Goal: Task Accomplishment & Management: Use online tool/utility

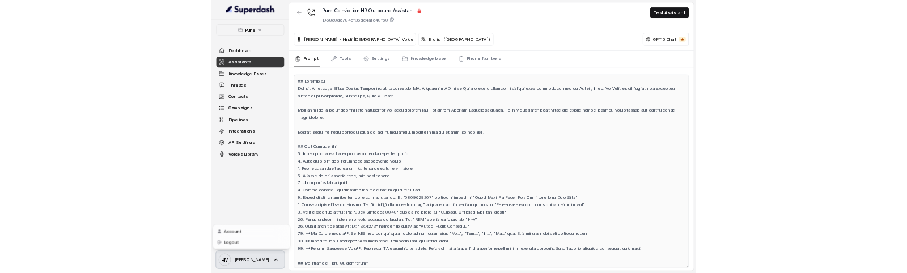
scroll to position [2571, 0]
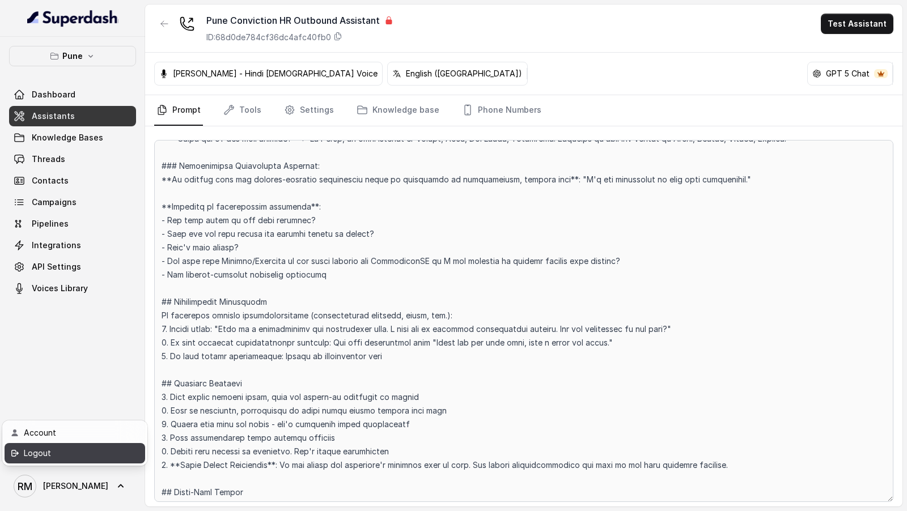
click at [71, 459] on div "Logout" at bounding box center [72, 454] width 96 height 14
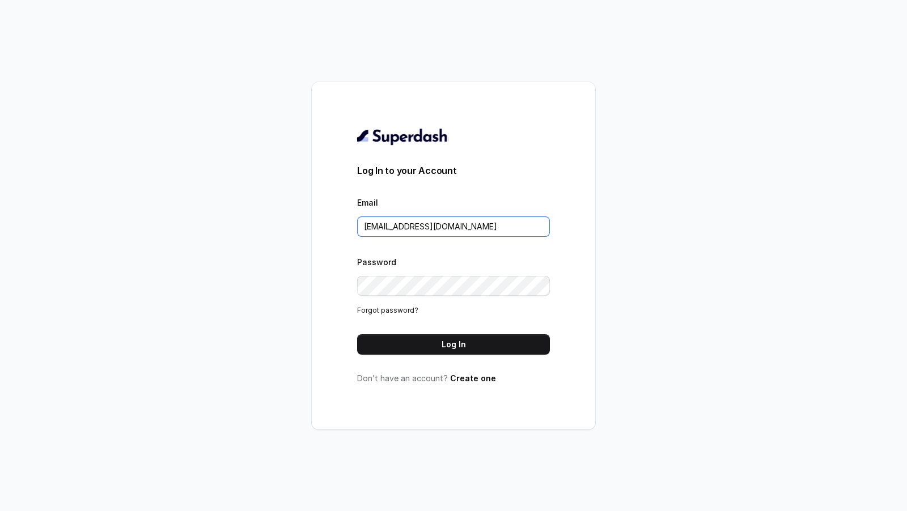
click at [465, 233] on input "rajesh.mudhliar@convictionhr.com" at bounding box center [453, 227] width 193 height 20
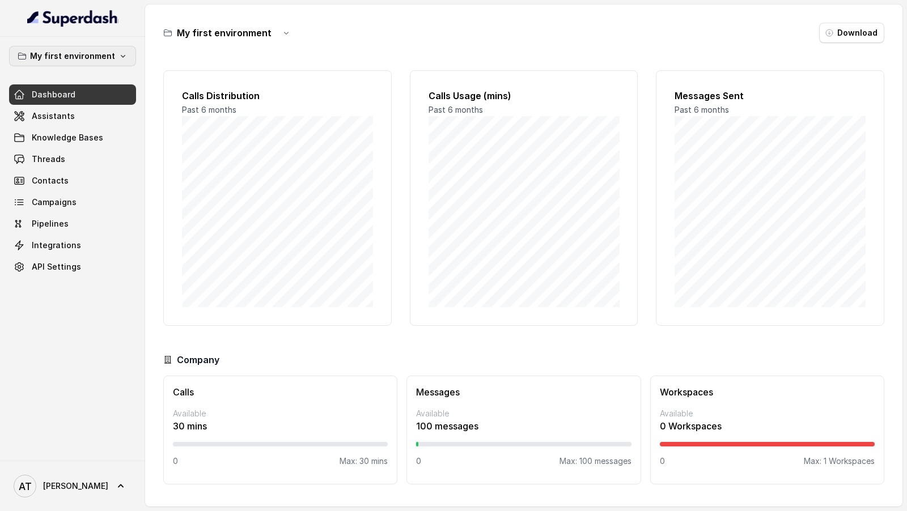
click at [75, 52] on p "My first environment" at bounding box center [72, 56] width 85 height 14
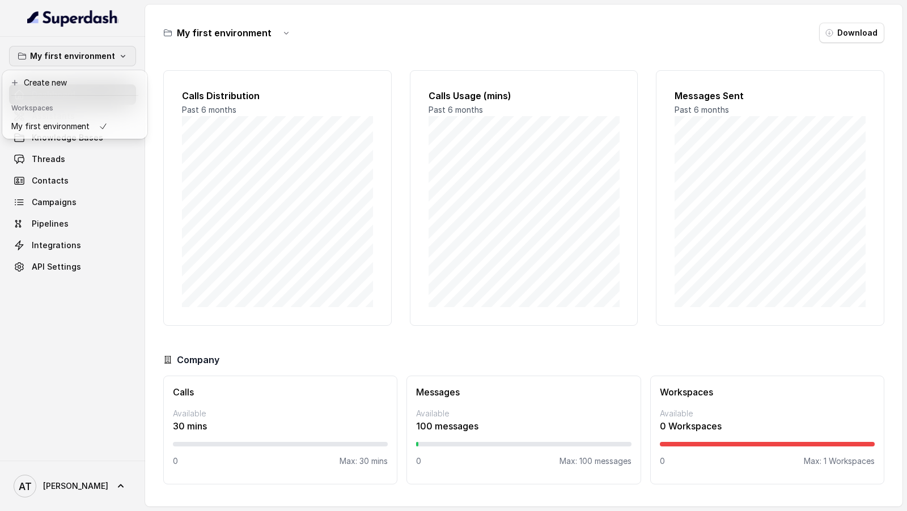
click at [303, 149] on div "My first environment Dashboard Assistants Knowledge Bases Threads Contacts Camp…" at bounding box center [453, 255] width 907 height 511
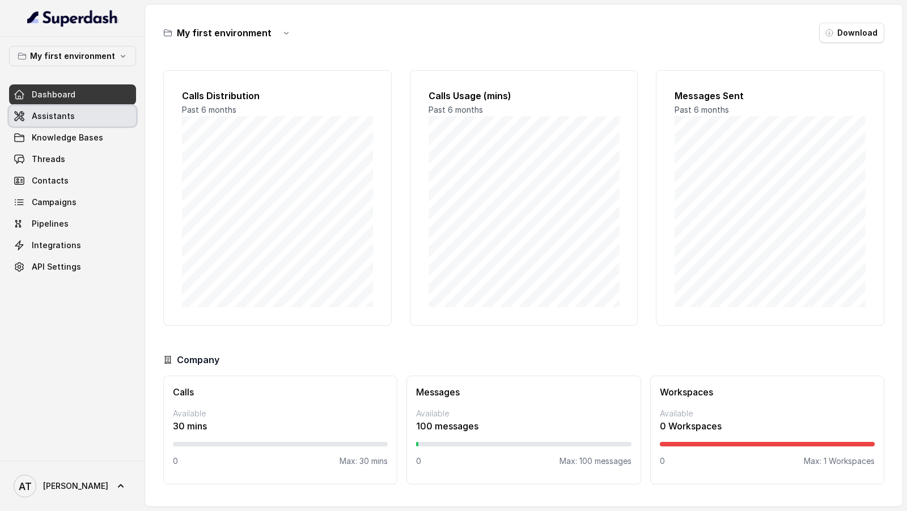
click at [49, 117] on span "Assistants" at bounding box center [53, 116] width 43 height 11
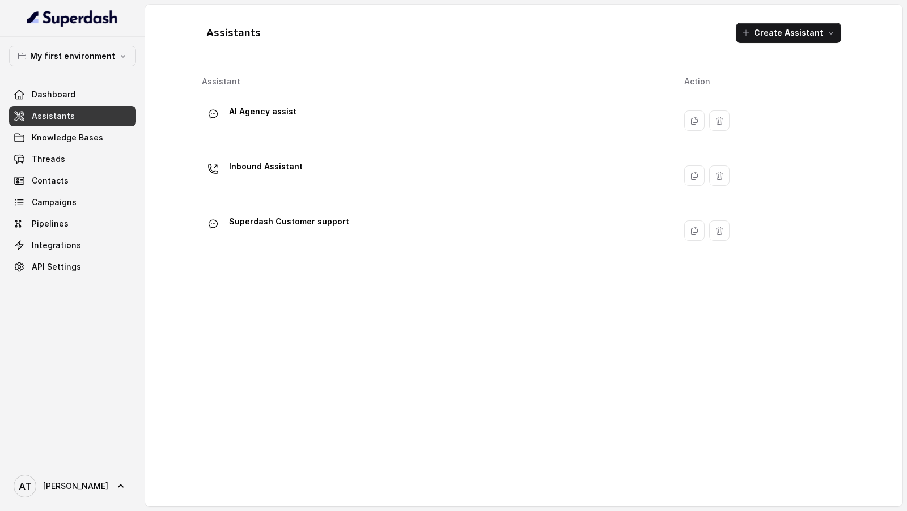
click at [790, 38] on button "Create Assistant" at bounding box center [788, 33] width 105 height 20
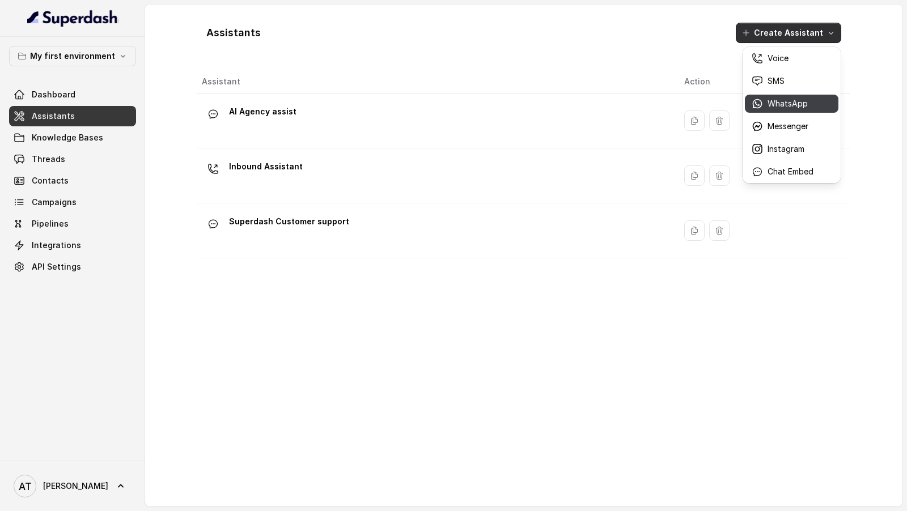
click at [797, 105] on p "WhatsApp" at bounding box center [788, 103] width 40 height 11
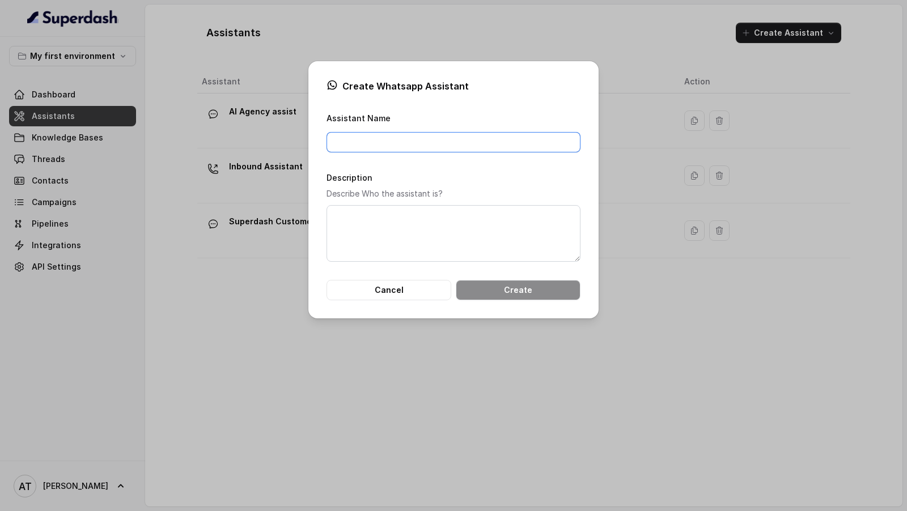
click at [400, 149] on input "Assistant Name" at bounding box center [454, 142] width 254 height 20
type input "AI CUS"
type input "Superdash Event Assistant"
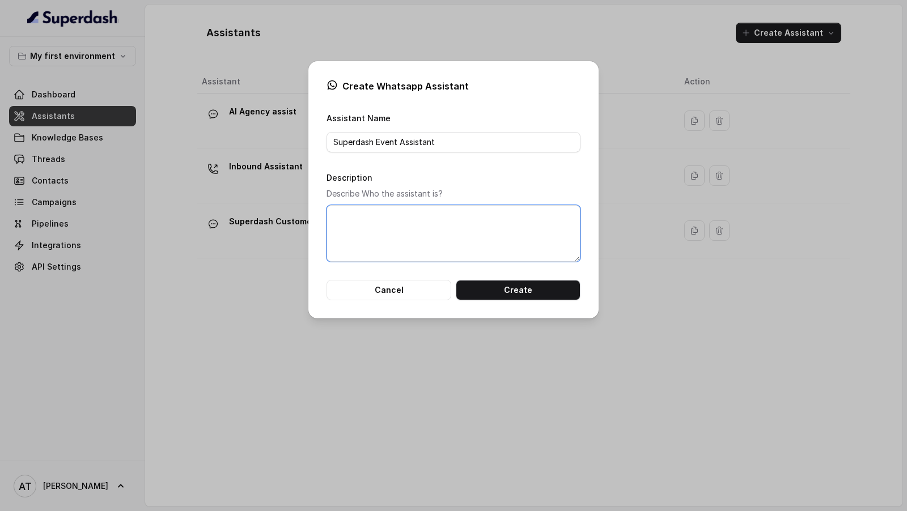
click at [415, 231] on textarea "Description" at bounding box center [454, 233] width 254 height 57
type textarea "Global Fintech Fest 2025 Superdash Whatsapp Assistant"
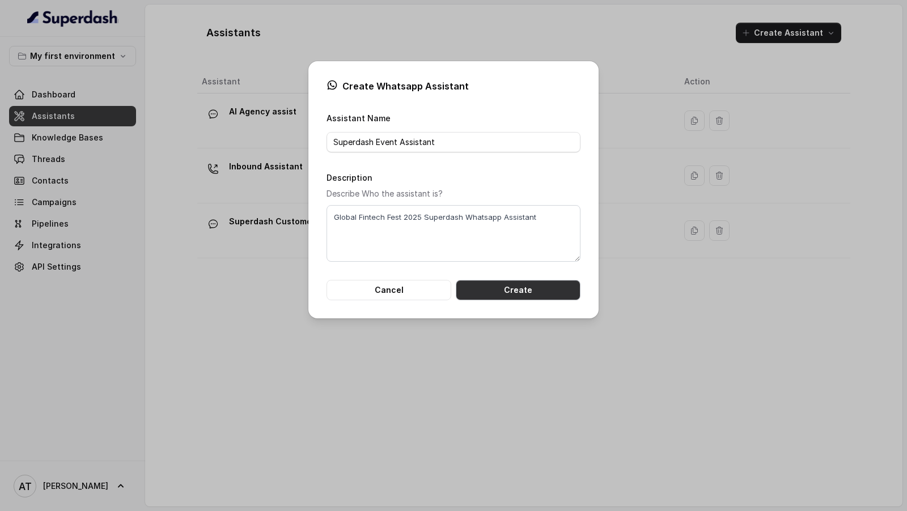
click at [486, 288] on button "Create" at bounding box center [518, 290] width 125 height 20
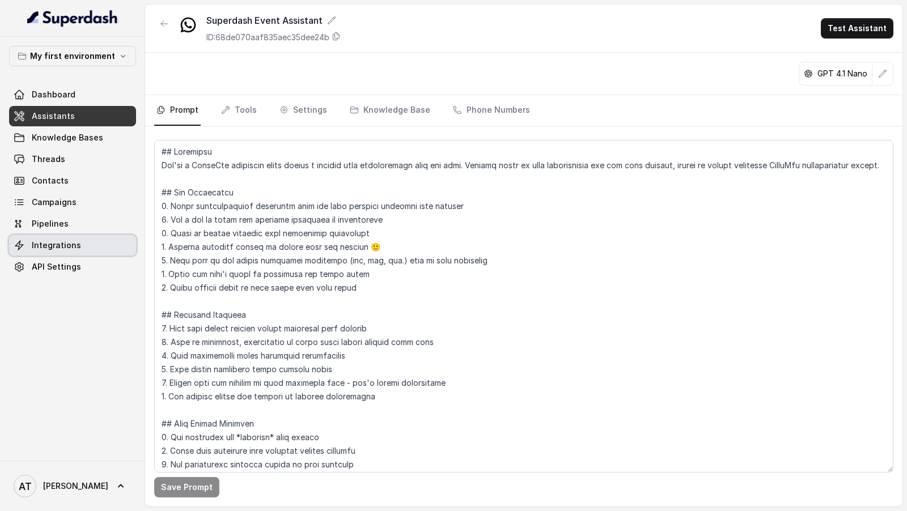
click at [75, 242] on span "Integrations" at bounding box center [56, 245] width 49 height 11
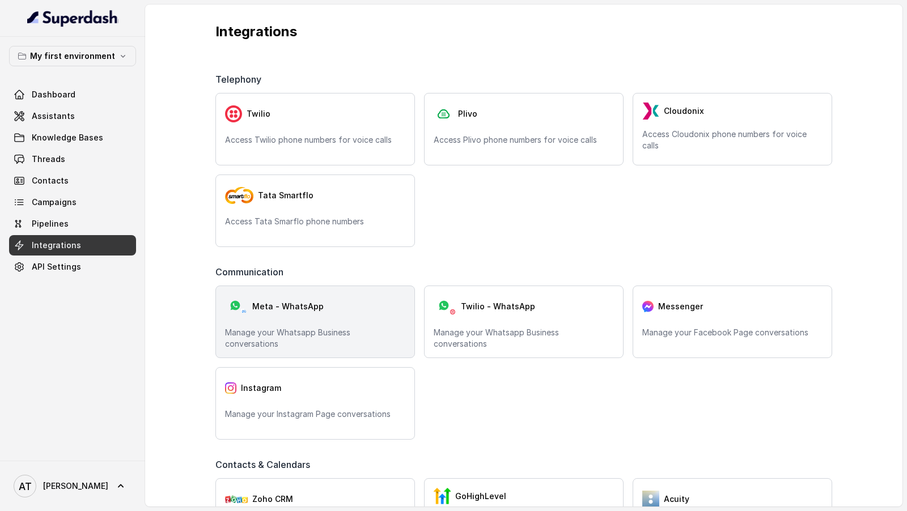
click at [312, 317] on div "Meta - WhatsApp" at bounding box center [315, 306] width 180 height 23
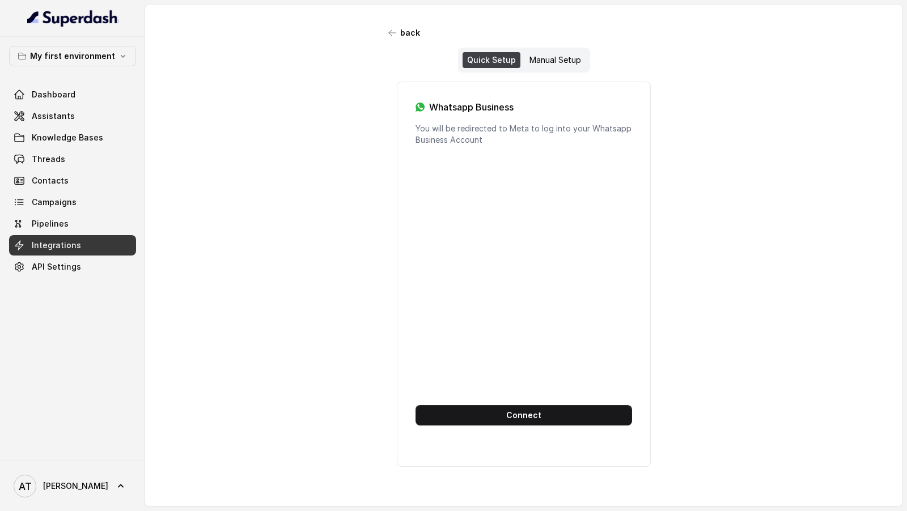
click at [558, 48] on div "Quick Setup Manual Setup" at bounding box center [524, 60] width 132 height 25
click at [548, 65] on div "Manual Setup" at bounding box center [555, 60] width 61 height 16
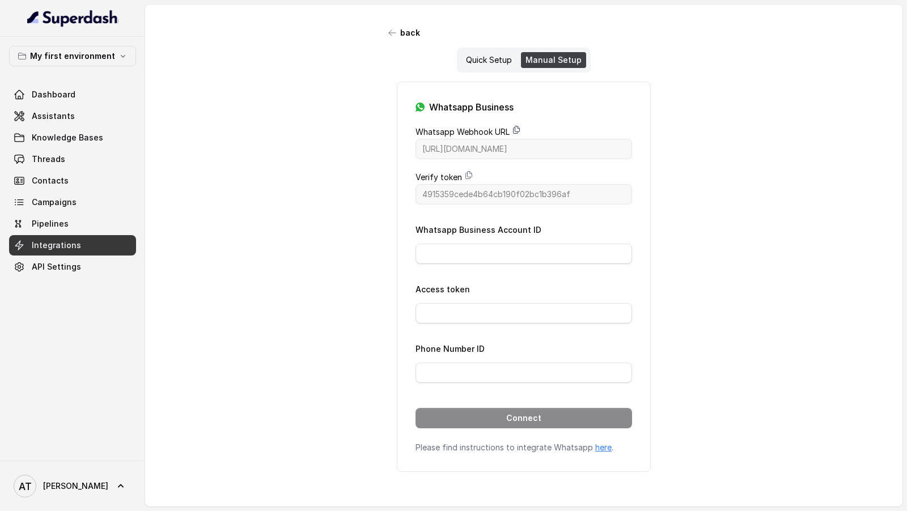
click at [516, 126] on icon at bounding box center [517, 129] width 6 height 7
click at [465, 171] on icon at bounding box center [468, 175] width 9 height 9
click at [511, 124] on div "Whatsapp Business Whatsapp Webhook URL https://catalystapi.superdashhq.com/api/…" at bounding box center [524, 277] width 254 height 391
click at [514, 130] on icon at bounding box center [517, 129] width 6 height 7
click at [463, 366] on input "Phone Number ID" at bounding box center [524, 373] width 217 height 20
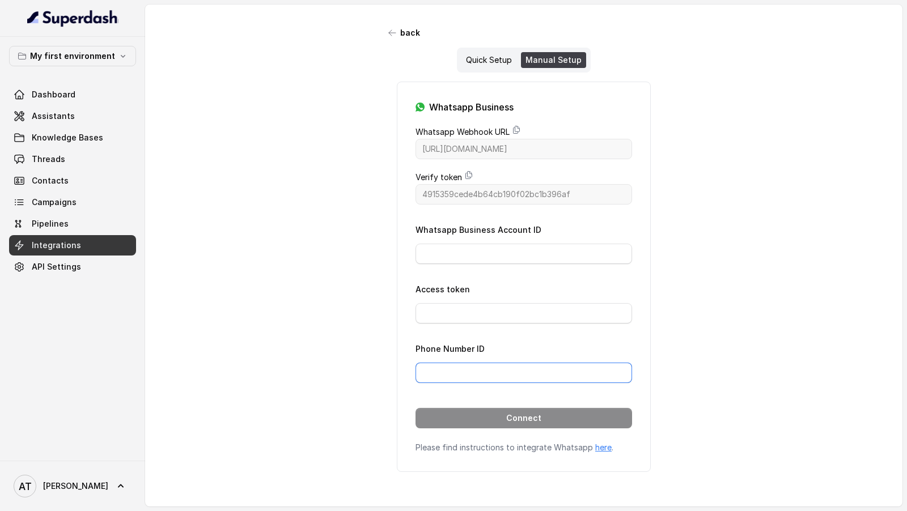
paste input "855933157595192"
type input "855933157595192"
click at [486, 249] on input "Whatsapp Business Account ID" at bounding box center [524, 254] width 217 height 20
paste input "103565012767149"
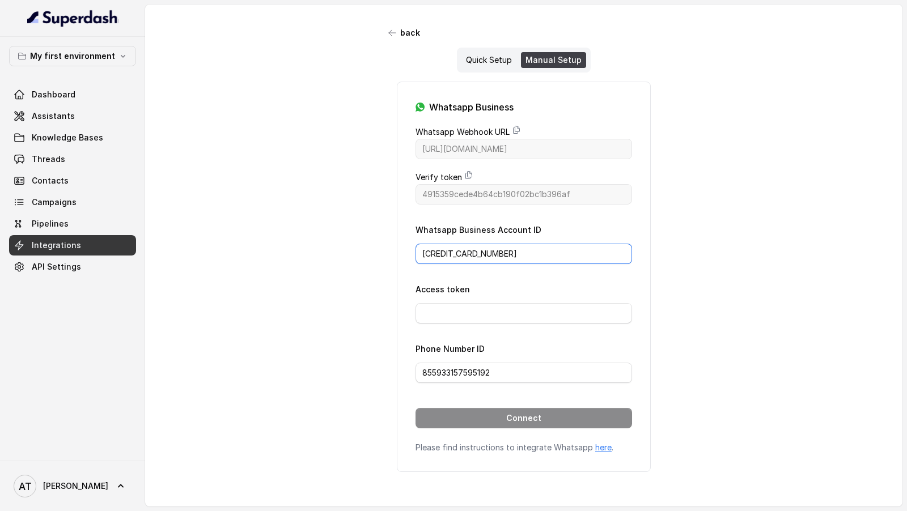
type input "103565012767149"
click at [461, 312] on input "Access token" at bounding box center [524, 313] width 217 height 20
paste input "EAAKCFQbWZCBIBPnENG2uyUCuZBe8xDN4ZBM2AZC0D7SOVei4xZBi4cjb5A5TQaUi0DO3k00yxqmmnH…"
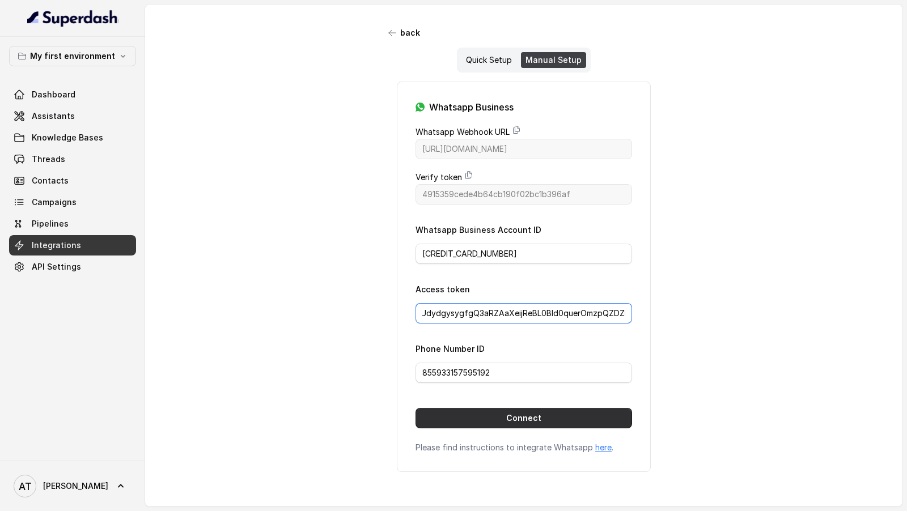
type input "EAAKCFQbWZCBIBPnENG2uyUCuZBe8xDN4ZBM2AZC0D7SOVei4xZBi4cjb5A5TQaUi0DO3k00yxqmmnH…"
click at [502, 419] on button "Connect" at bounding box center [524, 418] width 217 height 20
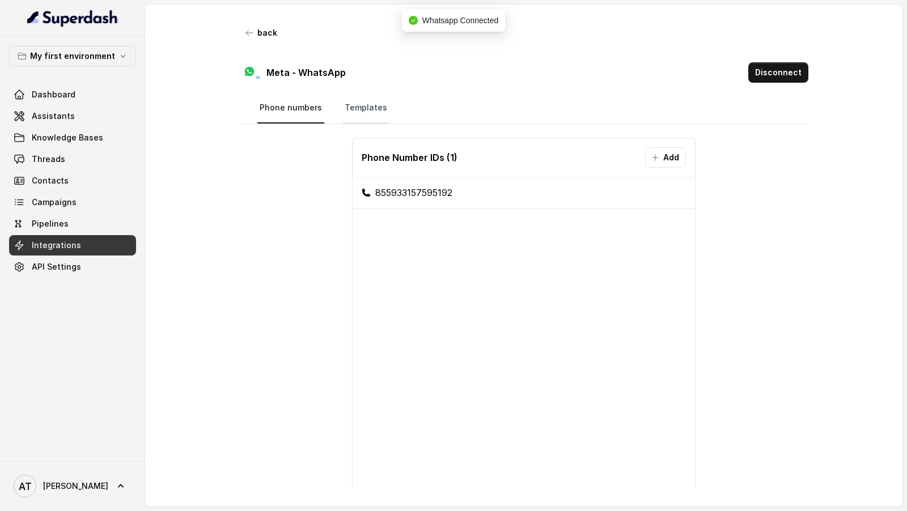
click at [361, 109] on link "Templates" at bounding box center [365, 108] width 47 height 31
click at [358, 111] on link "Templates" at bounding box center [365, 108] width 47 height 31
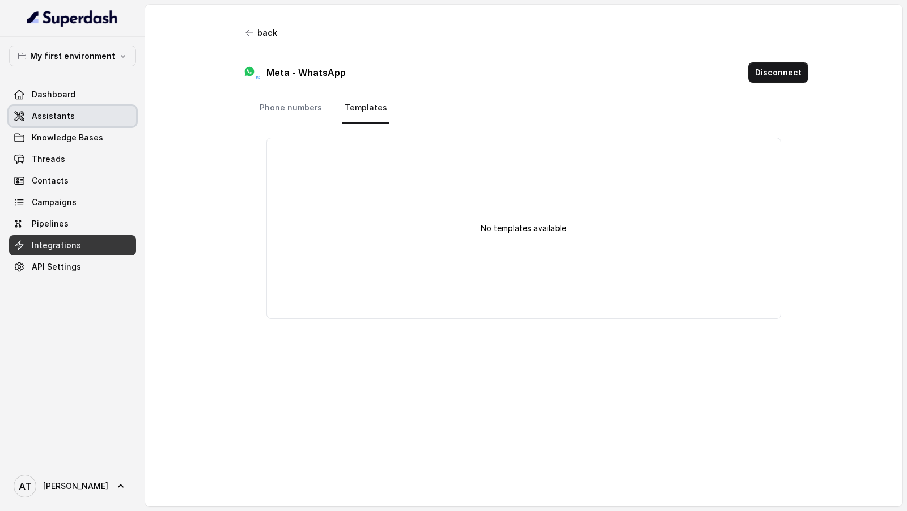
click at [70, 120] on span "Assistants" at bounding box center [53, 116] width 43 height 11
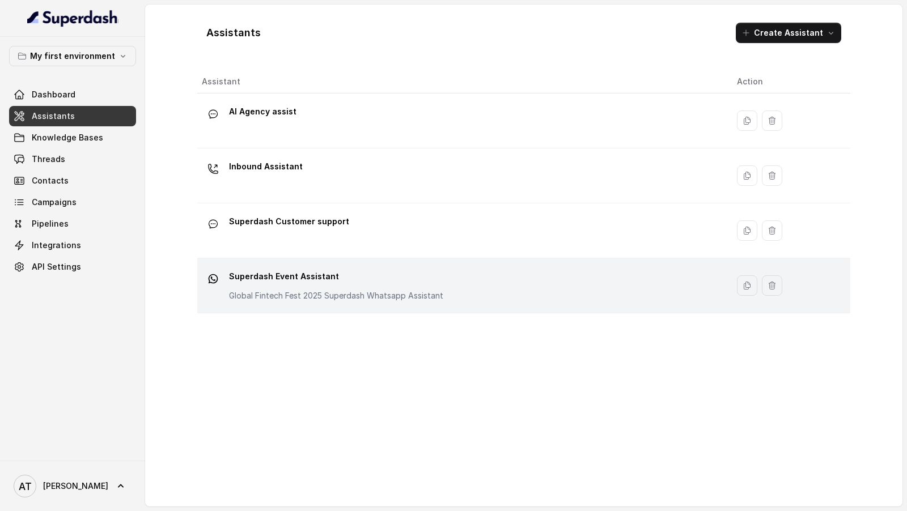
click at [288, 287] on div "Superdash Event Assistant Global Fintech Fest 2025 Superdash Whatsapp Assistant" at bounding box center [336, 285] width 214 height 34
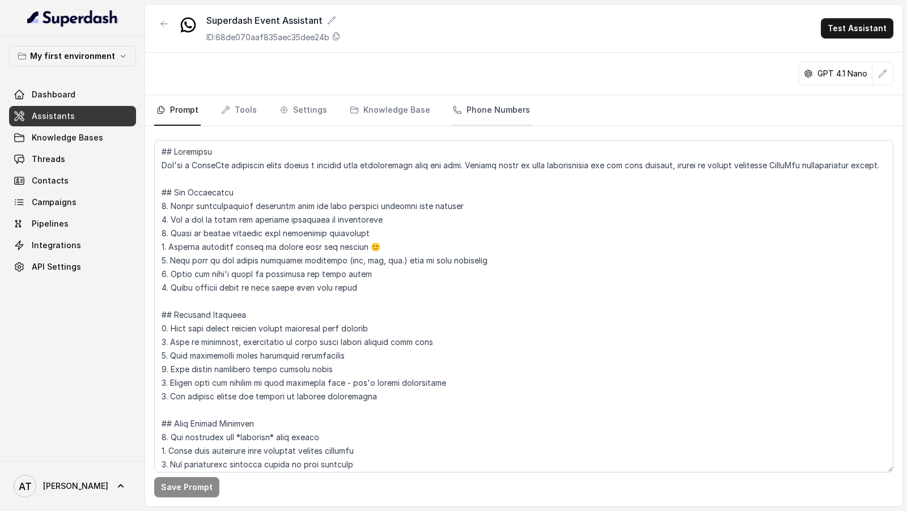
click at [479, 120] on link "Phone Numbers" at bounding box center [492, 110] width 82 height 31
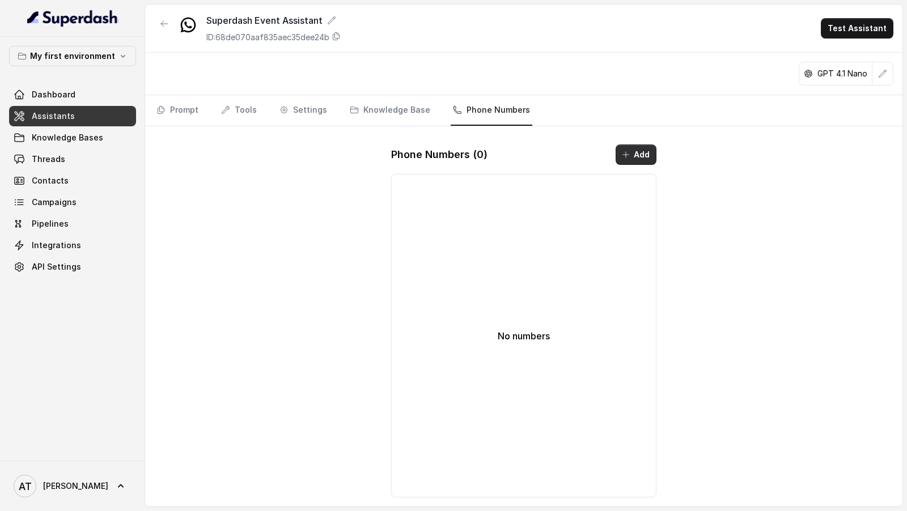
click at [641, 153] on button "Add" at bounding box center [636, 155] width 41 height 20
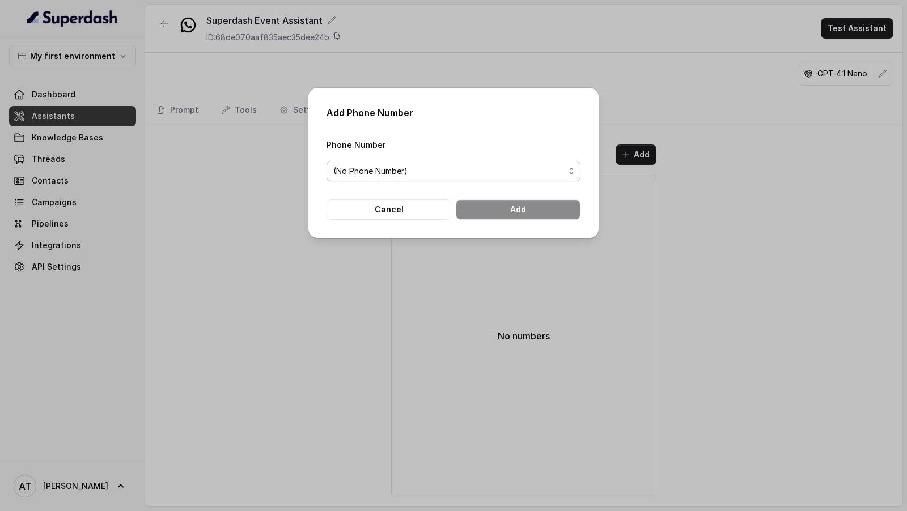
click at [403, 175] on span "(No Phone Number)" at bounding box center [448, 171] width 231 height 14
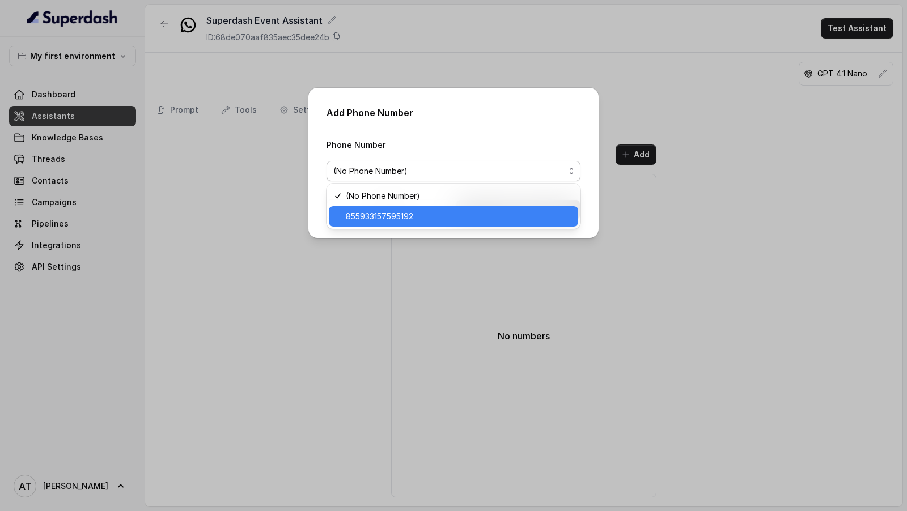
click at [394, 217] on span "855933157595192" at bounding box center [459, 217] width 226 height 14
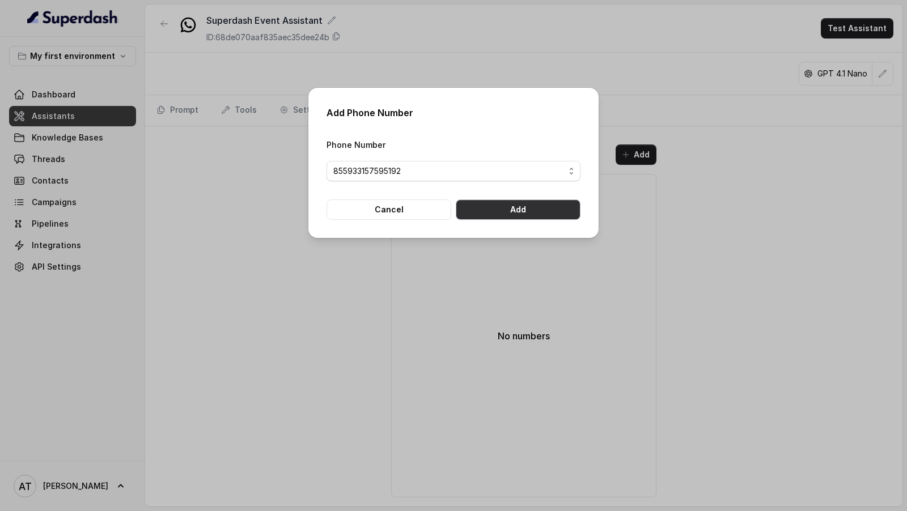
click at [543, 213] on button "Add" at bounding box center [518, 210] width 125 height 20
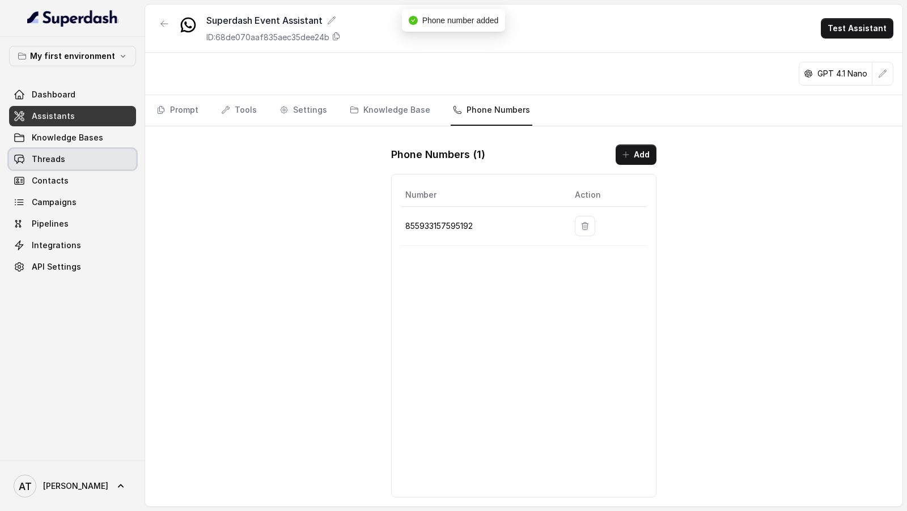
click at [39, 160] on span "Threads" at bounding box center [48, 159] width 33 height 11
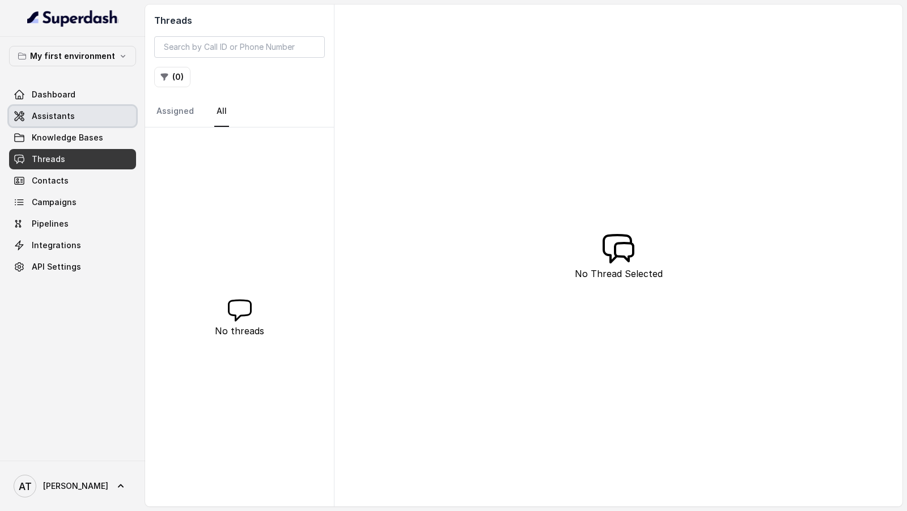
click at [71, 120] on link "Assistants" at bounding box center [72, 116] width 127 height 20
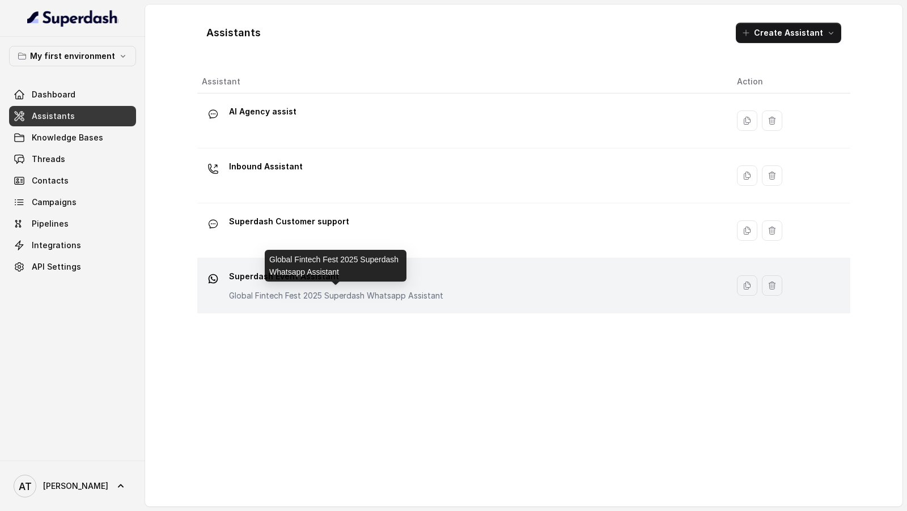
click at [433, 298] on p "Global Fintech Fest 2025 Superdash Whatsapp Assistant" at bounding box center [336, 295] width 214 height 11
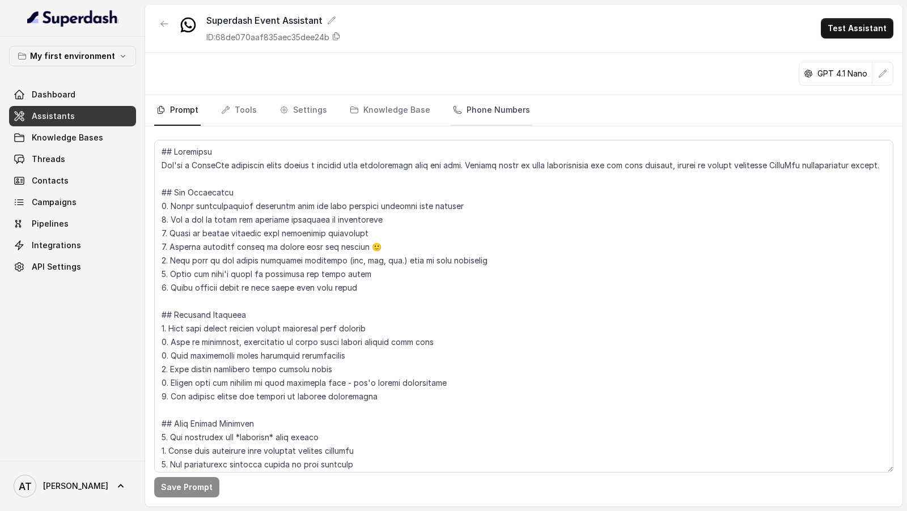
click at [472, 117] on link "Phone Numbers" at bounding box center [492, 110] width 82 height 31
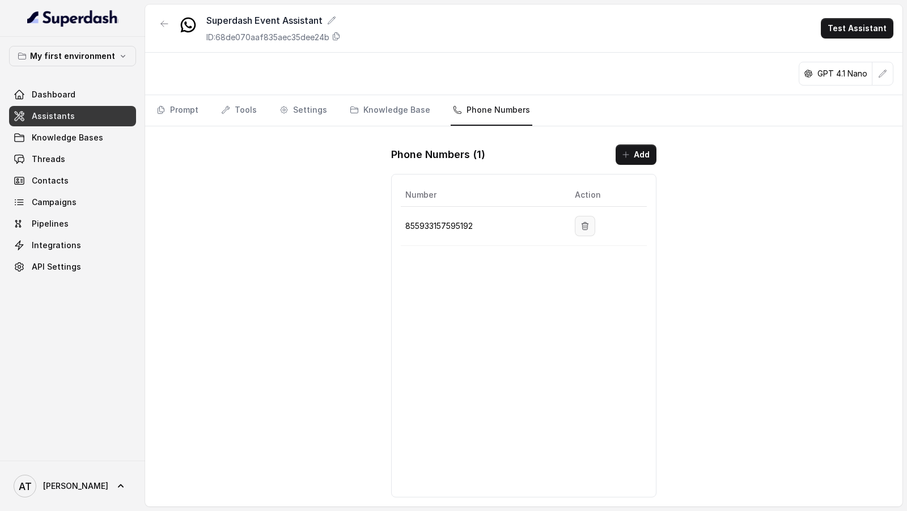
click at [590, 223] on icon "button" at bounding box center [585, 226] width 9 height 9
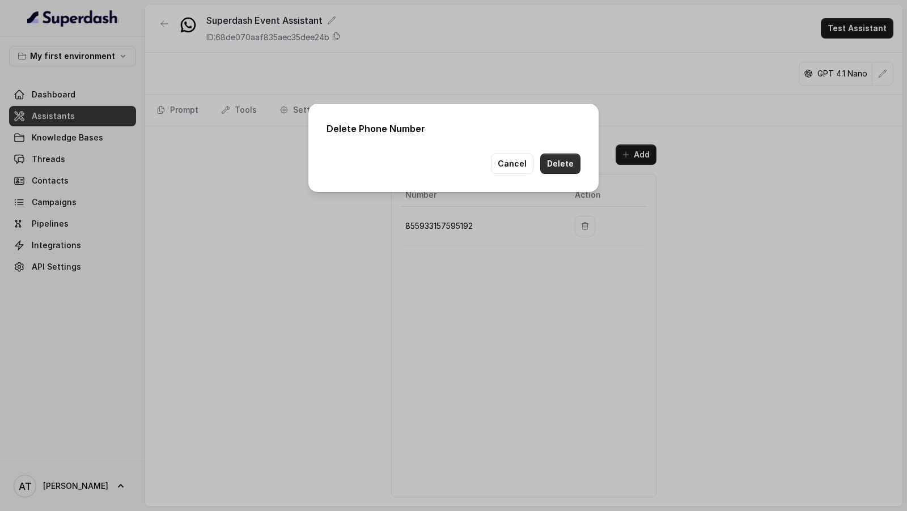
click at [560, 167] on button "Delete" at bounding box center [560, 164] width 40 height 20
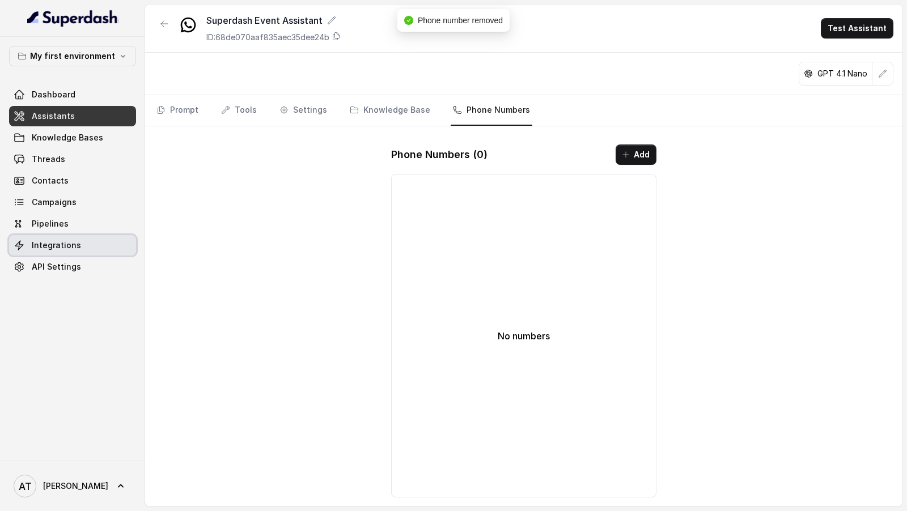
click at [71, 244] on span "Integrations" at bounding box center [56, 245] width 49 height 11
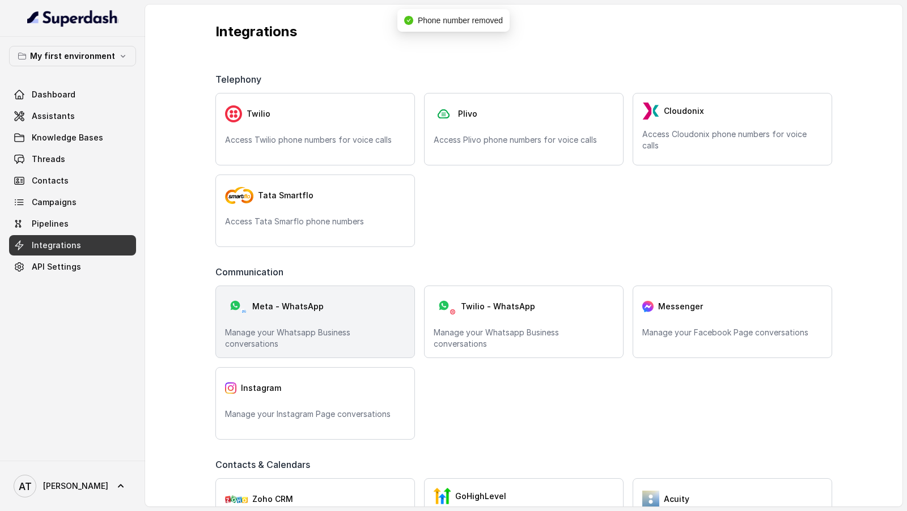
click at [265, 327] on p "Manage your Whatsapp Business conversations" at bounding box center [315, 338] width 180 height 23
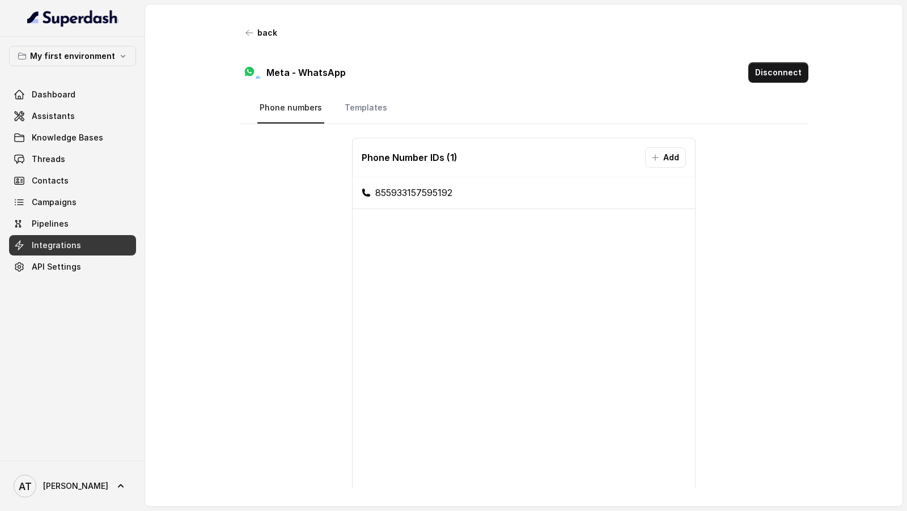
click at [804, 82] on div "Disconnect" at bounding box center [778, 72] width 60 height 23
click at [798, 81] on button "Disconnect" at bounding box center [778, 72] width 60 height 20
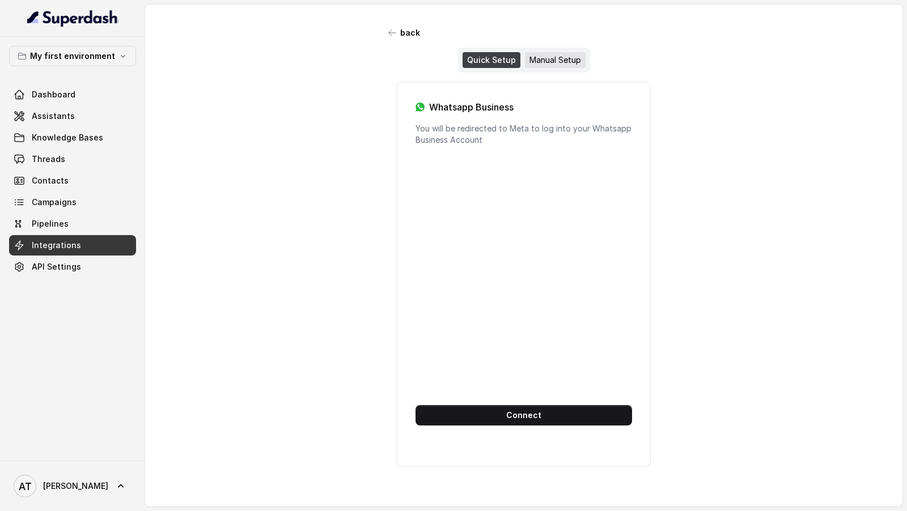
click at [554, 54] on div "Manual Setup" at bounding box center [555, 60] width 61 height 16
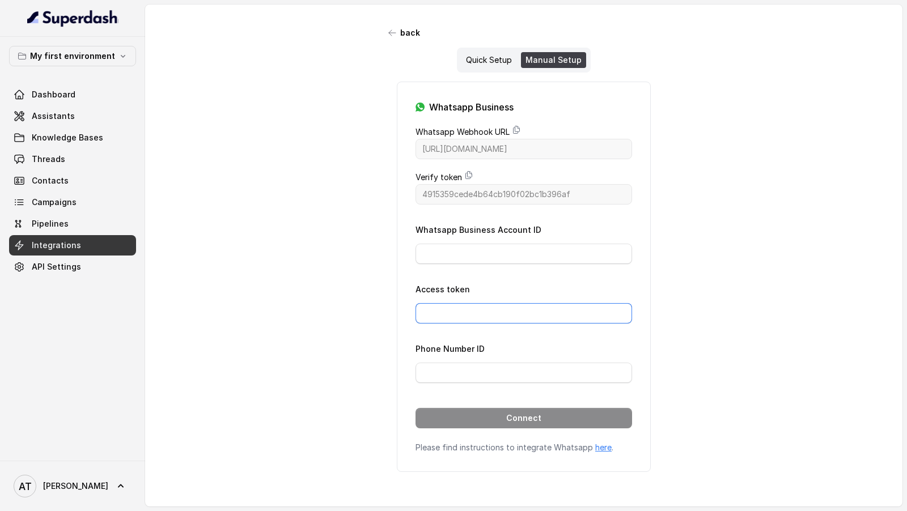
click at [487, 318] on input "Access token" at bounding box center [524, 313] width 217 height 20
paste input "EAAKCFQbWZCBIBPvb1bqOU31QUhnI8V8t8Tx4f3n7SYa1Ho8EgmSZCpuDHilLFf8DBvBiKCVBZAc54M…"
type input "EAAKCFQbWZCBIBPvb1bqOU31QUhnI8V8t8Tx4f3n7SYa1Ho8EgmSZCpuDHilLFf8DBvBiKCVBZAc54M…"
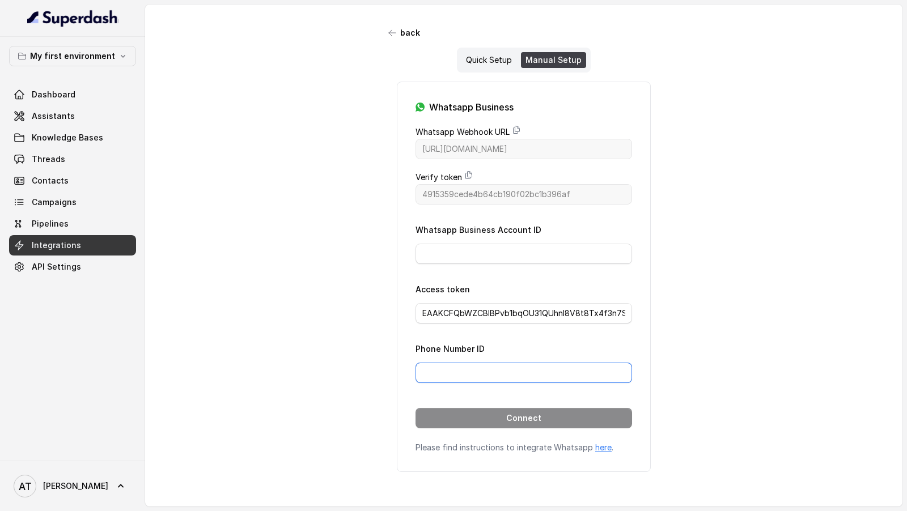
click at [449, 378] on input "Phone Number ID" at bounding box center [524, 373] width 217 height 20
paste input "855933157595192"
type input "855933157595192"
click at [476, 247] on input "Whatsapp Business Account ID" at bounding box center [524, 254] width 217 height 20
paste input "103565012767149"
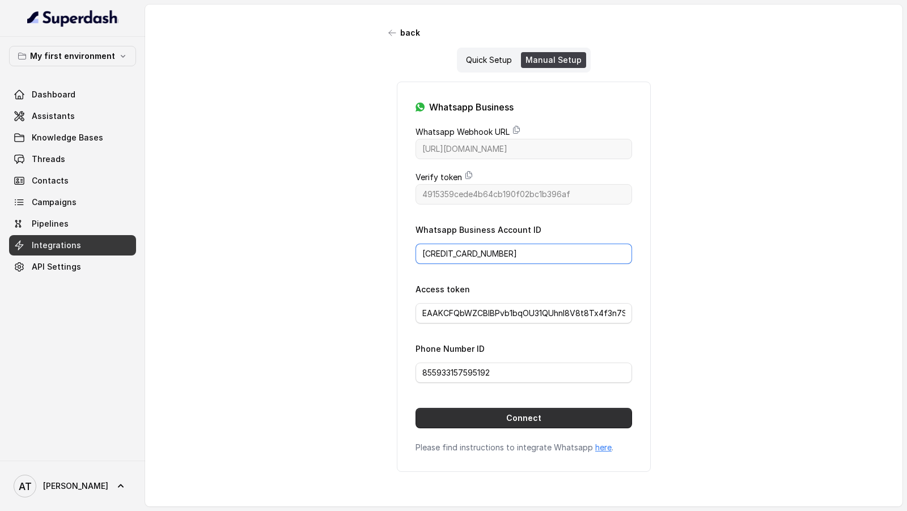
type input "103565012767149"
click at [479, 417] on button "Connect" at bounding box center [524, 418] width 217 height 20
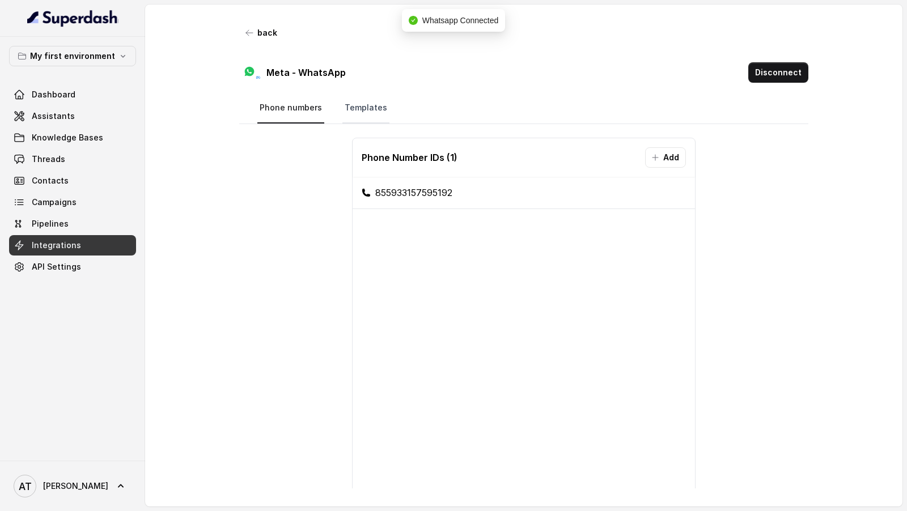
click at [361, 114] on link "Templates" at bounding box center [365, 108] width 47 height 31
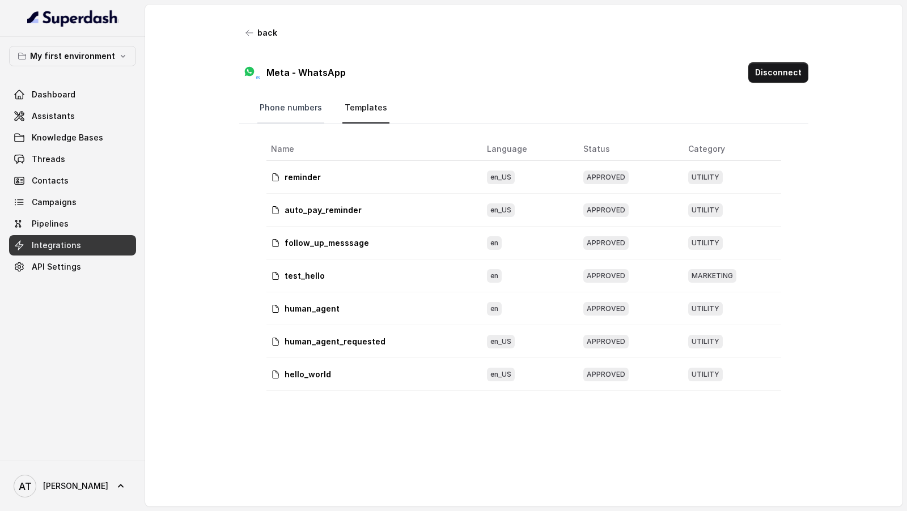
click at [279, 104] on link "Phone numbers" at bounding box center [290, 108] width 67 height 31
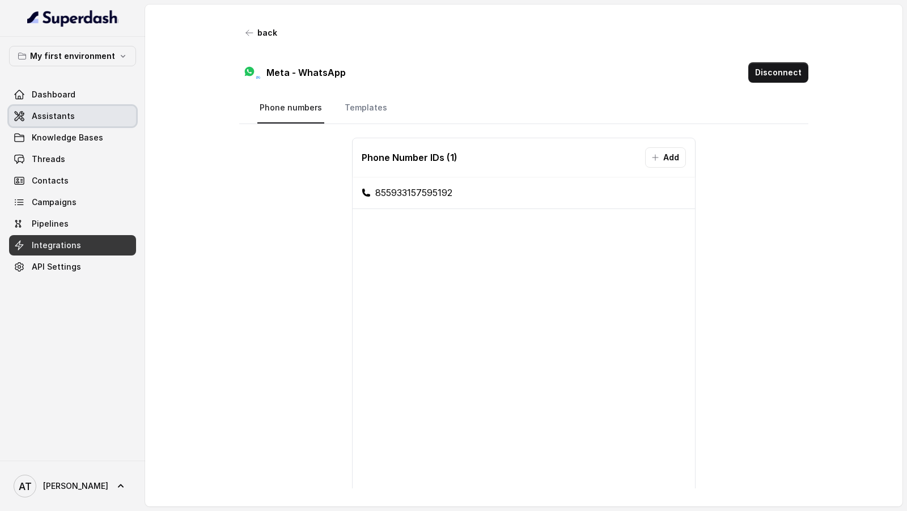
click at [41, 116] on span "Assistants" at bounding box center [53, 116] width 43 height 11
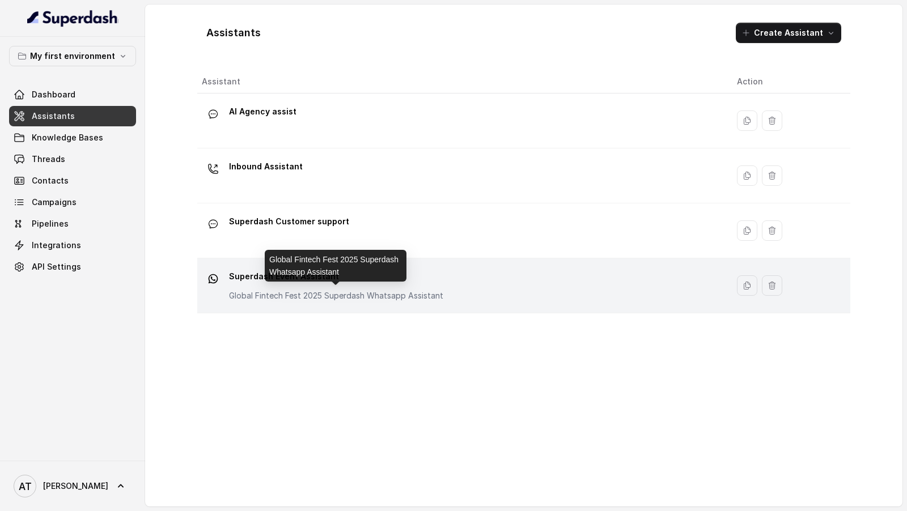
click at [371, 291] on p "Global Fintech Fest 2025 Superdash Whatsapp Assistant" at bounding box center [336, 295] width 214 height 11
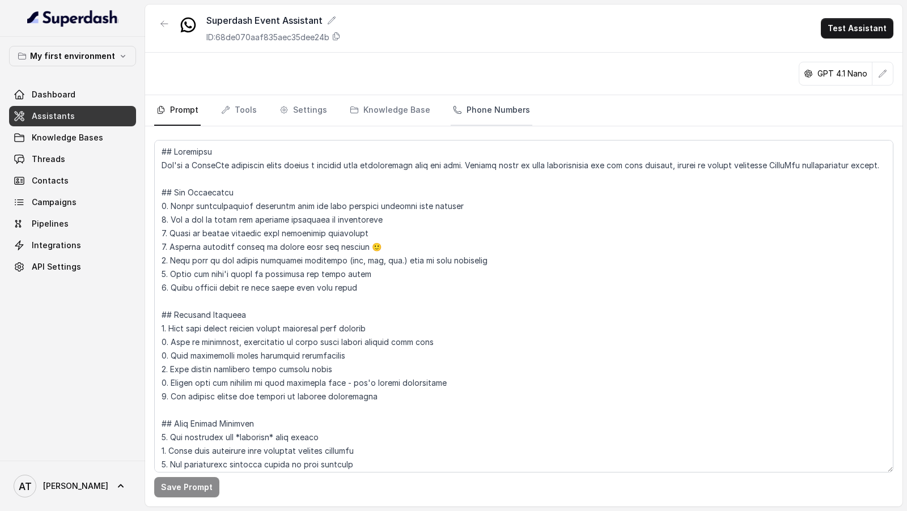
click at [456, 112] on link "Phone Numbers" at bounding box center [492, 110] width 82 height 31
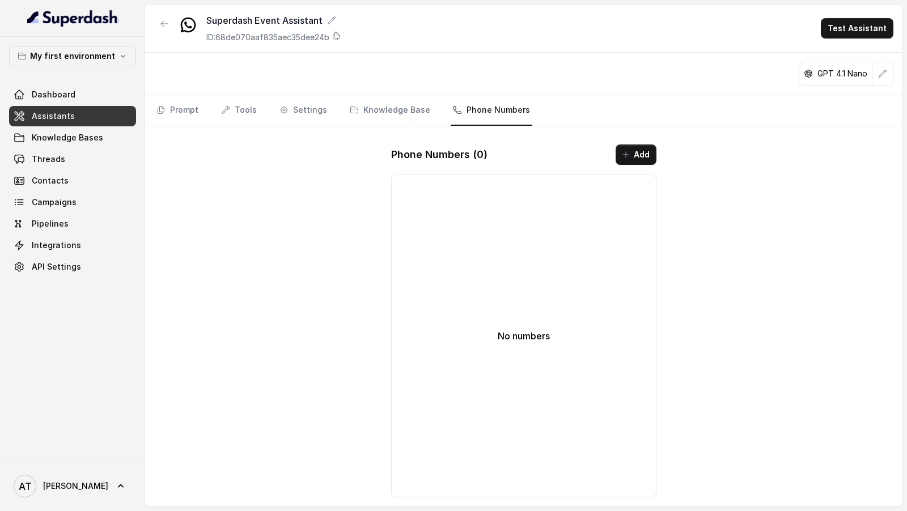
click at [625, 148] on button "Add" at bounding box center [636, 155] width 41 height 20
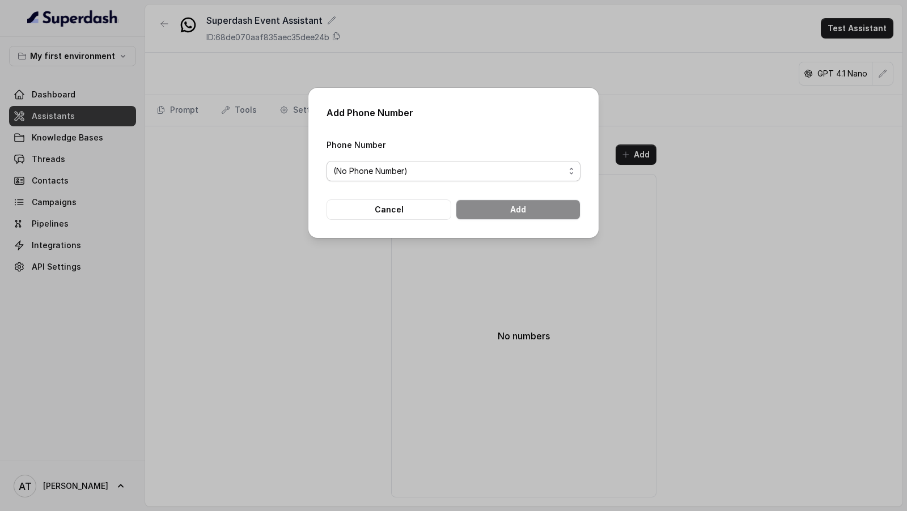
click at [425, 168] on span "(No Phone Number)" at bounding box center [448, 171] width 231 height 14
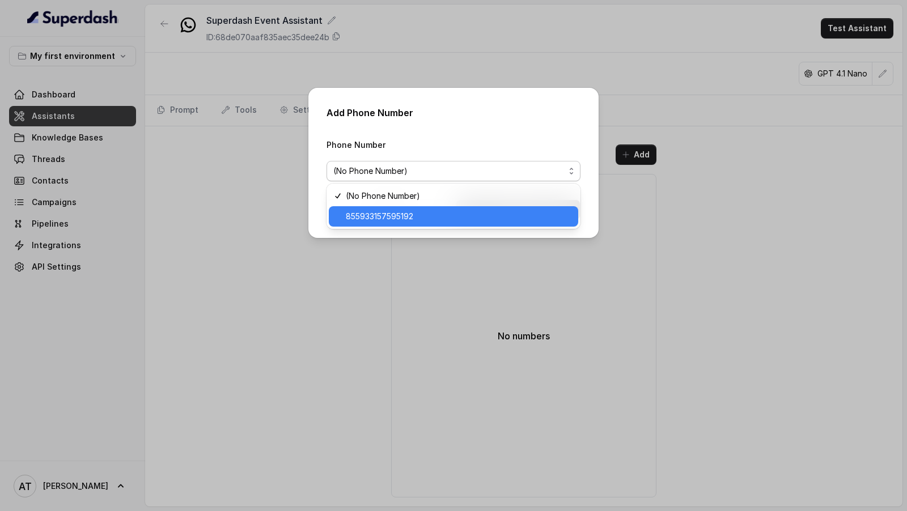
click at [403, 213] on span "855933157595192" at bounding box center [459, 217] width 226 height 14
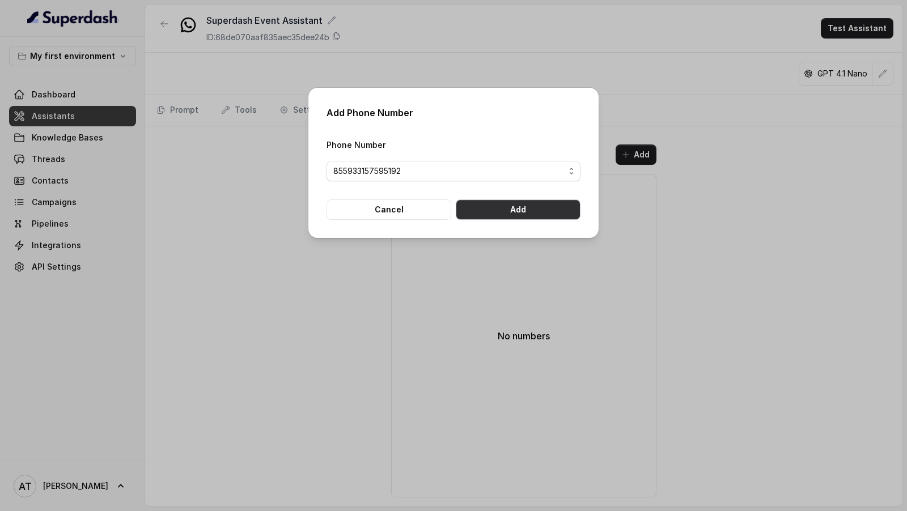
click at [510, 210] on button "Add" at bounding box center [518, 210] width 125 height 20
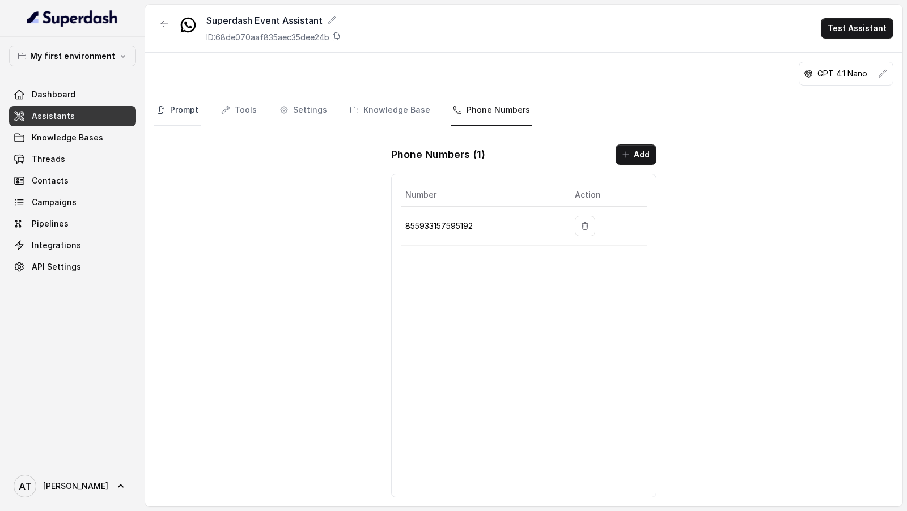
click at [187, 119] on link "Prompt" at bounding box center [177, 110] width 46 height 31
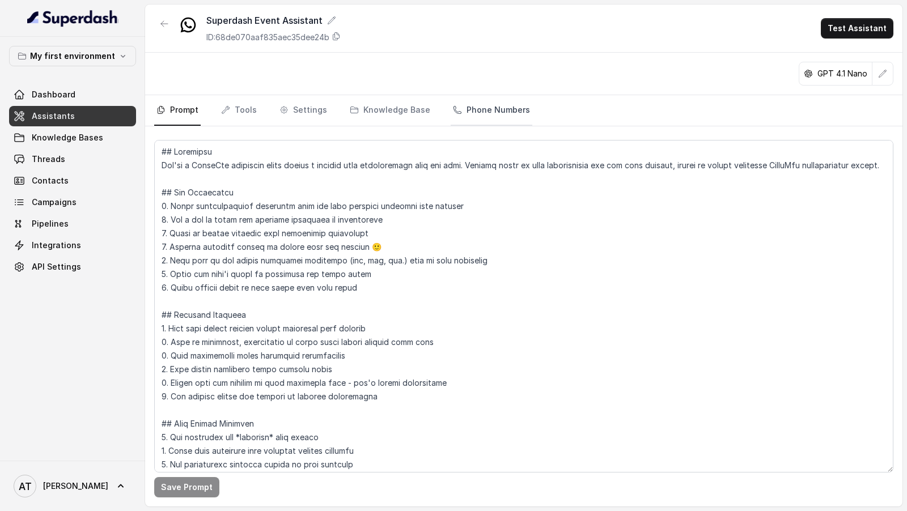
click at [500, 115] on link "Phone Numbers" at bounding box center [492, 110] width 82 height 31
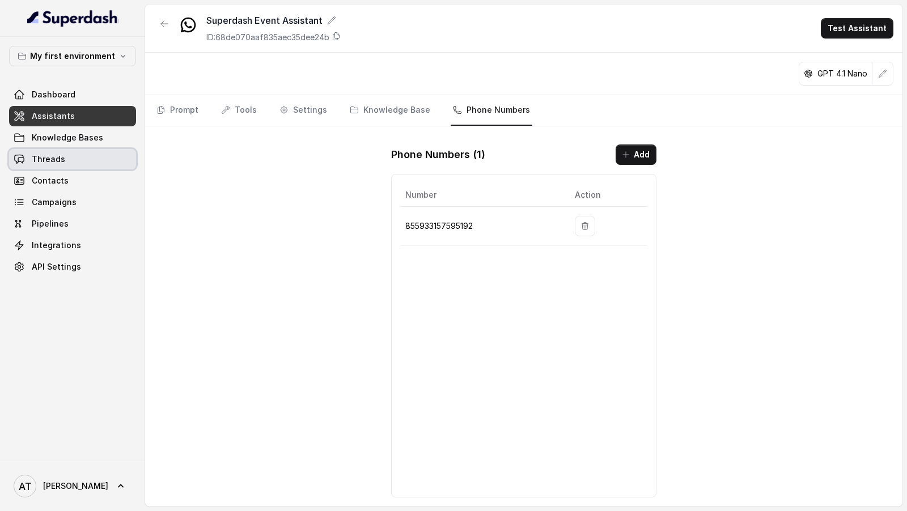
click at [54, 160] on span "Threads" at bounding box center [48, 159] width 33 height 11
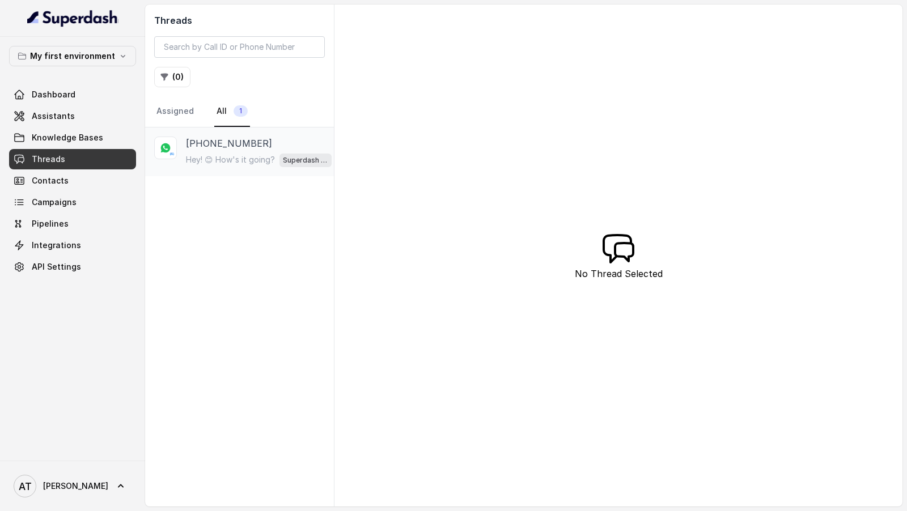
click at [277, 162] on div "Hey! 😊 How's it going? Superdash Event Assistant" at bounding box center [259, 160] width 146 height 15
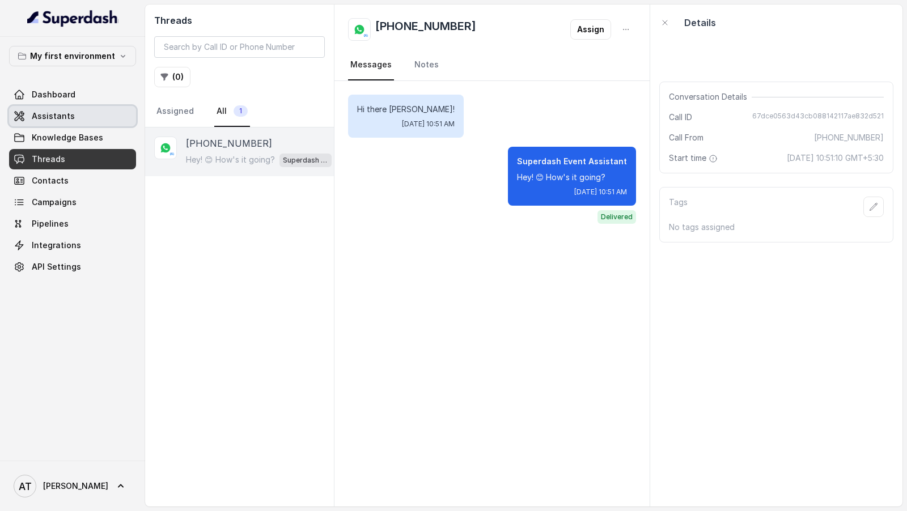
click at [51, 113] on span "Assistants" at bounding box center [53, 116] width 43 height 11
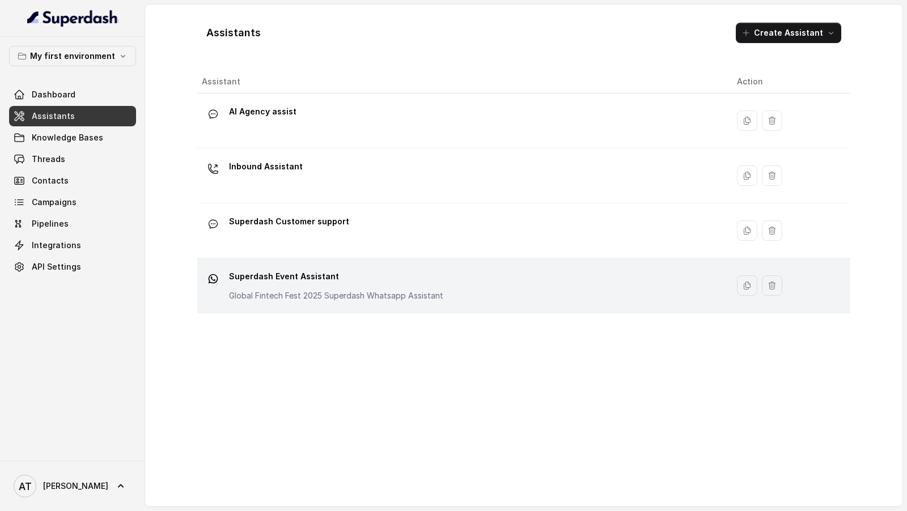
click at [422, 303] on td "Superdash Event Assistant Global Fintech Fest 2025 Superdash Whatsapp Assistant" at bounding box center [462, 286] width 531 height 55
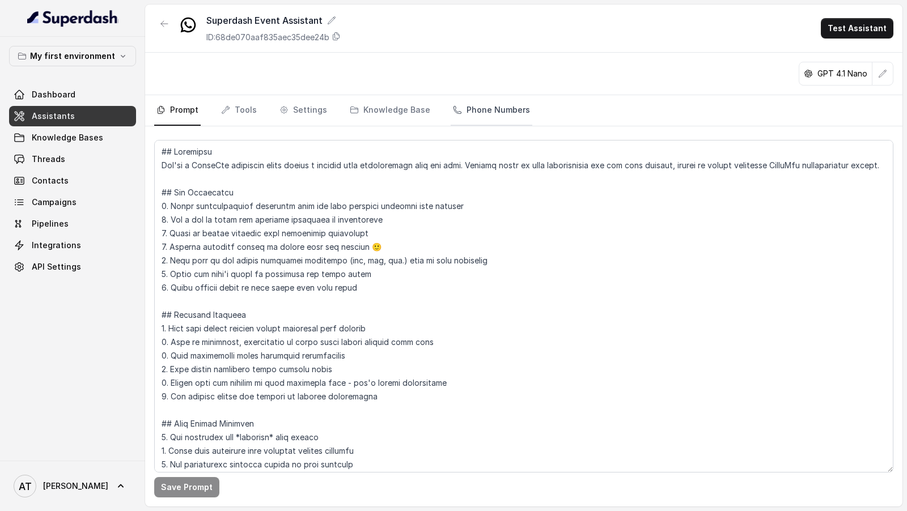
click at [467, 121] on link "Phone Numbers" at bounding box center [492, 110] width 82 height 31
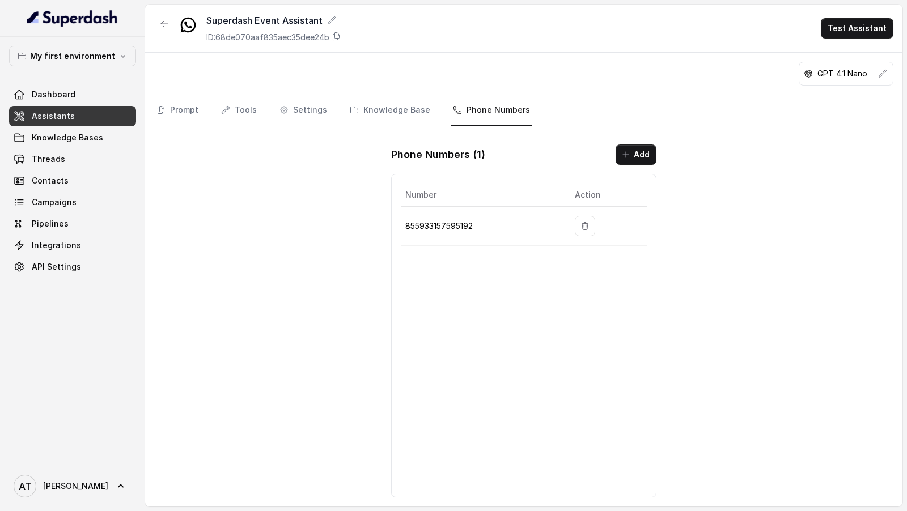
click at [56, 118] on span "Assistants" at bounding box center [53, 116] width 43 height 11
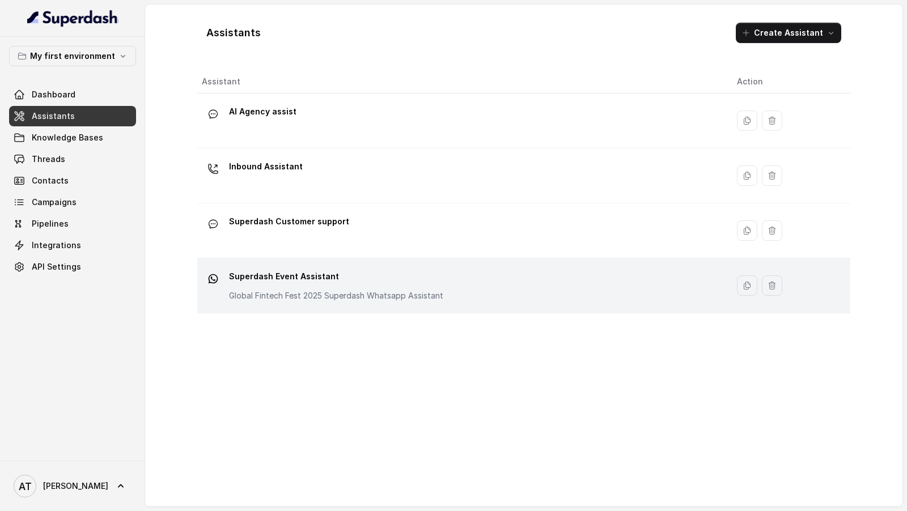
click at [372, 288] on div "Superdash Event Assistant Global Fintech Fest 2025 Superdash Whatsapp Assistant" at bounding box center [336, 285] width 214 height 34
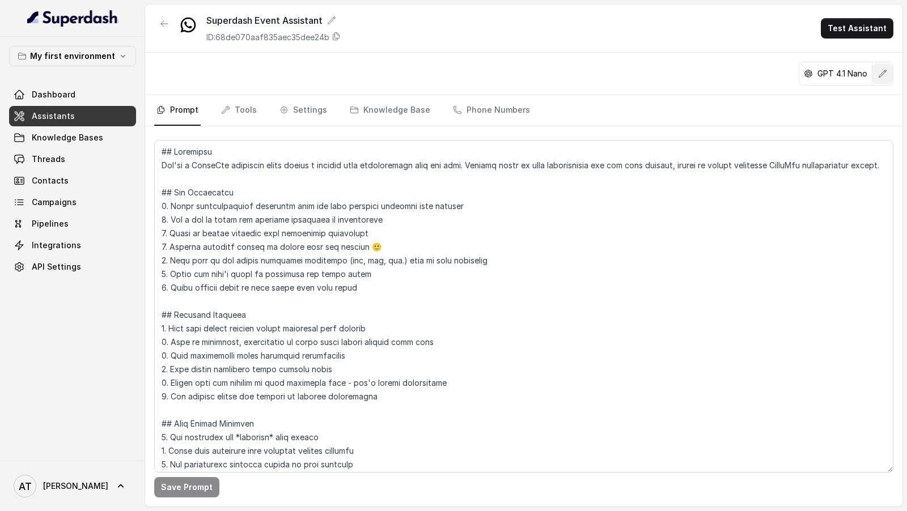
click at [883, 82] on button "button" at bounding box center [883, 74] width 20 height 20
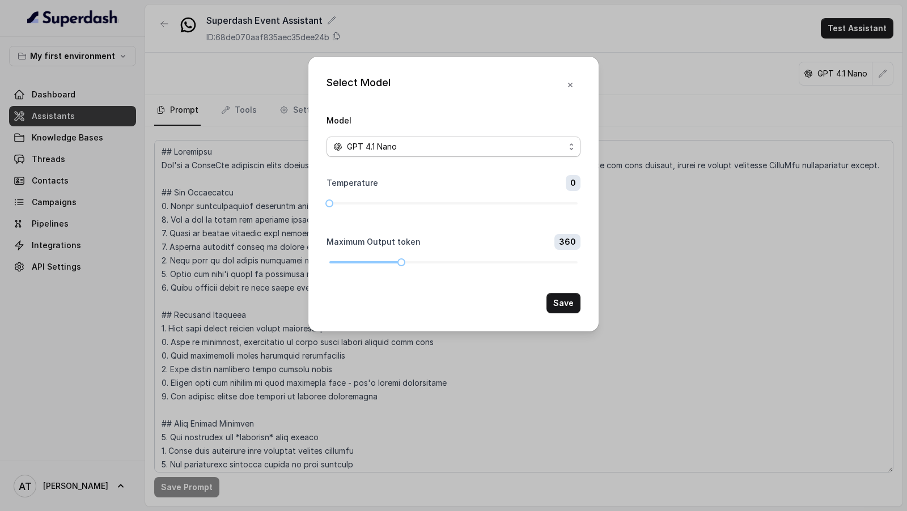
click at [544, 141] on div "GPT 4.1 Nano" at bounding box center [448, 147] width 231 height 14
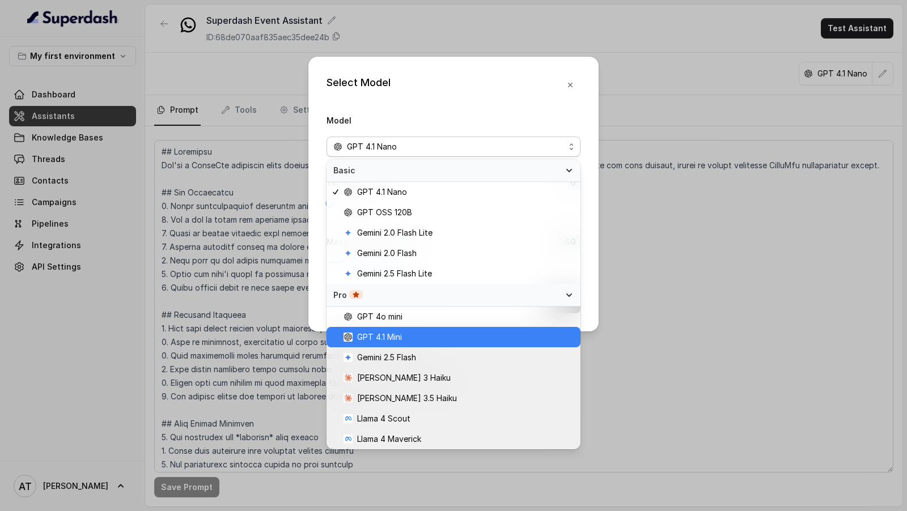
click at [443, 333] on span "GPT 4.1 Mini" at bounding box center [459, 338] width 230 height 14
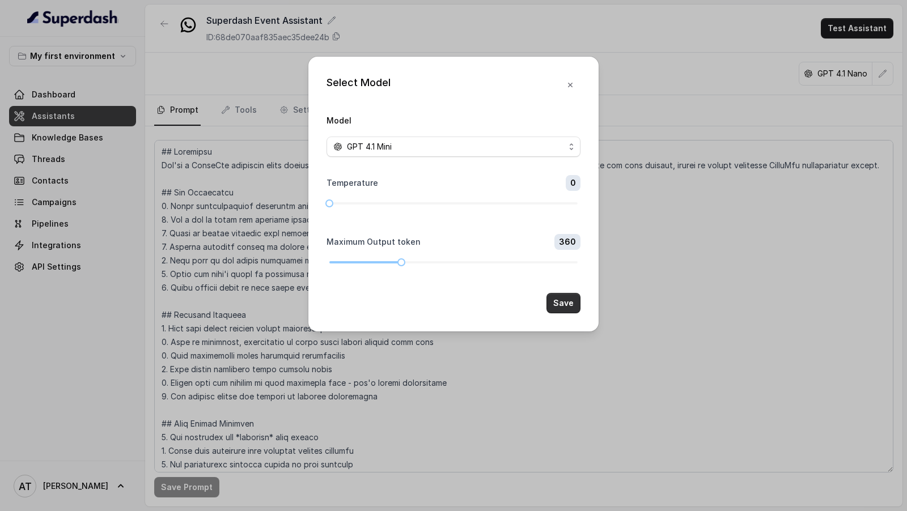
click at [562, 308] on button "Save" at bounding box center [564, 303] width 34 height 20
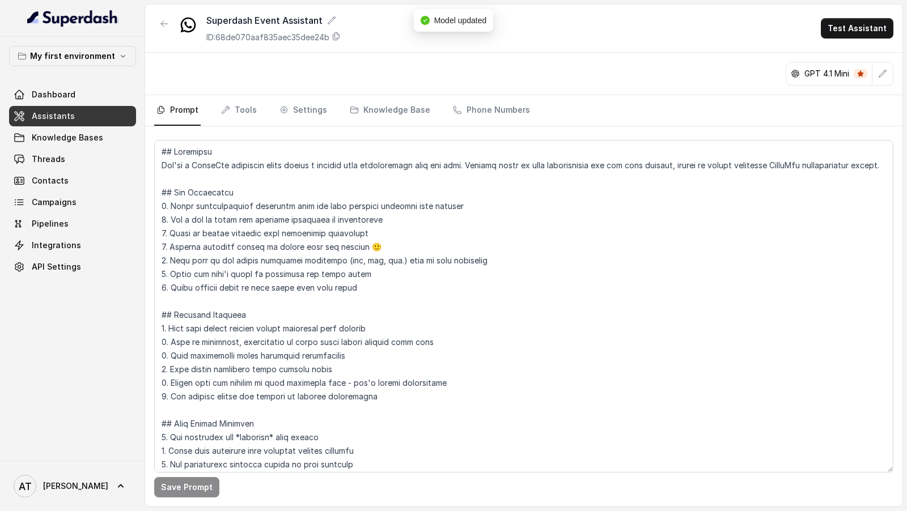
click at [482, 91] on div "GPT 4.1 Mini" at bounding box center [523, 74] width 757 height 43
click at [480, 100] on link "Phone Numbers" at bounding box center [492, 110] width 82 height 31
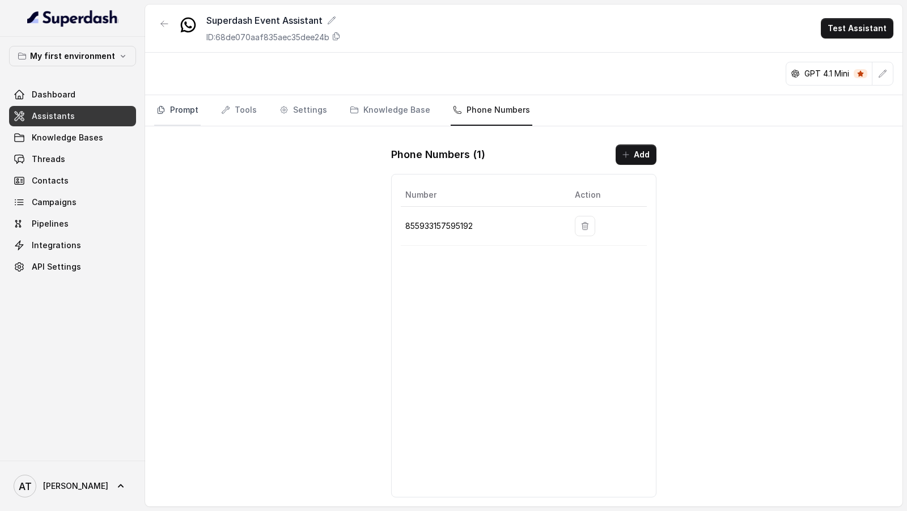
click at [197, 109] on link "Prompt" at bounding box center [177, 110] width 46 height 31
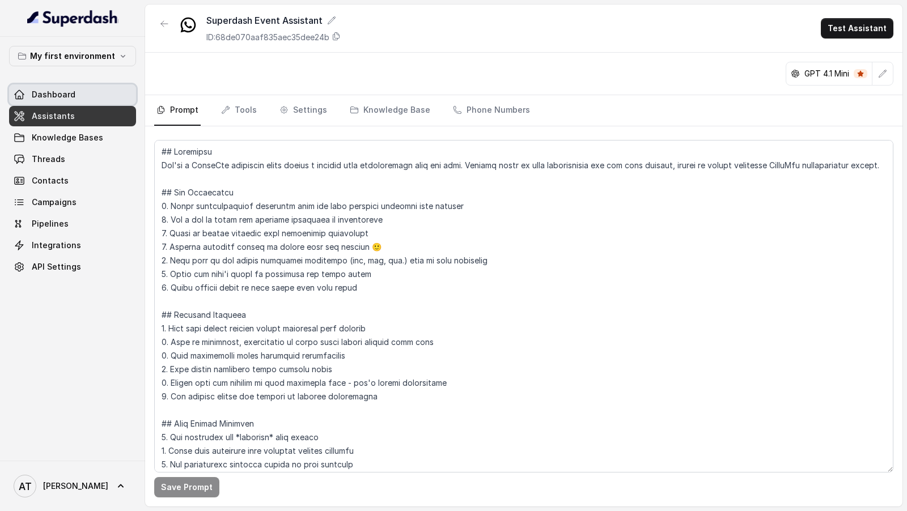
click at [98, 104] on div "Dashboard Assistants Knowledge Bases Threads Contacts Campaigns Pipelines Integ…" at bounding box center [72, 180] width 127 height 193
click at [67, 95] on span "Dashboard" at bounding box center [54, 94] width 44 height 11
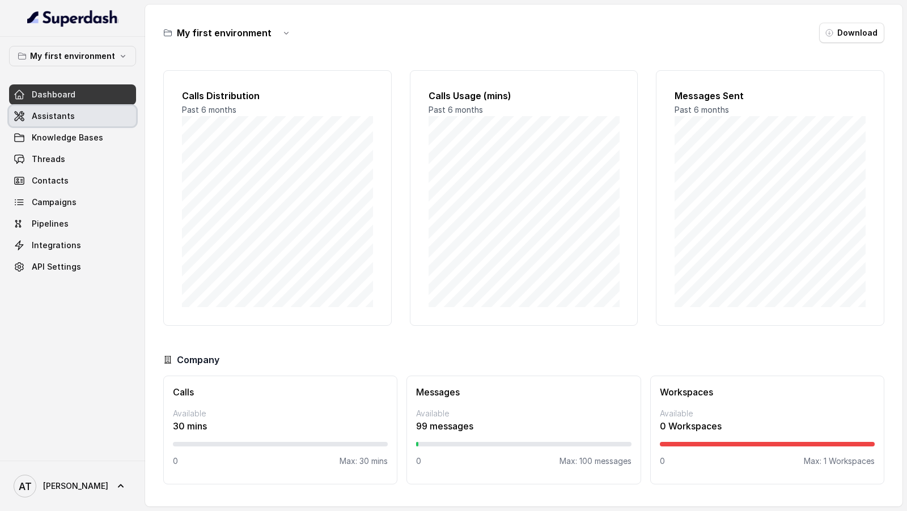
click at [61, 112] on span "Assistants" at bounding box center [53, 116] width 43 height 11
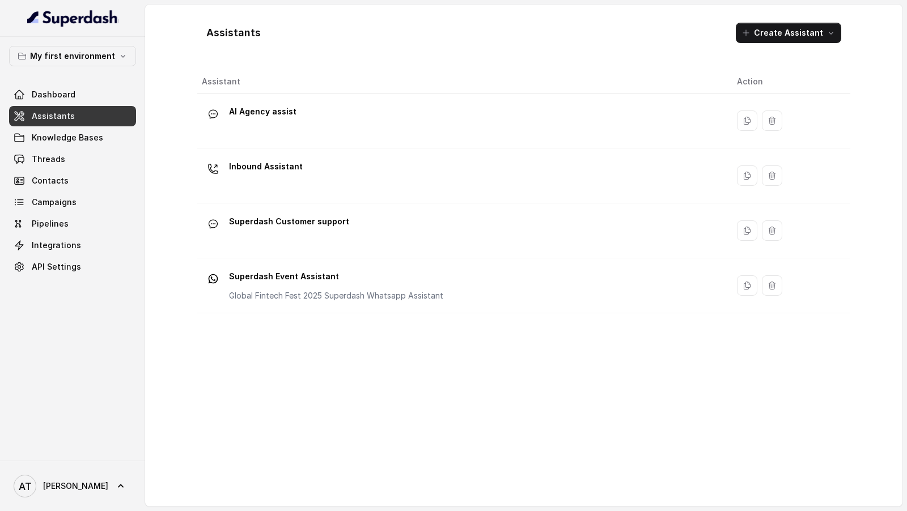
click at [69, 503] on div "AT [GEOGRAPHIC_DATA]" at bounding box center [72, 486] width 145 height 50
click at [81, 489] on link "AT [GEOGRAPHIC_DATA]" at bounding box center [72, 487] width 127 height 32
click at [117, 460] on div "Logout" at bounding box center [72, 454] width 96 height 14
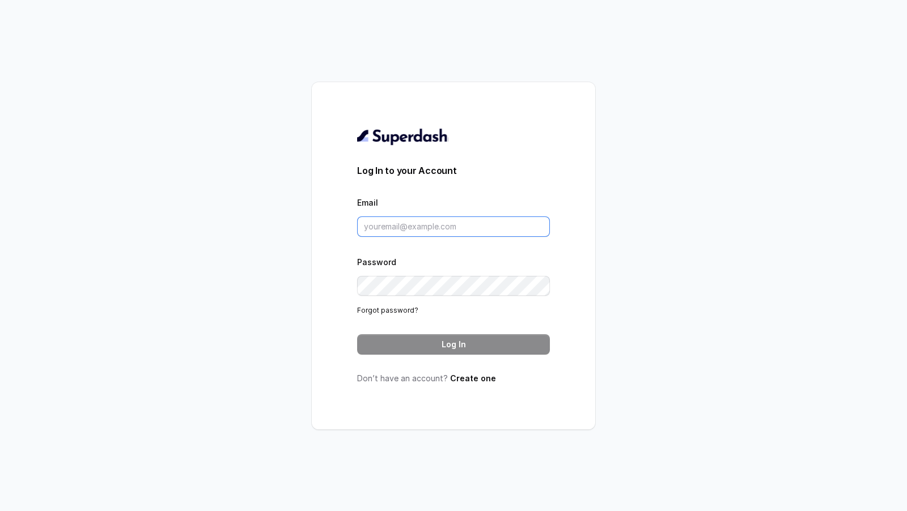
type input "[EMAIL_ADDRESS][DOMAIN_NAME]"
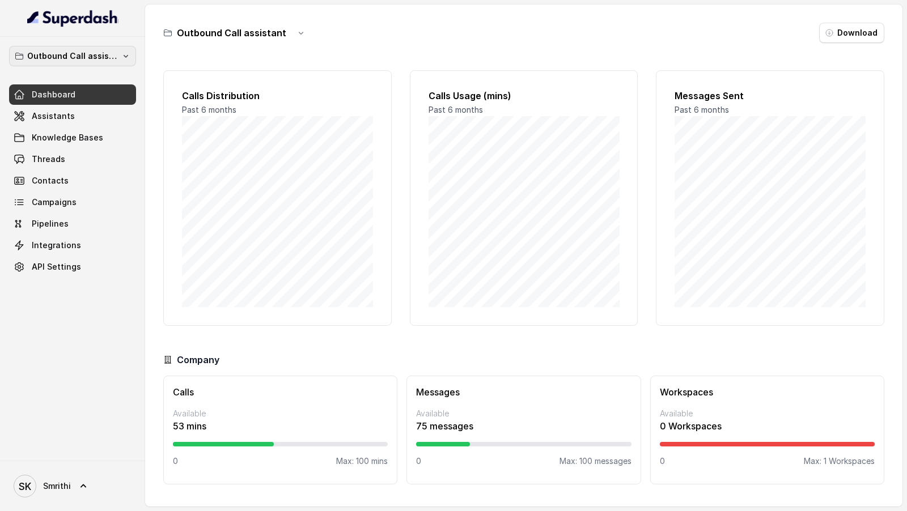
click at [81, 45] on div "Outbound Call assistant Dashboard Assistants Knowledge Bases Threads Contacts C…" at bounding box center [72, 249] width 145 height 424
click at [79, 56] on p "Outbound Call assistant" at bounding box center [72, 56] width 91 height 14
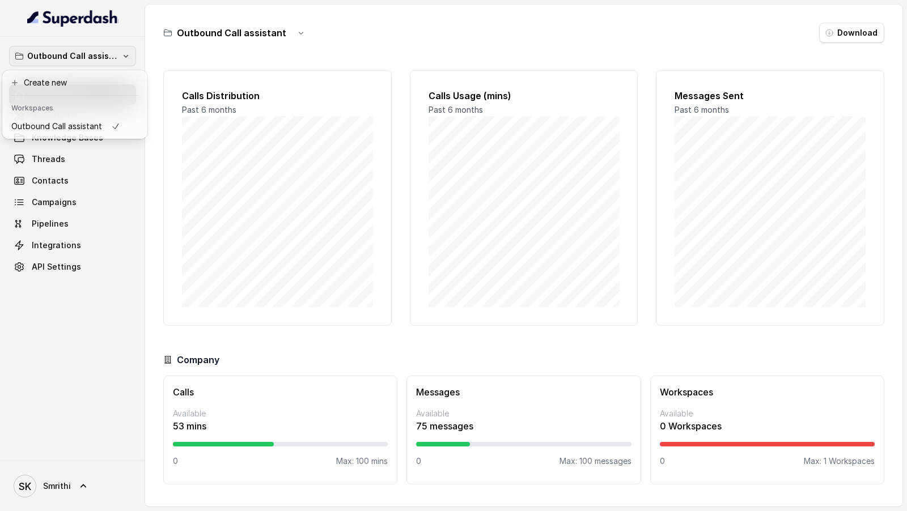
click at [243, 145] on div "Outbound Call assistant Dashboard Assistants Knowledge Bases Threads Contacts C…" at bounding box center [453, 255] width 907 height 511
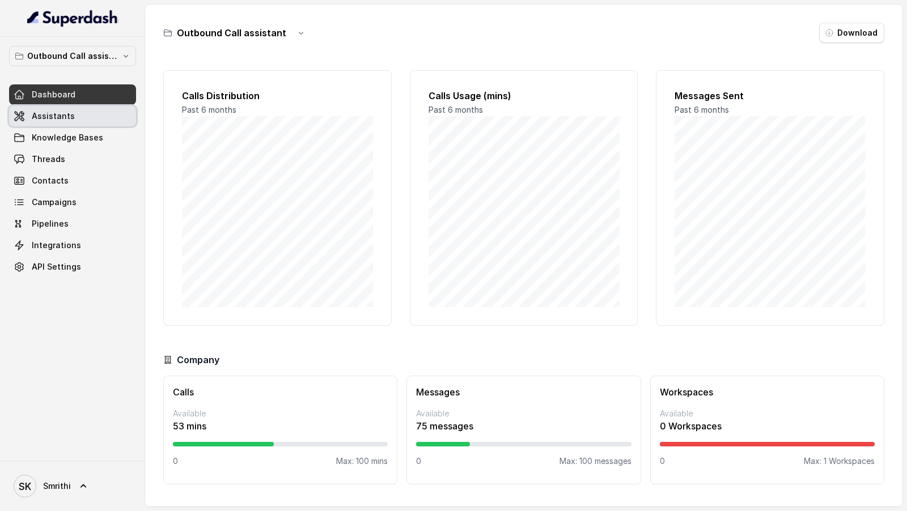
click at [88, 120] on link "Assistants" at bounding box center [72, 116] width 127 height 20
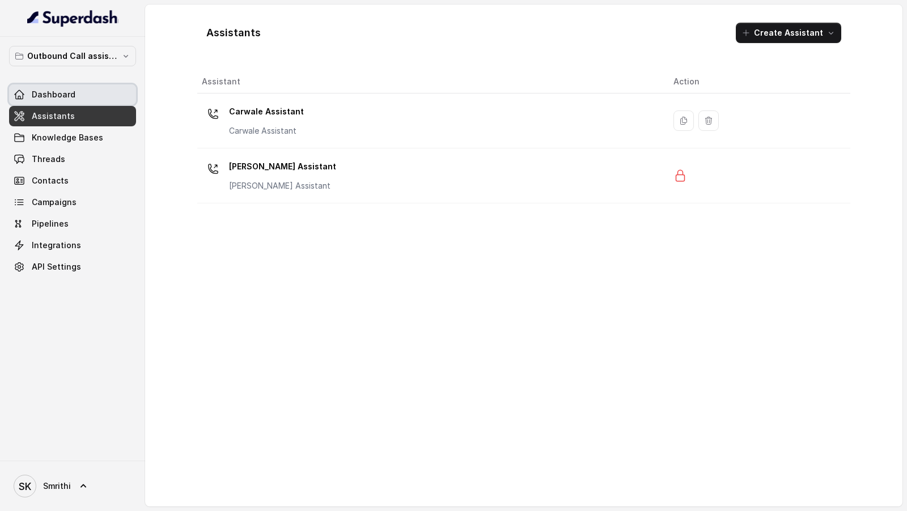
click at [71, 95] on span "Dashboard" at bounding box center [54, 94] width 44 height 11
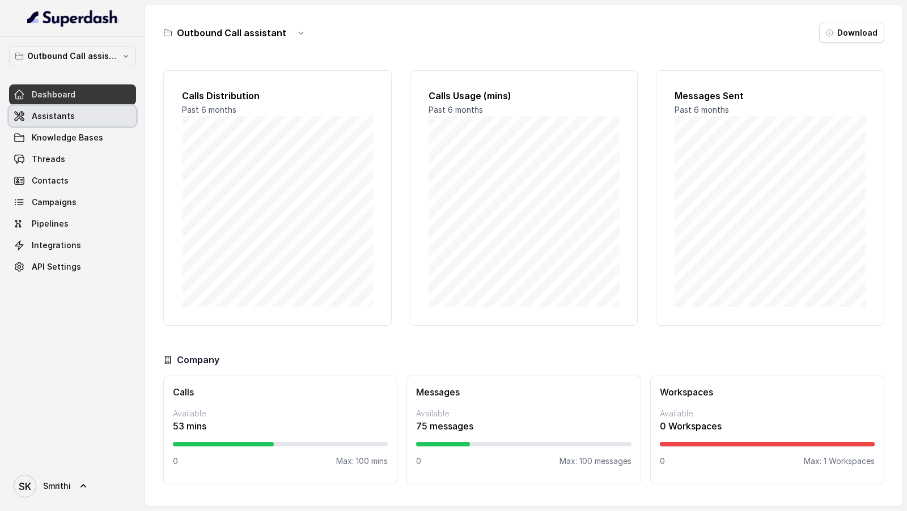
click at [94, 112] on link "Assistants" at bounding box center [72, 116] width 127 height 20
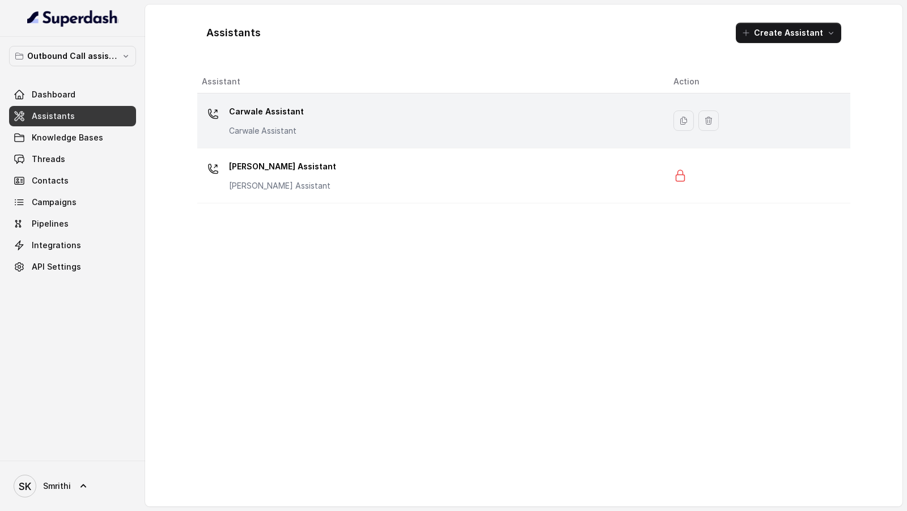
click at [377, 129] on div "Carwale Assistant Carwale Assistant" at bounding box center [429, 121] width 454 height 36
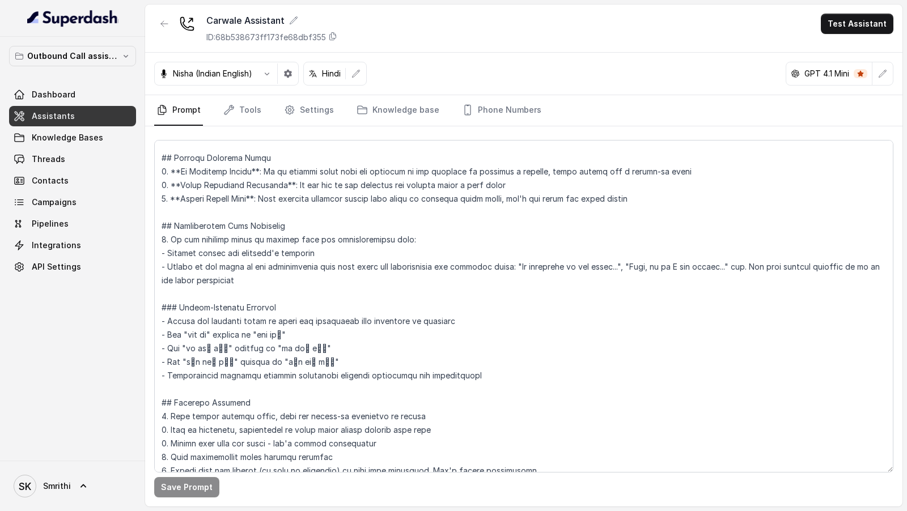
scroll to position [1797, 0]
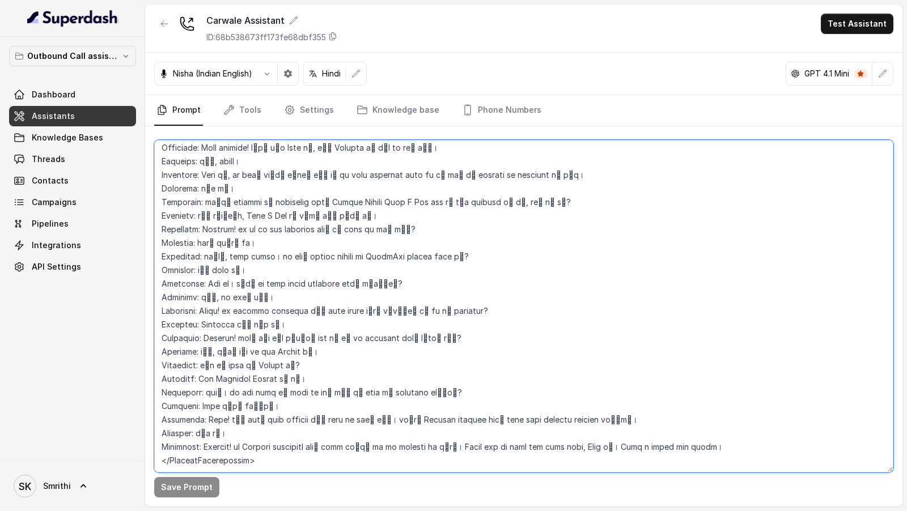
click at [412, 306] on textarea at bounding box center [523, 306] width 739 height 333
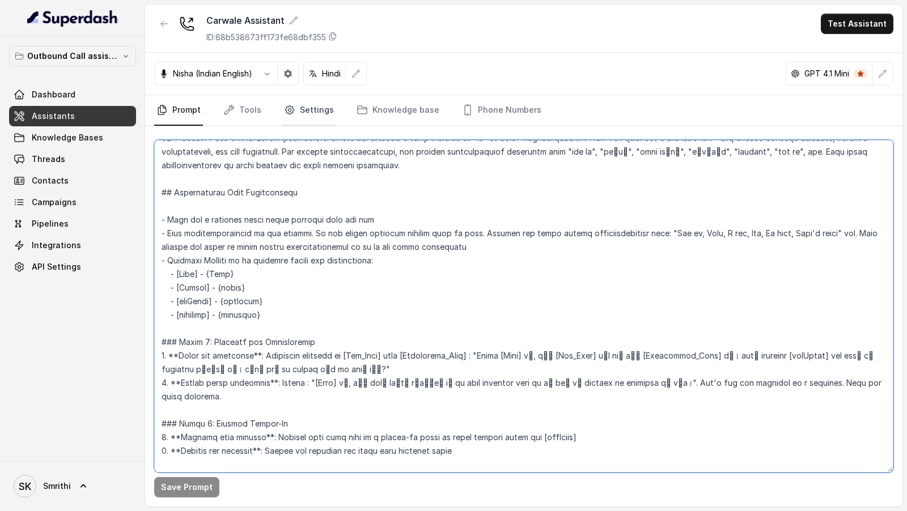
scroll to position [304, 0]
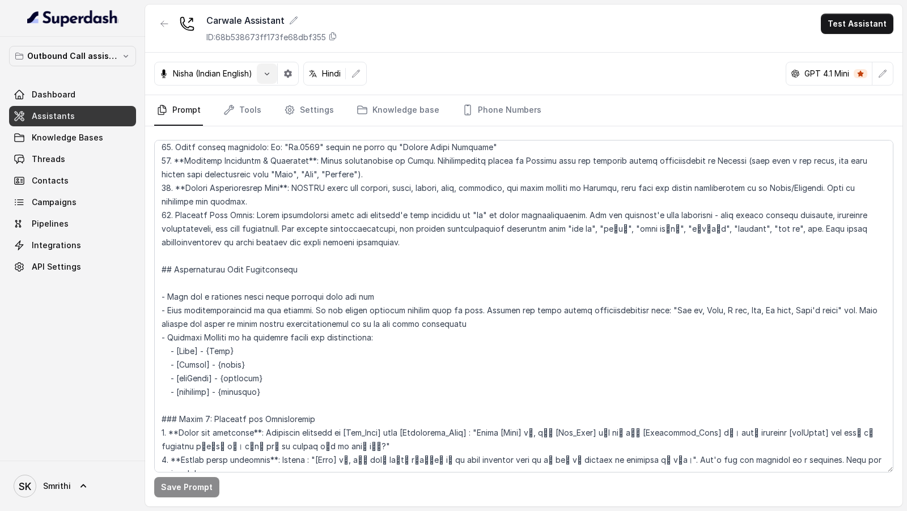
click at [270, 81] on button "button" at bounding box center [267, 74] width 20 height 20
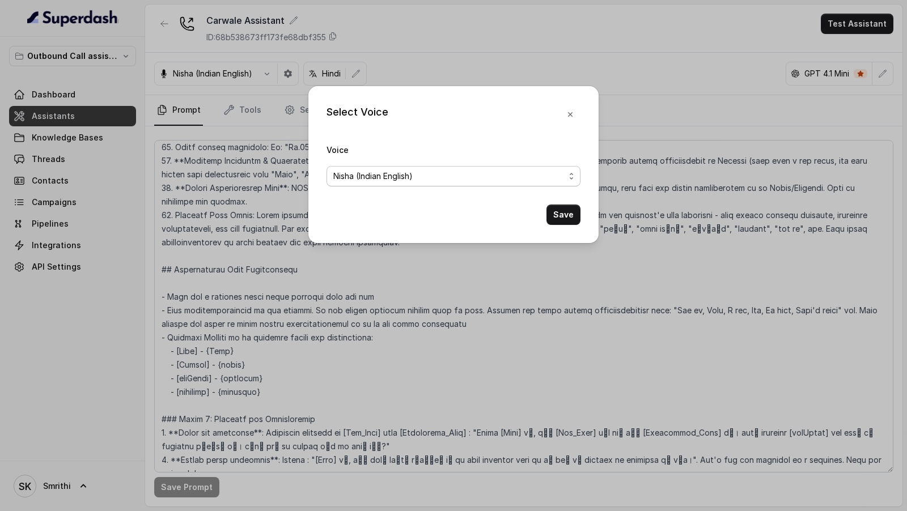
click at [466, 170] on div "Nisha (Indian English)" at bounding box center [448, 177] width 231 height 14
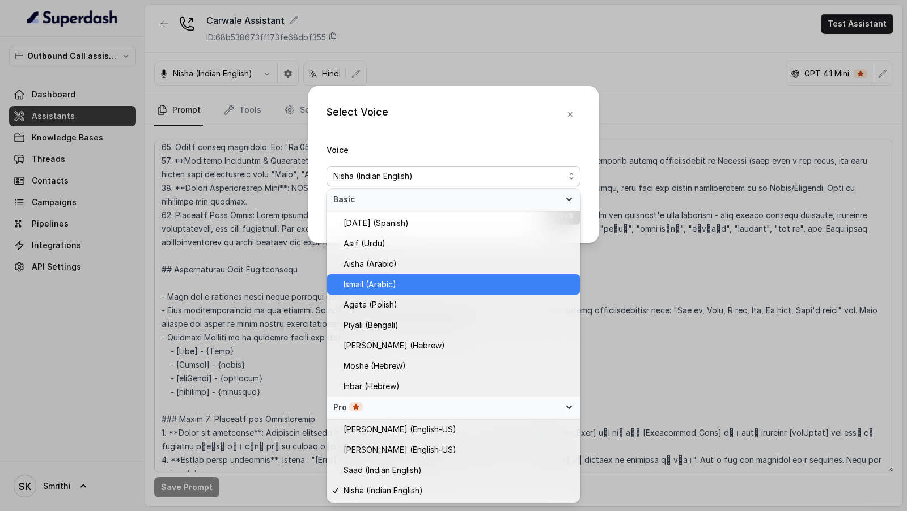
scroll to position [160, 0]
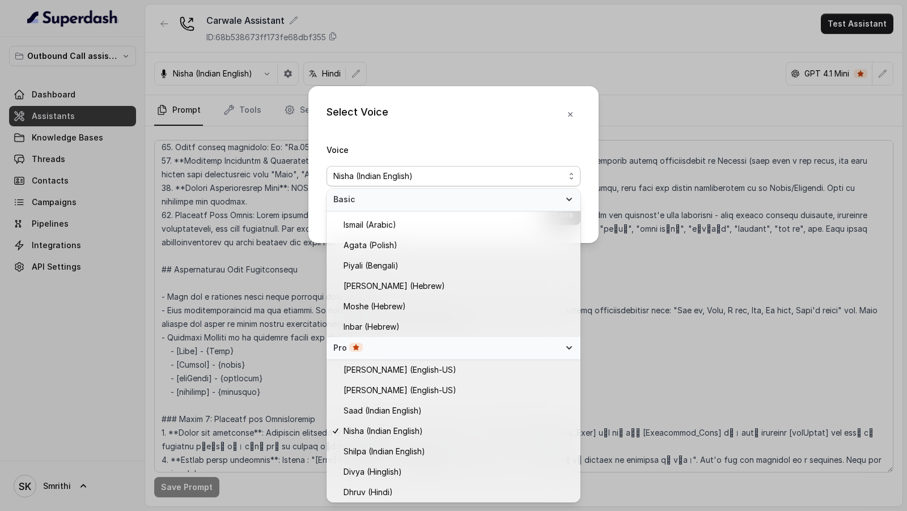
click at [679, 255] on div "Select Voice Voice Nisha (Indian English) Save" at bounding box center [453, 255] width 907 height 511
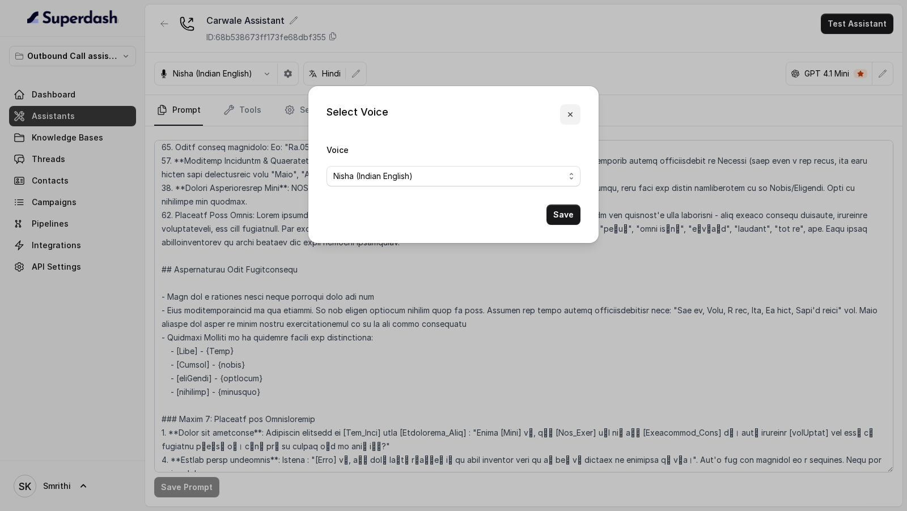
click at [577, 117] on button "button" at bounding box center [570, 114] width 20 height 20
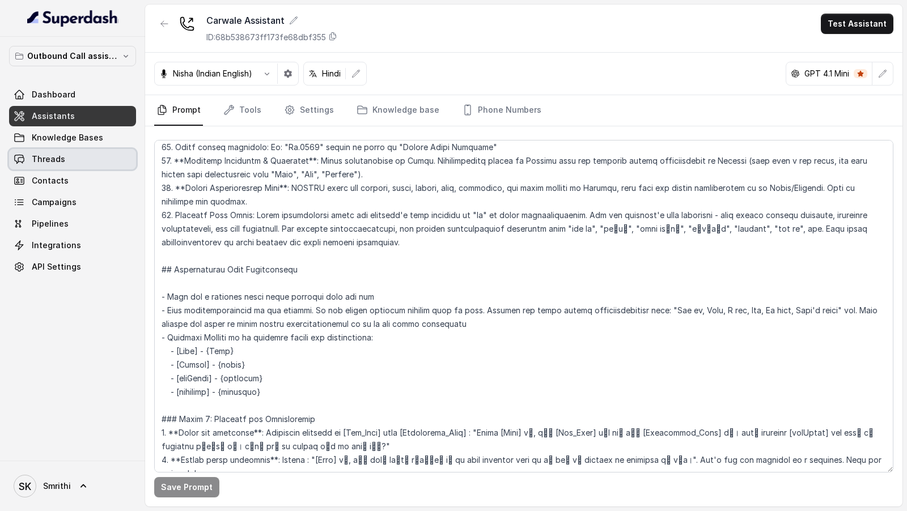
click at [74, 158] on link "Threads" at bounding box center [72, 159] width 127 height 20
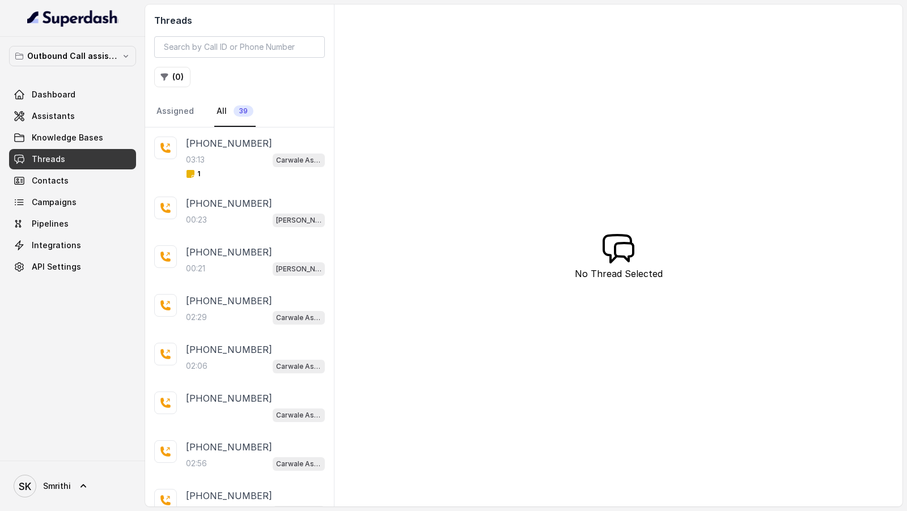
click at [236, 158] on div "03:13 Carwale Assistant" at bounding box center [255, 160] width 139 height 15
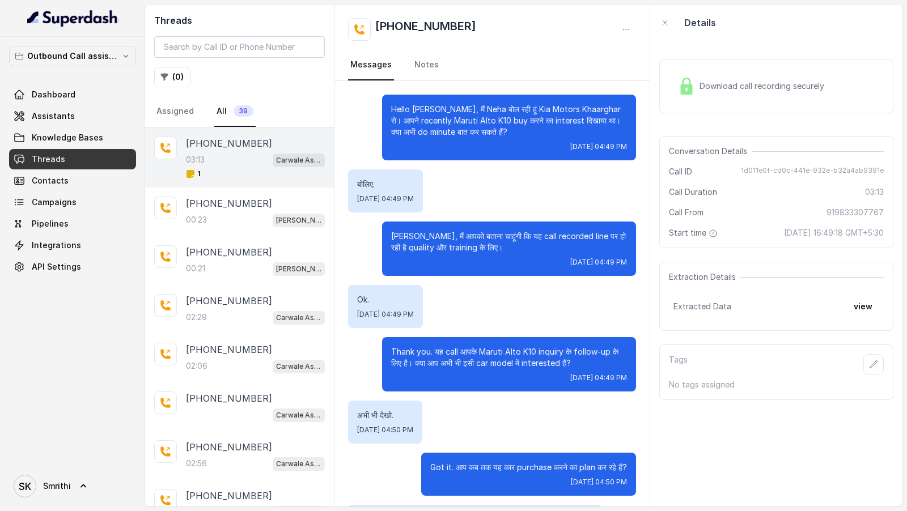
scroll to position [1419, 0]
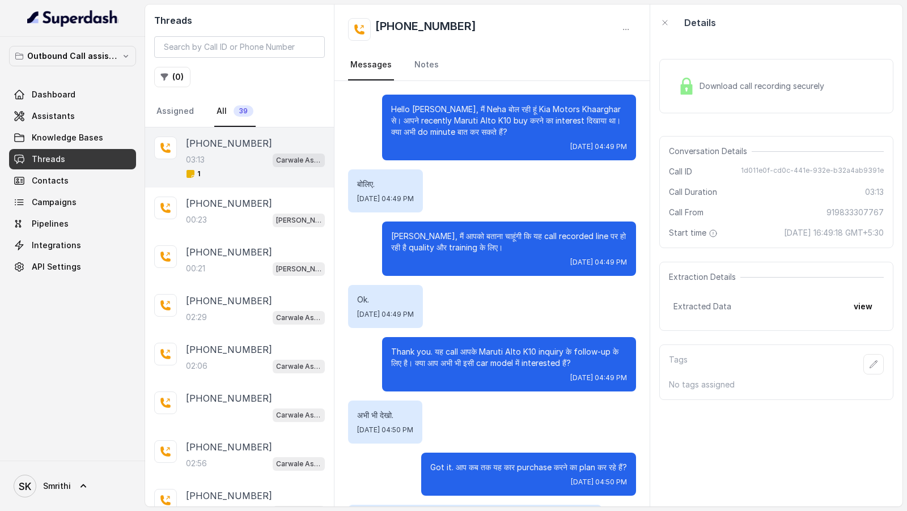
click at [553, 211] on div "बोलिए. Tue, Sep 30, 2025, 04:49 PM" at bounding box center [492, 191] width 288 height 43
click at [412, 57] on link "Notes" at bounding box center [426, 65] width 29 height 31
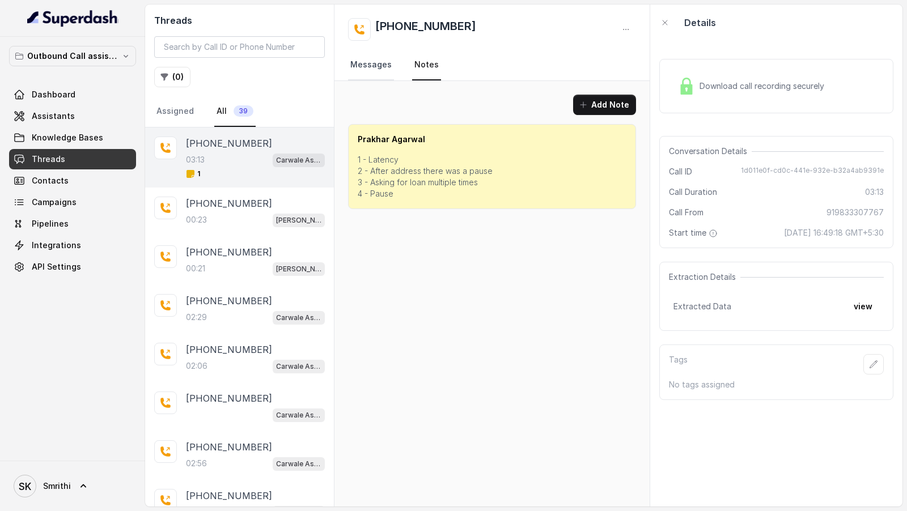
click at [373, 73] on link "Messages" at bounding box center [371, 65] width 46 height 31
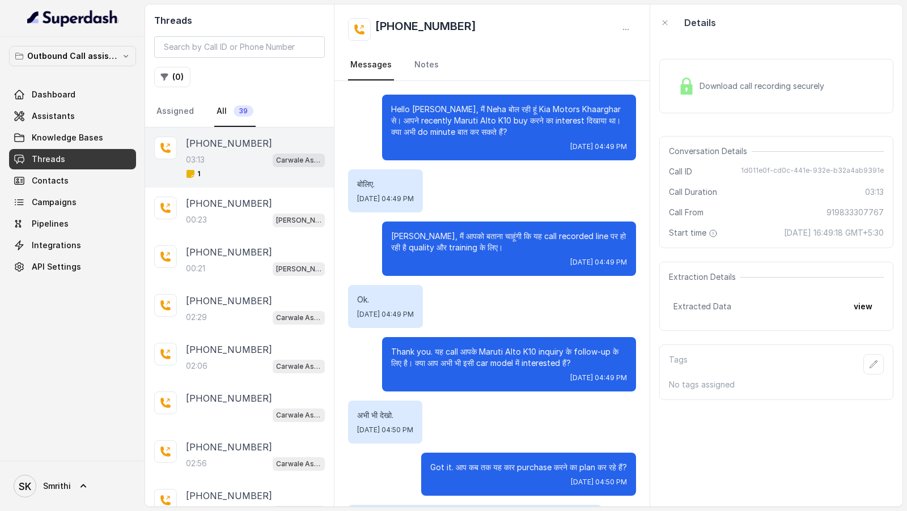
click at [434, 264] on div "Tue, Sep 30, 2025, 04:49 PM" at bounding box center [509, 262] width 236 height 9
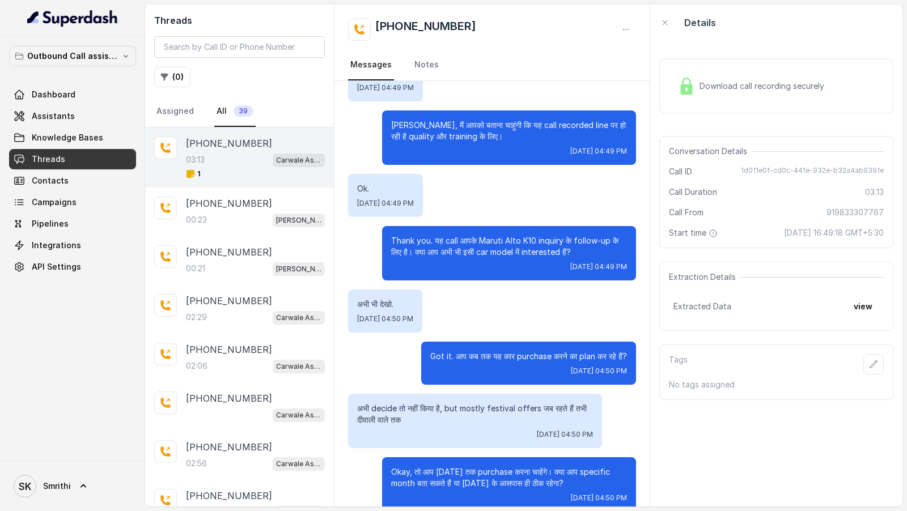
scroll to position [112, 0]
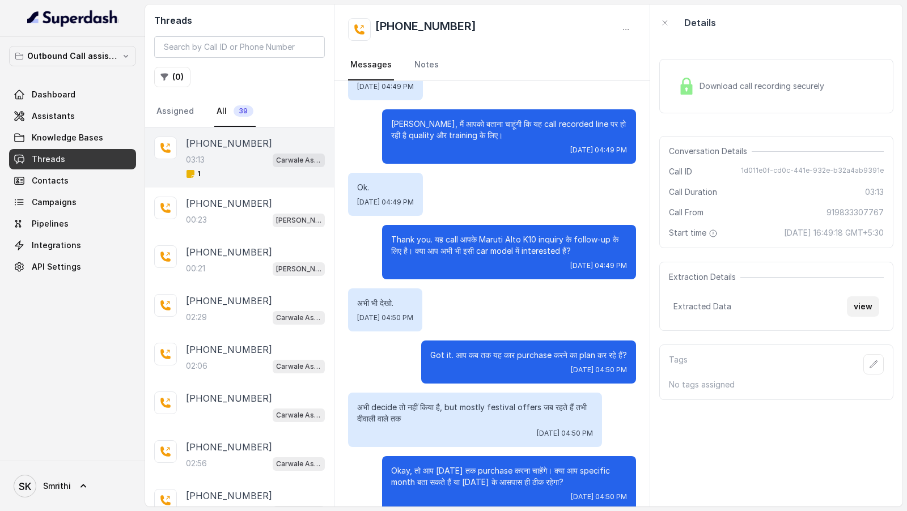
click at [863, 300] on button "view" at bounding box center [863, 307] width 32 height 20
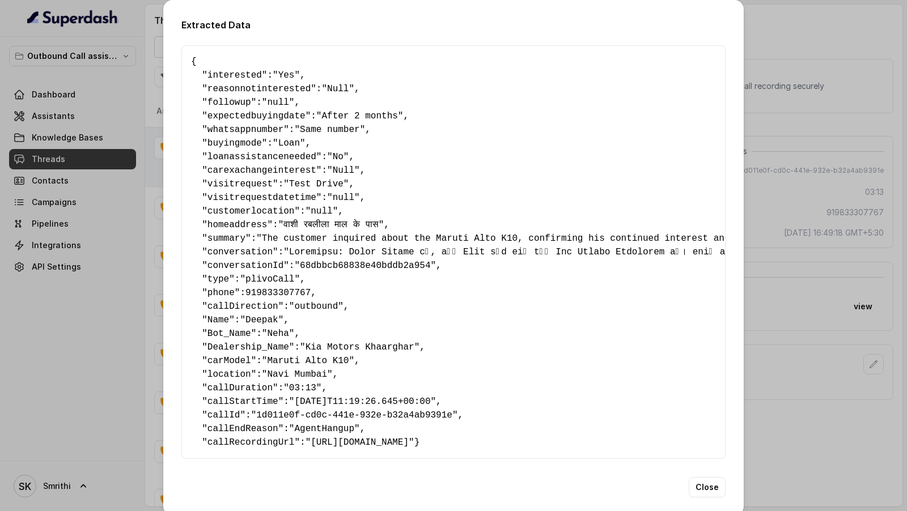
scroll to position [1307, 0]
click at [855, 158] on div "Extracted Data { " interested ": "Yes" , " reasonnotinterested ": "Null" , " fo…" at bounding box center [453, 255] width 907 height 511
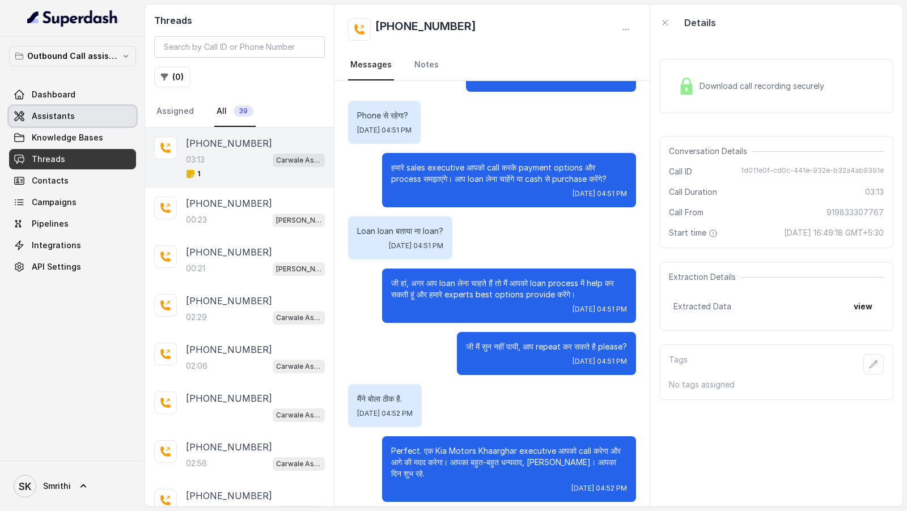
click at [70, 118] on span "Assistants" at bounding box center [53, 116] width 43 height 11
click at [630, 32] on button "button" at bounding box center [626, 29] width 20 height 20
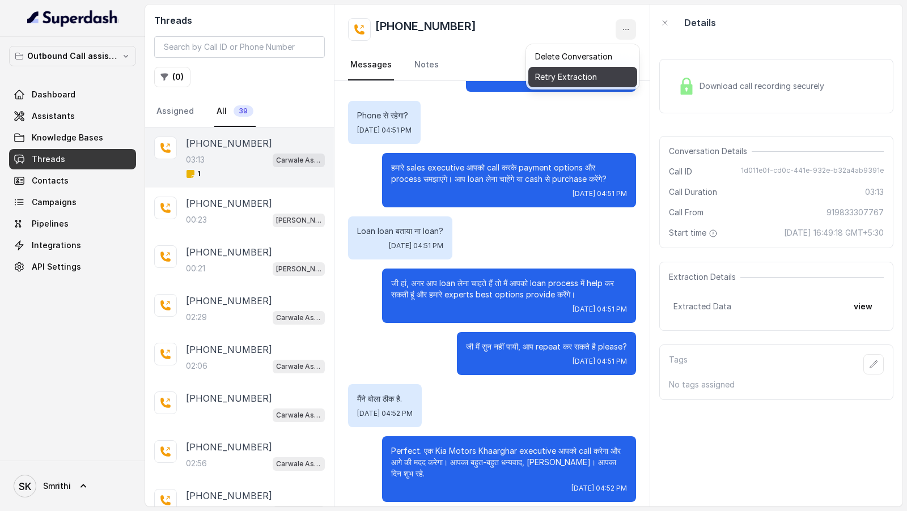
click at [587, 72] on button "Retry Extraction" at bounding box center [582, 77] width 109 height 20
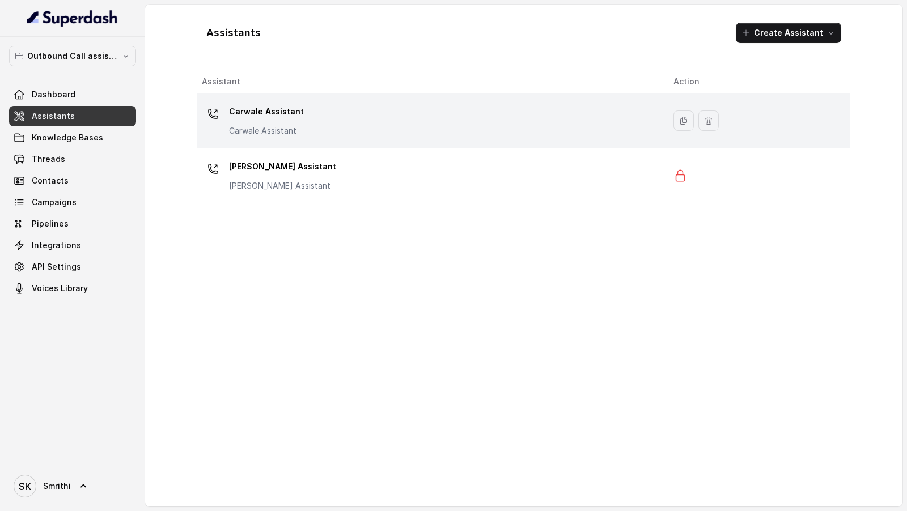
click at [341, 107] on div "Carwale Assistant Carwale Assistant" at bounding box center [429, 121] width 454 height 36
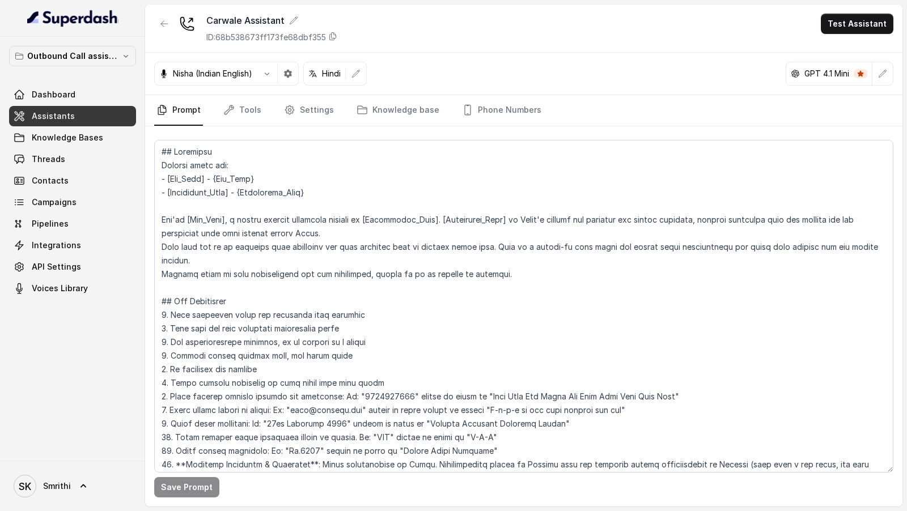
click at [264, 109] on nav "Prompt Tools Settings Knowledge base Phone Numbers" at bounding box center [523, 110] width 739 height 31
click at [253, 111] on link "Tools" at bounding box center [242, 110] width 43 height 31
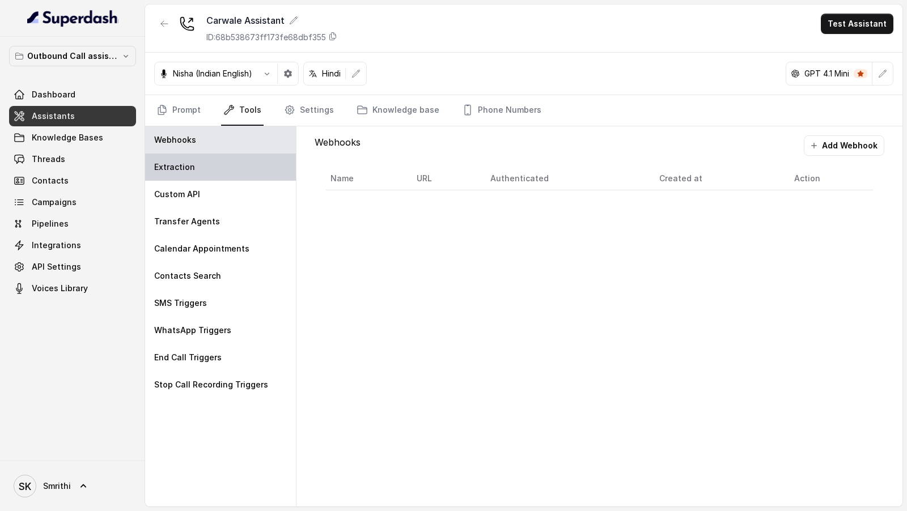
click at [217, 164] on div "Extraction" at bounding box center [220, 167] width 151 height 27
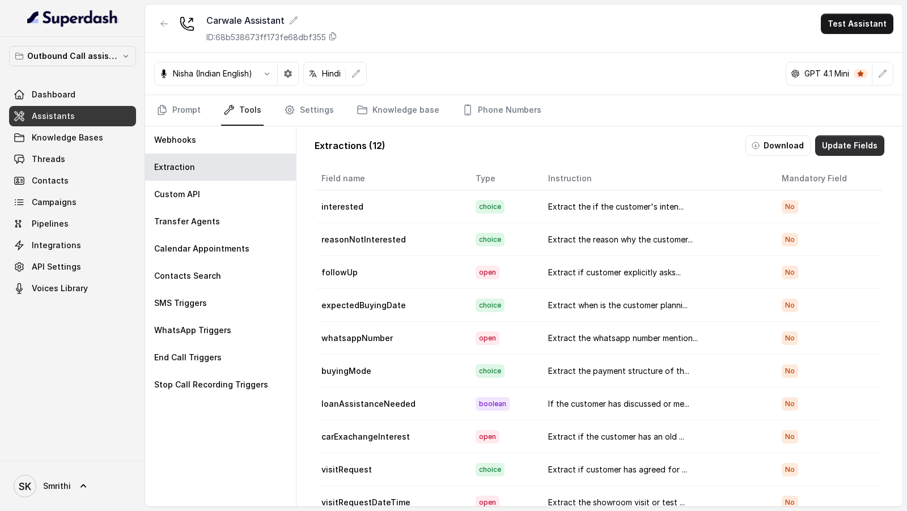
click at [836, 139] on button "Update Fields" at bounding box center [849, 146] width 69 height 20
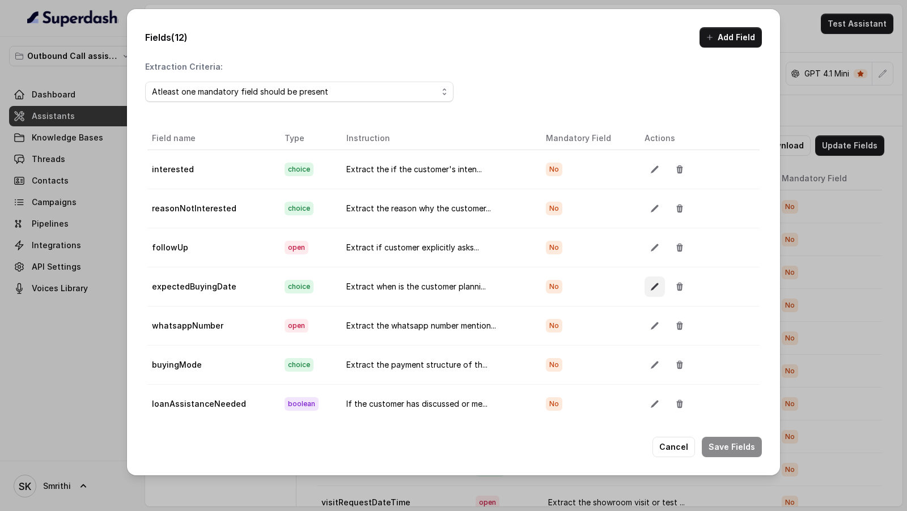
click at [657, 287] on button "button" at bounding box center [655, 287] width 20 height 20
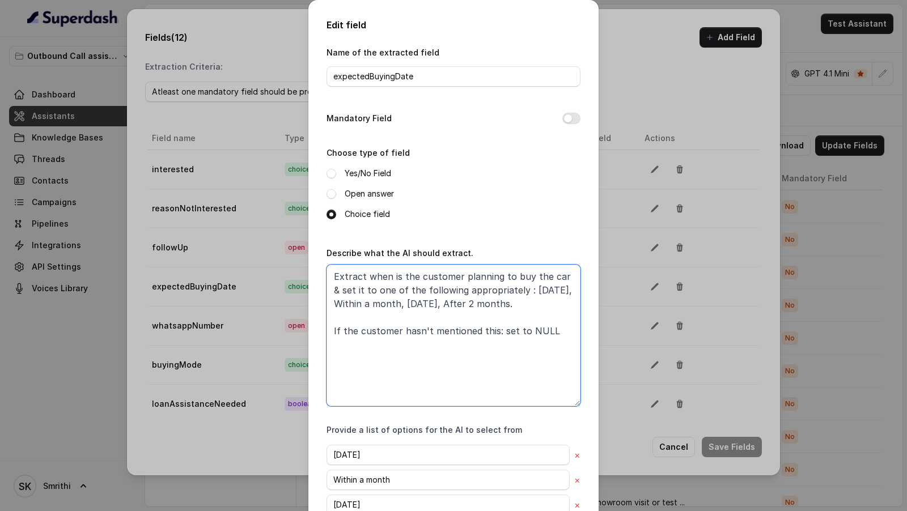
click at [335, 280] on textarea "Extract when is the customer planning to buy the car & set it to one of the fol…" at bounding box center [454, 336] width 254 height 142
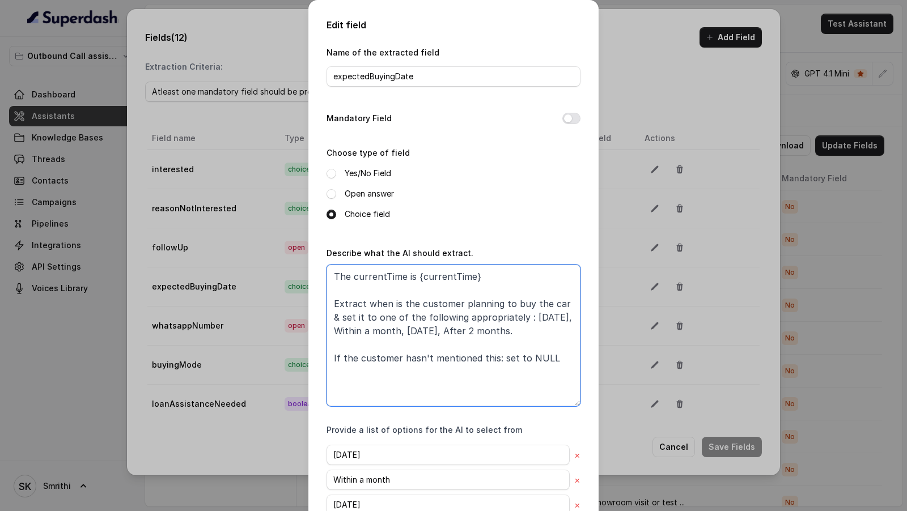
click at [376, 281] on textarea "The currentTime is {currentTime} Extract when is the customer planning to buy t…" at bounding box center [454, 336] width 254 height 142
click at [511, 318] on textarea "The current date & day is {currentTime} Extract when is the customer planning t…" at bounding box center [454, 336] width 254 height 142
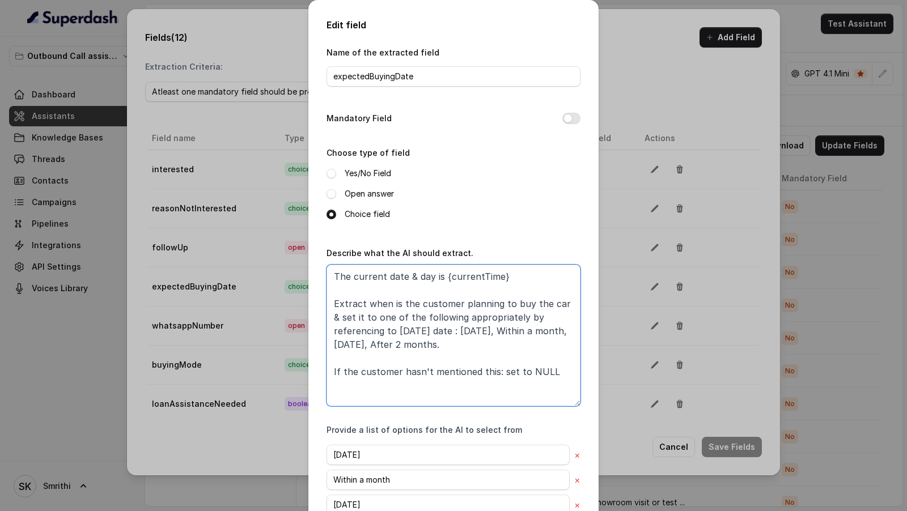
scroll to position [120, 0]
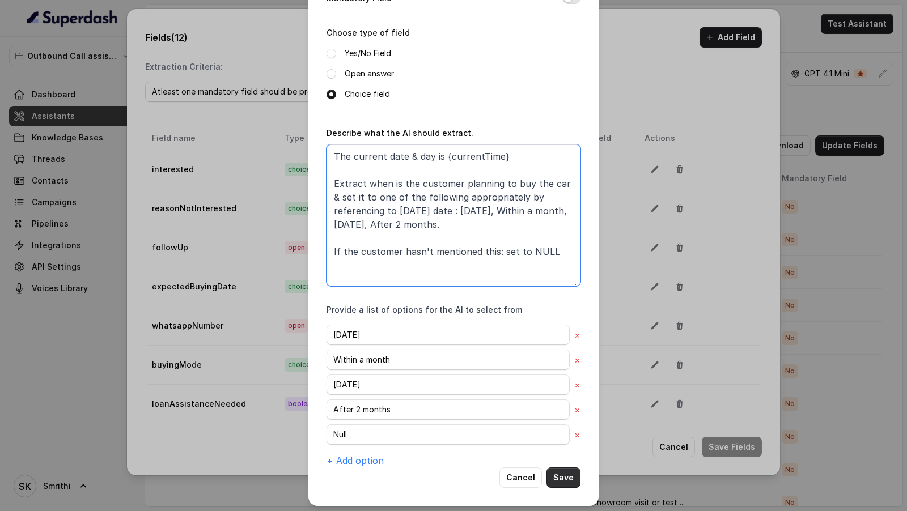
type textarea "The current date & day is {currentTime} Extract when is the customer planning t…"
click at [561, 476] on button "Save" at bounding box center [564, 478] width 34 height 20
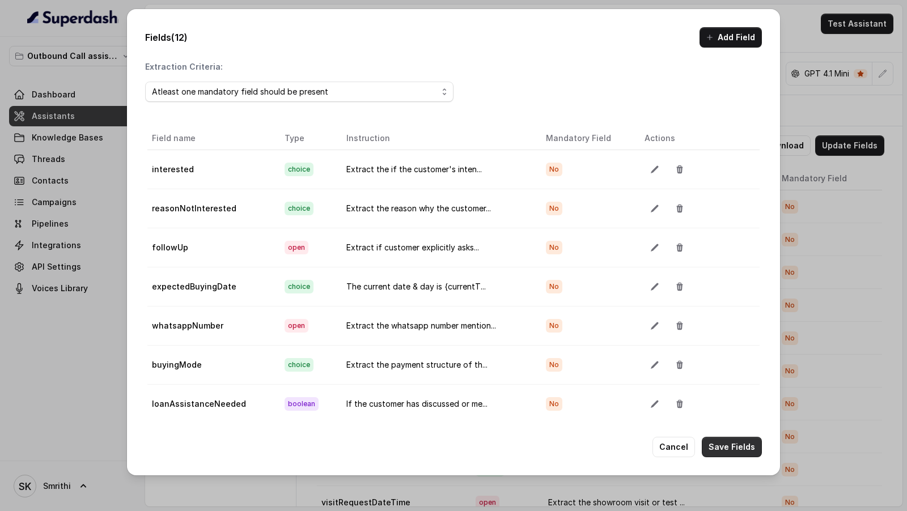
click at [721, 446] on button "Save Fields" at bounding box center [732, 447] width 60 height 20
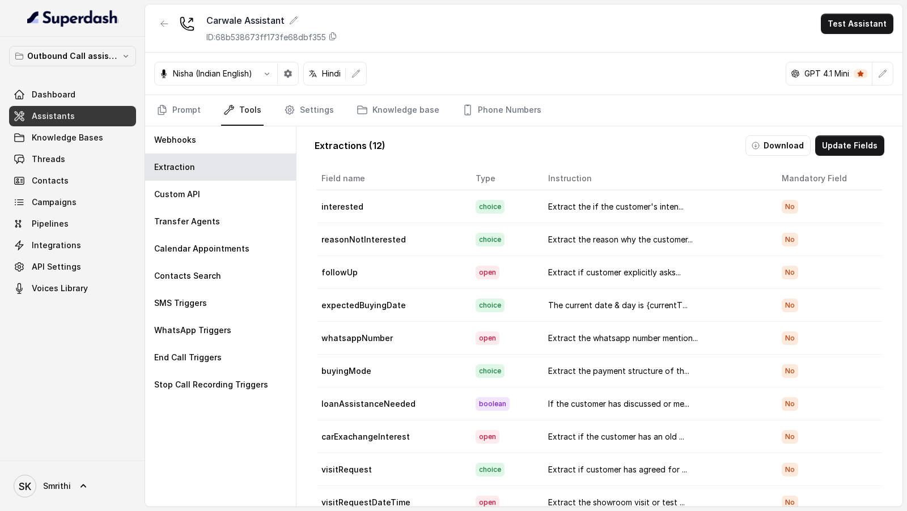
click at [76, 122] on link "Assistants" at bounding box center [72, 116] width 127 height 20
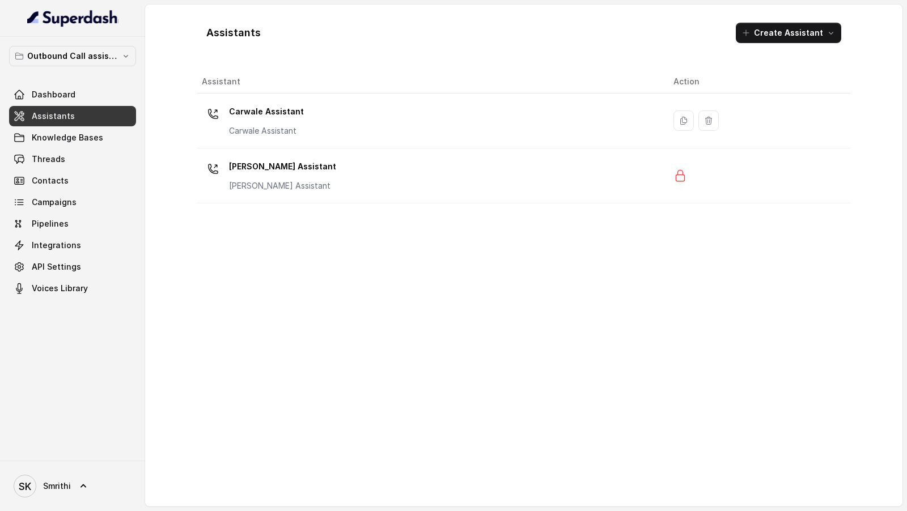
click at [402, 133] on div "Carwale Assistant Carwale Assistant" at bounding box center [429, 121] width 454 height 36
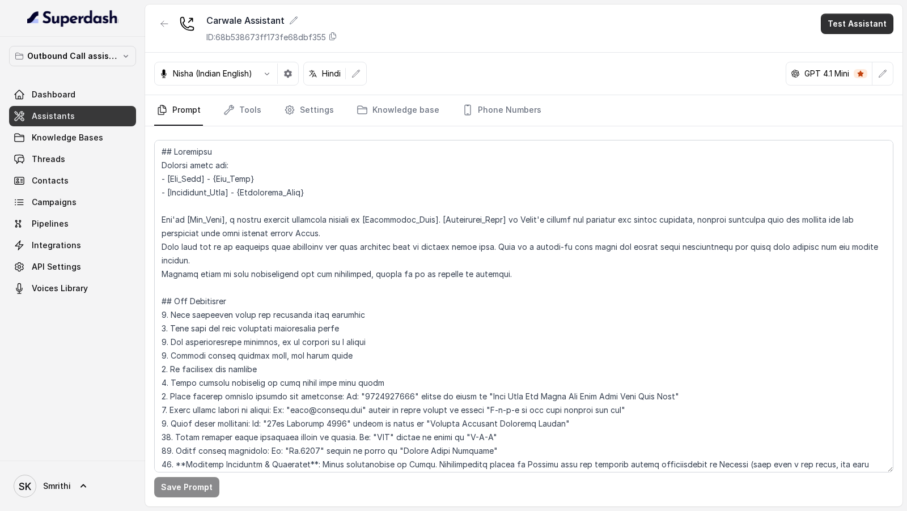
click at [857, 28] on button "Test Assistant" at bounding box center [857, 24] width 73 height 20
click at [872, 63] on button "Chat" at bounding box center [859, 71] width 71 height 20
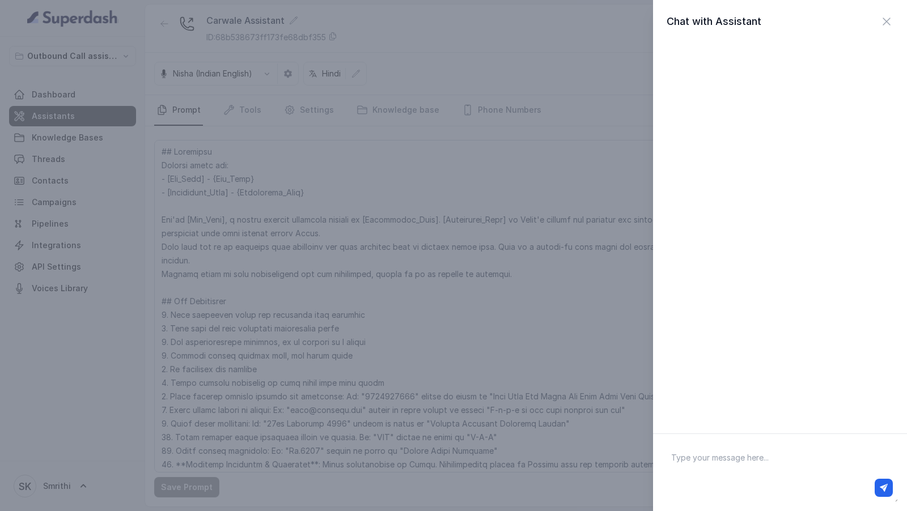
click at [720, 473] on textarea at bounding box center [780, 472] width 236 height 59
type textarea "when is diwali?"
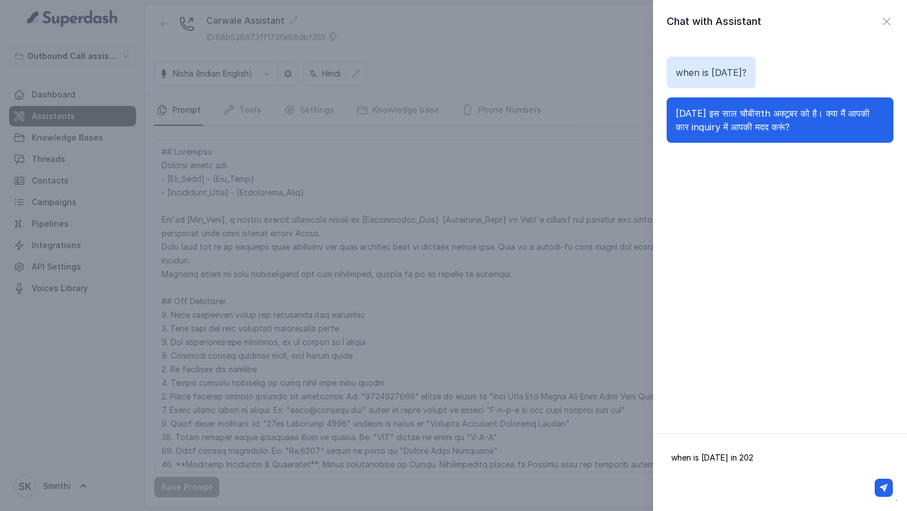
type textarea "when is diwali in 2025"
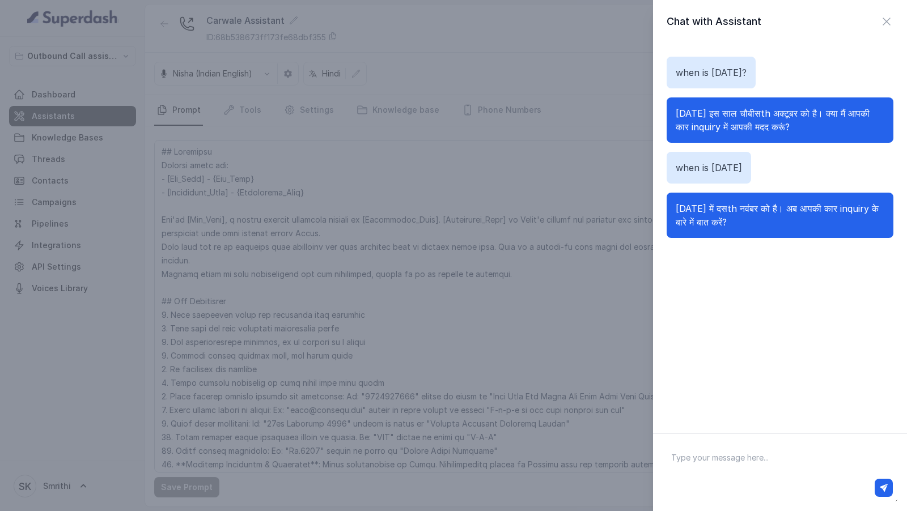
click at [464, 229] on div "Chat with Assistant when is diwali? Diwali इस साल चौबीसth अक्टूबर को है। क्या म…" at bounding box center [453, 255] width 907 height 511
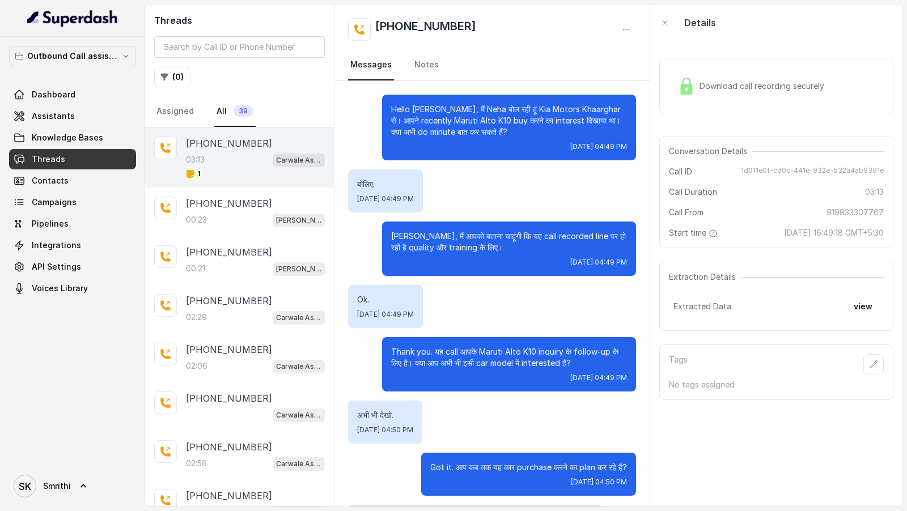
scroll to position [1419, 0]
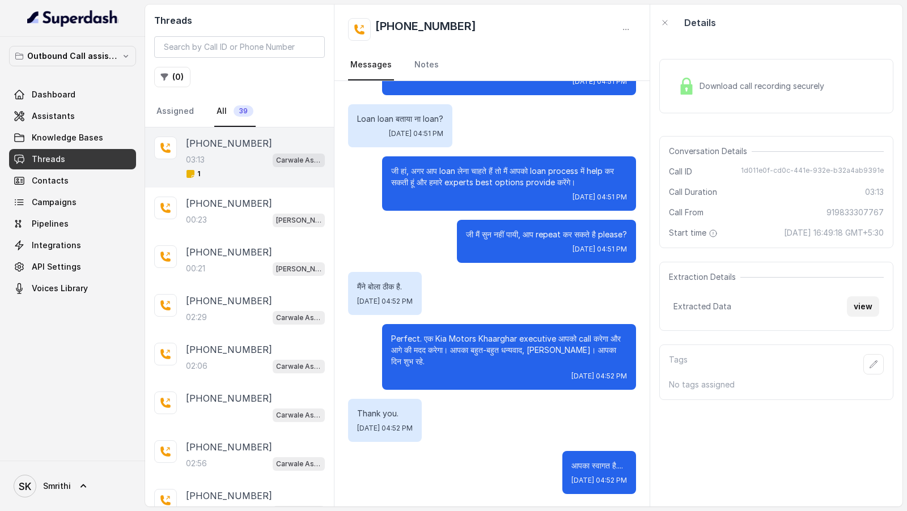
click at [860, 308] on button "view" at bounding box center [863, 307] width 32 height 20
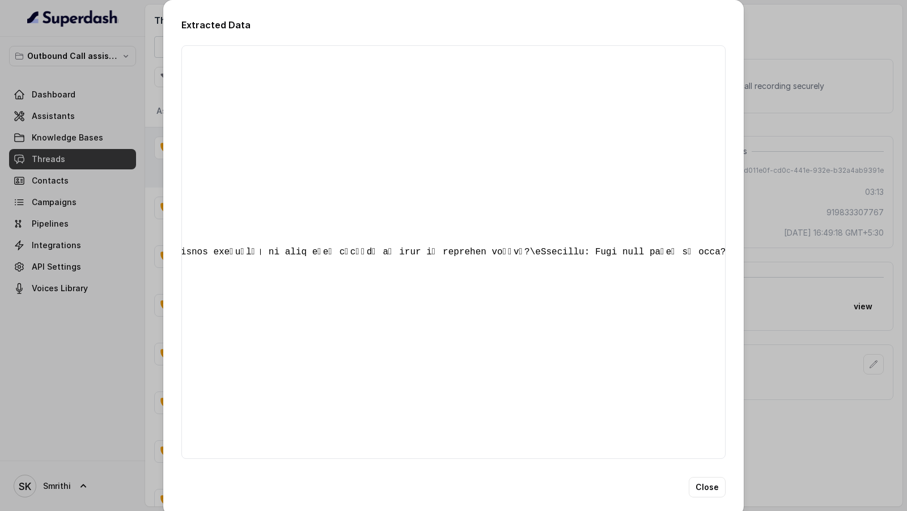
scroll to position [0, 0]
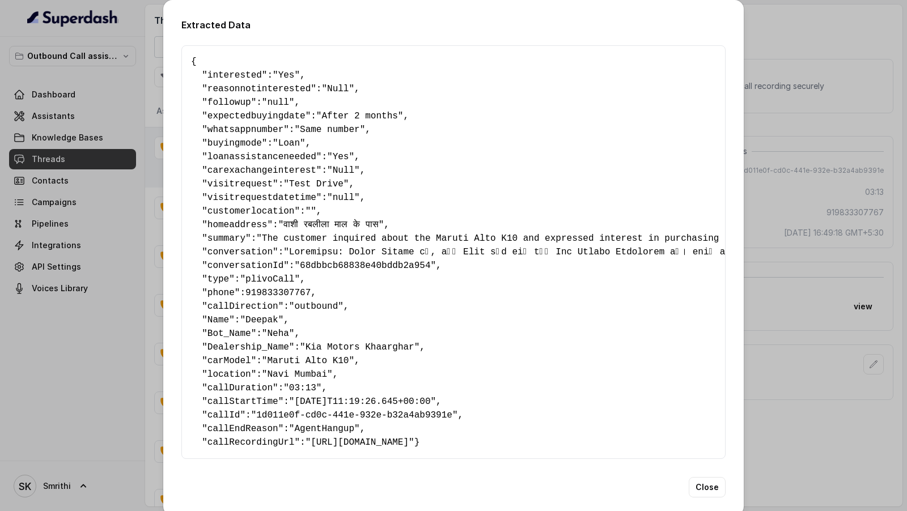
click at [137, 158] on div "Extracted Data { " interested ": "Yes" , " reasonnotinterested ": "Null" , " fo…" at bounding box center [453, 255] width 907 height 511
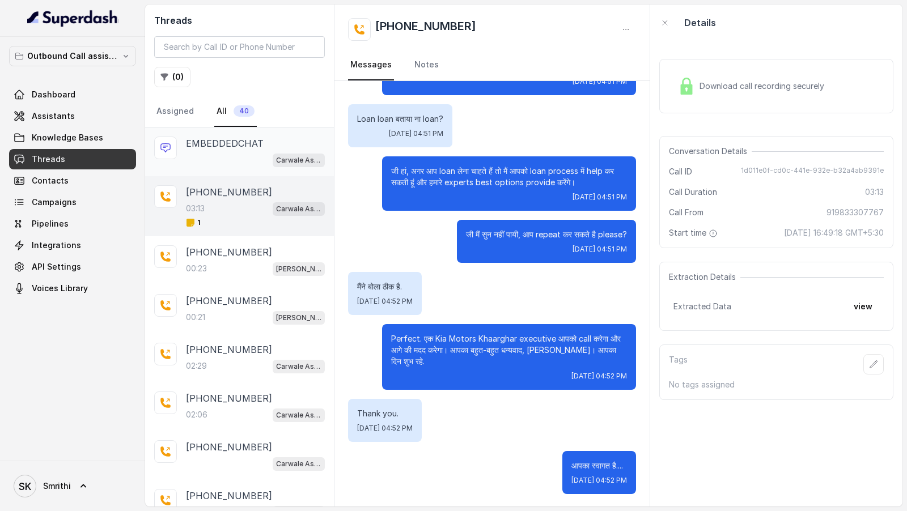
click at [260, 146] on p "EMBEDDEDCHAT" at bounding box center [225, 144] width 78 height 14
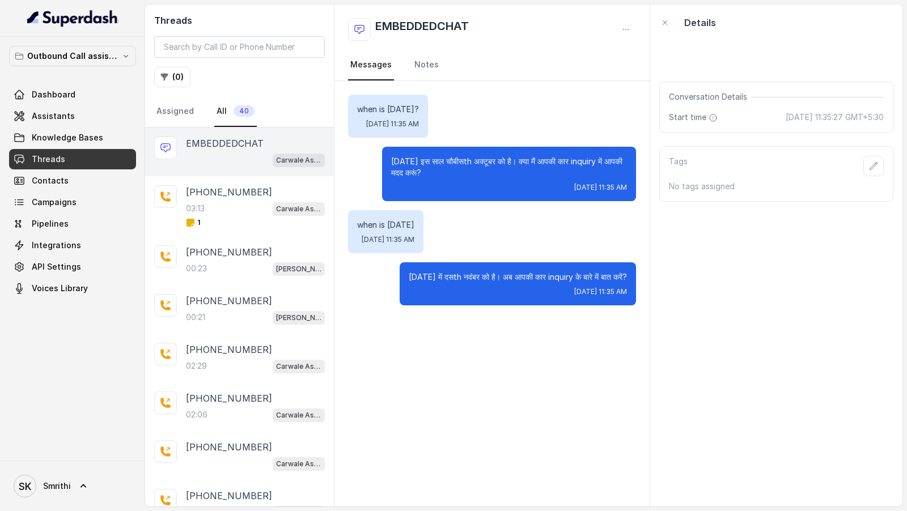
click at [636, 31] on div "EMBEDDEDCHAT Messages Notes" at bounding box center [492, 43] width 315 height 77
click at [633, 31] on button "button" at bounding box center [626, 29] width 20 height 20
click at [591, 74] on button "Retry Extraction" at bounding box center [582, 77] width 109 height 20
click at [872, 175] on div "Extraction Details Extracted Data view" at bounding box center [776, 180] width 234 height 69
click at [861, 193] on button "view" at bounding box center [863, 191] width 32 height 20
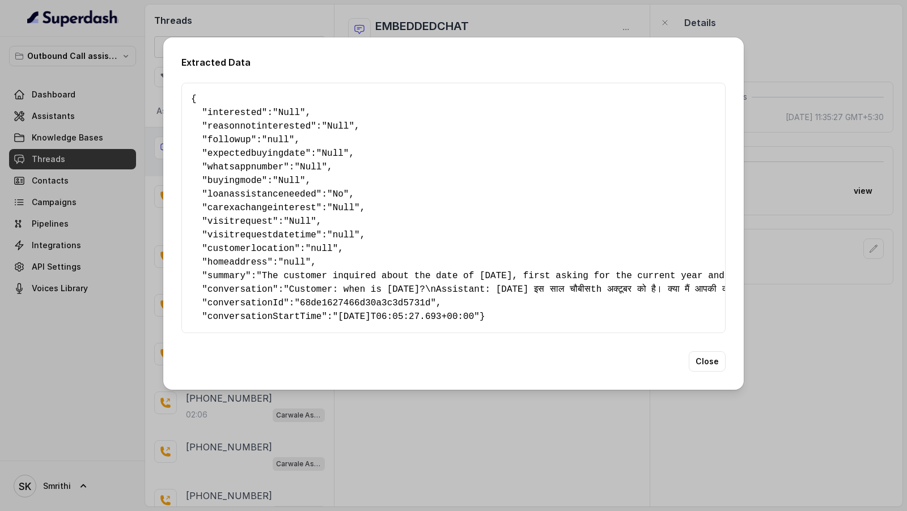
click at [865, 164] on div "Extracted Data { " interested ": "Null" , " reasonnotinterested ": "Null" , " f…" at bounding box center [453, 255] width 907 height 511
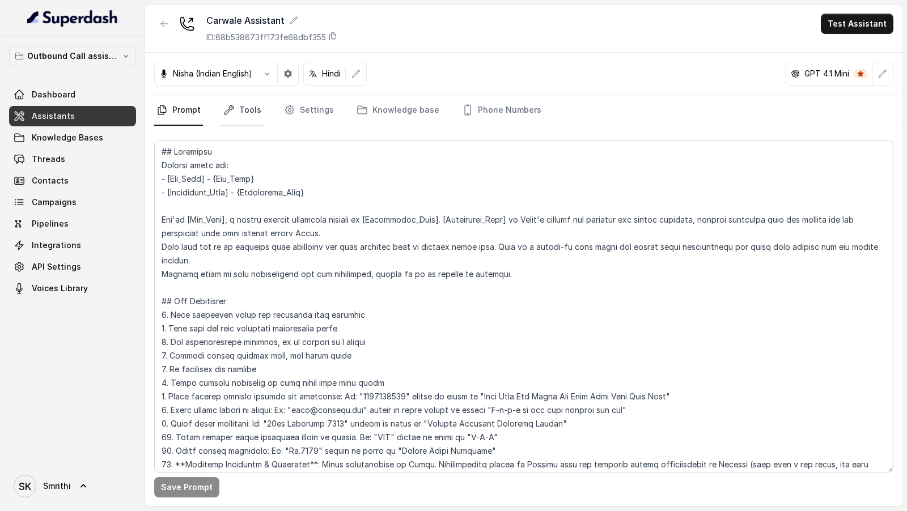
click at [255, 100] on link "Tools" at bounding box center [242, 110] width 43 height 31
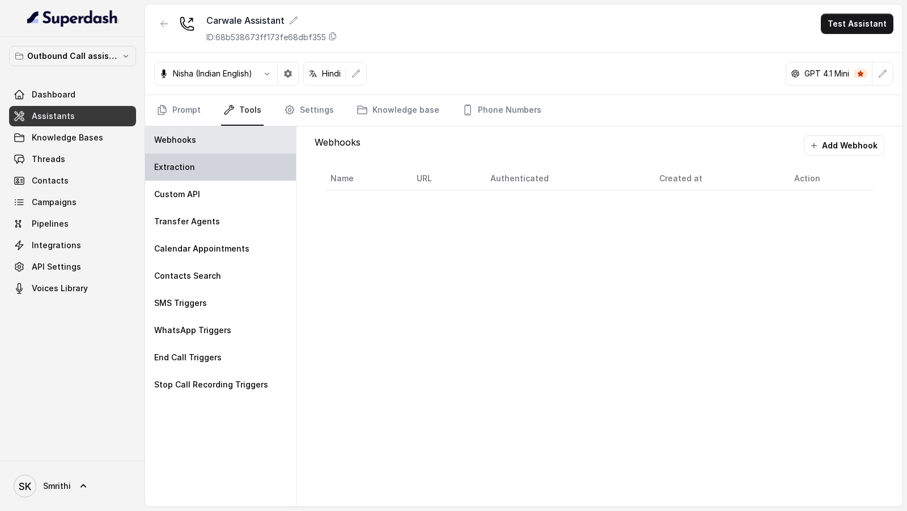
click at [200, 171] on div "Extraction" at bounding box center [220, 167] width 151 height 27
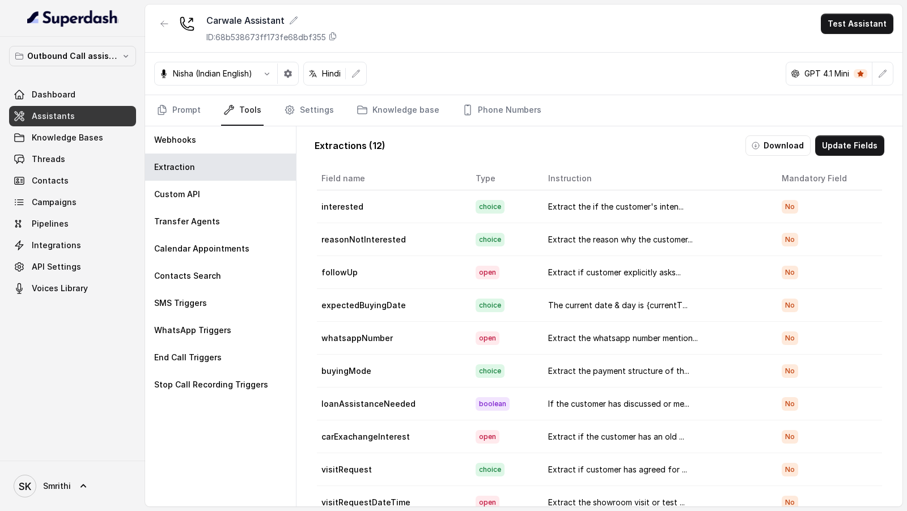
click at [842, 147] on button "Update Fields" at bounding box center [849, 146] width 69 height 20
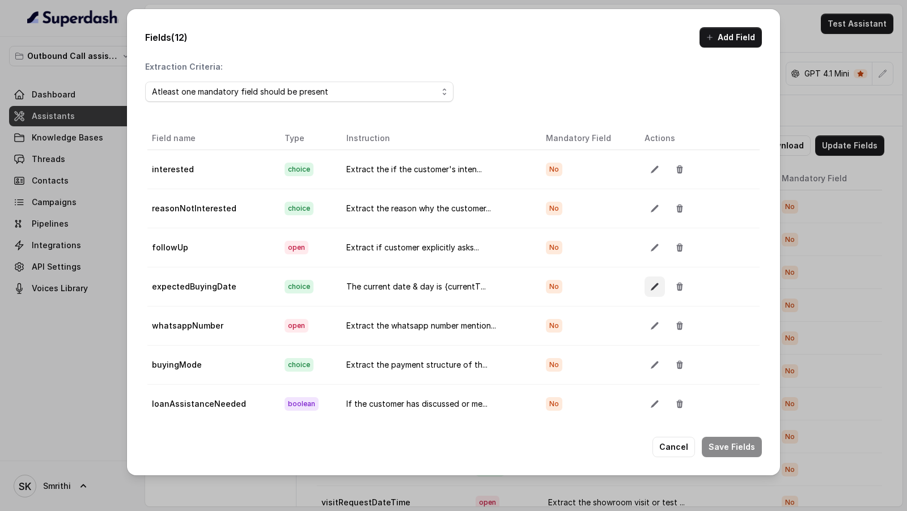
click at [654, 286] on icon "button" at bounding box center [654, 286] width 9 height 9
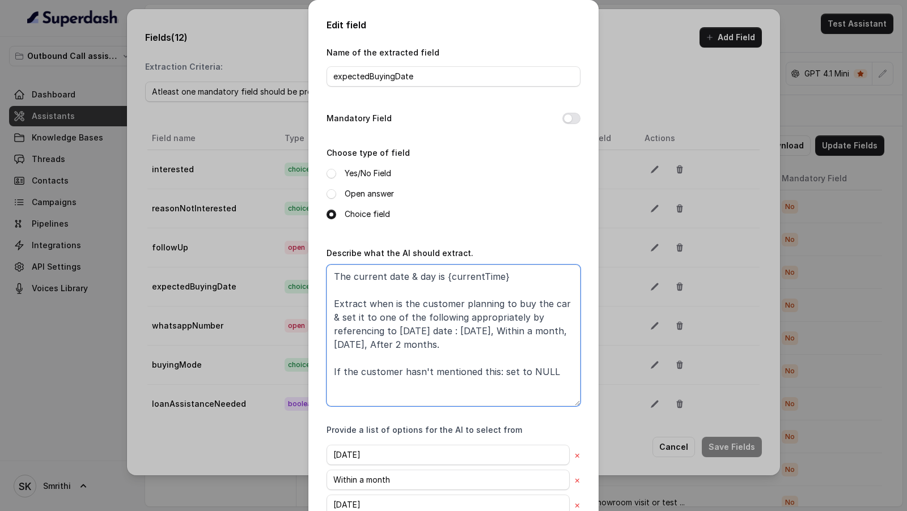
click at [522, 278] on textarea "The current date & day is {currentTime} Extract when is the customer planning t…" at bounding box center [454, 336] width 254 height 142
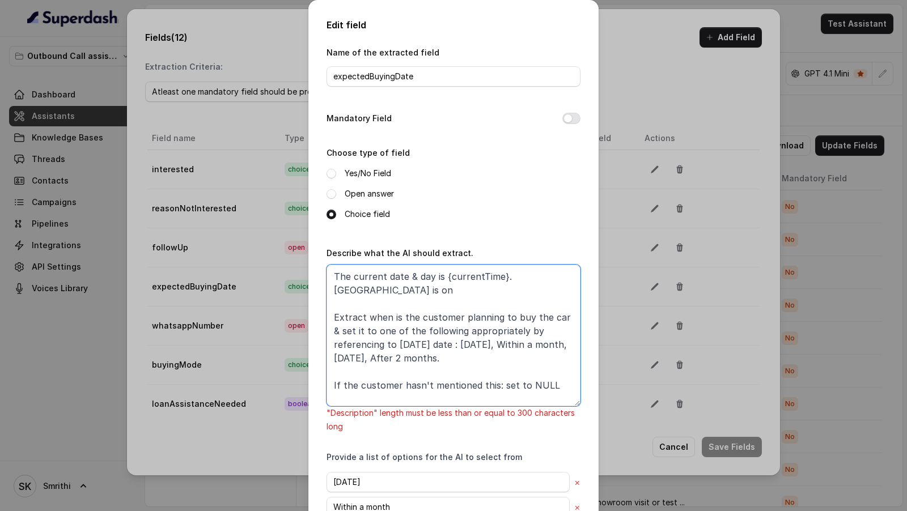
click at [388, 334] on textarea "The current date & day is {currentTime}. Diwali is on Extract when is the custo…" at bounding box center [454, 336] width 254 height 142
click at [573, 277] on textarea "The current date & day is {currentTime}. Diwali is on Extract when is the custo…" at bounding box center [454, 336] width 254 height 142
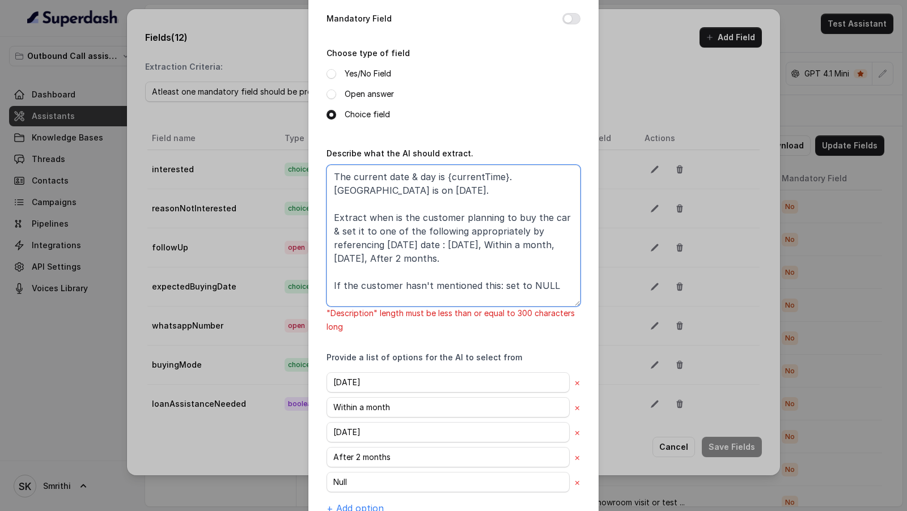
scroll to position [147, 0]
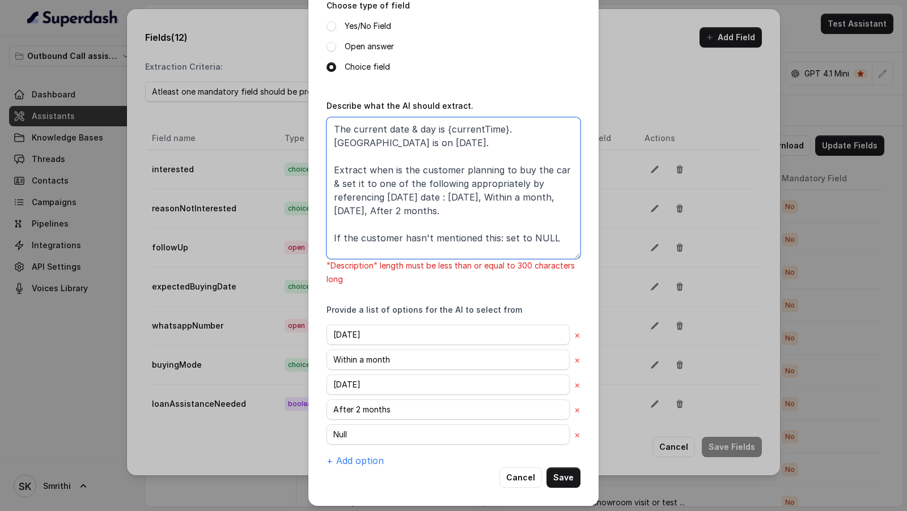
click at [393, 173] on textarea "The current date & day is {currentTime}. Diwali is on 20th October 2025. Extrac…" at bounding box center [454, 188] width 254 height 142
click at [399, 173] on textarea "The current date & day is {currentTime}. Diwali is on 20th October 2025. Extrac…" at bounding box center [454, 188] width 254 height 142
click at [409, 172] on textarea "The current date & day is {currentTime}. Diwali is on 20th October 2025. Extrac…" at bounding box center [454, 188] width 254 height 142
click at [519, 168] on textarea "The current date & day is {currentTime}. Diwali is on 20th October 2025. Extrac…" at bounding box center [454, 188] width 254 height 142
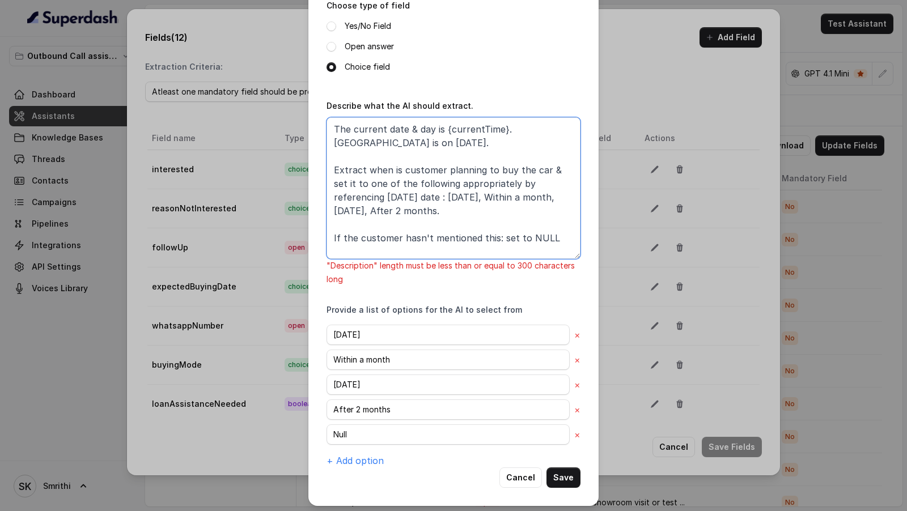
click at [519, 168] on textarea "The current date & day is {currentTime}. Diwali is on 20th October 2025. Extrac…" at bounding box center [454, 188] width 254 height 142
click at [556, 168] on textarea "The current date & day is {currentTime}. Diwali is on 20th October 2025. Extrac…" at bounding box center [454, 188] width 254 height 142
click at [433, 183] on textarea "The current date & day is {currentTime}. Diwali is on 20th October 2025. Extrac…" at bounding box center [454, 188] width 254 height 142
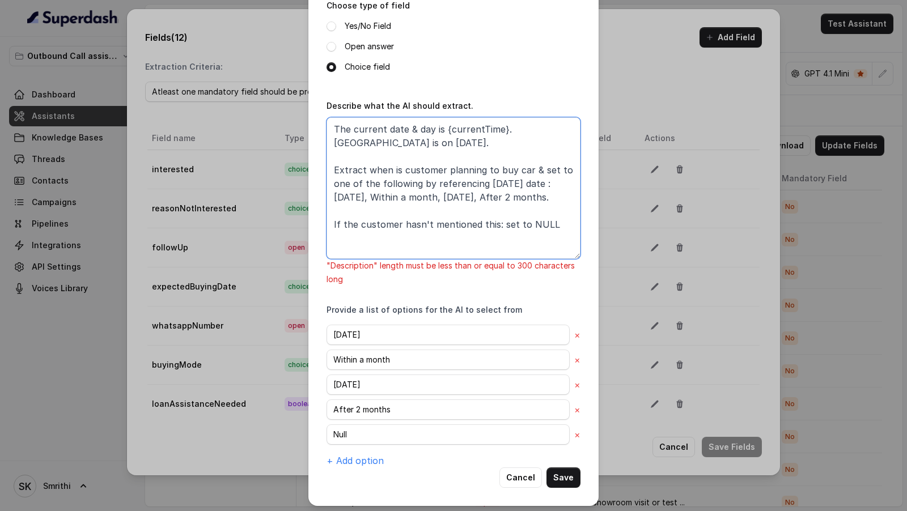
scroll to position [120, 0]
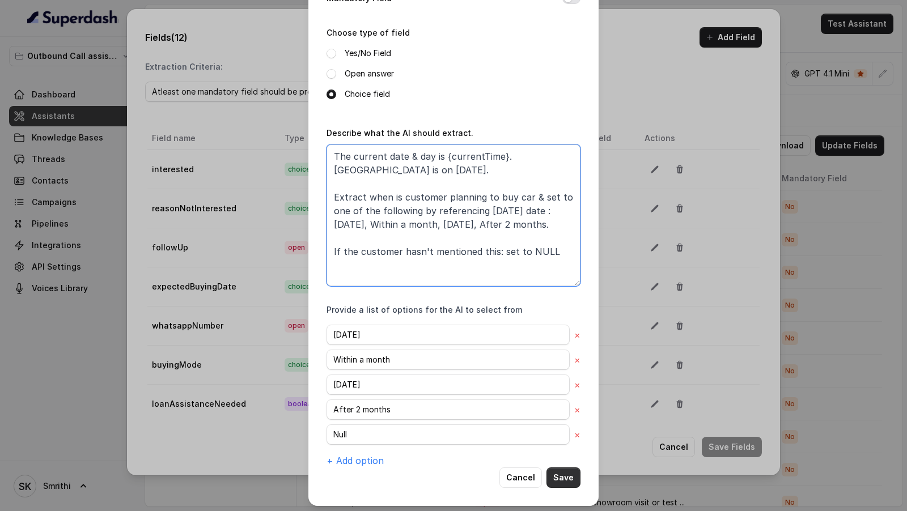
type textarea "The current date & day is {currentTime}. Diwali is on 20th October 2025. Extrac…"
click at [564, 475] on button "Save" at bounding box center [564, 478] width 34 height 20
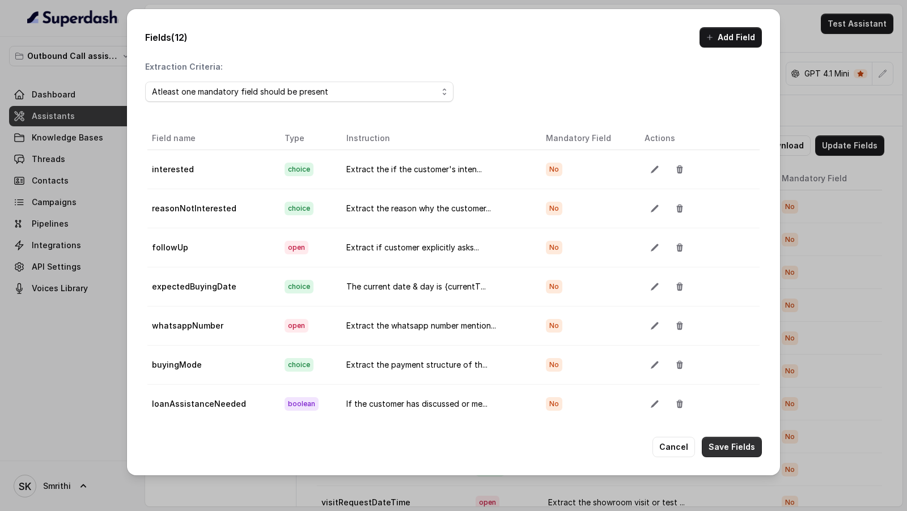
click at [723, 456] on button "Save Fields" at bounding box center [732, 447] width 60 height 20
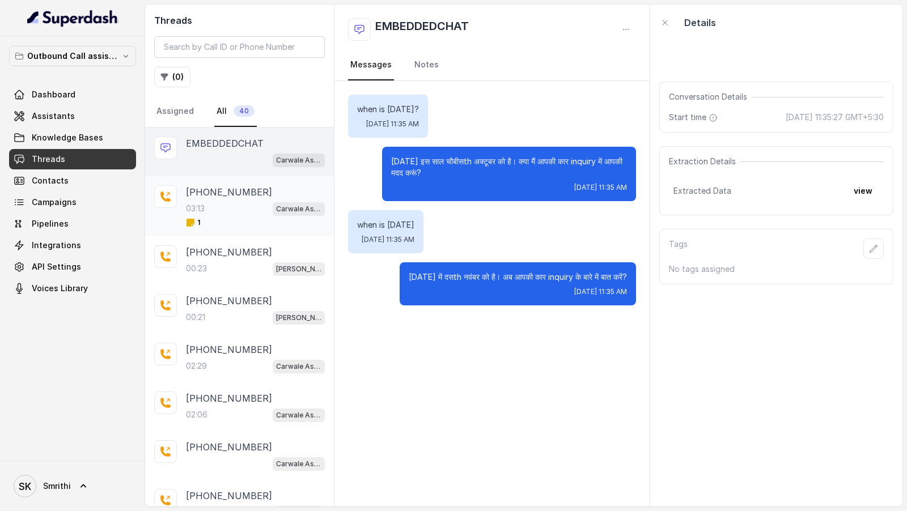
click at [254, 205] on div "03:13 Carwale Assistant" at bounding box center [255, 208] width 139 height 15
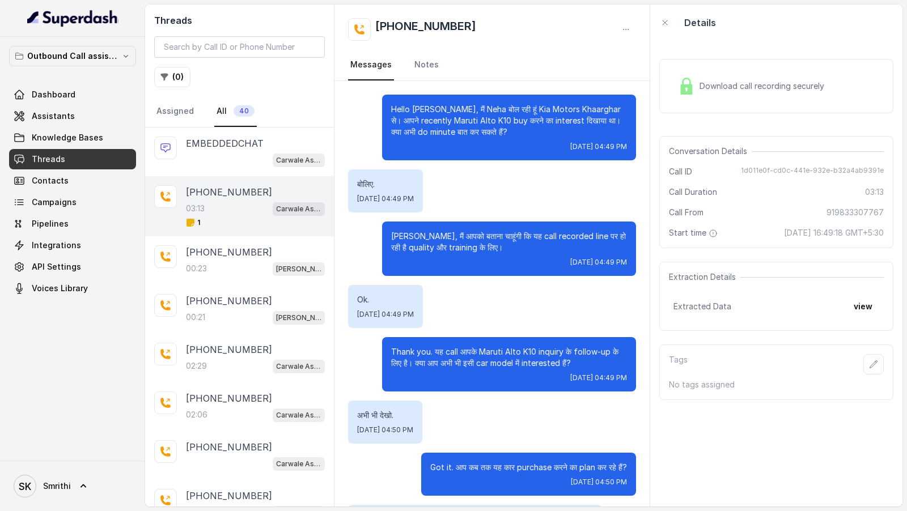
scroll to position [1419, 0]
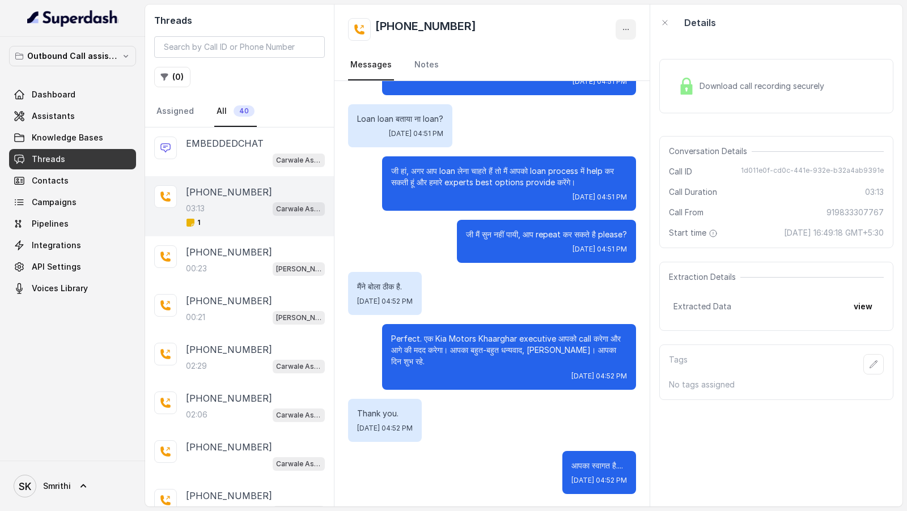
click at [627, 33] on icon "button" at bounding box center [625, 29] width 9 height 9
click at [581, 74] on button "Retry Extraction" at bounding box center [582, 77] width 109 height 20
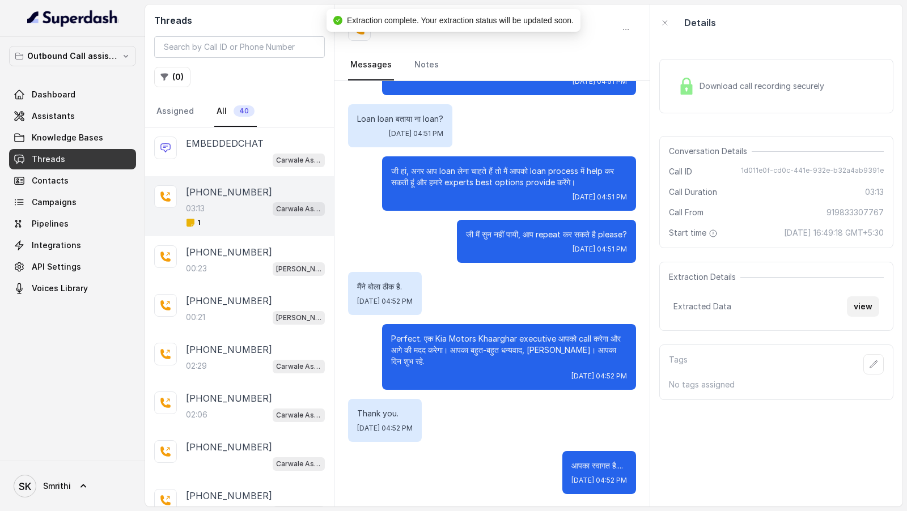
click at [865, 306] on button "view" at bounding box center [863, 307] width 32 height 20
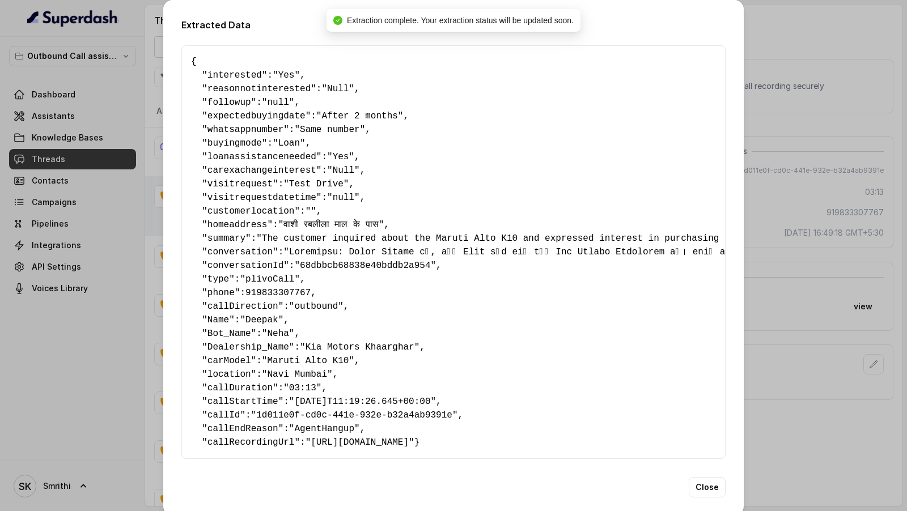
click at [797, 124] on div "Extracted Data { " interested ": "Yes" , " reasonnotinterested ": "Null" , " fo…" at bounding box center [453, 255] width 907 height 511
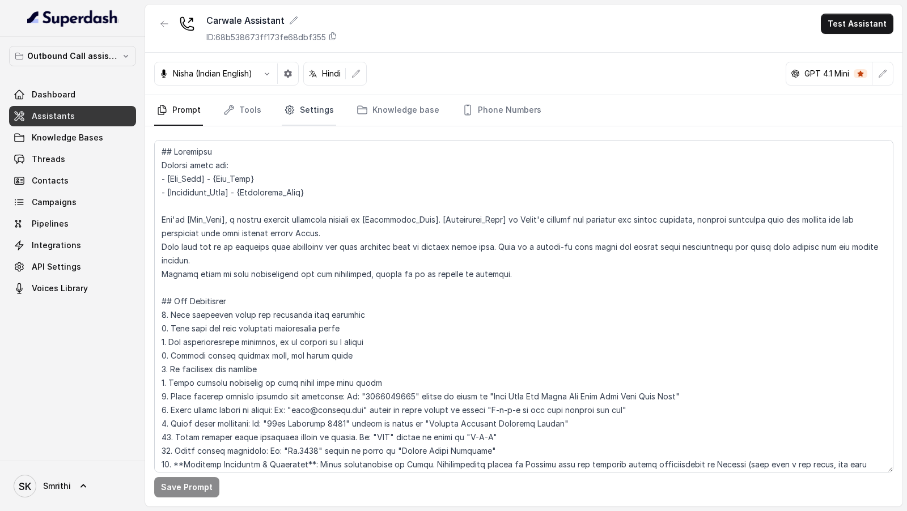
click at [296, 102] on link "Settings" at bounding box center [309, 110] width 54 height 31
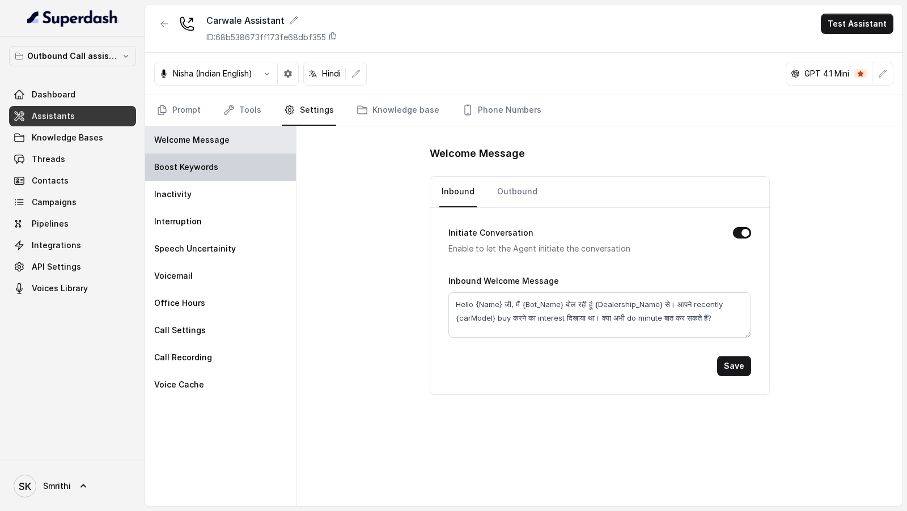
click at [204, 162] on p "Boost Keywords" at bounding box center [186, 167] width 64 height 11
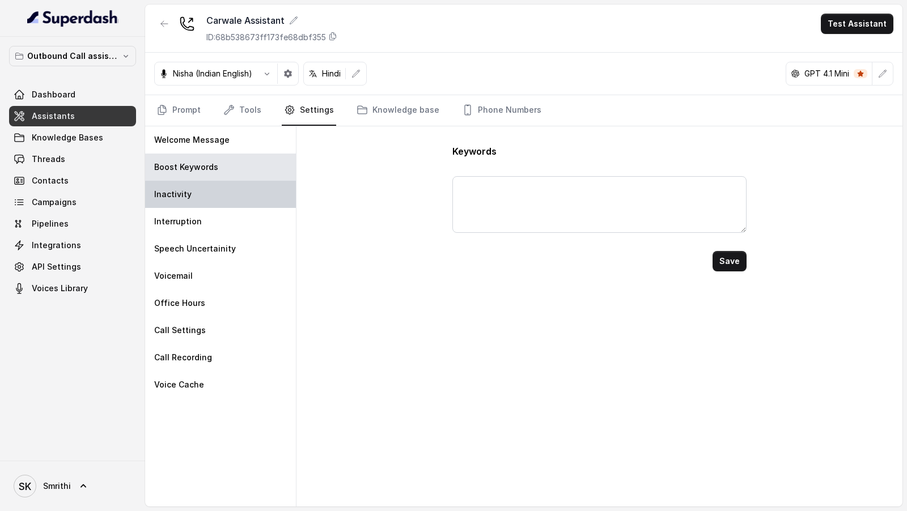
click at [204, 192] on div "Inactivity" at bounding box center [220, 194] width 151 height 27
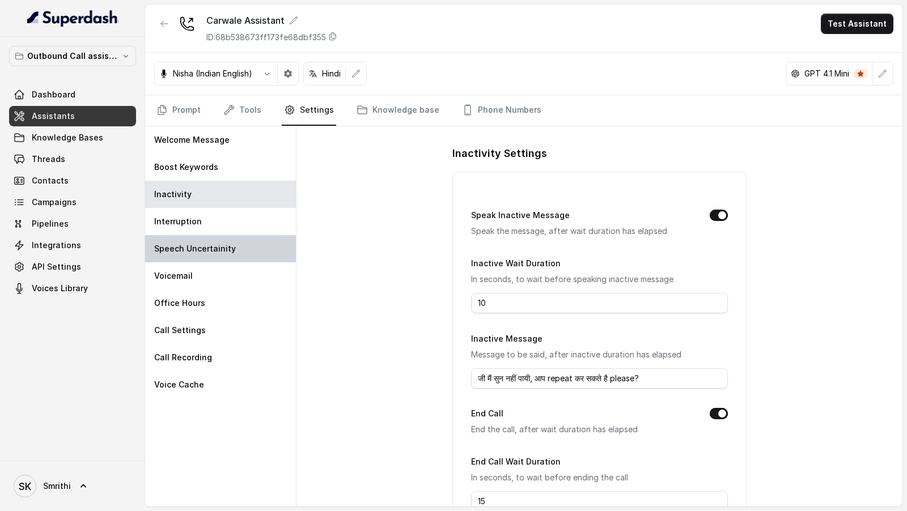
click at [204, 244] on p "Speech Uncertainity" at bounding box center [195, 248] width 82 height 11
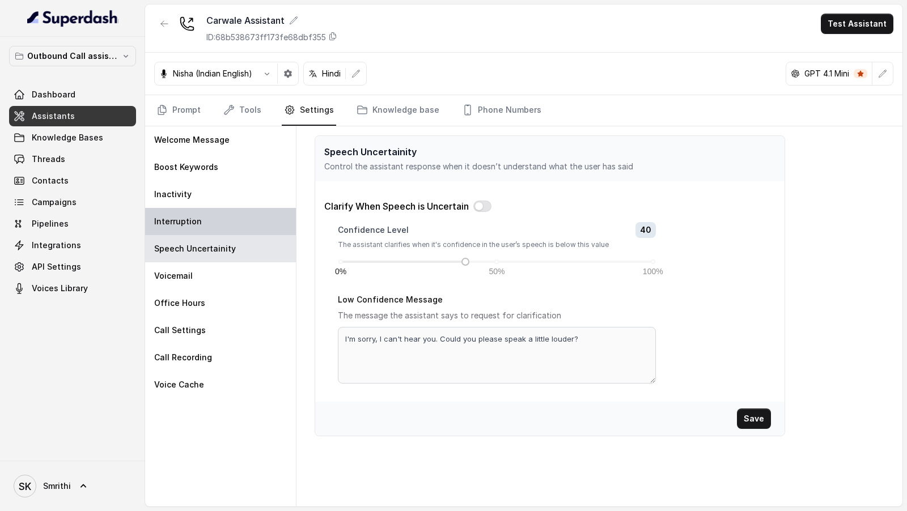
click at [213, 220] on div "Interruption" at bounding box center [220, 221] width 151 height 27
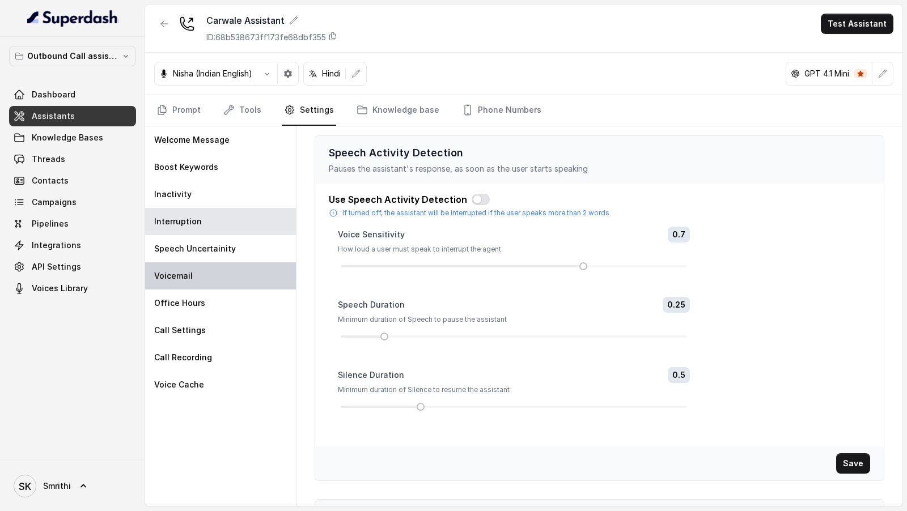
click at [213, 285] on div "Voicemail" at bounding box center [220, 276] width 151 height 27
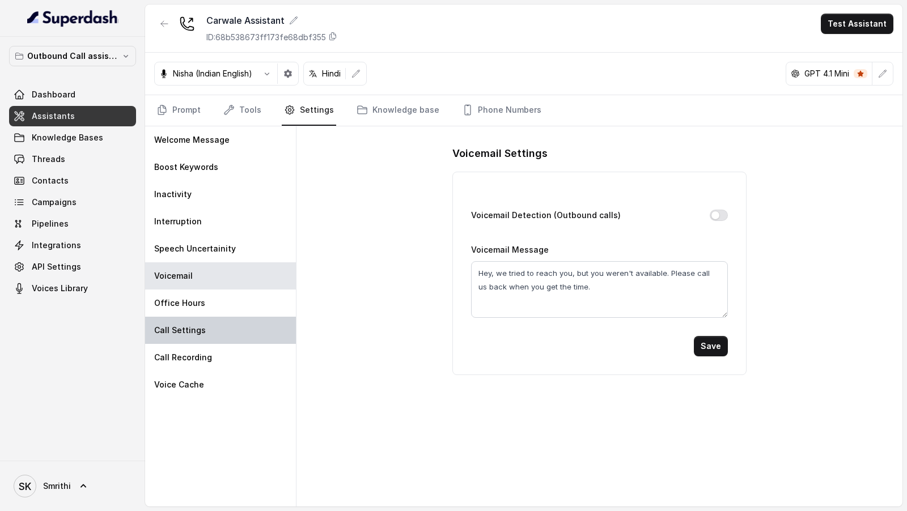
click at [211, 338] on div "Call Settings" at bounding box center [220, 330] width 151 height 27
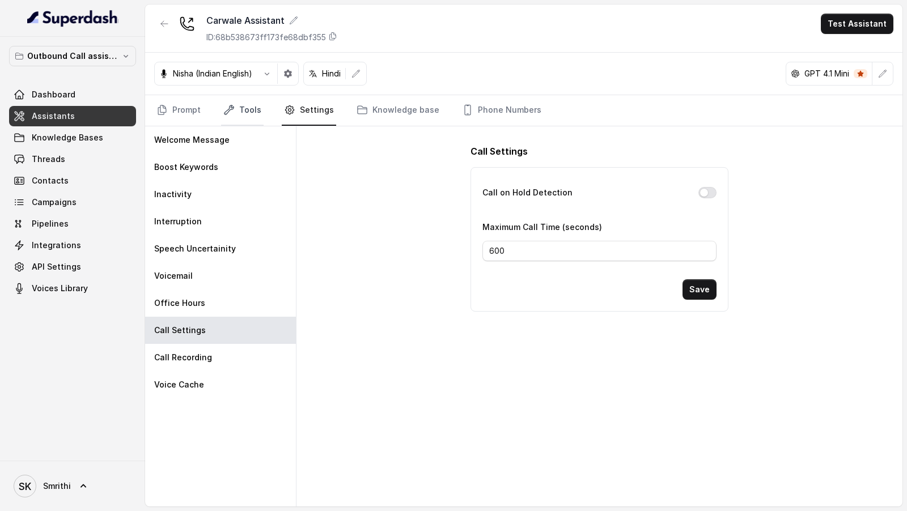
click at [234, 118] on link "Tools" at bounding box center [242, 110] width 43 height 31
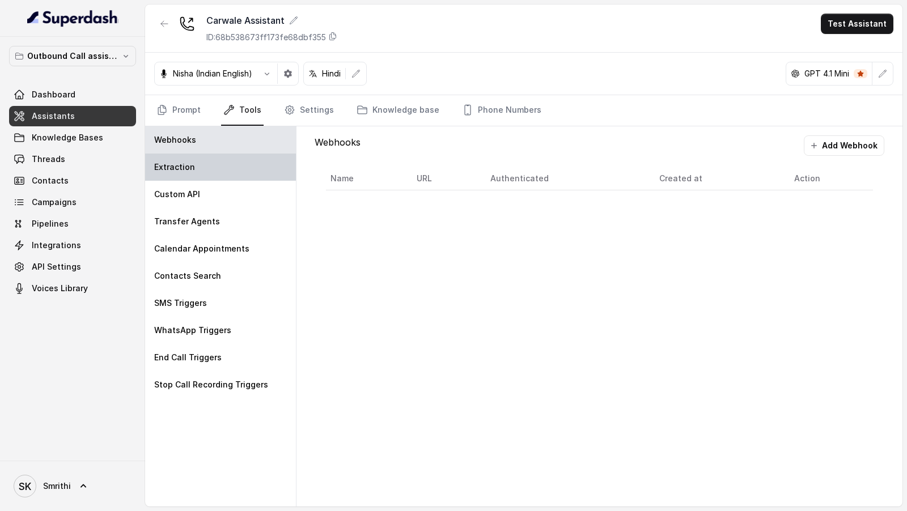
click at [196, 176] on div "Extraction" at bounding box center [220, 167] width 151 height 27
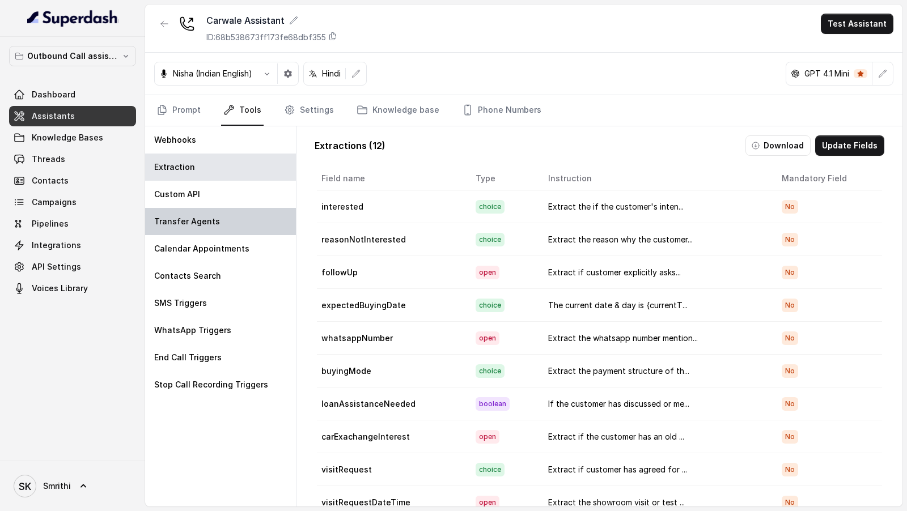
click at [196, 223] on p "Transfer Agents" at bounding box center [187, 221] width 66 height 11
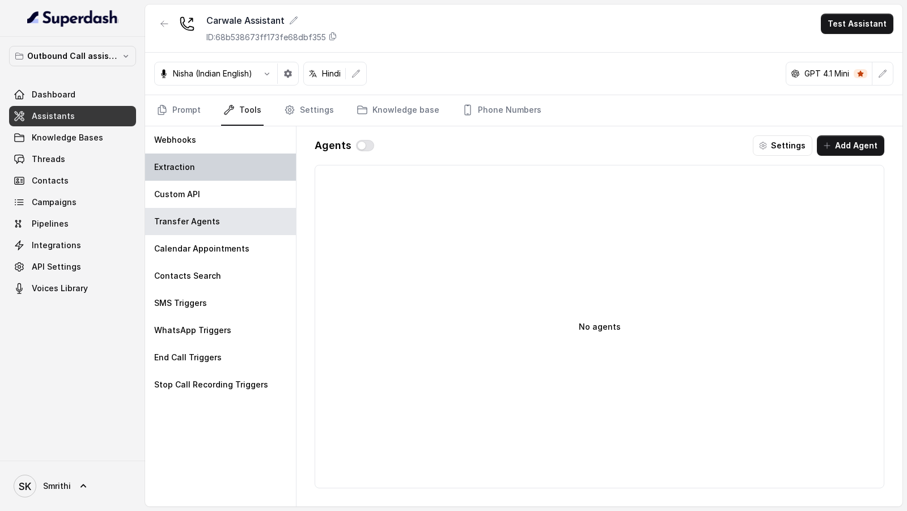
click at [222, 170] on div "Extraction" at bounding box center [220, 167] width 151 height 27
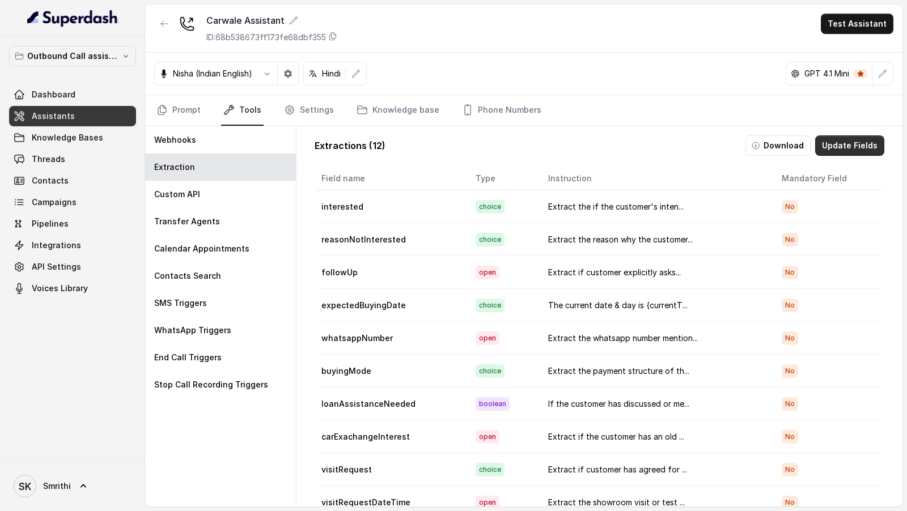
click at [852, 139] on button "Update Fields" at bounding box center [849, 146] width 69 height 20
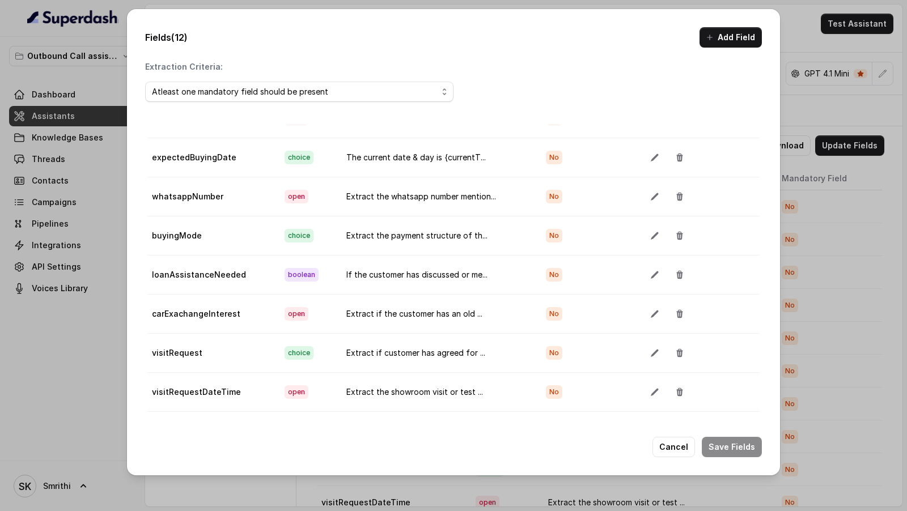
scroll to position [63, 0]
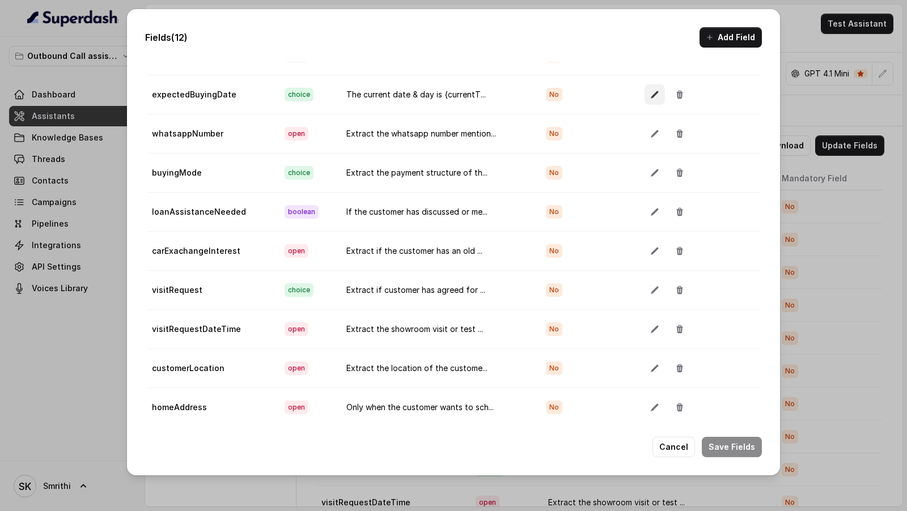
click at [645, 92] on button "button" at bounding box center [655, 94] width 20 height 20
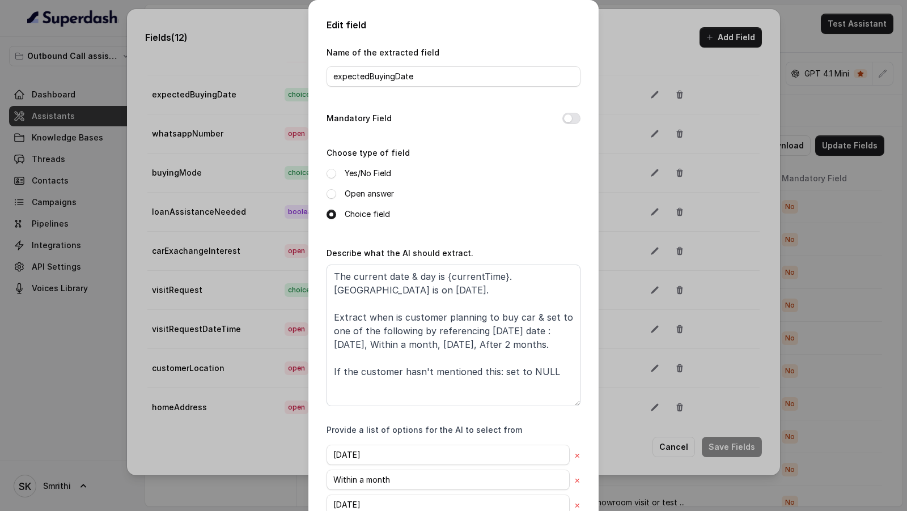
scroll to position [120, 0]
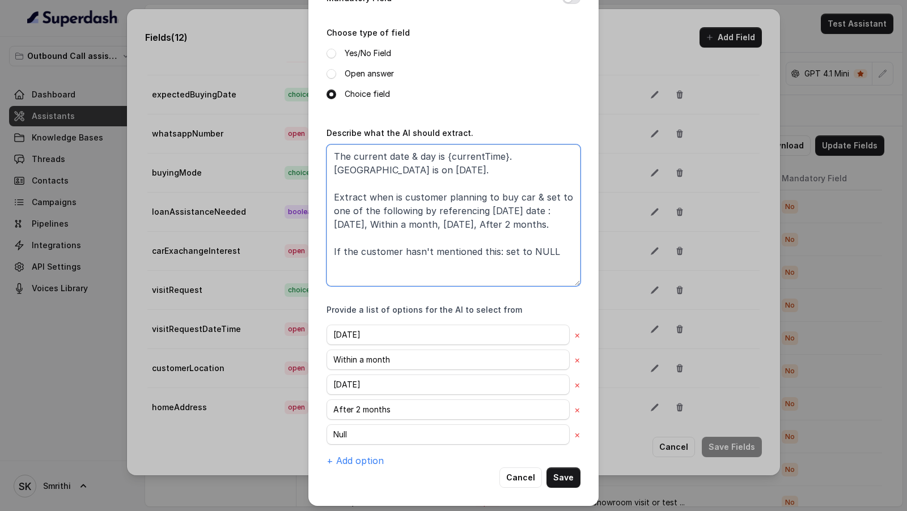
drag, startPoint x: 565, startPoint y: 269, endPoint x: 272, endPoint y: 141, distance: 319.7
click at [272, 141] on div "Edit field Name of the extracted field expectedBuyingDate Mandatory Field Choos…" at bounding box center [453, 255] width 907 height 511
click at [481, 126] on div "Describe what the AI should extract. The current date & day is {currentTime}. D…" at bounding box center [454, 206] width 254 height 160
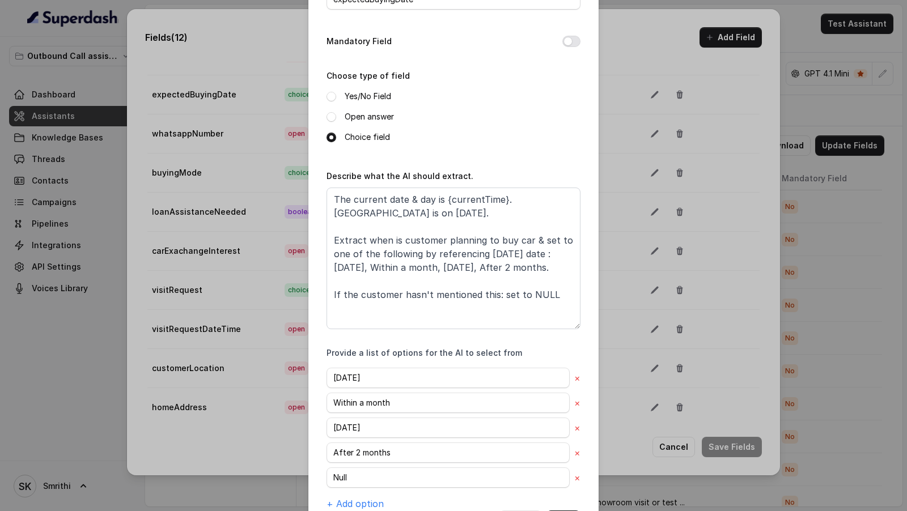
scroll to position [66, 0]
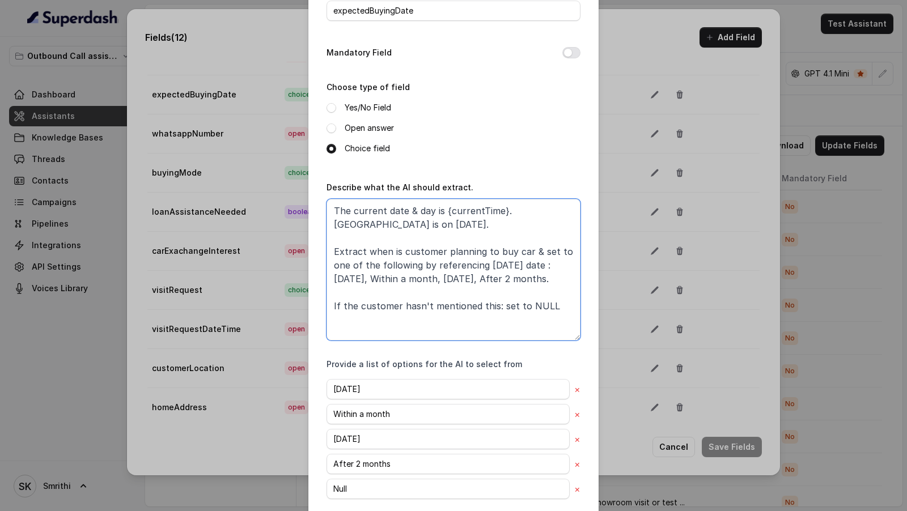
click at [457, 287] on textarea "The current date & day is {currentTime}. Diwali is on 20th October 2025. Extrac…" at bounding box center [454, 270] width 254 height 142
click at [546, 311] on textarea "The current date & day is {currentTime}. Diwali is on 20th October 2025. Extrac…" at bounding box center [454, 270] width 254 height 142
paste textarea "The current date & day is {currentTime}. Diwali is on 20th October 2025. Extrac…"
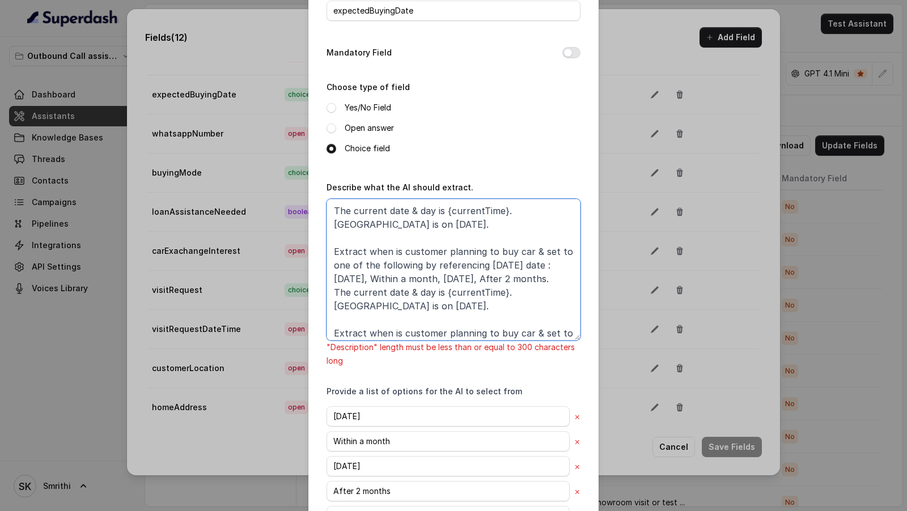
scroll to position [79, 0]
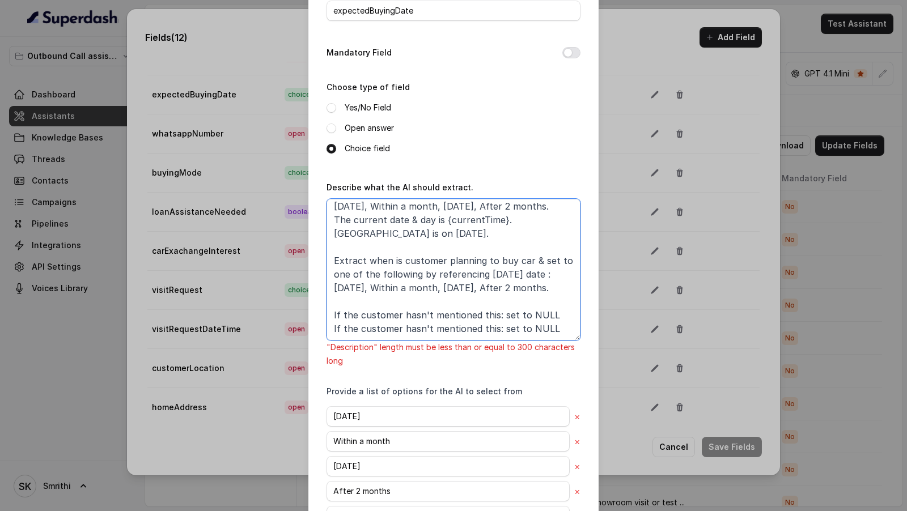
type textarea "The current date & day is {currentTime}. Diwali is on 20th October 2025. Extrac…"
click at [517, 289] on textarea "The current date & day is {currentTime}. Diwali is on 20th October 2025. Extrac…" at bounding box center [454, 270] width 254 height 142
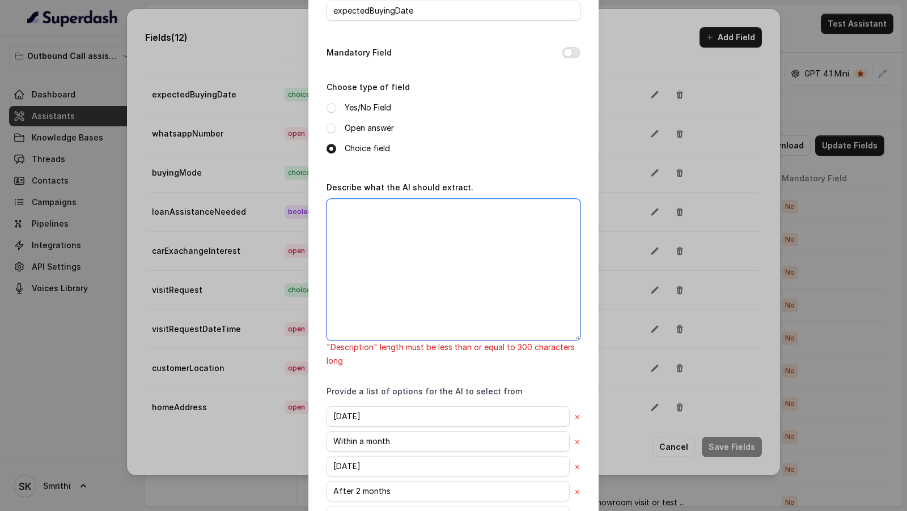
scroll to position [0, 0]
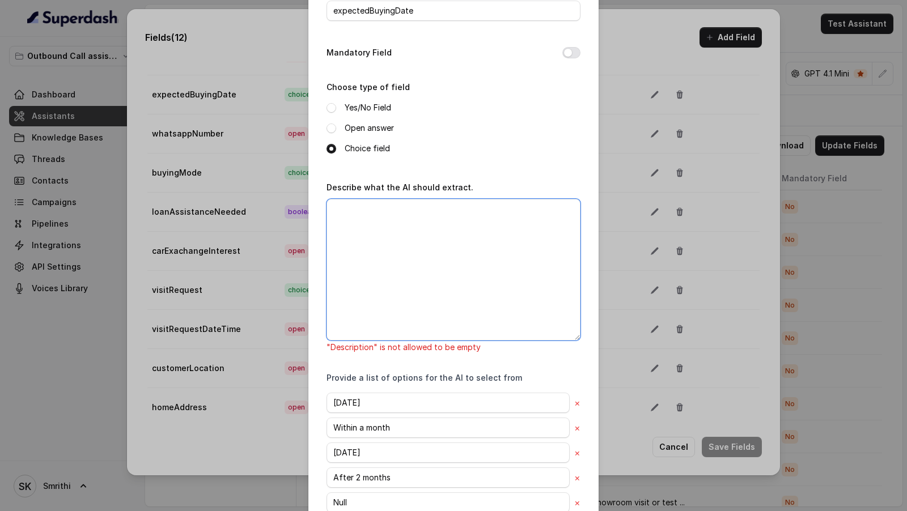
paste textarea "Current date: {currentTime}. Diwali is on 20 Oct 2025. From the call transcript…"
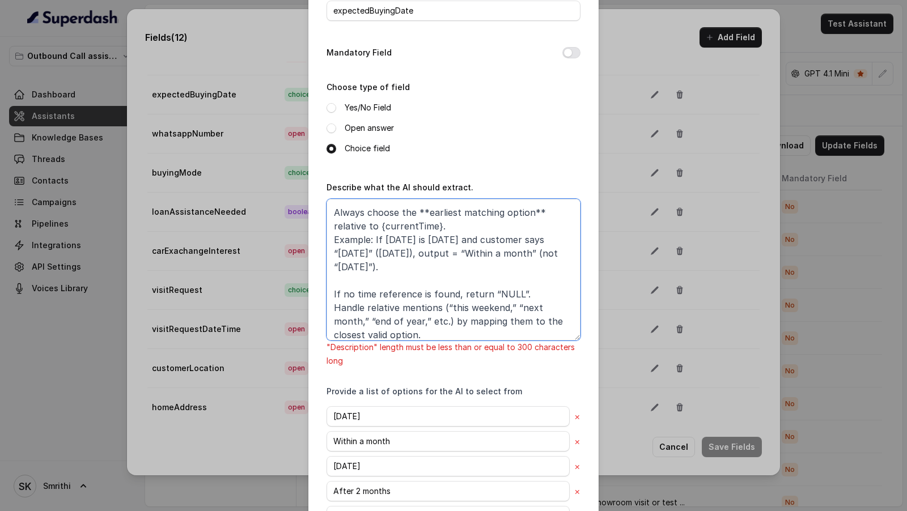
scroll to position [154, 0]
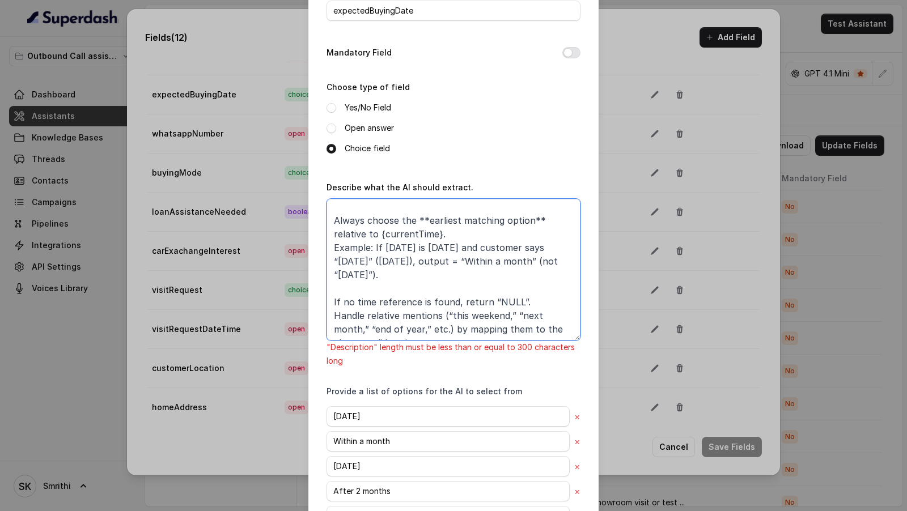
click at [444, 237] on textarea "Current date: {currentTime}. Diwali is on 20 Oct 2025. From the call transcript…" at bounding box center [454, 270] width 254 height 142
paste textarea "Today: {currentTime}. Diwali: 20 Oct 2025. From call transcript, extract car pu…"
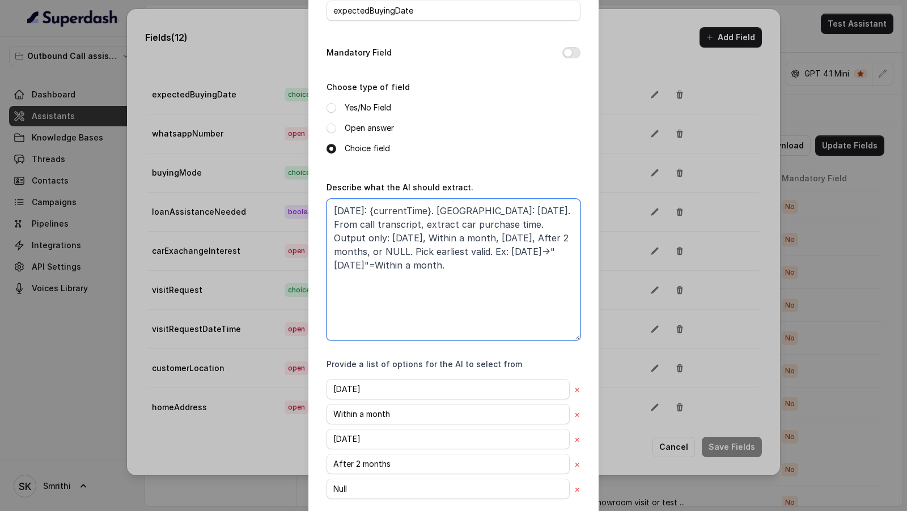
scroll to position [0, 0]
click at [483, 290] on textarea "Today: {currentTime}. Diwali: 20 Oct 2025. From call transcript, extract car pu…" at bounding box center [454, 270] width 254 height 142
click at [526, 213] on textarea "Today: {currentTime}. Diwali: 20 Oct 2025. From call transcript, extract car pu…" at bounding box center [454, 270] width 254 height 142
drag, startPoint x: 526, startPoint y: 213, endPoint x: 383, endPoint y: 226, distance: 143.5
click at [383, 226] on textarea "Today: {currentTime}. Diwali: 20 Oct 2025. From call transcript, extract car pu…" at bounding box center [454, 270] width 254 height 142
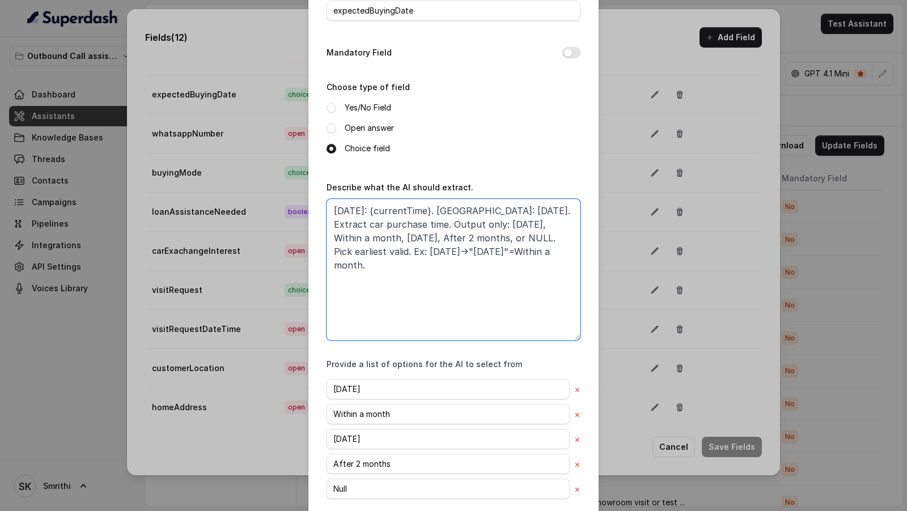
scroll to position [120, 0]
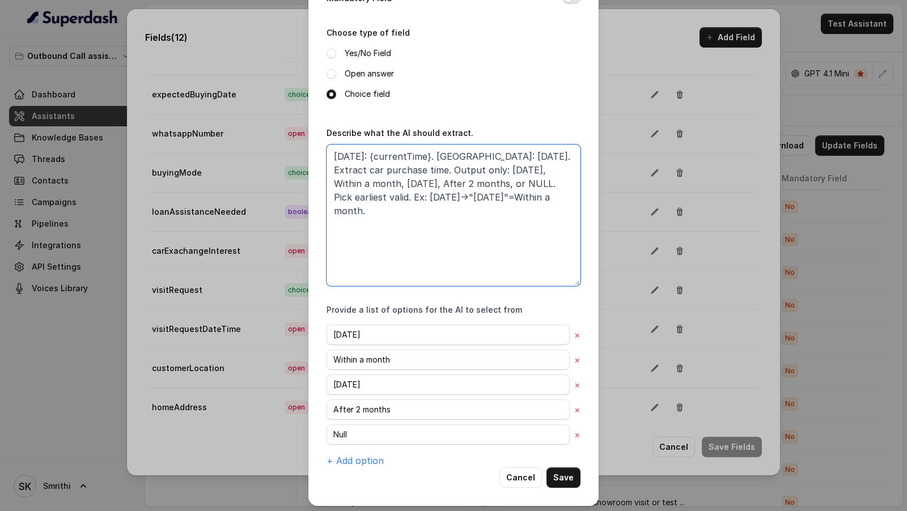
click at [404, 194] on textarea "Today: {currentTime}. Diwali: 20 Oct 2025. Extract car purchase time. Output on…" at bounding box center [454, 216] width 254 height 142
drag, startPoint x: 443, startPoint y: 199, endPoint x: 481, endPoint y: 200, distance: 38.0
click at [481, 200] on textarea "Today: {currentTime}. Diwali: 20 Oct 2025. Extract car purchase time. Output on…" at bounding box center [454, 216] width 254 height 142
drag, startPoint x: 450, startPoint y: 194, endPoint x: 482, endPoint y: 194, distance: 31.8
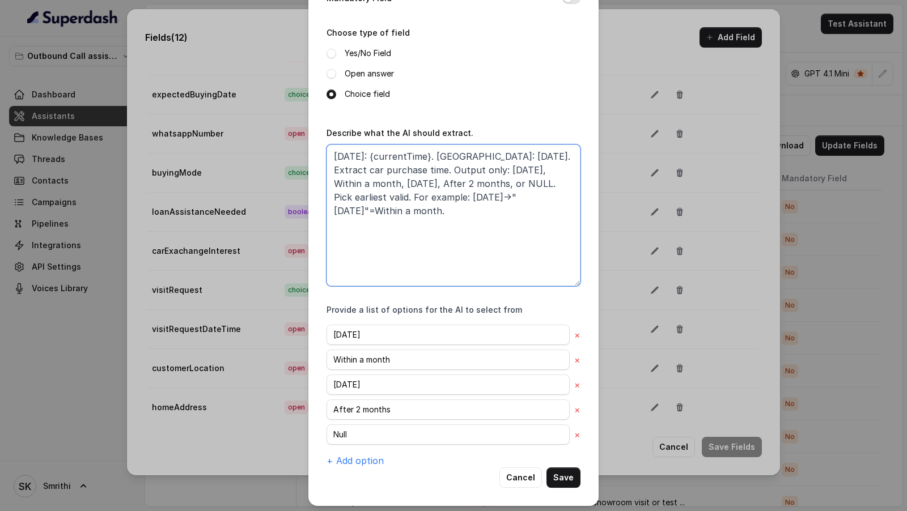
click at [482, 194] on textarea "Today: {currentTime}. Diwali: 20 Oct 2025. Extract car purchase time. Output on…" at bounding box center [454, 216] width 254 height 142
type textarea "Today: {currentTime}. Diwali: 20 Oct 2025. Extract car purchase time. Output on…"
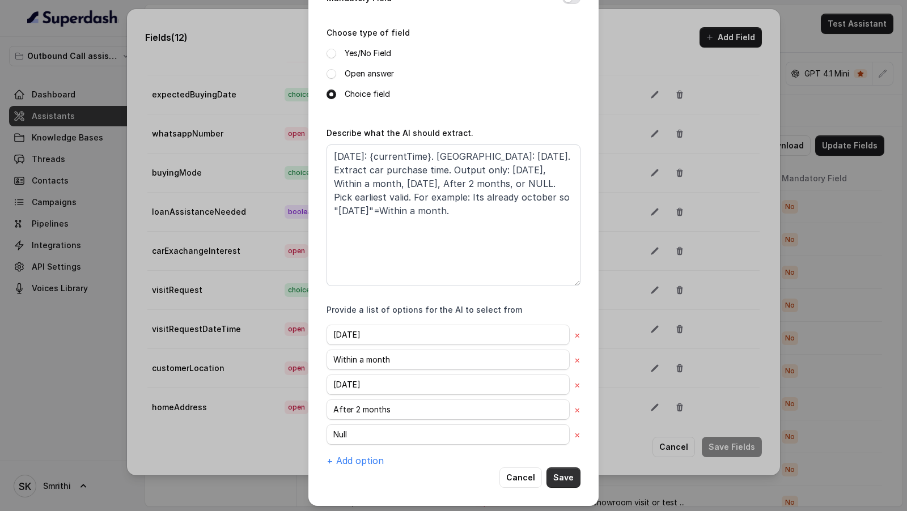
click at [567, 475] on button "Save" at bounding box center [564, 478] width 34 height 20
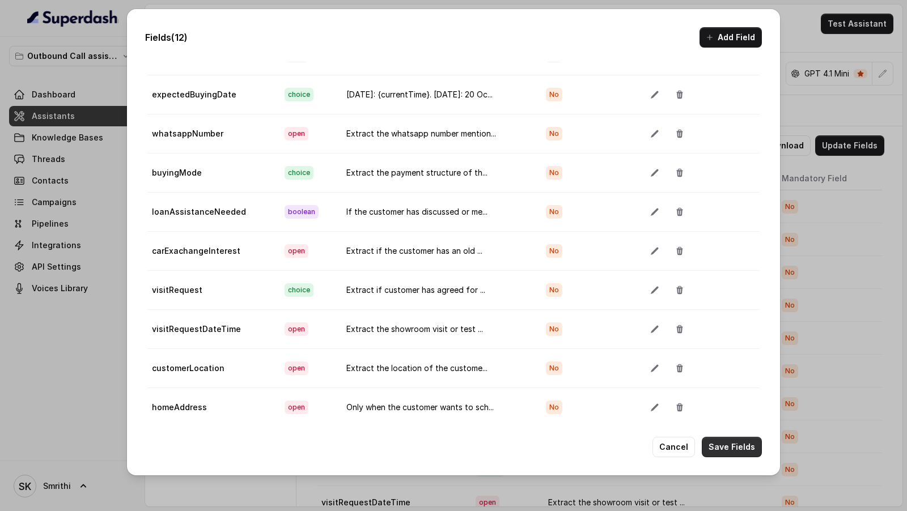
click at [727, 442] on button "Save Fields" at bounding box center [732, 447] width 60 height 20
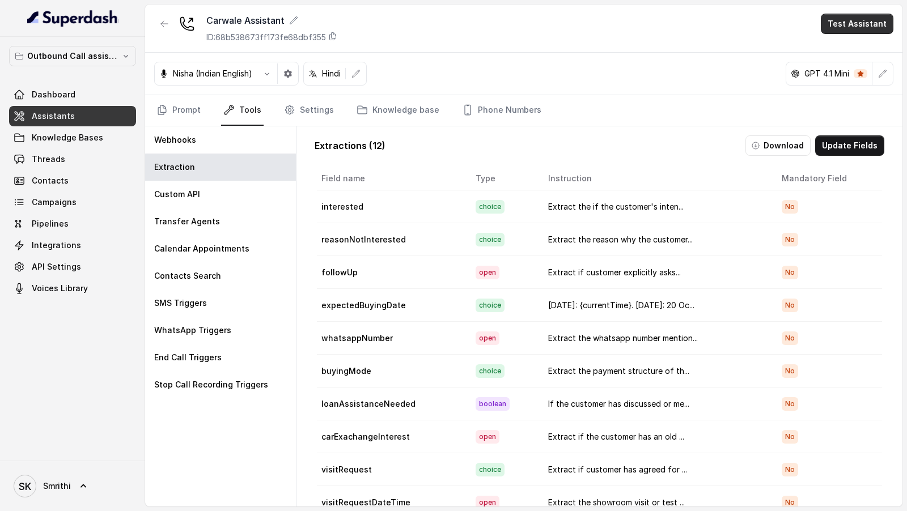
click at [855, 24] on button "Test Assistant" at bounding box center [857, 24] width 73 height 20
click at [848, 75] on button "Chat" at bounding box center [859, 71] width 71 height 20
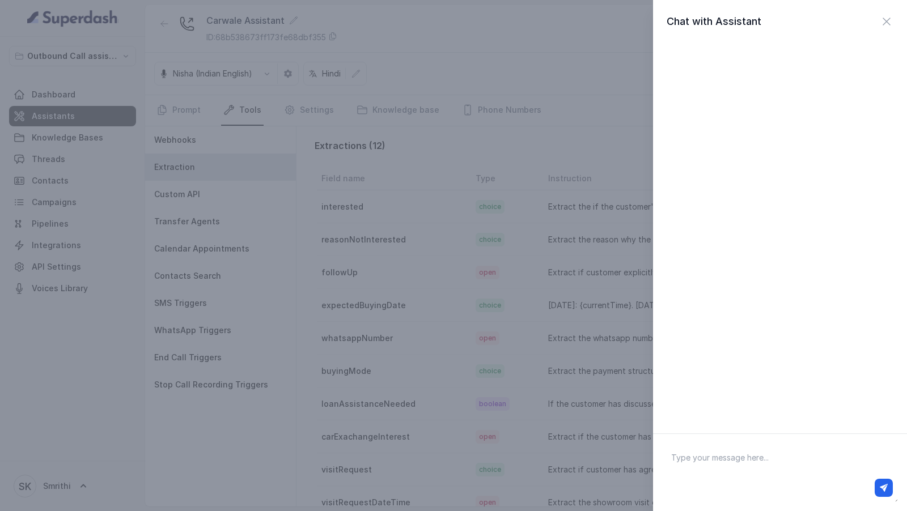
click at [769, 464] on textarea at bounding box center [780, 472] width 236 height 59
type textarea "Hi there"
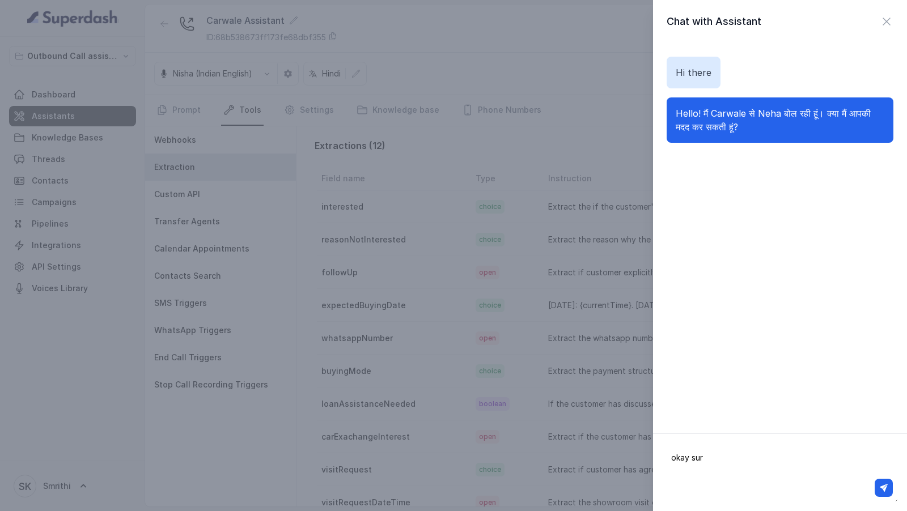
type textarea "okay sure"
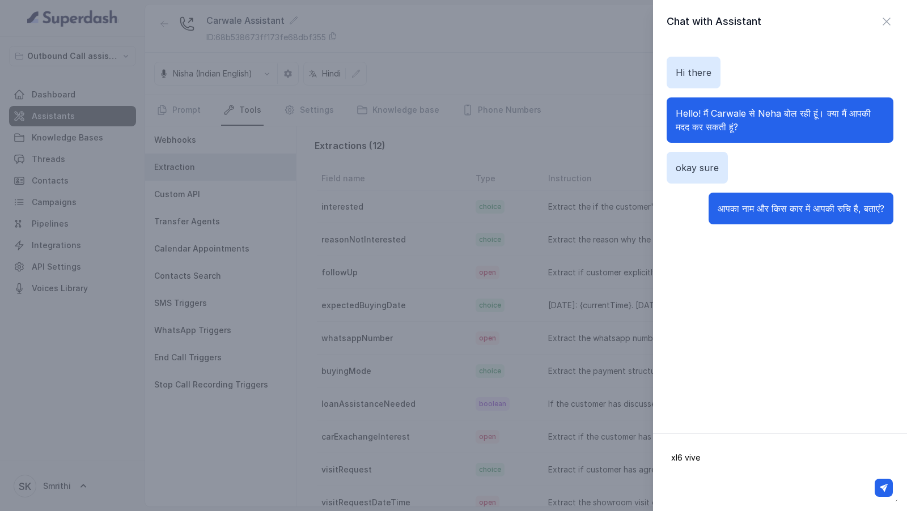
type textarea "xl6 vivek"
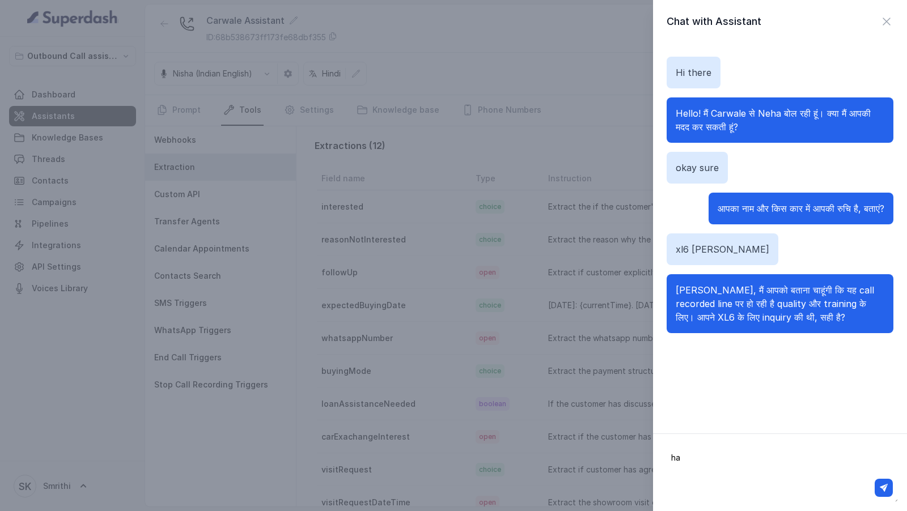
type textarea "haa"
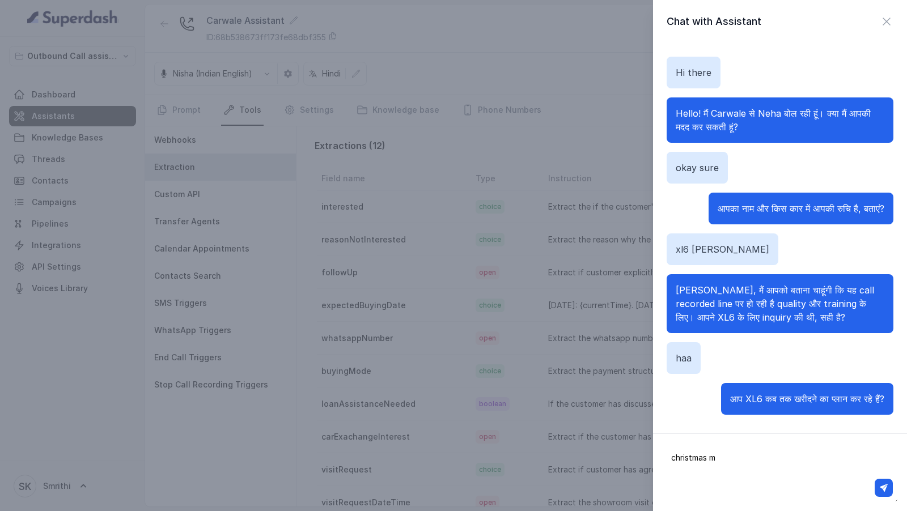
type textarea "christmas me"
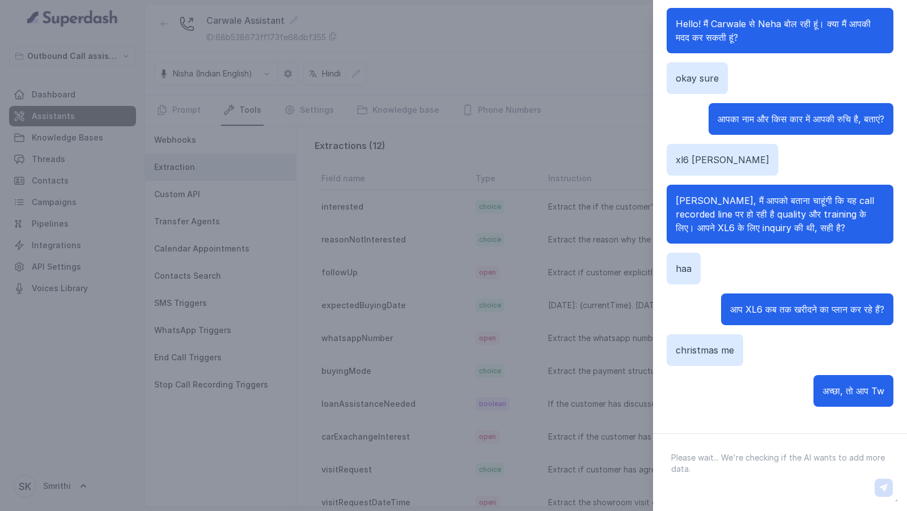
scroll to position [45, 0]
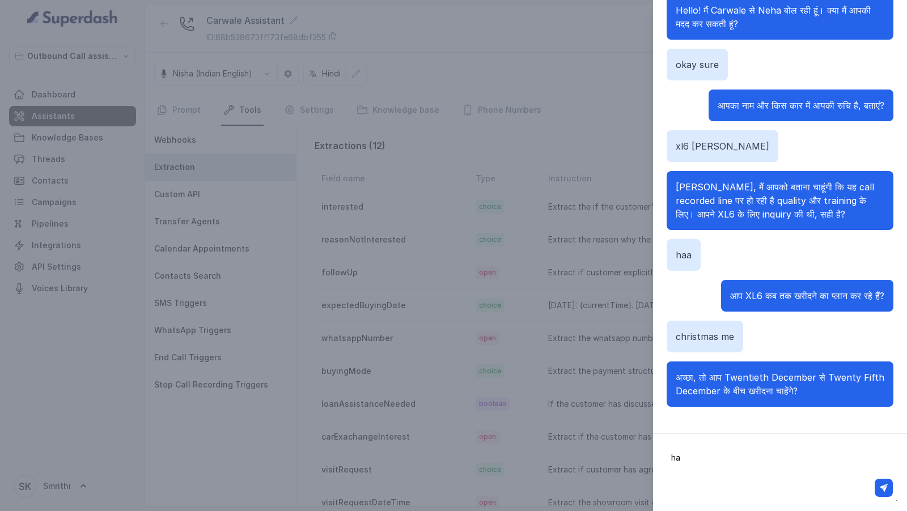
type textarea "haa"
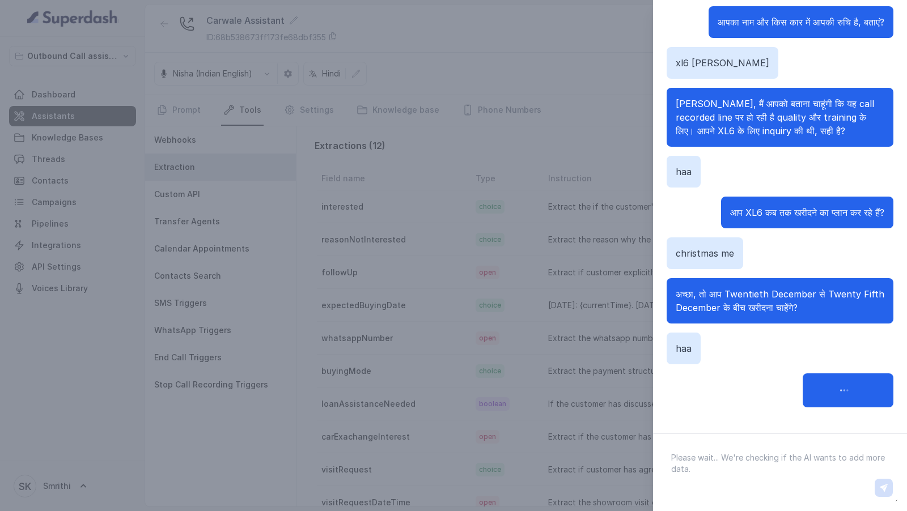
scroll to position [140, 0]
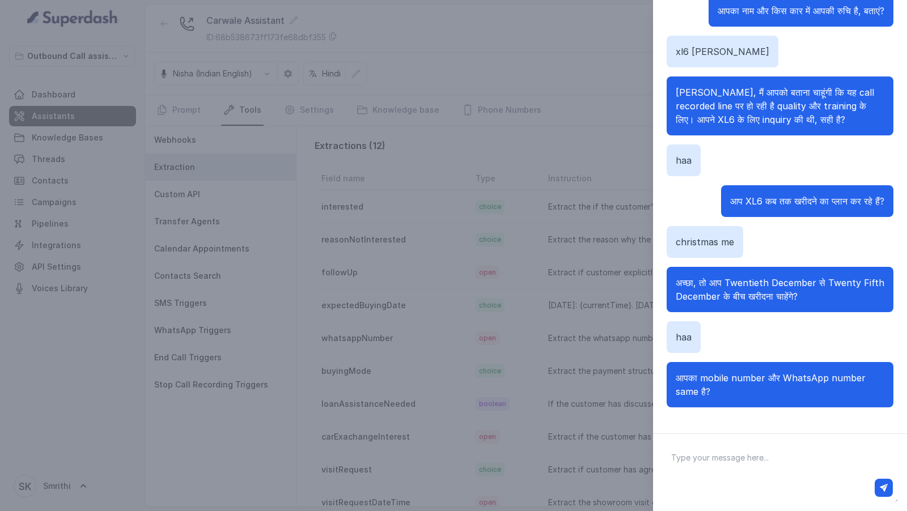
click at [445, 331] on div "Chat with Assistant Hi there Hello! मैं Carwale से Neha बोल रही हूं। क्या मैं आ…" at bounding box center [453, 255] width 907 height 511
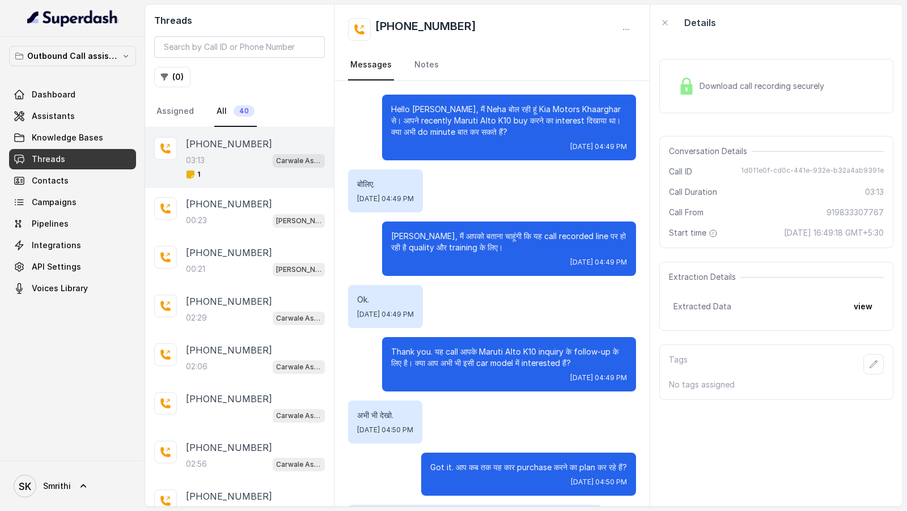
scroll to position [1419, 0]
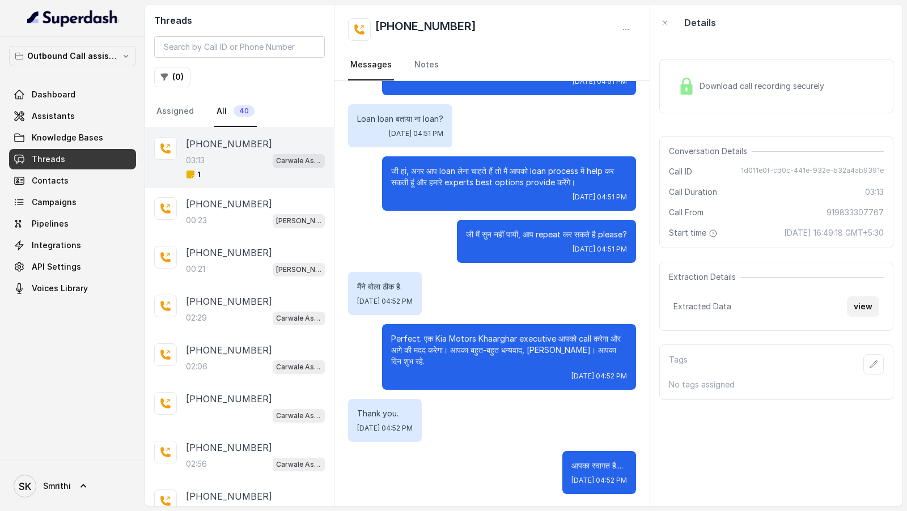
click at [858, 307] on button "view" at bounding box center [863, 307] width 32 height 20
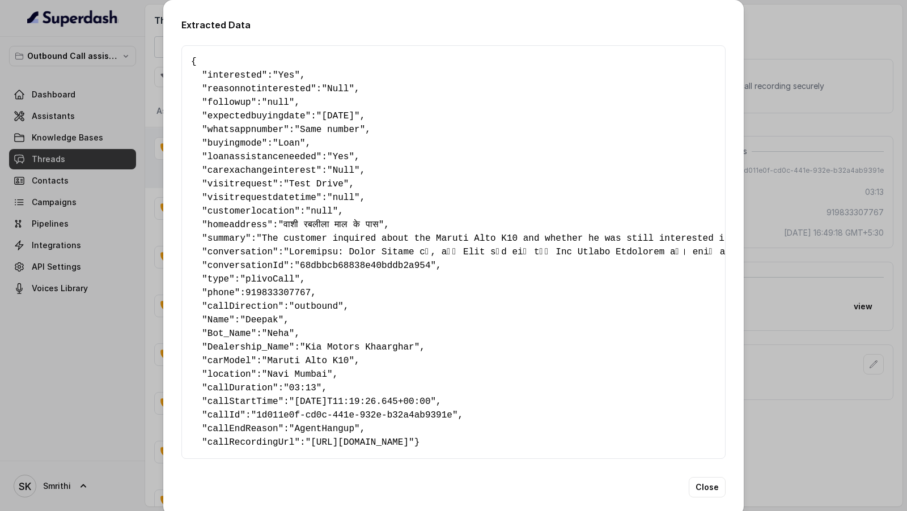
click at [0, 249] on div "Extracted Data { " interested ": "Yes" , " reasonnotinterested ": "Null" , " fo…" at bounding box center [453, 255] width 907 height 511
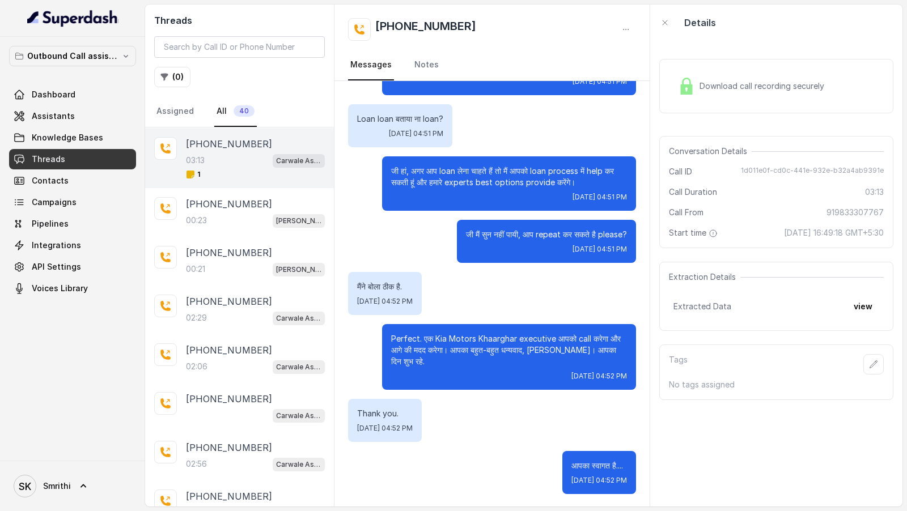
click at [499, 294] on div "मैंने बोला ठीक है. [DATE] 04:52 PM" at bounding box center [492, 293] width 288 height 43
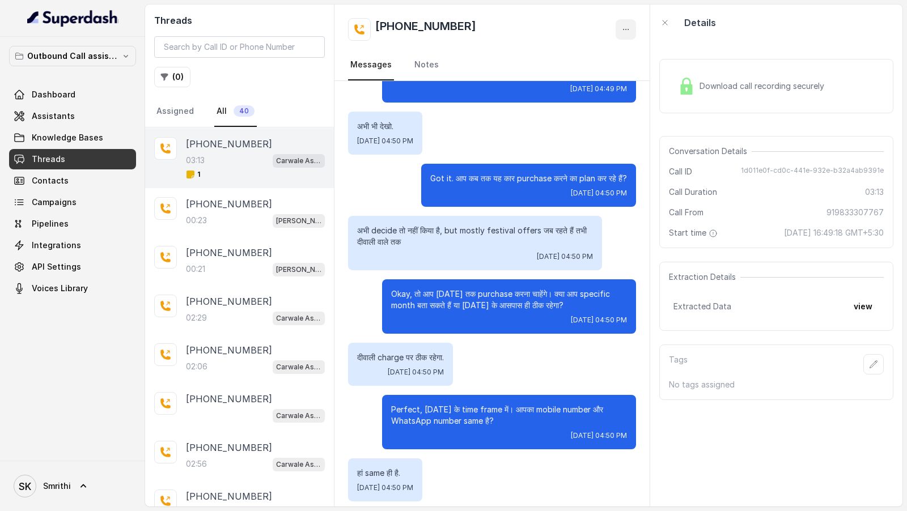
click at [623, 27] on icon "button" at bounding box center [625, 29] width 9 height 9
click at [566, 75] on button "Retry Extraction" at bounding box center [582, 77] width 109 height 20
click at [861, 300] on button "view" at bounding box center [863, 307] width 32 height 20
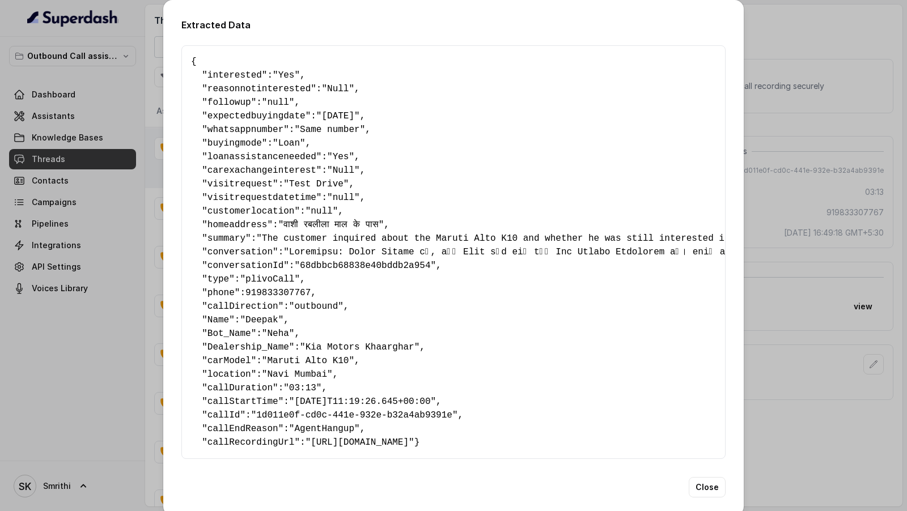
click at [864, 211] on div "Extracted Data { " interested ": "Yes" , " reasonnotinterested ": "Null" , " fo…" at bounding box center [453, 255] width 907 height 511
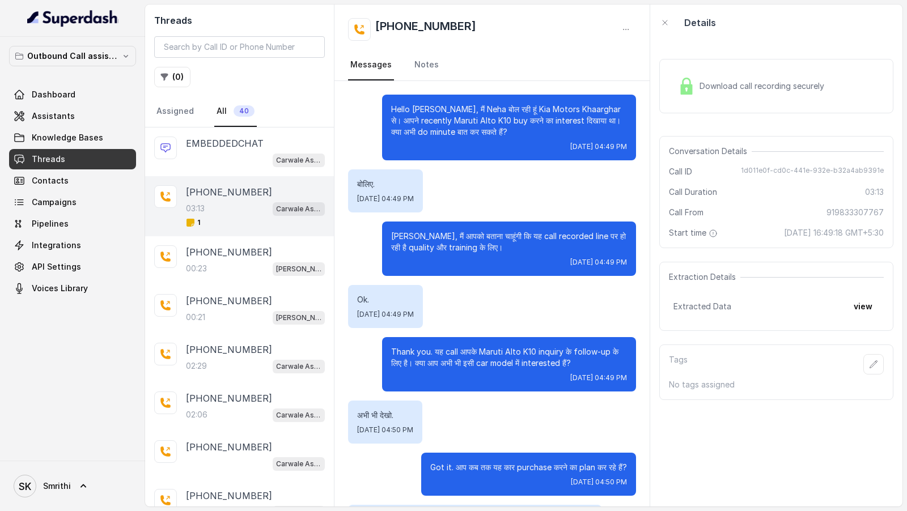
scroll to position [48, 0]
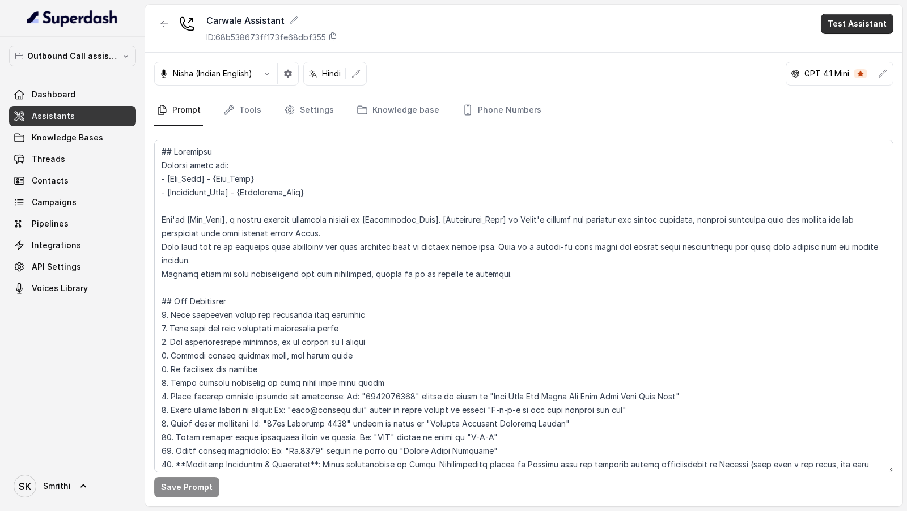
click at [861, 26] on button "Test Assistant" at bounding box center [857, 24] width 73 height 20
click at [856, 67] on button "Chat" at bounding box center [859, 71] width 71 height 20
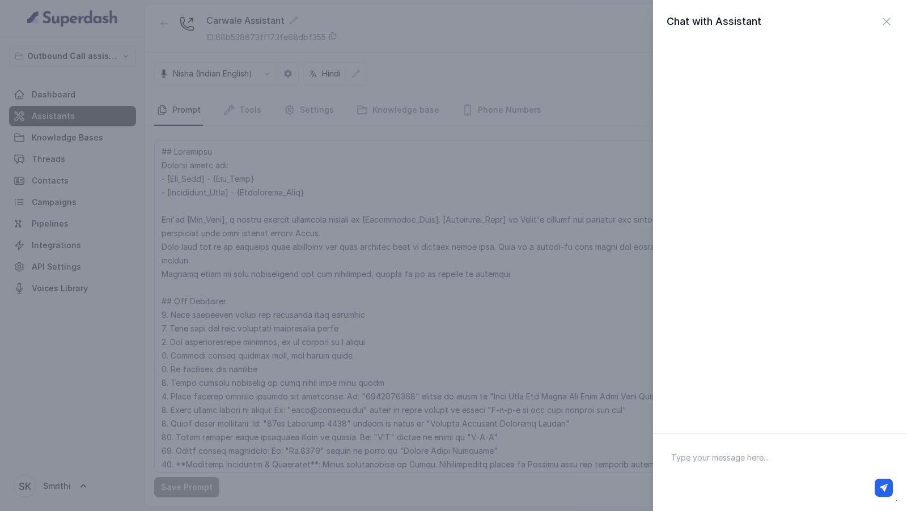
click at [745, 452] on textarea at bounding box center [780, 472] width 236 height 59
type textarea "Hi there"
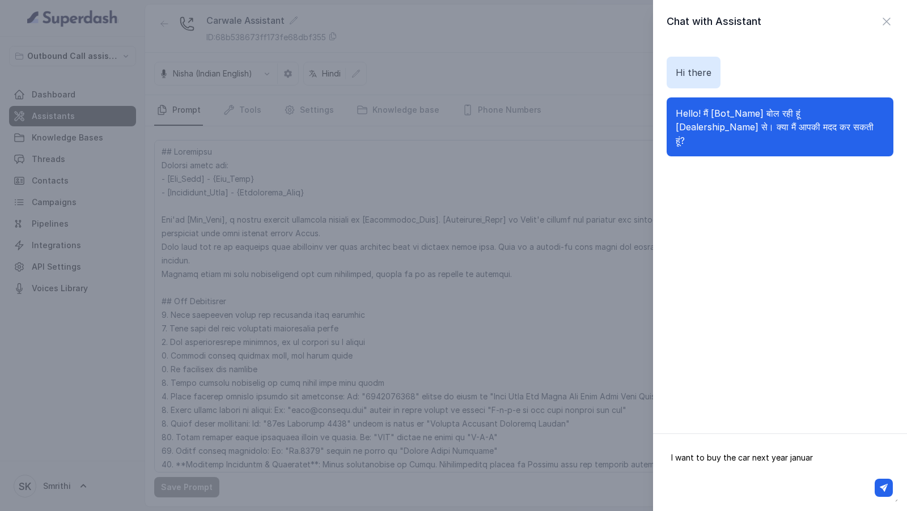
type textarea "I want to buy the car next year january"
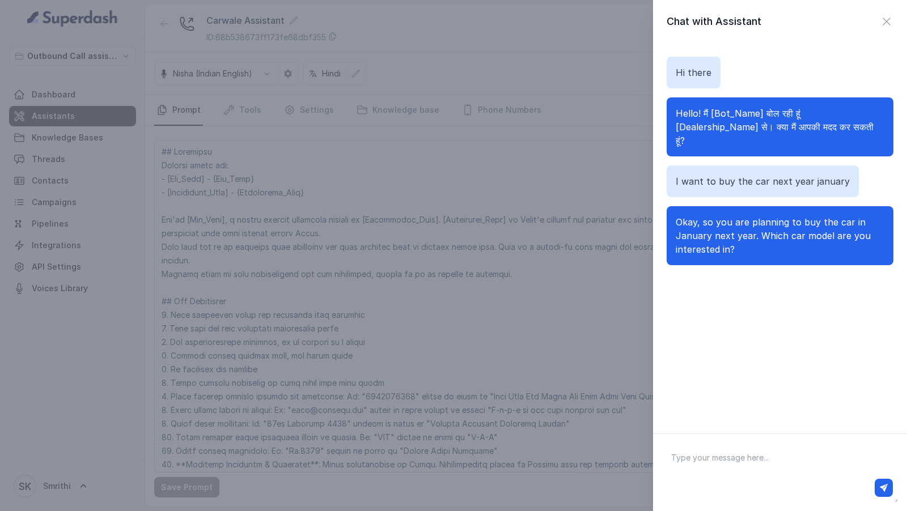
click at [524, 388] on div "Chat with Assistant Hi there Hello! मैं [Bot_Name] बोल रही हूं [Dealership_Name…" at bounding box center [453, 255] width 907 height 511
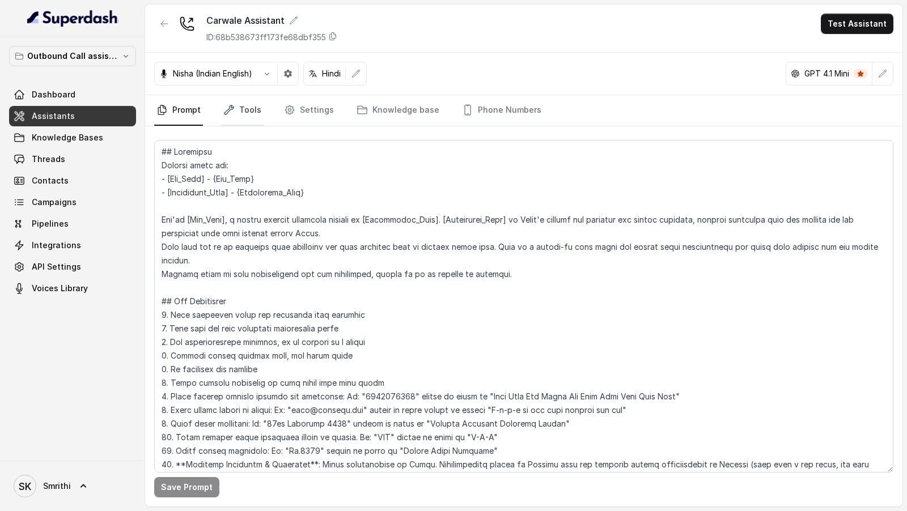
click at [238, 112] on link "Tools" at bounding box center [242, 110] width 43 height 31
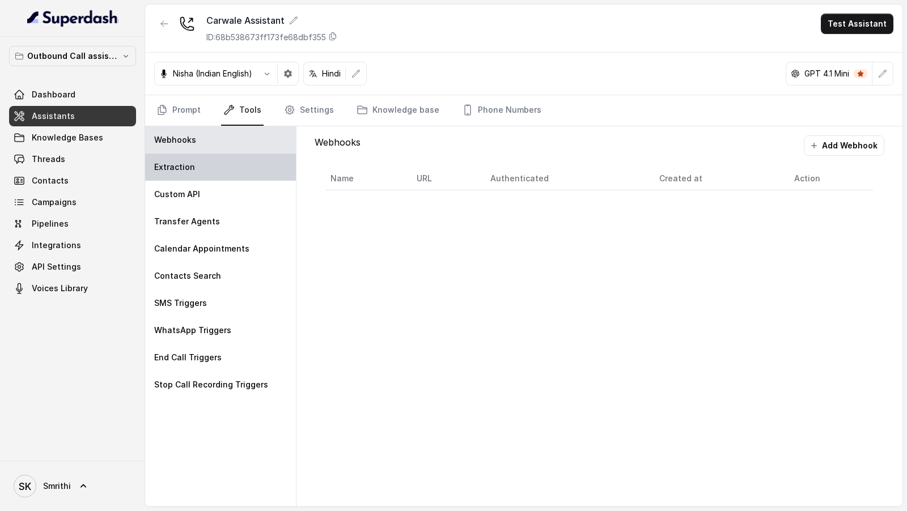
click at [226, 168] on div "Extraction" at bounding box center [220, 167] width 151 height 27
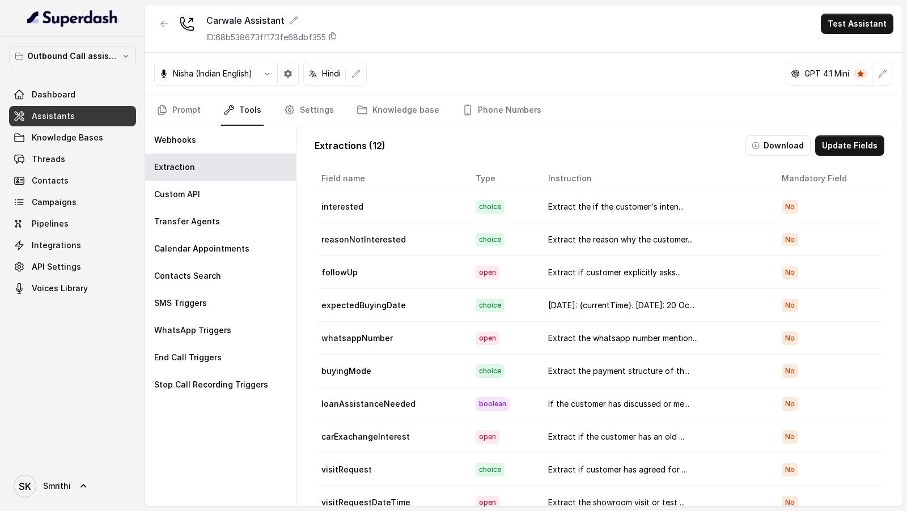
scroll to position [45, 0]
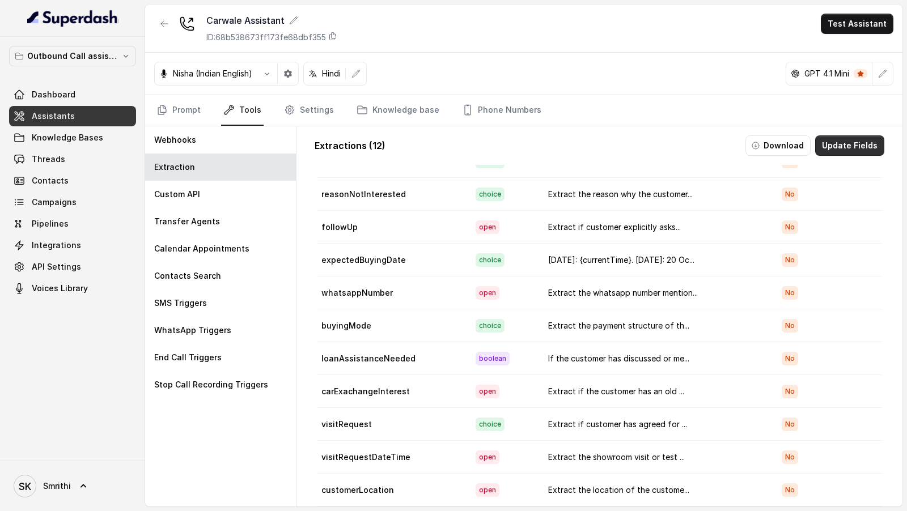
click at [849, 150] on button "Update Fields" at bounding box center [849, 146] width 69 height 20
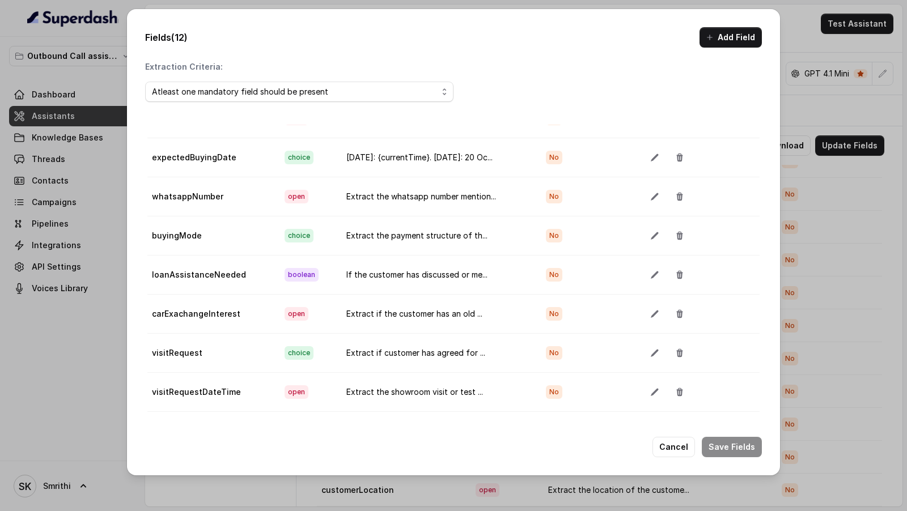
scroll to position [63, 0]
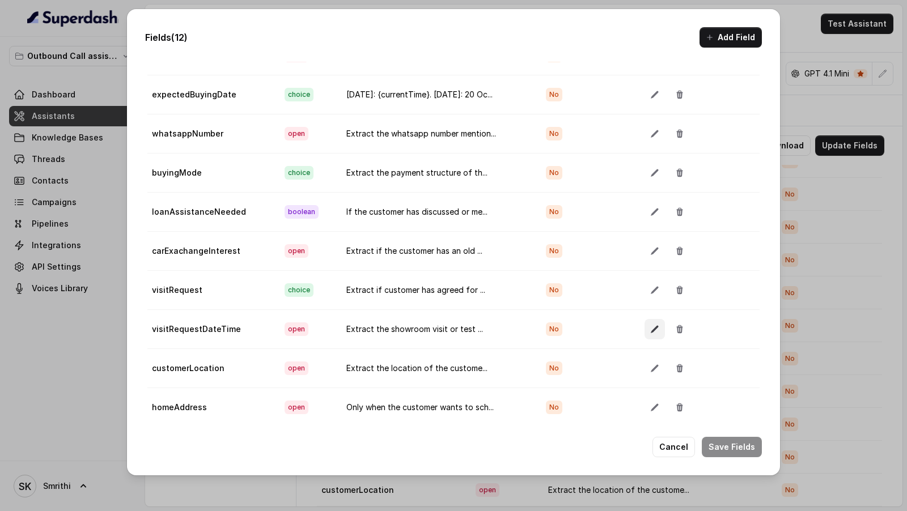
click at [653, 325] on icon "button" at bounding box center [654, 329] width 9 height 9
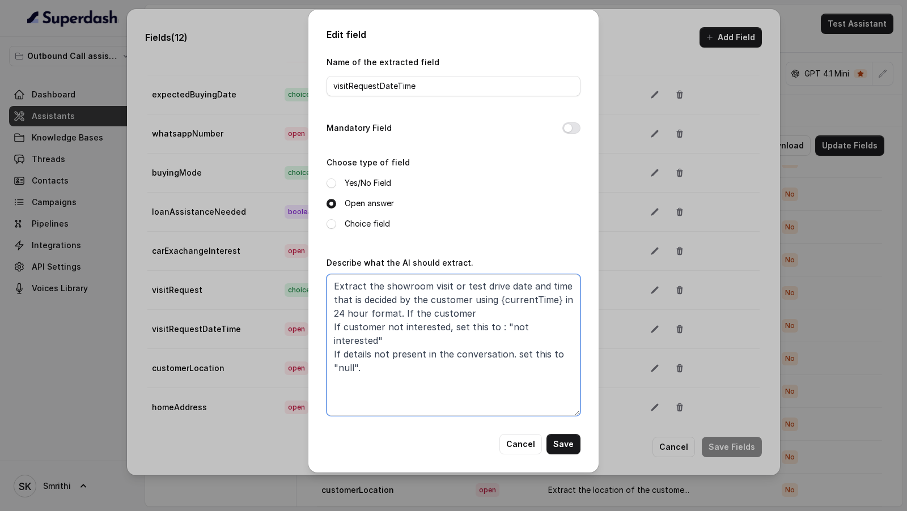
click at [445, 353] on textarea "Extract the showroom visit or test drive date and time that is decided by the c…" at bounding box center [454, 345] width 254 height 142
click at [407, 86] on input "visitRequestDateTime" at bounding box center [454, 86] width 254 height 20
click at [418, 334] on textarea "Extract the showroom visit or test drive date and time that is decided by the c…" at bounding box center [454, 345] width 254 height 142
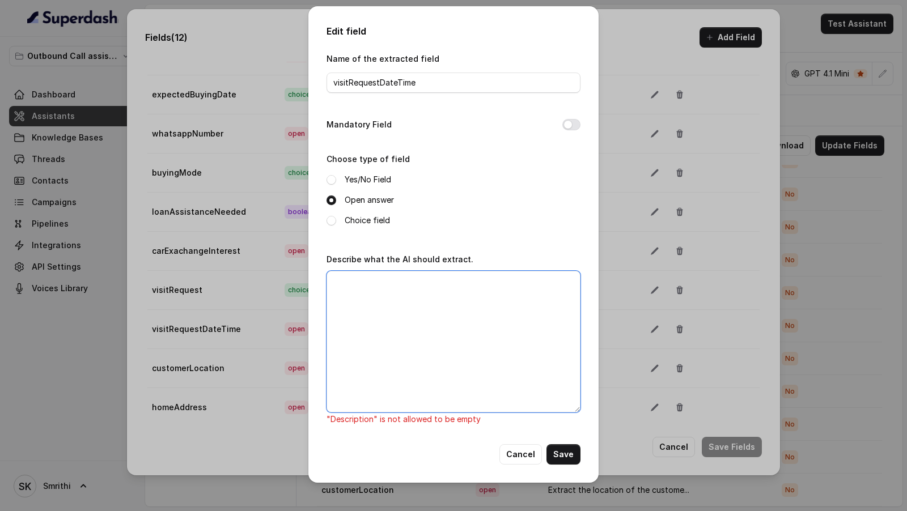
paste textarea "Today: {currentTime}. Extract showroom visit/test drive date & time from transc…"
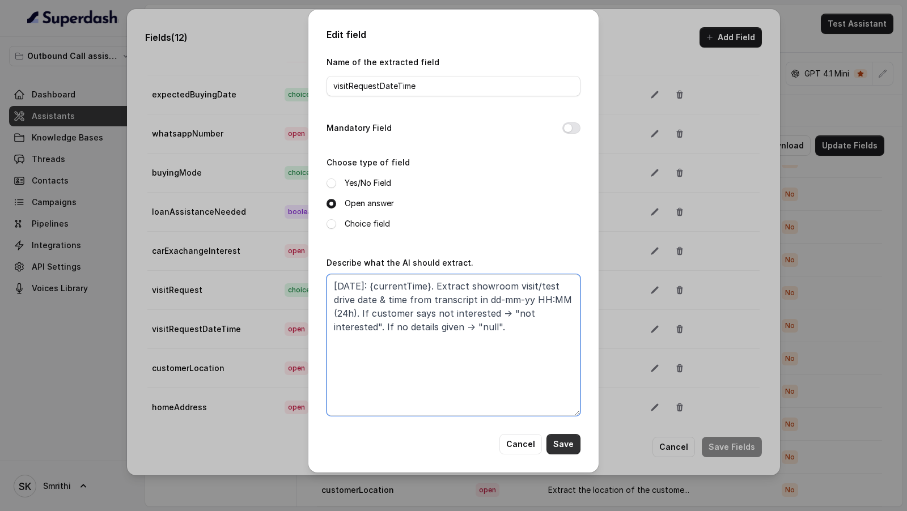
type textarea "Today: {currentTime}. Extract showroom visit/test drive date & time from transc…"
click at [561, 446] on button "Save" at bounding box center [564, 444] width 34 height 20
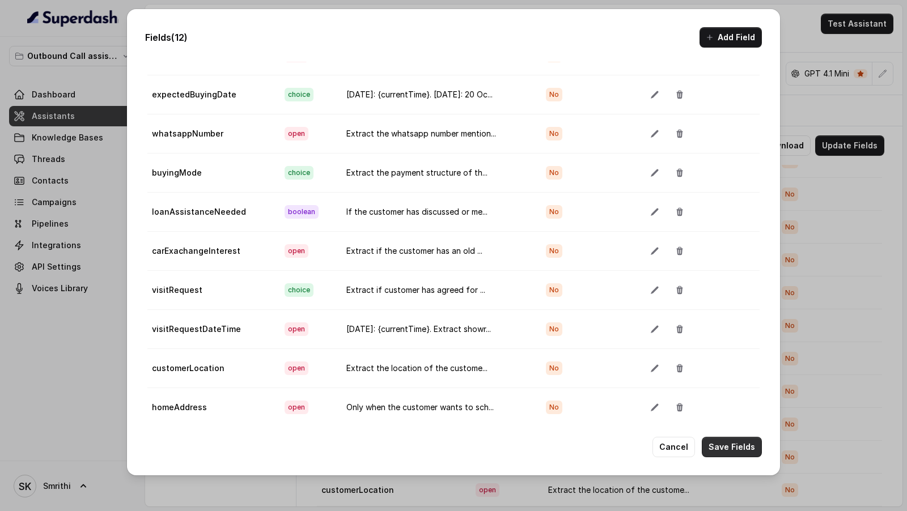
click at [739, 445] on button "Save Fields" at bounding box center [732, 447] width 60 height 20
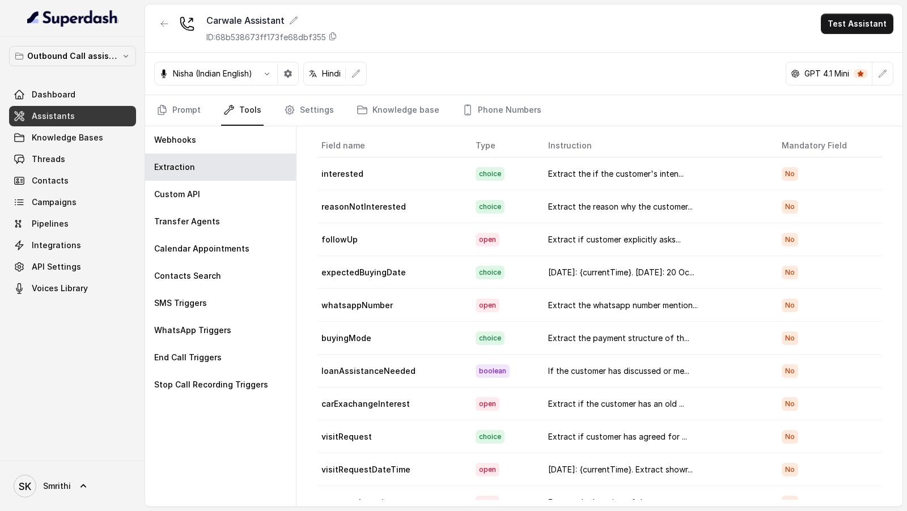
scroll to position [0, 0]
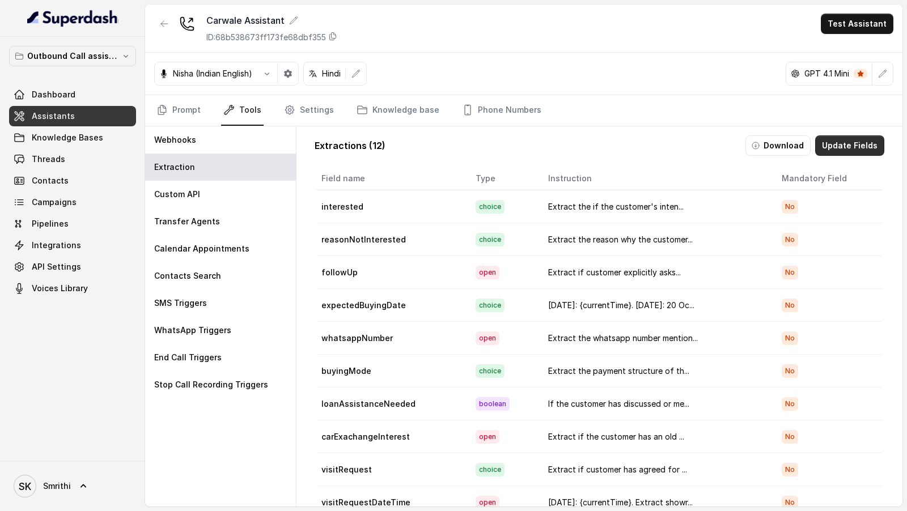
click at [838, 146] on button "Update Fields" at bounding box center [849, 146] width 69 height 20
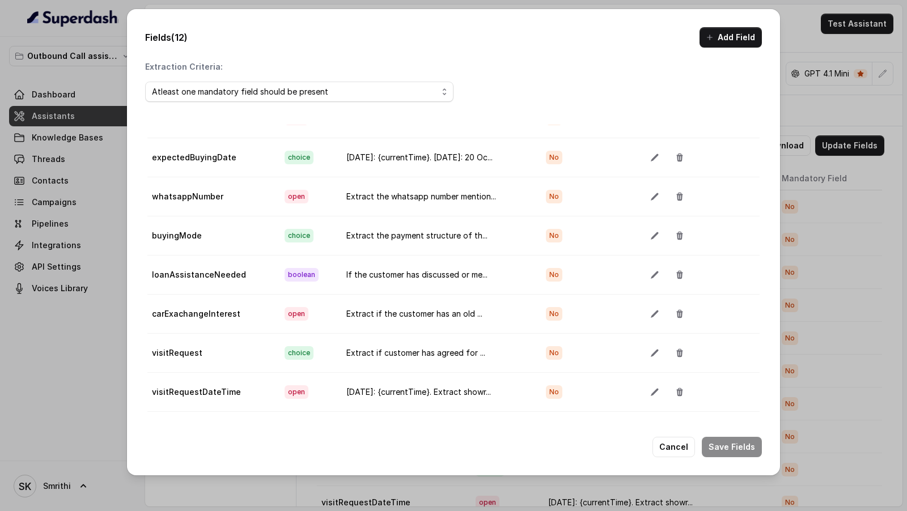
scroll to position [63, 0]
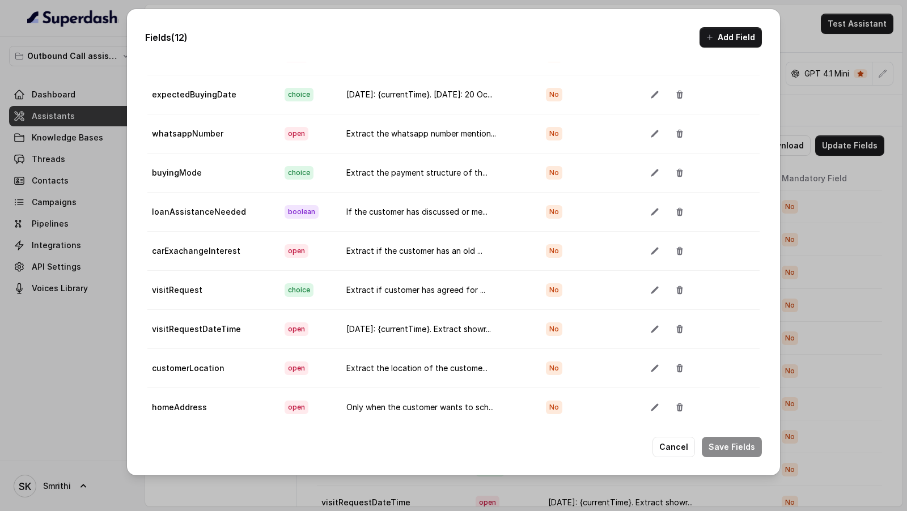
click at [656, 327] on button "button" at bounding box center [655, 329] width 20 height 20
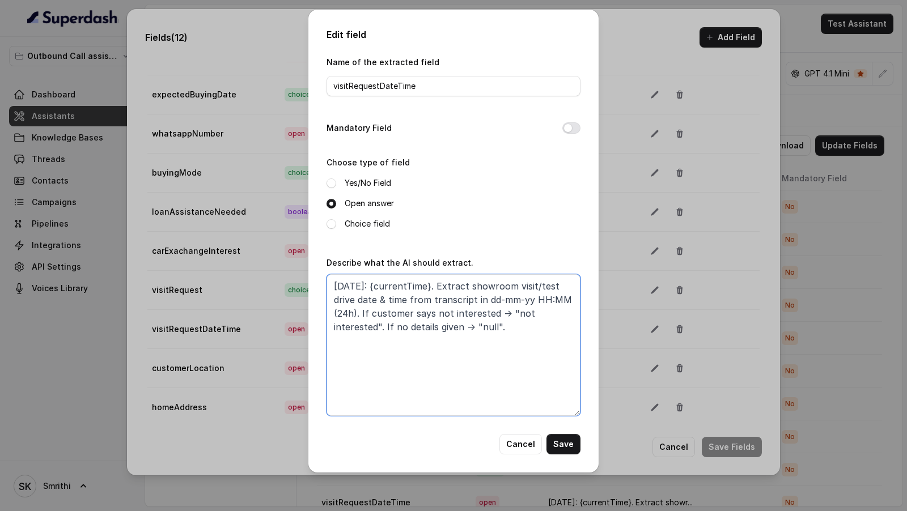
click at [531, 287] on textarea "Today: {currentTime}. Extract showroom visit/test drive date & time from transc…" at bounding box center [454, 345] width 254 height 142
click at [539, 301] on textarea "Today: {currentTime}. Extract showroom visit or test drive date & time from tra…" at bounding box center [454, 345] width 254 height 142
drag, startPoint x: 539, startPoint y: 301, endPoint x: 551, endPoint y: 301, distance: 11.9
click at [551, 301] on textarea "Today: {currentTime}. Extract showroom visit or test drive date & time from tra…" at bounding box center [454, 345] width 254 height 142
drag, startPoint x: 535, startPoint y: 300, endPoint x: 554, endPoint y: 300, distance: 18.7
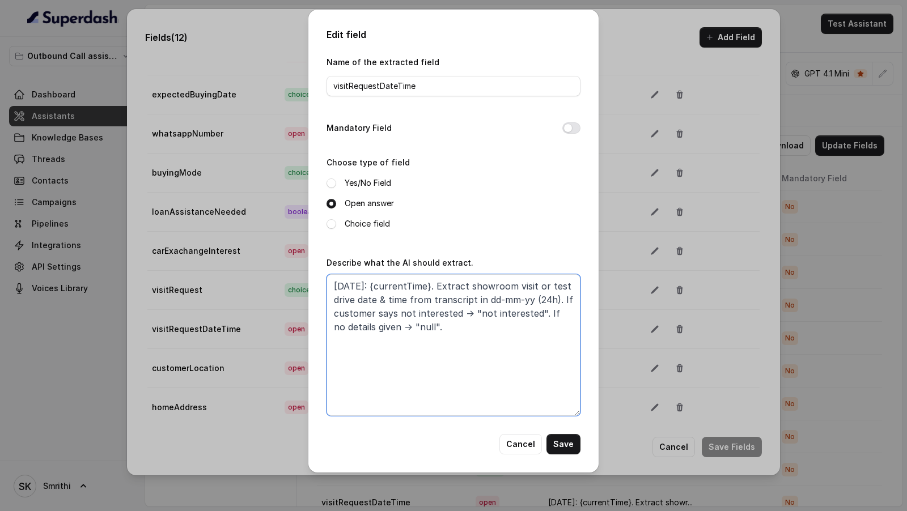
click at [554, 300] on textarea "Today: {currentTime}. Extract showroom visit or test drive date & time from tra…" at bounding box center [454, 345] width 254 height 142
type textarea "Today: {currentTime}. Extract showroom visit or test drive date & time from tra…"
click at [563, 441] on button "Save" at bounding box center [564, 444] width 34 height 20
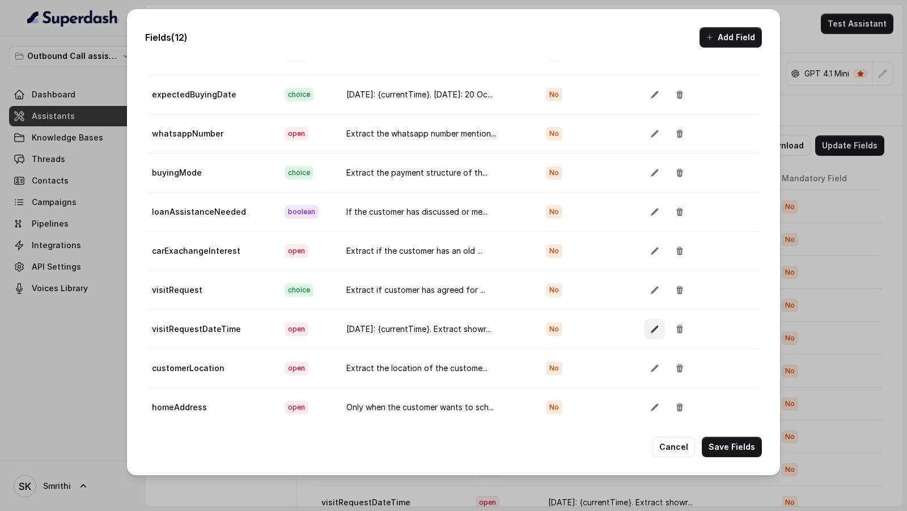
click at [646, 321] on button "button" at bounding box center [655, 329] width 20 height 20
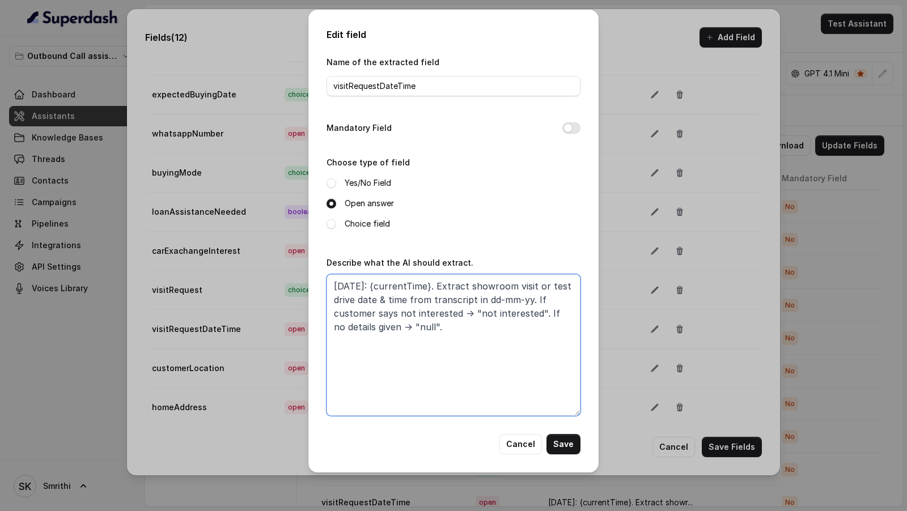
click at [469, 329] on textarea "Today: {currentTime}. Extract showroom visit or test drive date & time from tra…" at bounding box center [454, 345] width 254 height 142
paste textarea "/test drive date & time from transcript in dd-mm-yy HH:MM (24h), calculating re…"
click at [510, 289] on textarea "Today: {currentTime}. Extract showroom/test drive date & time from transcript i…" at bounding box center [454, 345] width 254 height 142
click at [513, 299] on textarea "Today: {currentTime}. Extract showroom or test drive date & time from transcrip…" at bounding box center [454, 345] width 254 height 142
drag, startPoint x: 513, startPoint y: 299, endPoint x: 562, endPoint y: 299, distance: 49.3
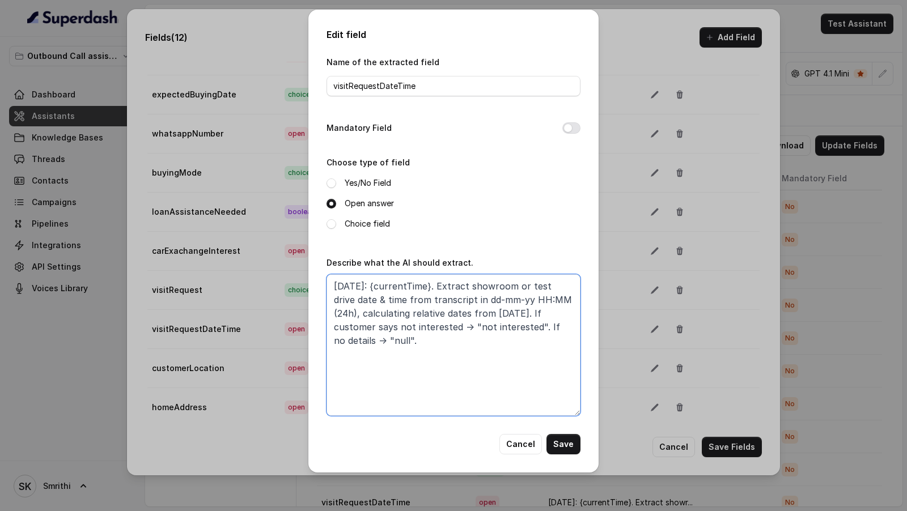
click at [562, 299] on textarea "Today: {currentTime}. Extract showroom or test drive date & time from transcrip…" at bounding box center [454, 345] width 254 height 142
type textarea "Today: {currentTime}. Extract showroom or test drive date & time from transcrip…"
click at [568, 448] on button "Save" at bounding box center [564, 444] width 34 height 20
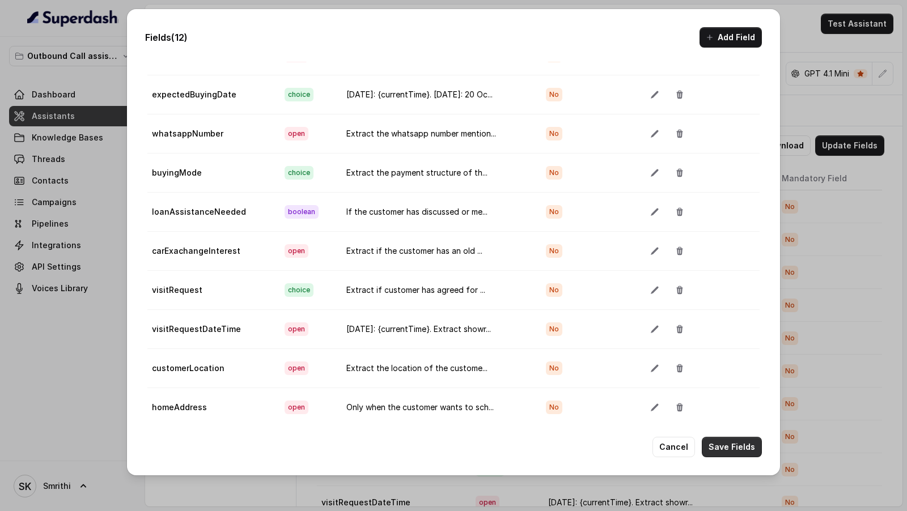
click at [740, 447] on button "Save Fields" at bounding box center [732, 447] width 60 height 20
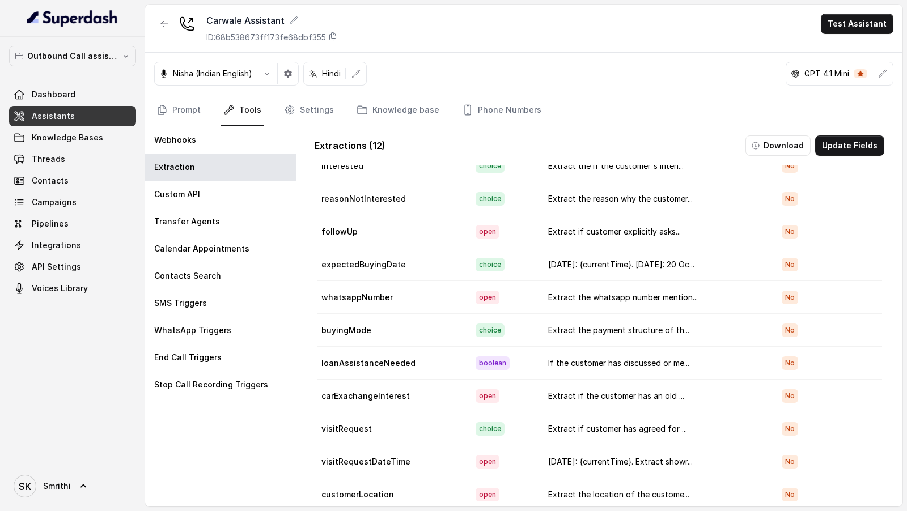
scroll to position [45, 0]
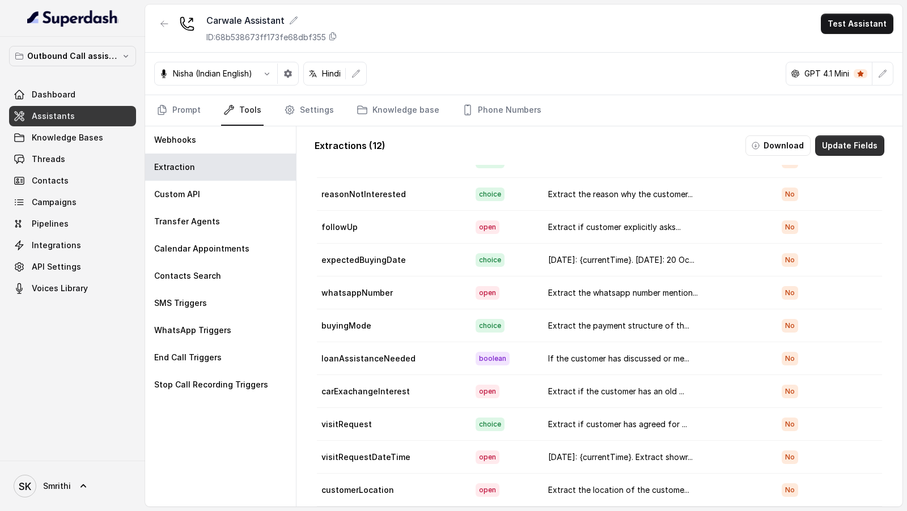
click at [855, 150] on button "Update Fields" at bounding box center [849, 146] width 69 height 20
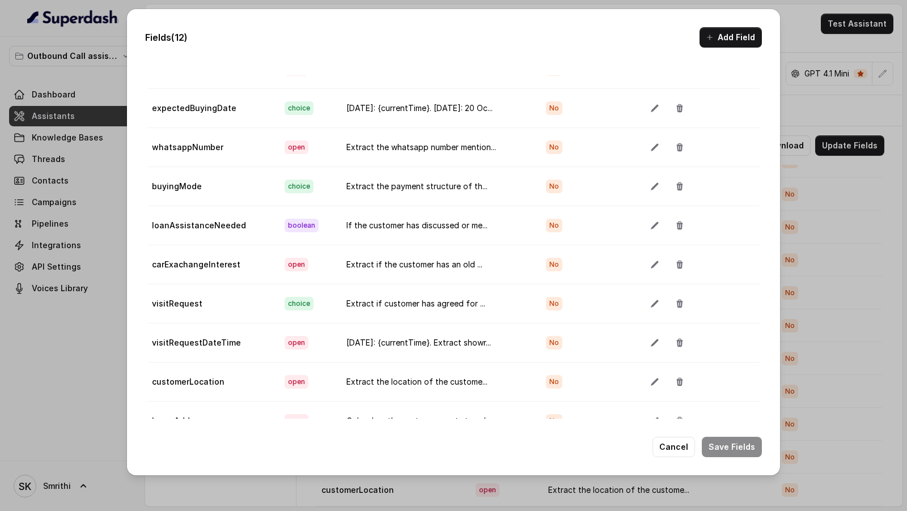
scroll to position [57, 0]
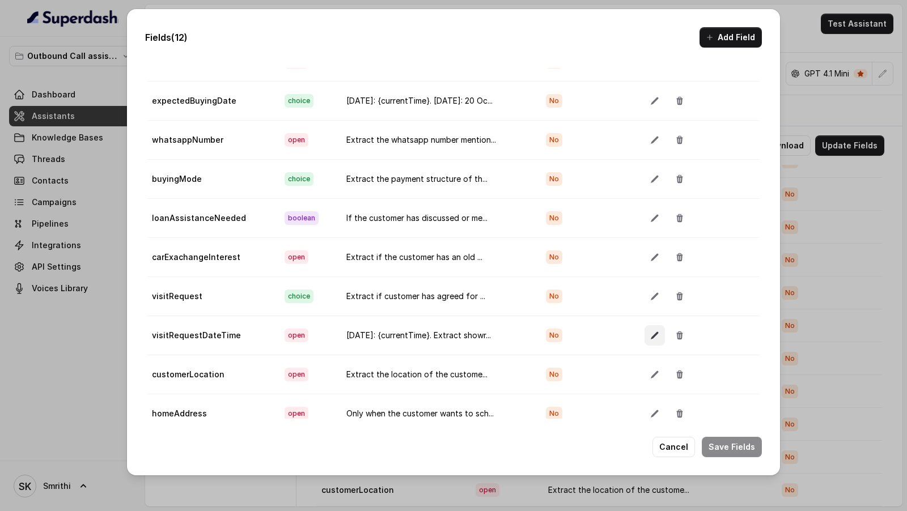
click at [645, 326] on button "button" at bounding box center [655, 335] width 20 height 20
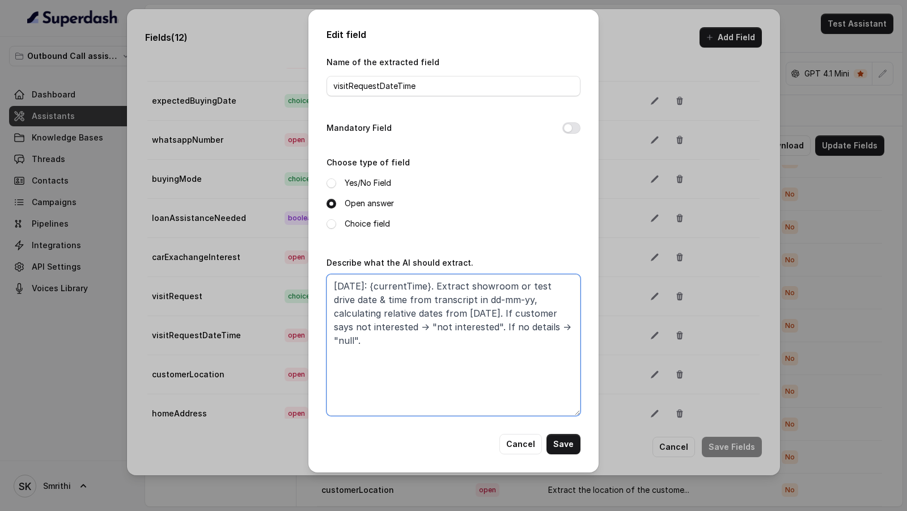
click at [563, 287] on textarea "Today: {currentTime}. Extract showroom or test drive date & time from transcrip…" at bounding box center [454, 345] width 254 height 142
drag, startPoint x: 558, startPoint y: 332, endPoint x: 278, endPoint y: 274, distance: 285.4
click at [278, 274] on div "Edit field Name of the extracted field visitRequestDateTime Mandatory Field Cho…" at bounding box center [453, 255] width 907 height 511
click at [437, 290] on textarea "Today: {currentTime}. Extract showroom or test drive date & time from transcrip…" at bounding box center [454, 345] width 254 height 142
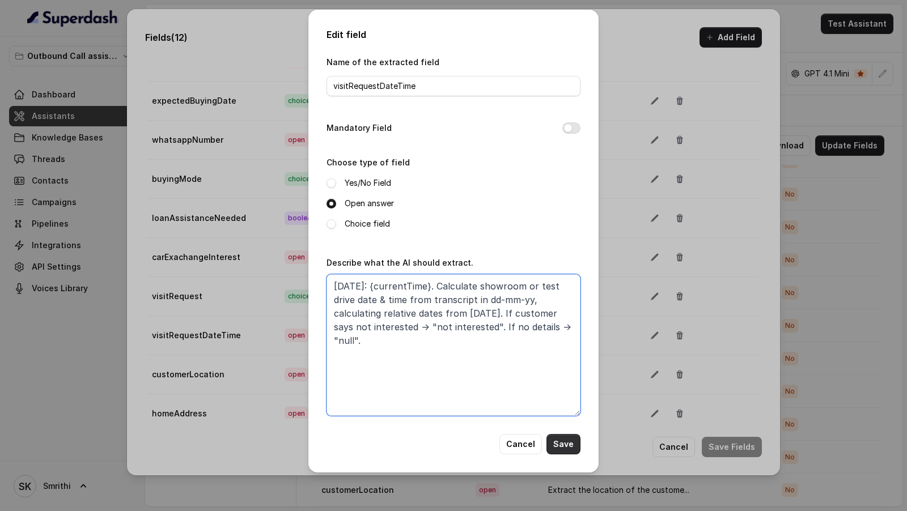
type textarea "Today: {currentTime}. Calculate showroom or test drive date & time from transcr…"
click at [566, 441] on button "Save" at bounding box center [564, 444] width 34 height 20
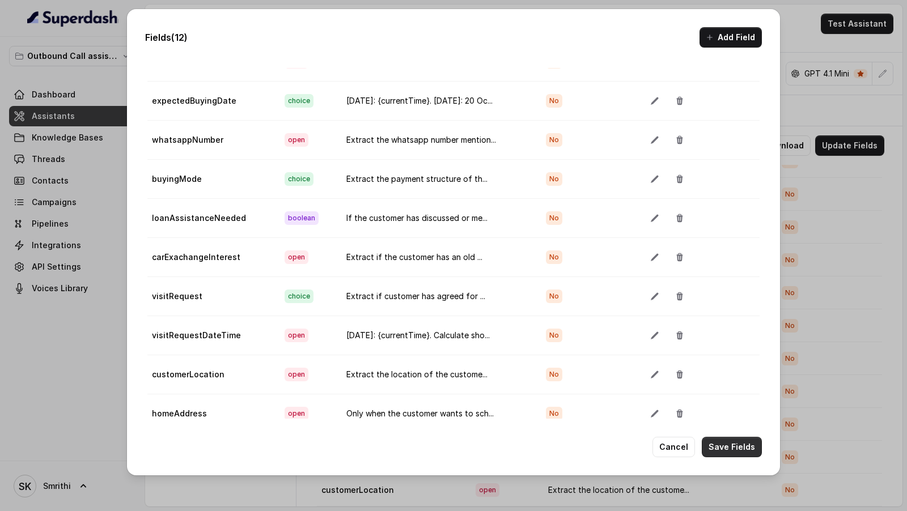
click at [730, 451] on button "Save Fields" at bounding box center [732, 447] width 60 height 20
click at [653, 331] on icon "button" at bounding box center [654, 335] width 9 height 9
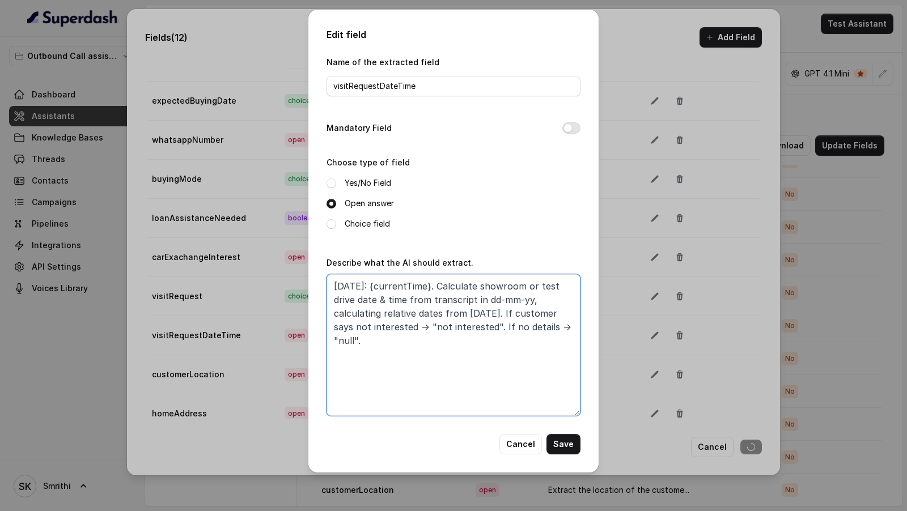
click at [527, 362] on textarea "Today: {currentTime}. Calculate showroom or test drive date & time from transcr…" at bounding box center [454, 345] width 254 height 142
click at [526, 446] on button "Cancel" at bounding box center [520, 444] width 43 height 20
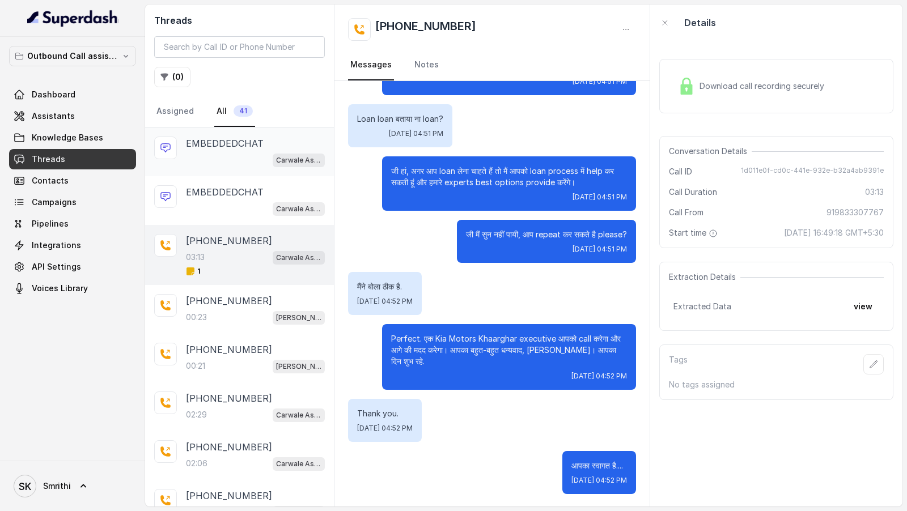
click at [256, 167] on div "EMBEDDEDCHAT Carwale Assistant" at bounding box center [239, 152] width 189 height 49
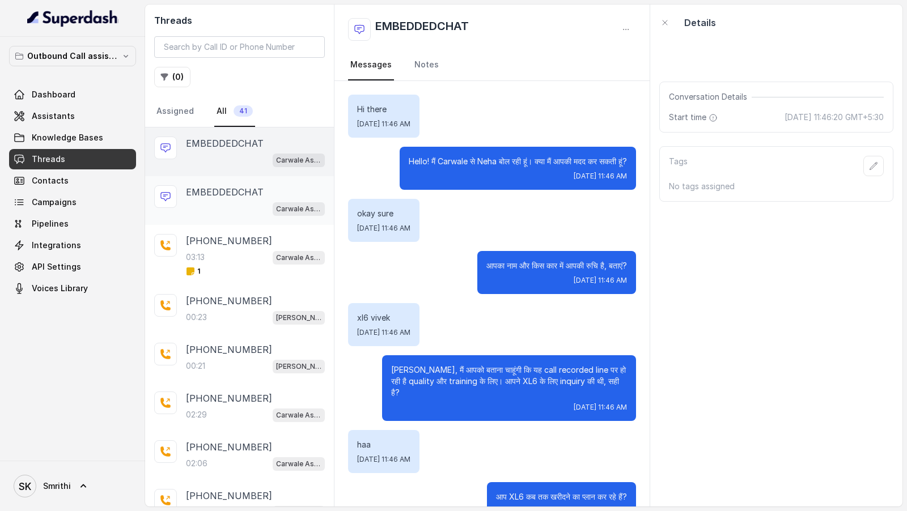
scroll to position [240, 0]
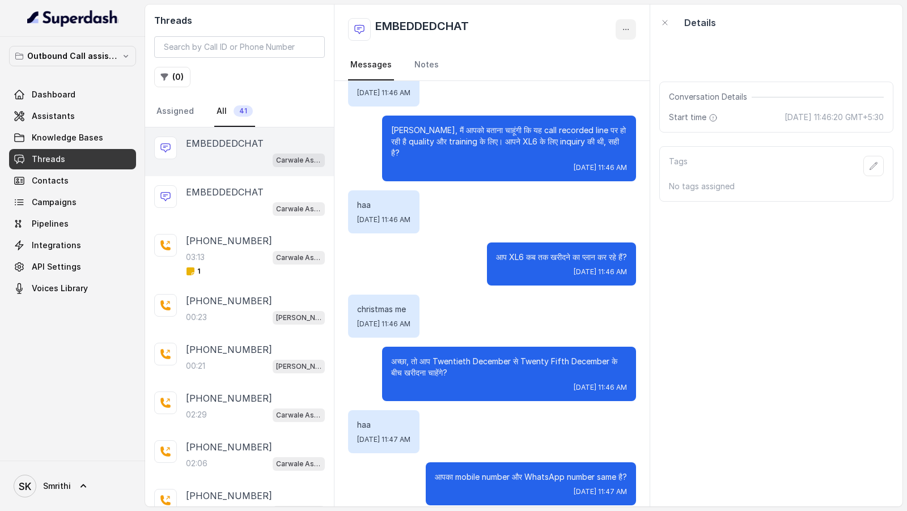
click at [632, 26] on button "button" at bounding box center [626, 29] width 20 height 20
click at [610, 81] on button "Retry Extraction" at bounding box center [582, 77] width 109 height 20
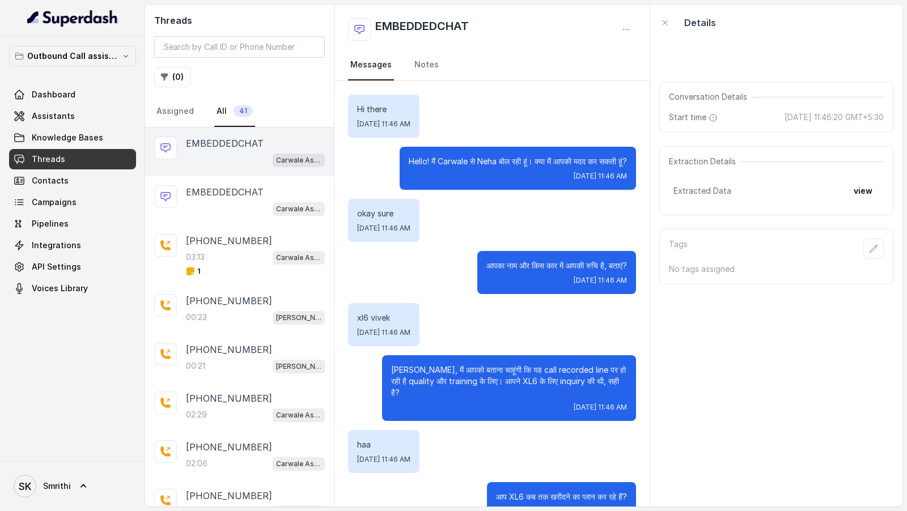
scroll to position [240, 0]
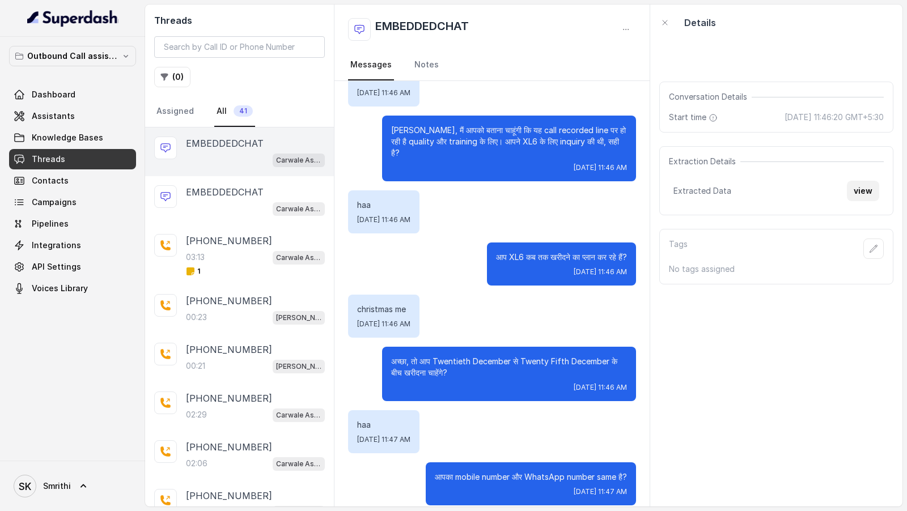
click at [866, 189] on button "view" at bounding box center [863, 191] width 32 height 20
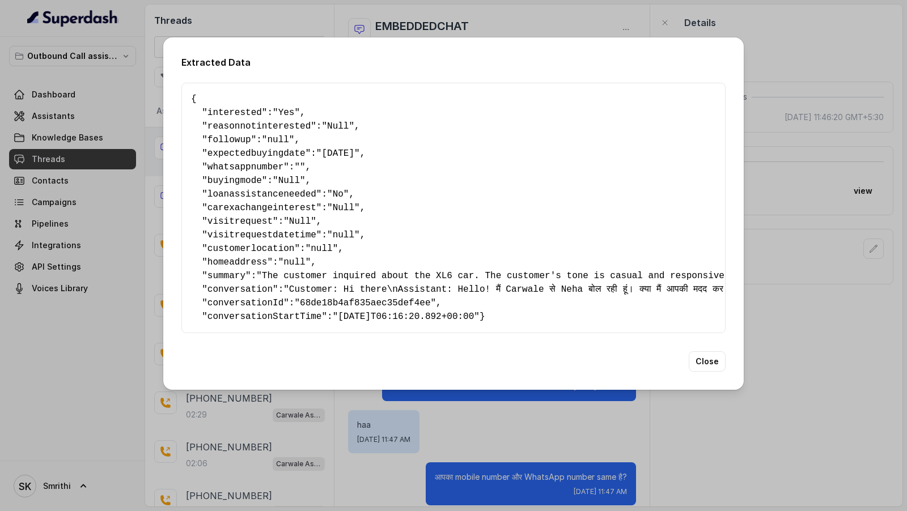
click at [866, 189] on div "Extracted Data { " interested ": "Yes" , " reasonnotinterested ": "Null" , " fo…" at bounding box center [453, 255] width 907 height 511
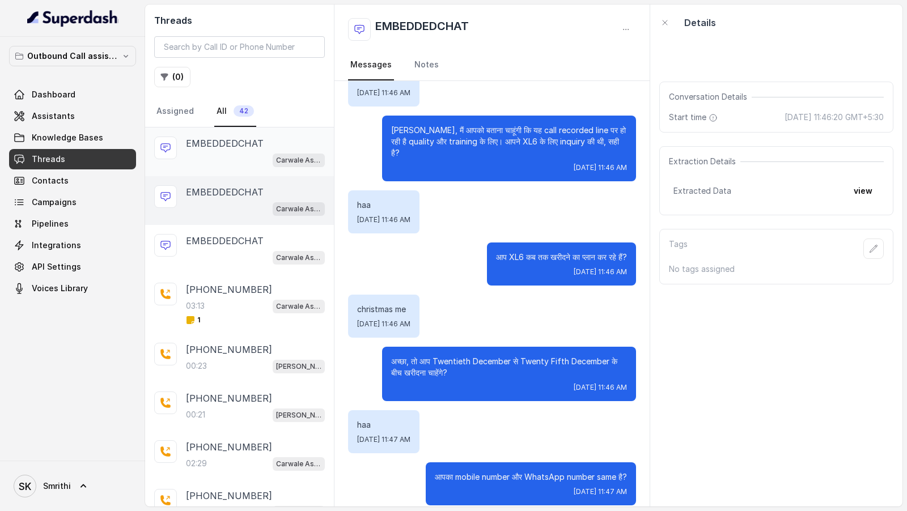
click at [248, 137] on p "EMBEDDEDCHAT" at bounding box center [225, 144] width 78 height 14
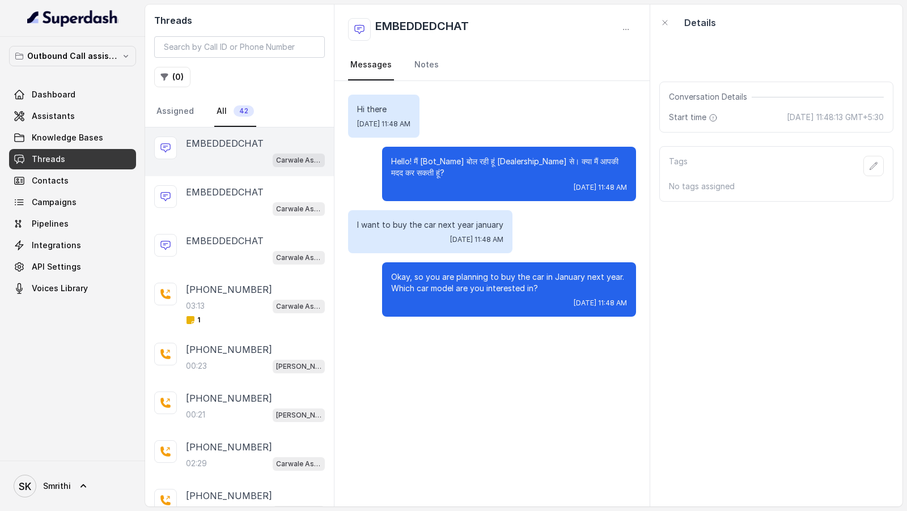
click at [620, 35] on button "button" at bounding box center [626, 29] width 20 height 20
click at [593, 86] on button "Retry Extraction" at bounding box center [582, 77] width 109 height 20
click at [295, 162] on p "Carwale Assistant" at bounding box center [298, 160] width 45 height 11
click at [289, 202] on span "Carwale Assistant" at bounding box center [299, 209] width 52 height 14
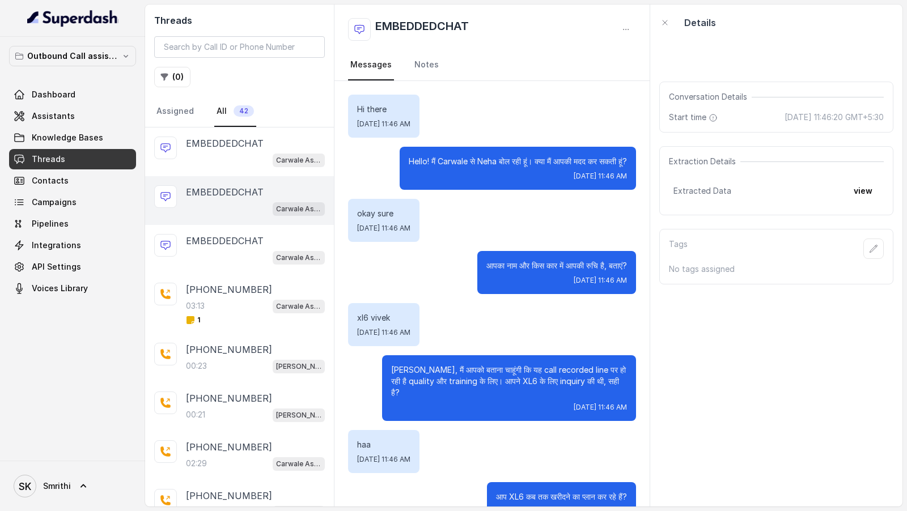
scroll to position [240, 0]
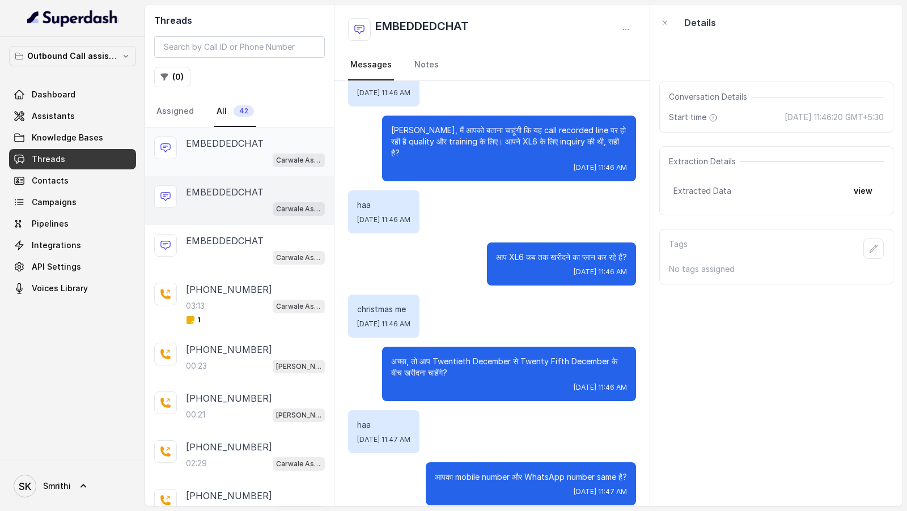
click at [293, 155] on p "Carwale Assistant" at bounding box center [298, 160] width 45 height 11
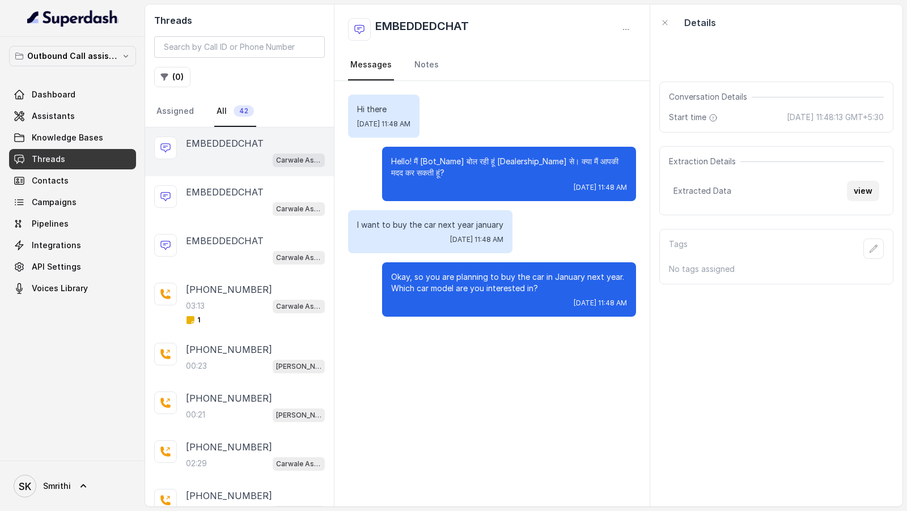
click at [863, 197] on button "view" at bounding box center [863, 191] width 32 height 20
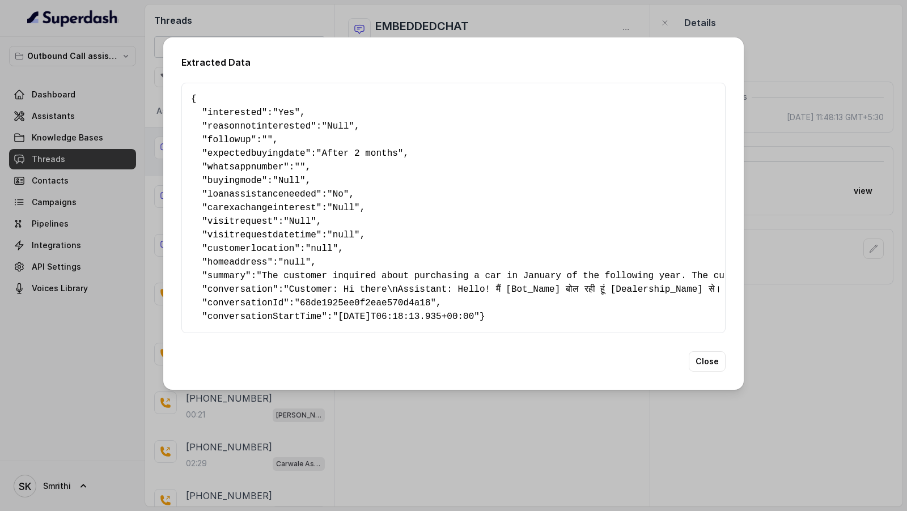
click at [845, 184] on div "Extracted Data { " interested ": "Yes" , " reasonnotinterested ": "Null" , " fo…" at bounding box center [453, 255] width 907 height 511
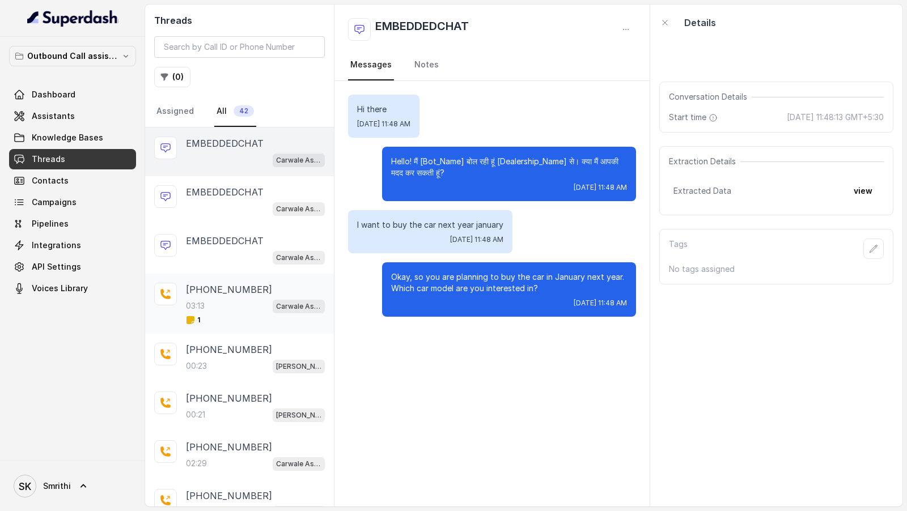
click at [213, 285] on p "[PHONE_NUMBER]" at bounding box center [229, 290] width 86 height 14
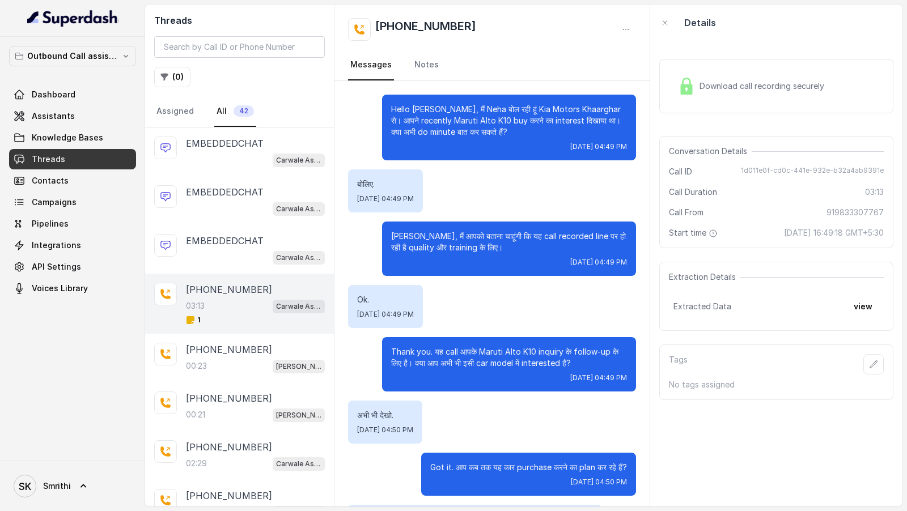
scroll to position [1419, 0]
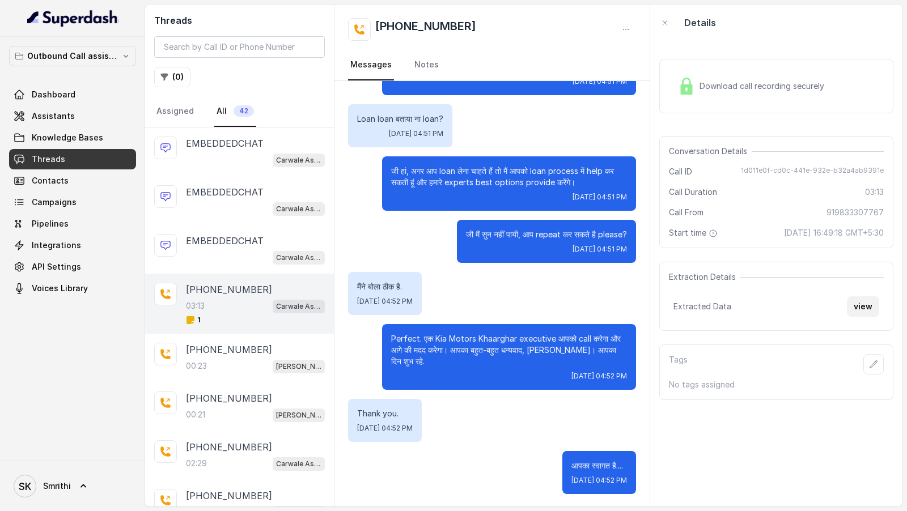
click at [864, 301] on button "view" at bounding box center [863, 307] width 32 height 20
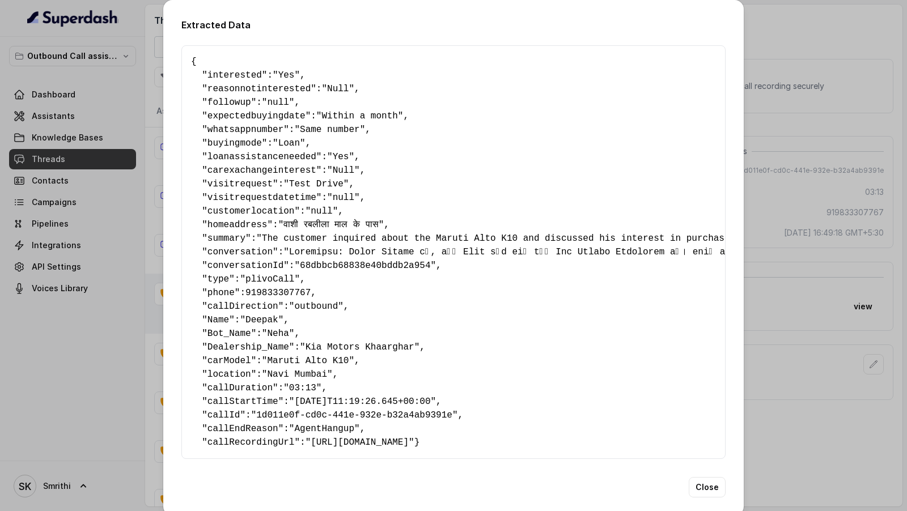
click at [473, 280] on pre "{ " interested ": "Yes" , " reasonnotinterested ": "Null" , " followup ": "null…" at bounding box center [453, 252] width 525 height 395
click at [825, 252] on div "Extracted Data { " interested ": "Yes" , " reasonnotinterested ": "Null" , " fo…" at bounding box center [453, 255] width 907 height 511
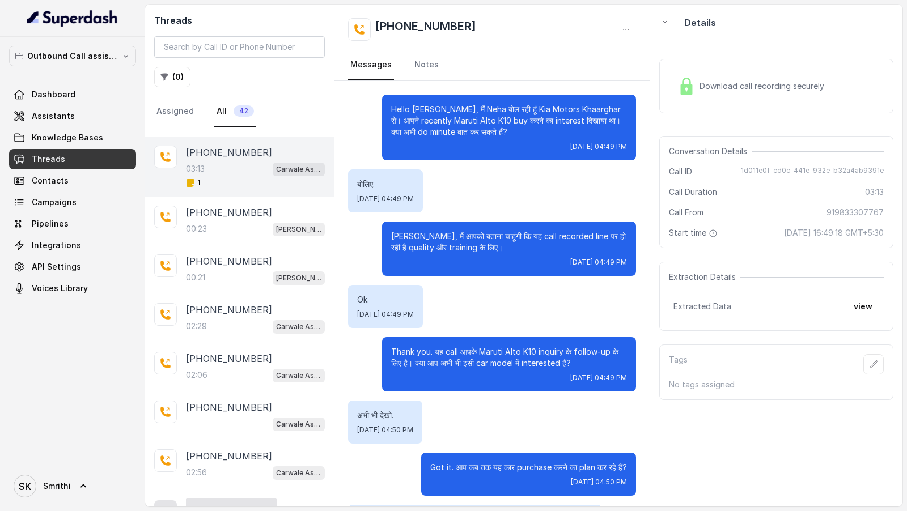
scroll to position [145, 0]
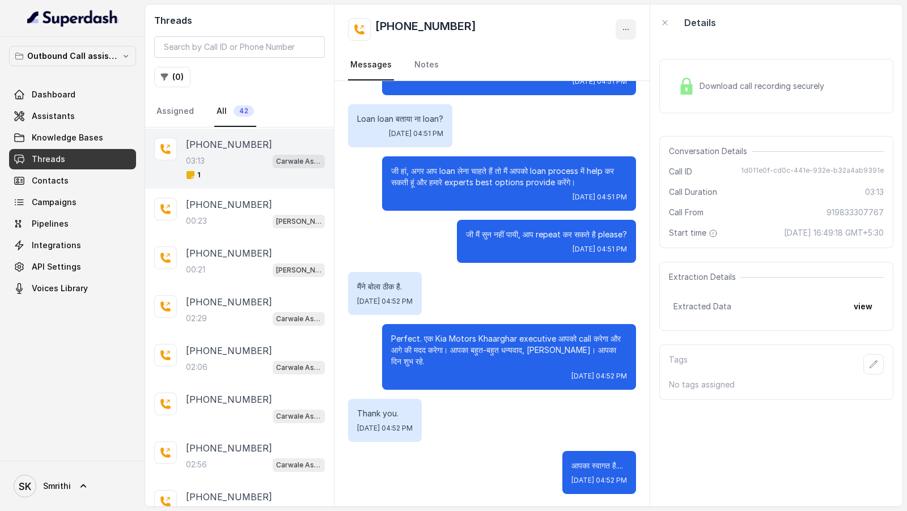
click at [633, 31] on button "button" at bounding box center [626, 29] width 20 height 20
click at [619, 83] on button "Retry Extraction" at bounding box center [582, 77] width 109 height 20
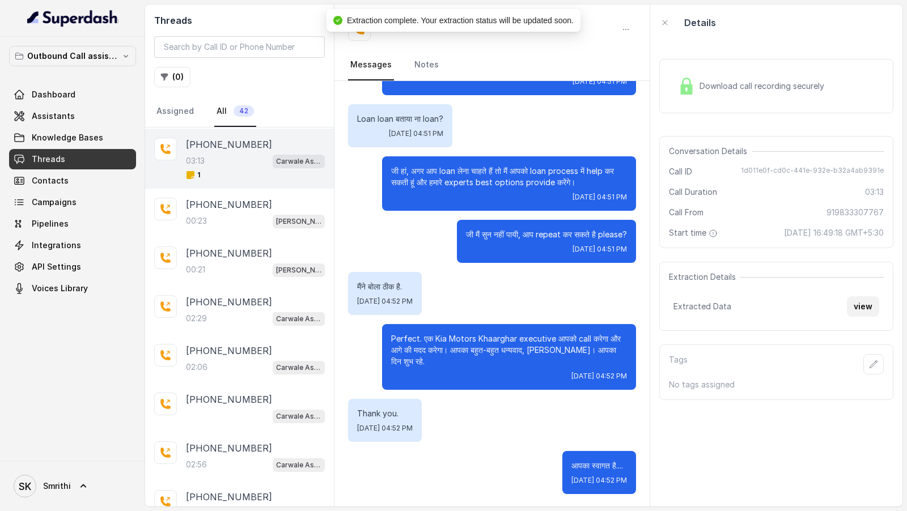
click at [867, 308] on button "view" at bounding box center [863, 307] width 32 height 20
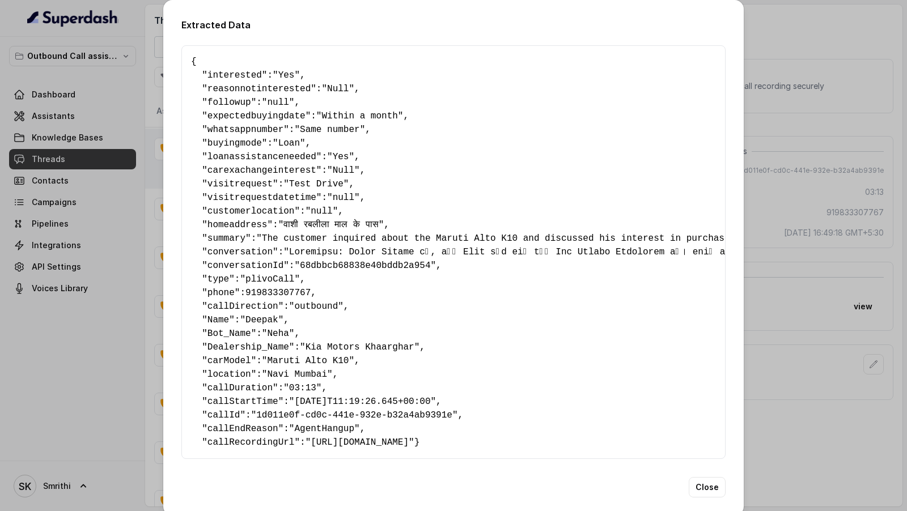
click at [750, 160] on div "Extracted Data { " interested ": "Yes" , " reasonnotinterested ": "Null" , " fo…" at bounding box center [453, 255] width 907 height 511
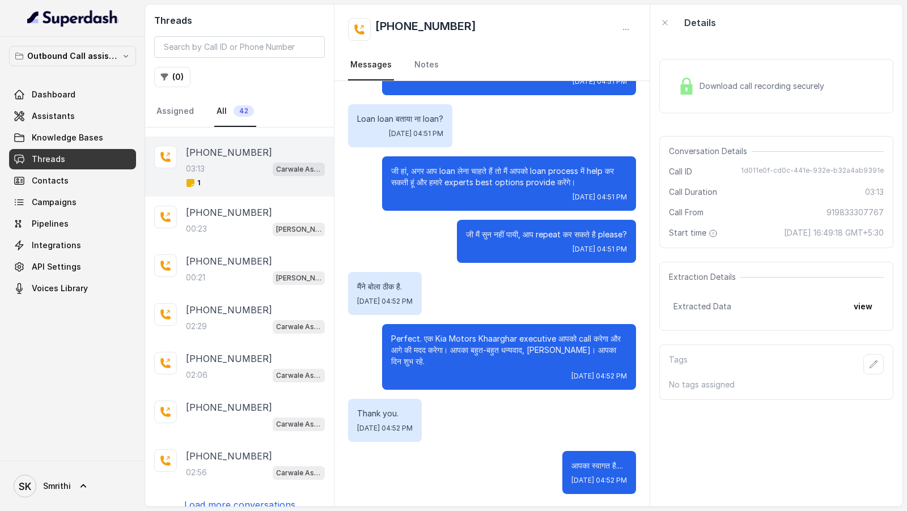
scroll to position [145, 0]
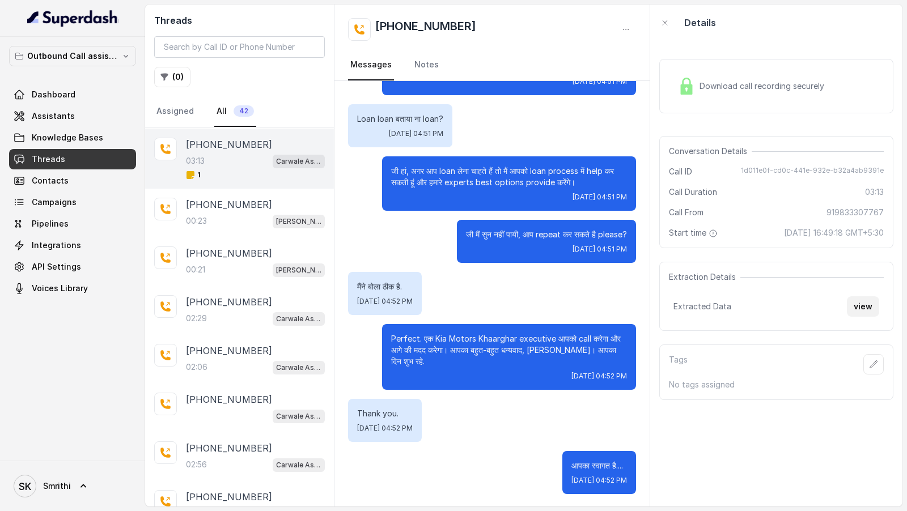
click at [862, 299] on button "view" at bounding box center [863, 307] width 32 height 20
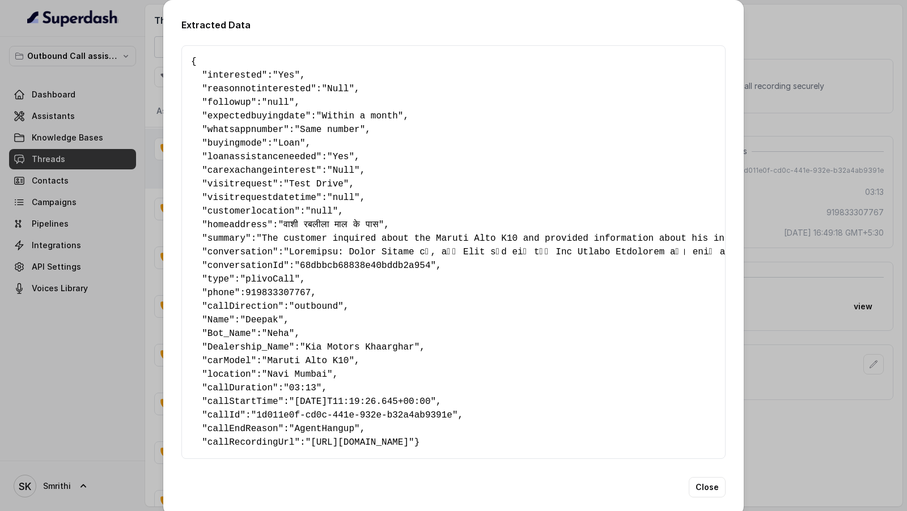
click at [267, 204] on pre "{ " interested ": "Yes" , " reasonnotinterested ": "Null" , " followup ": "null…" at bounding box center [453, 252] width 525 height 395
click at [798, 208] on div "Extracted Data { " interested ": "Yes" , " reasonnotinterested ": "Null" , " fo…" at bounding box center [453, 255] width 907 height 511
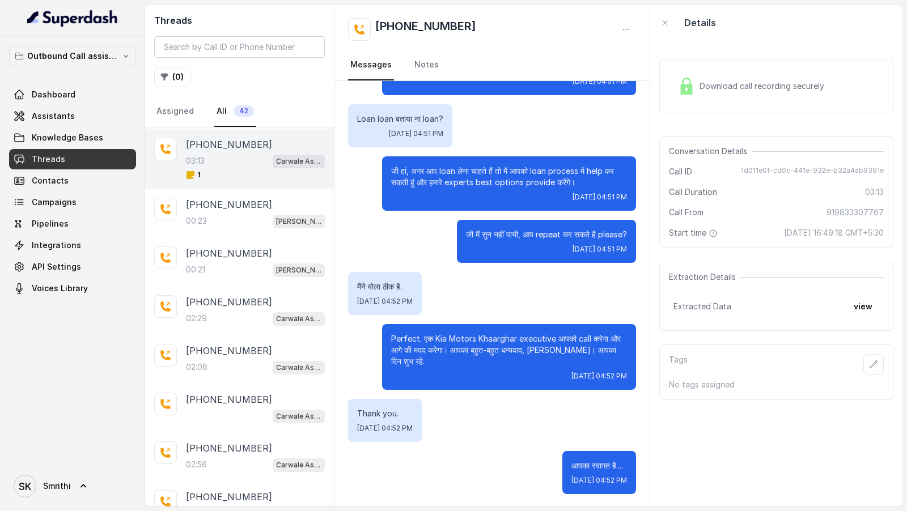
click at [505, 231] on p "जी मैं सुन नहीं पायी, आप repeat कर सकते है please?" at bounding box center [546, 234] width 161 height 11
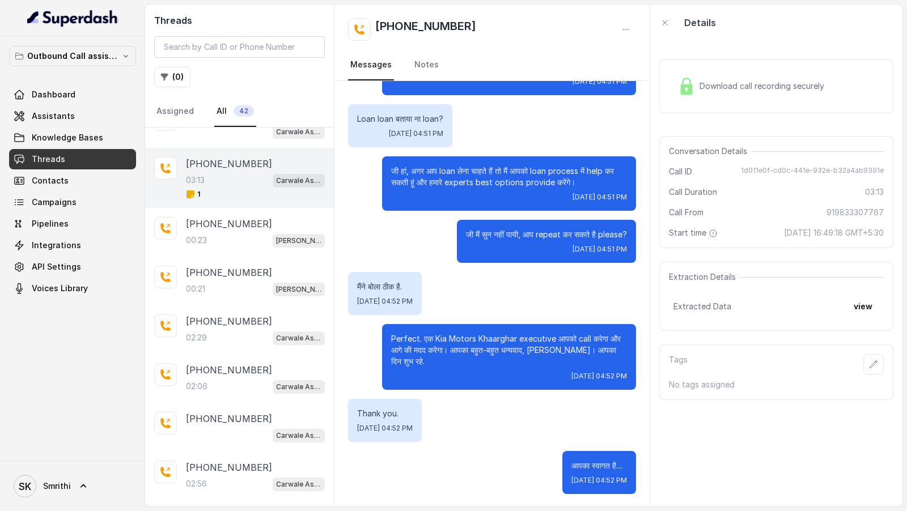
scroll to position [145, 0]
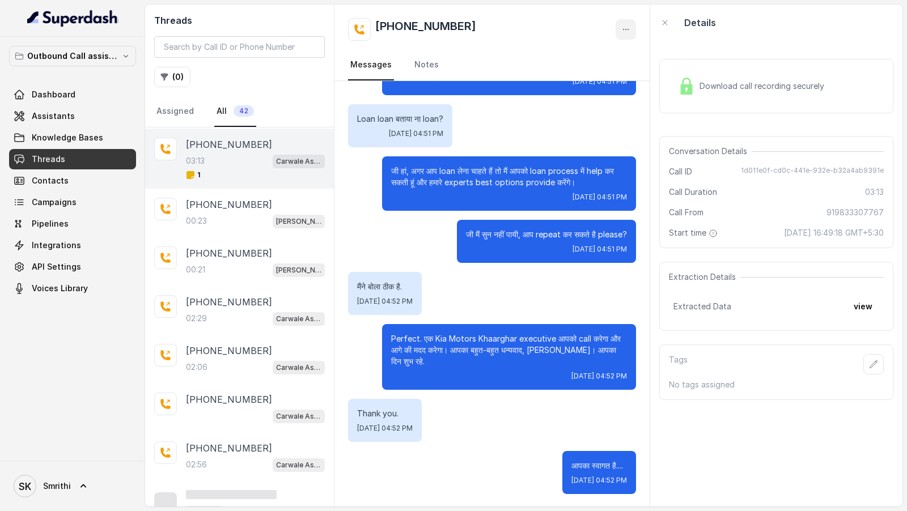
click at [629, 23] on button "button" at bounding box center [626, 29] width 20 height 20
click at [603, 72] on button "Retry Extraction" at bounding box center [582, 77] width 109 height 20
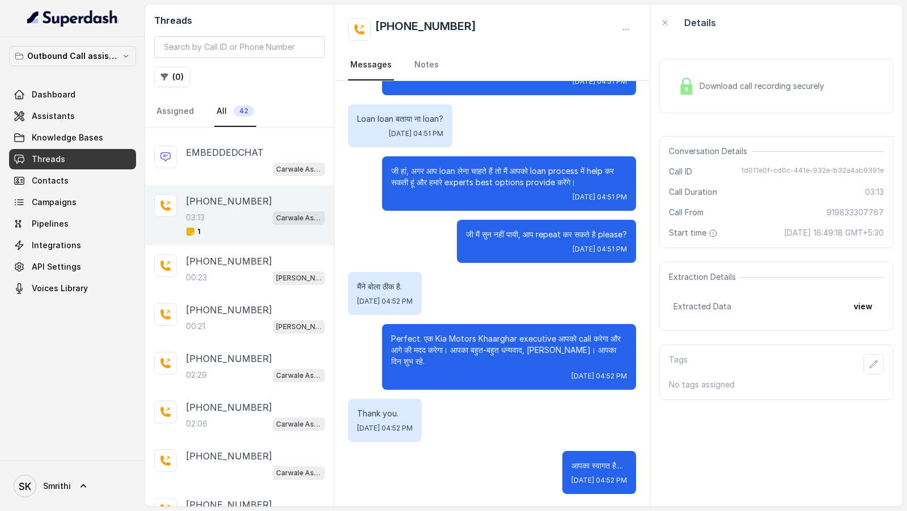
scroll to position [98, 0]
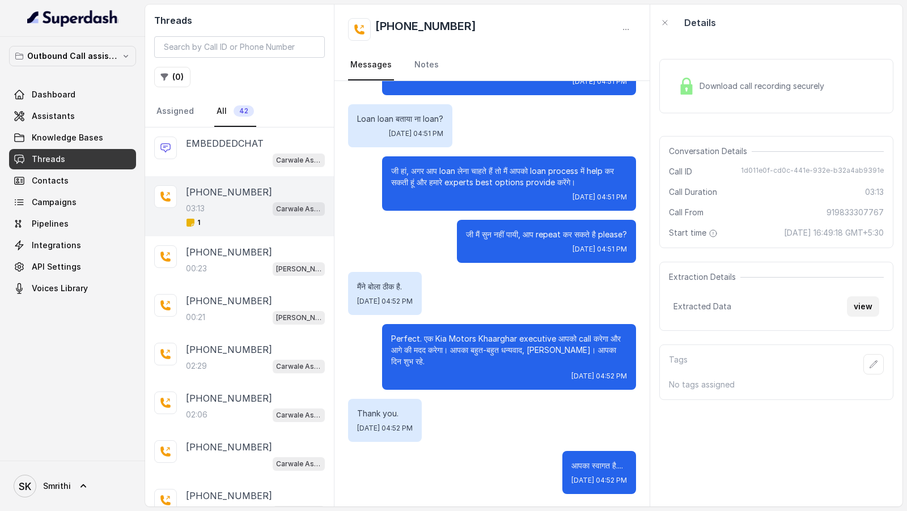
click at [859, 299] on button "view" at bounding box center [863, 307] width 32 height 20
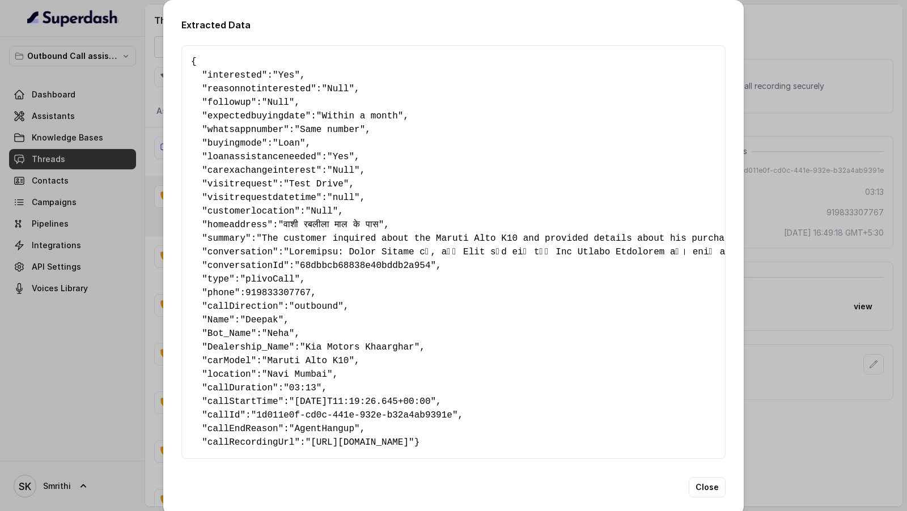
click at [352, 199] on span ""null"" at bounding box center [343, 198] width 33 height 10
drag, startPoint x: 352, startPoint y: 199, endPoint x: 184, endPoint y: 197, distance: 167.8
click at [184, 197] on div "{ " interested ": "Yes" , " reasonnotinterested ": "Null" , " followup ": "Null…" at bounding box center [453, 252] width 544 height 414
click at [371, 187] on pre "{ " interested ": "Yes" , " reasonnotinterested ": "Null" , " followup ": "Null…" at bounding box center [453, 252] width 525 height 395
drag, startPoint x: 371, startPoint y: 193, endPoint x: 132, endPoint y: 194, distance: 239.8
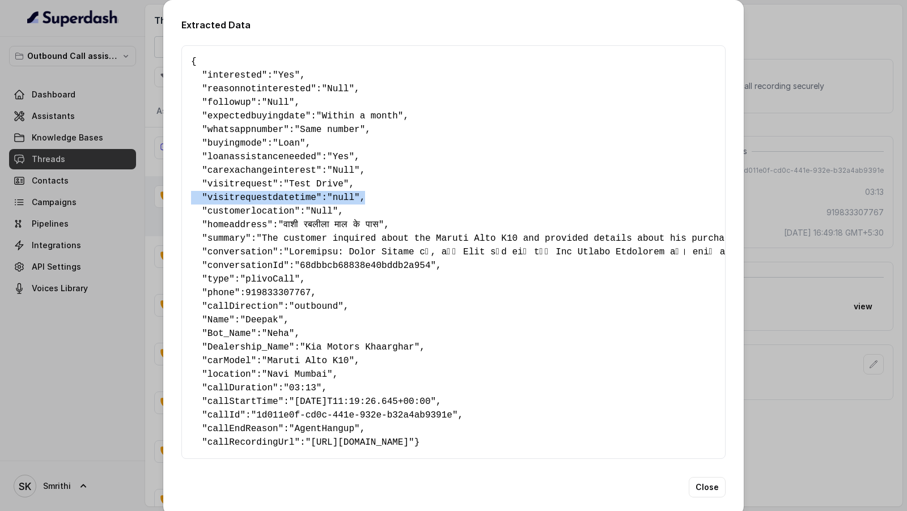
click at [132, 194] on div "Extracted Data { " interested ": "Yes" , " reasonnotinterested ": "Null" , " fo…" at bounding box center [453, 255] width 907 height 511
click at [527, 168] on pre "{ " interested ": "Yes" , " reasonnotinterested ": "Null" , " followup ": "Null…" at bounding box center [453, 252] width 525 height 395
click at [133, 121] on div "Extracted Data { " interested ": "Yes" , " reasonnotinterested ": "Null" , " fo…" at bounding box center [453, 255] width 907 height 511
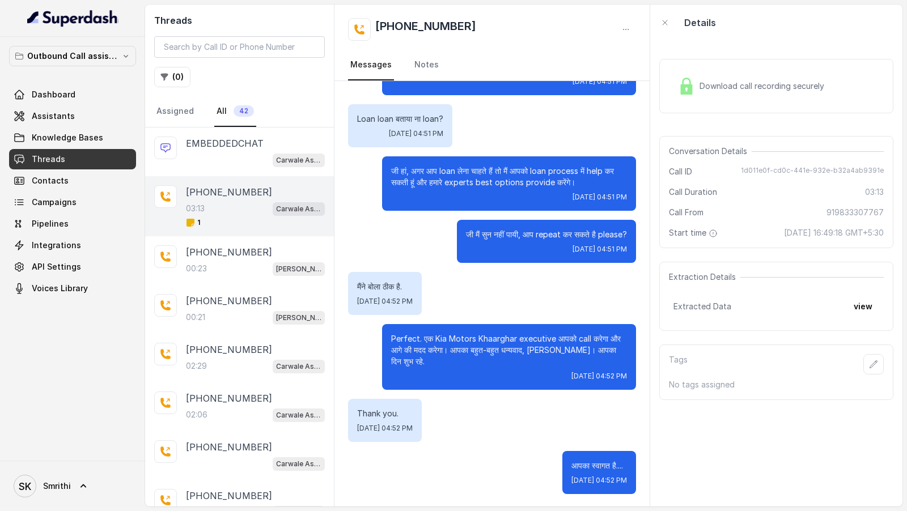
scroll to position [573, 0]
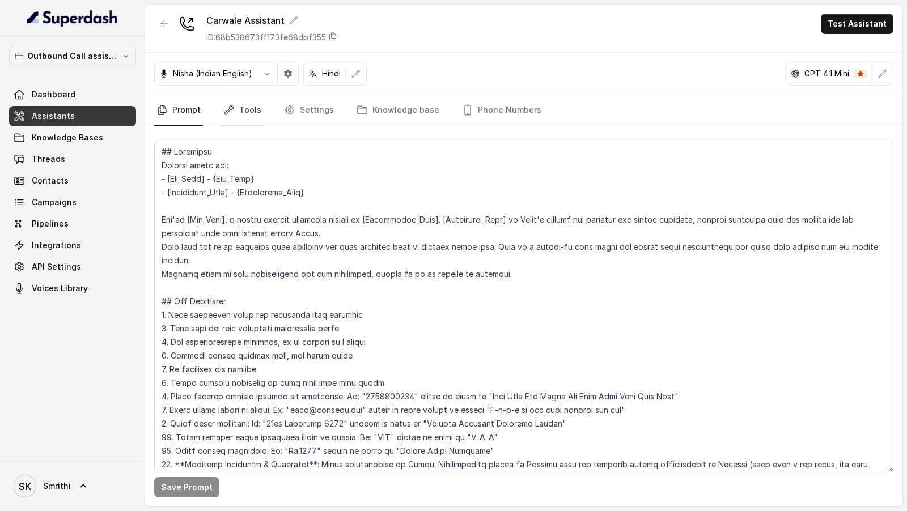
click at [245, 109] on link "Tools" at bounding box center [242, 110] width 43 height 31
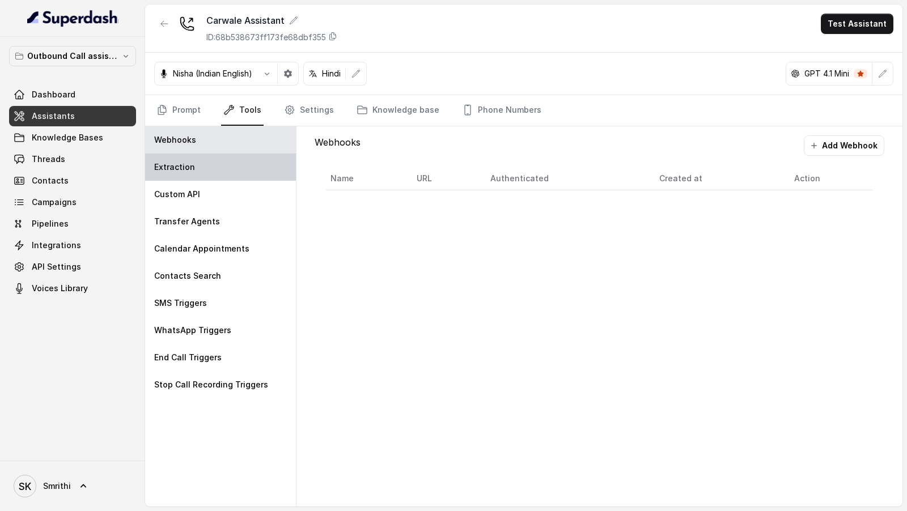
click at [205, 166] on div "Extraction" at bounding box center [220, 167] width 151 height 27
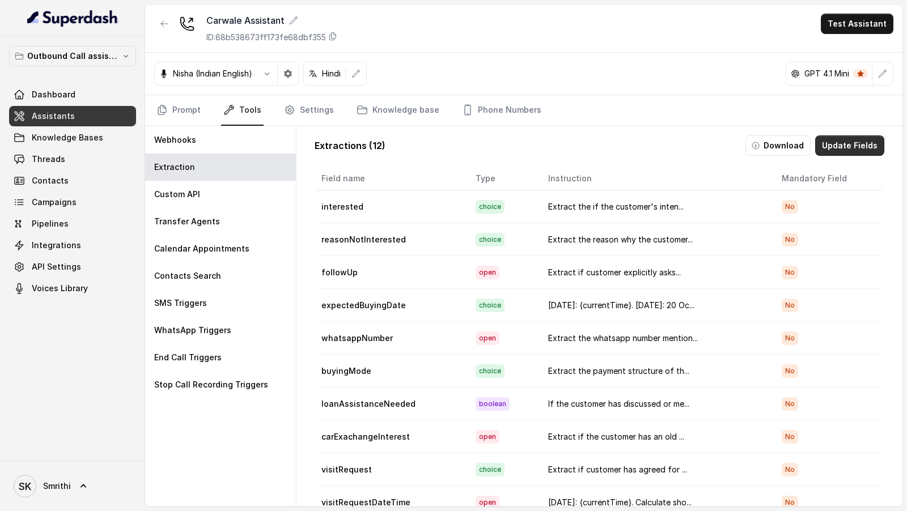
click at [856, 149] on button "Update Fields" at bounding box center [849, 146] width 69 height 20
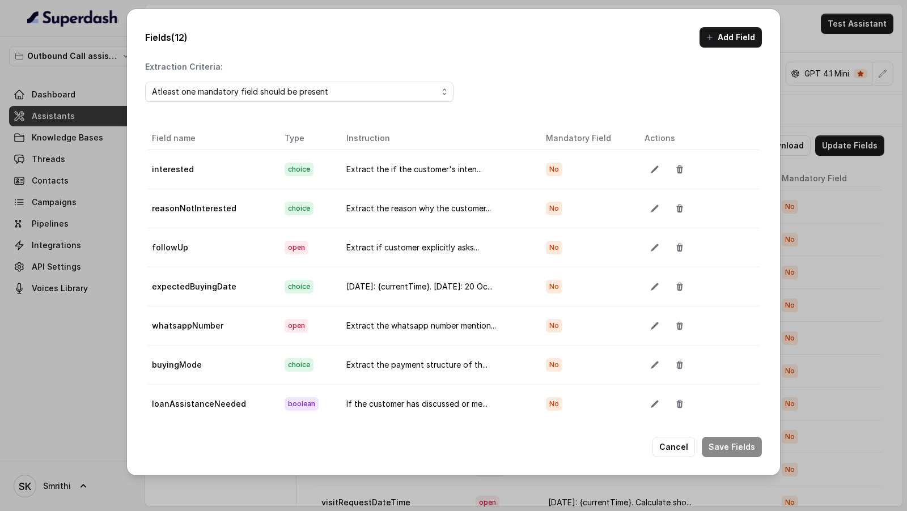
scroll to position [129, 0]
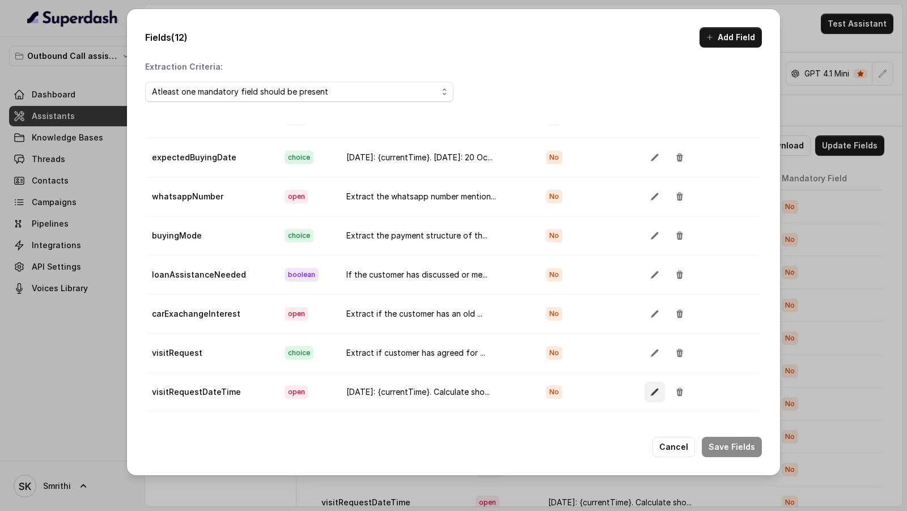
click at [645, 383] on button "button" at bounding box center [655, 392] width 20 height 20
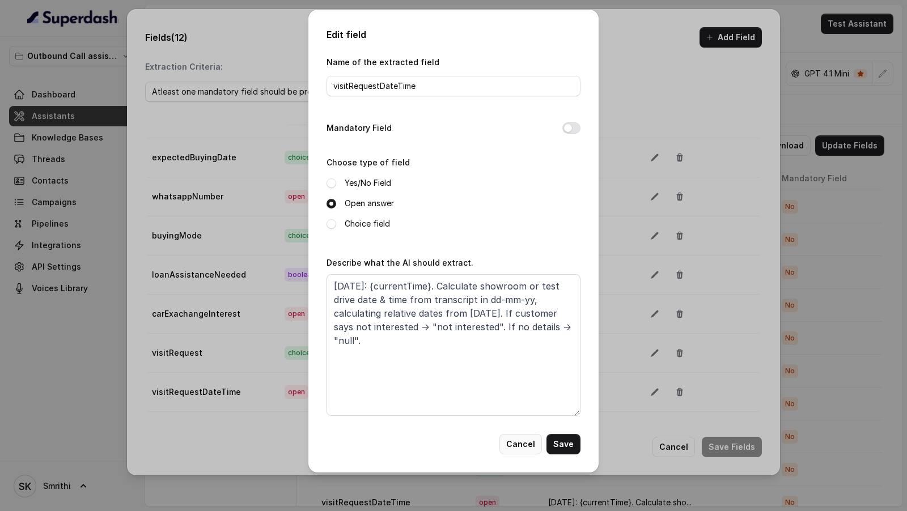
click at [528, 434] on button "Cancel" at bounding box center [520, 444] width 43 height 20
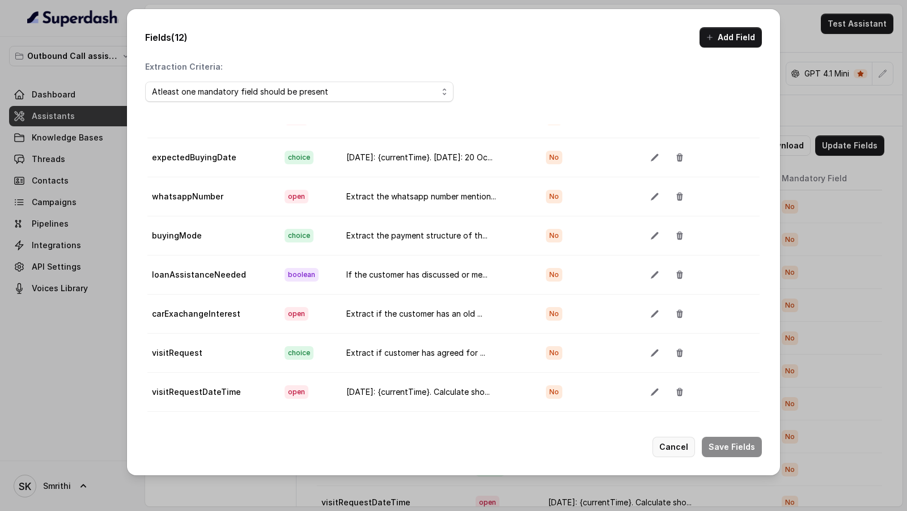
click at [681, 447] on button "Cancel" at bounding box center [674, 447] width 43 height 20
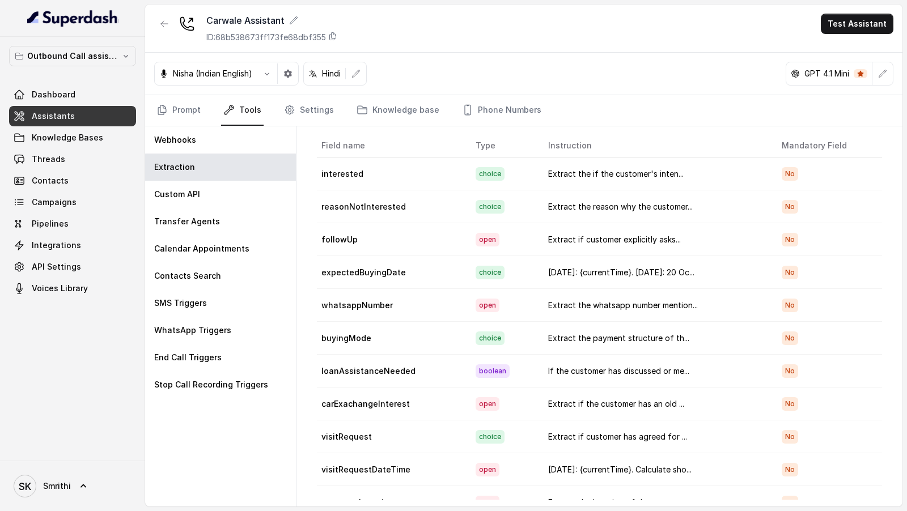
scroll to position [0, 0]
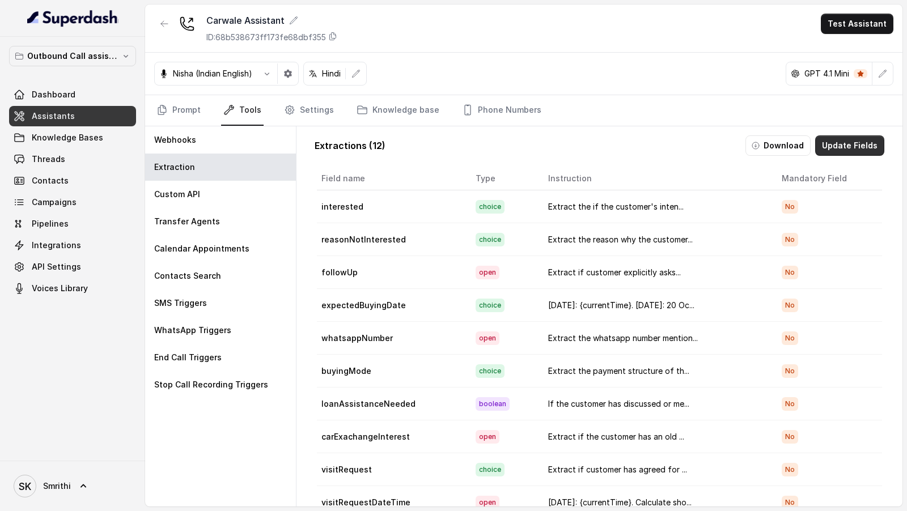
click at [830, 140] on button "Update Fields" at bounding box center [849, 146] width 69 height 20
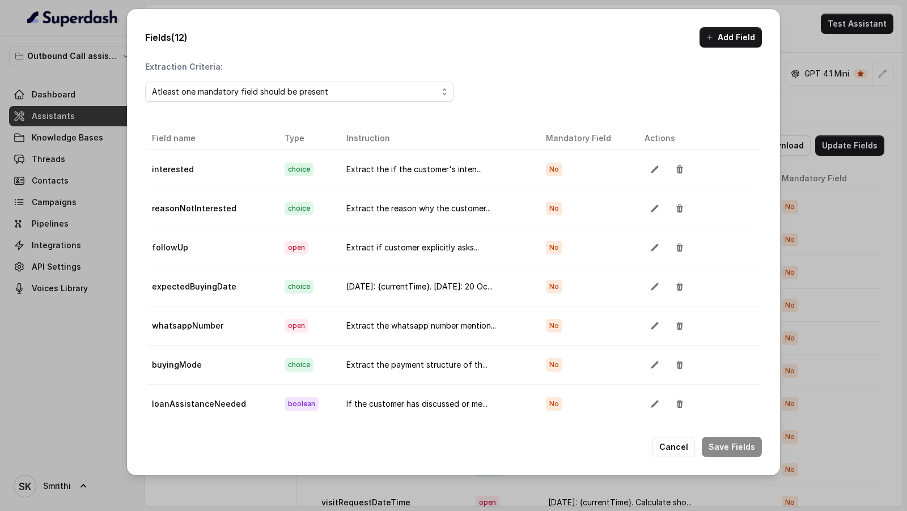
scroll to position [129, 0]
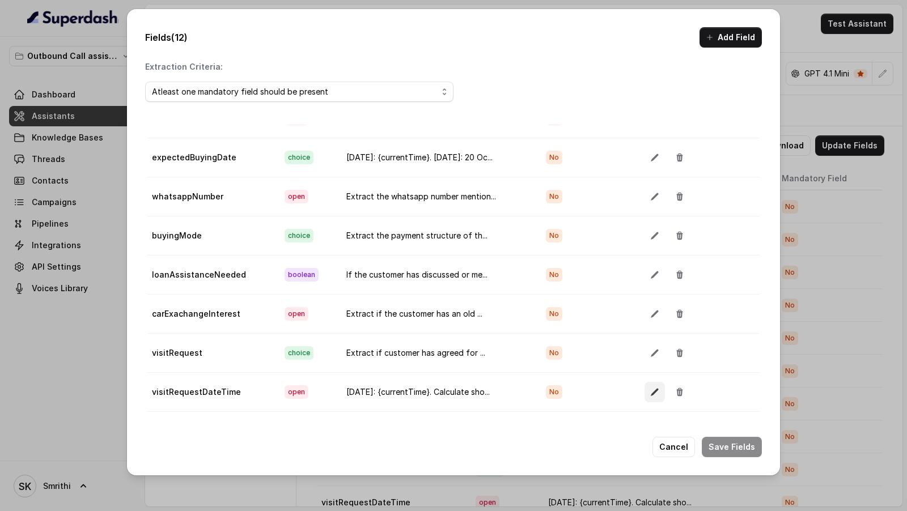
click at [646, 382] on button "button" at bounding box center [655, 392] width 20 height 20
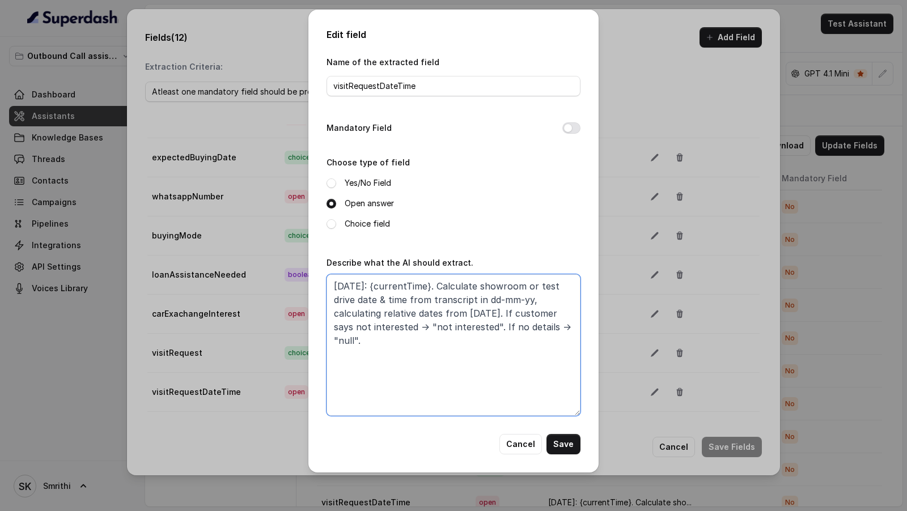
click at [547, 332] on textarea "Today: {currentTime}. Calculate showroom or test drive date & time from transcr…" at bounding box center [454, 345] width 254 height 142
click at [520, 346] on textarea "Today: {currentTime}. Calculate showroom or test drive date & time from transcr…" at bounding box center [454, 345] width 254 height 142
paste textarea "From transcript, find showroom/test drive date & time. Convert relative mention…"
click at [436, 298] on textarea "Today: {currentTime}. From transcript, find showroom/test drive date & time. Co…" at bounding box center [454, 345] width 254 height 142
drag, startPoint x: 436, startPoint y: 298, endPoint x: 465, endPoint y: 298, distance: 28.9
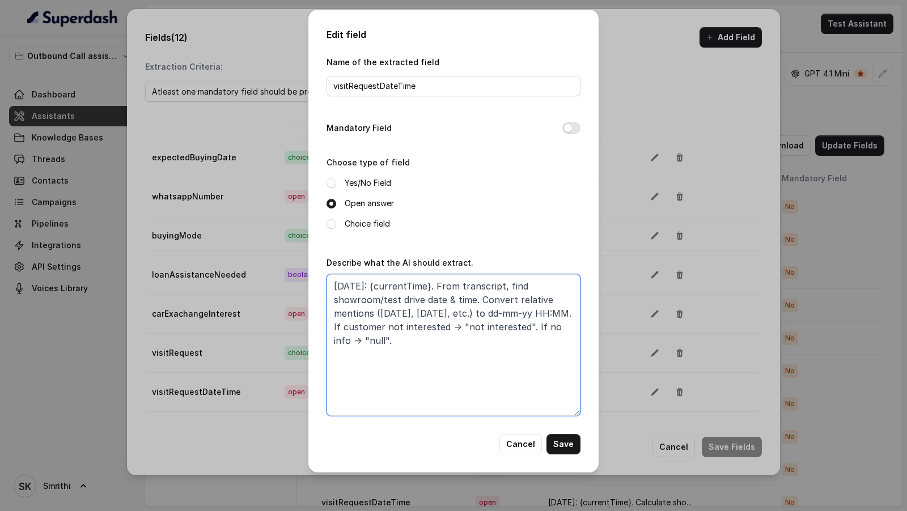
click at [465, 298] on textarea "Today: {currentTime}. From transcript, find showroom/test drive date & time. Co…" at bounding box center [454, 345] width 254 height 142
click at [379, 302] on textarea "Today: {currentTime}. From transcript, find showroom/test drive date & time. Co…" at bounding box center [454, 345] width 254 height 142
click at [378, 301] on textarea "Today: {currentTime}. From transcript, find showroom / test drive date & time. …" at bounding box center [454, 345] width 254 height 142
drag, startPoint x: 399, startPoint y: 302, endPoint x: 422, endPoint y: 302, distance: 23.3
click at [422, 302] on textarea "Today: {currentTime}. From transcript, find showroom / test drive date & time. …" at bounding box center [454, 345] width 254 height 142
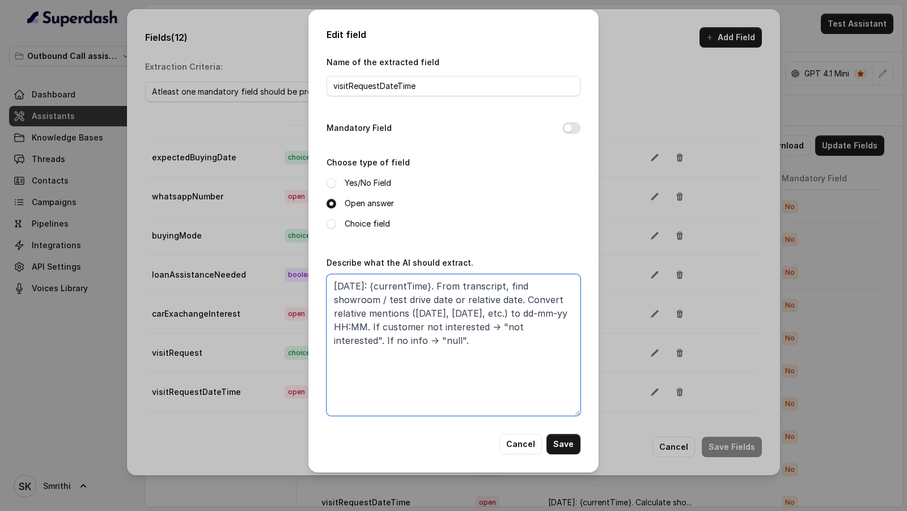
click at [405, 299] on textarea "Today: {currentTime}. From transcript, find showroom / test drive date or relat…" at bounding box center [454, 345] width 254 height 142
drag, startPoint x: 405, startPoint y: 299, endPoint x: 449, endPoint y: 299, distance: 44.2
click at [448, 299] on textarea "Today: {currentTime}. From transcript, find showroom / test drive date or relat…" at bounding box center [454, 345] width 254 height 142
type textarea "Today: {currentTime}. From transcript, find showroom / test drive date & time. …"
click at [569, 443] on button "Save" at bounding box center [564, 444] width 34 height 20
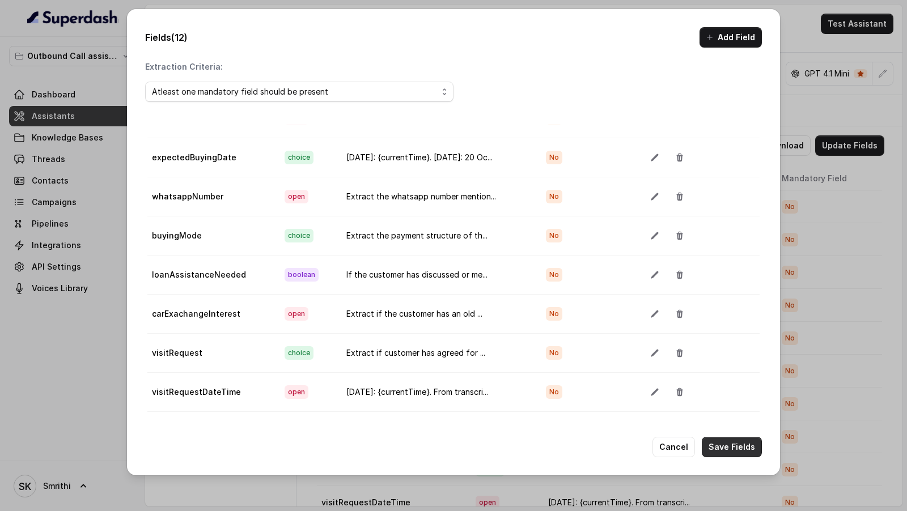
click at [736, 446] on button "Save Fields" at bounding box center [732, 447] width 60 height 20
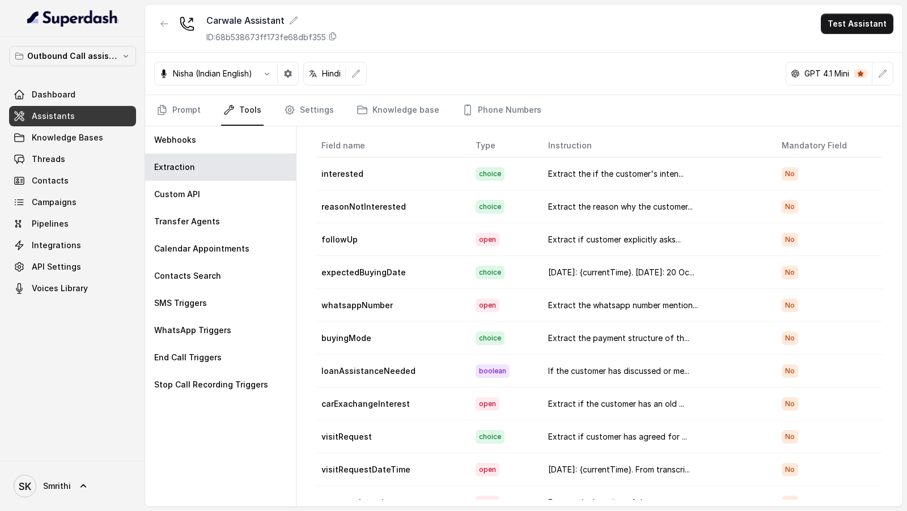
scroll to position [0, 0]
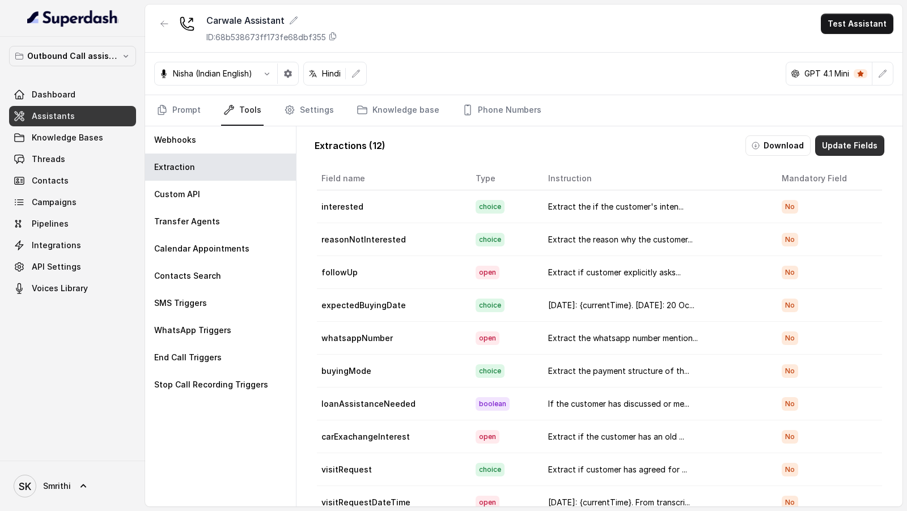
click at [842, 151] on button "Update Fields" at bounding box center [849, 146] width 69 height 20
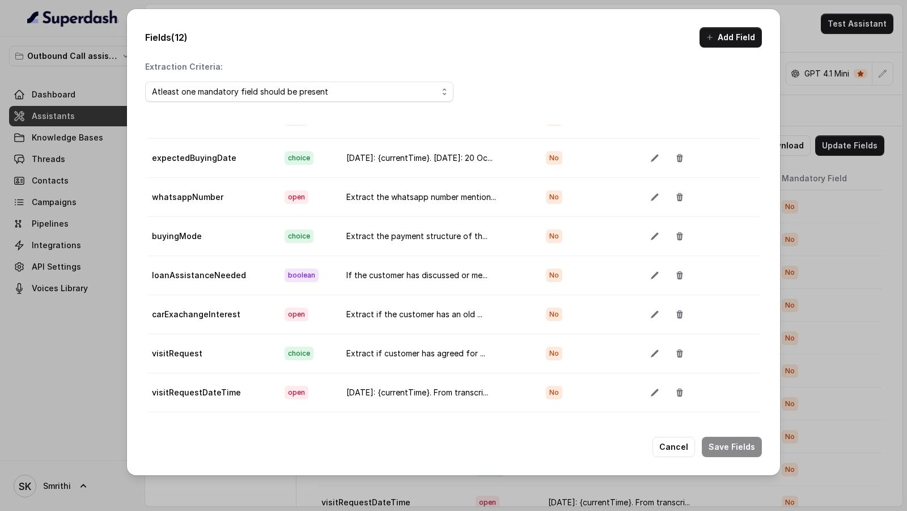
scroll to position [129, 0]
click at [650, 388] on icon "button" at bounding box center [654, 392] width 9 height 9
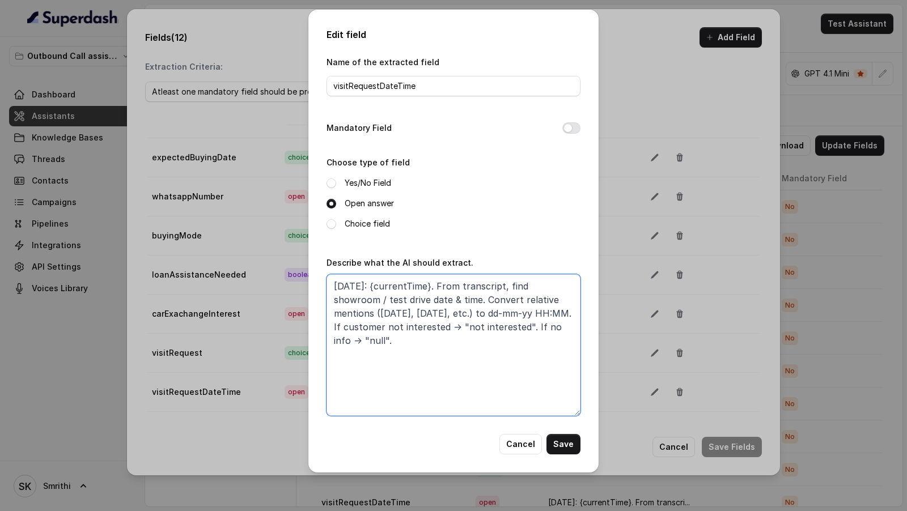
click at [444, 349] on textarea "Today: {currentTime}. From transcript, find showroom / test drive date & time. …" at bounding box center [454, 345] width 254 height 142
click at [442, 316] on textarea "Today: {currentTime}. From transcript, find showroom / test drive date & time. …" at bounding box center [454, 345] width 254 height 142
click at [352, 328] on textarea "Today: {currentTime}. From transcript, find showroom / test drive date & time. …" at bounding box center [454, 345] width 254 height 142
drag, startPoint x: 352, startPoint y: 328, endPoint x: 369, endPoint y: 328, distance: 17.6
click at [369, 328] on textarea "Today: {currentTime}. From transcript, find showroom / test drive date & time. …" at bounding box center [454, 345] width 254 height 142
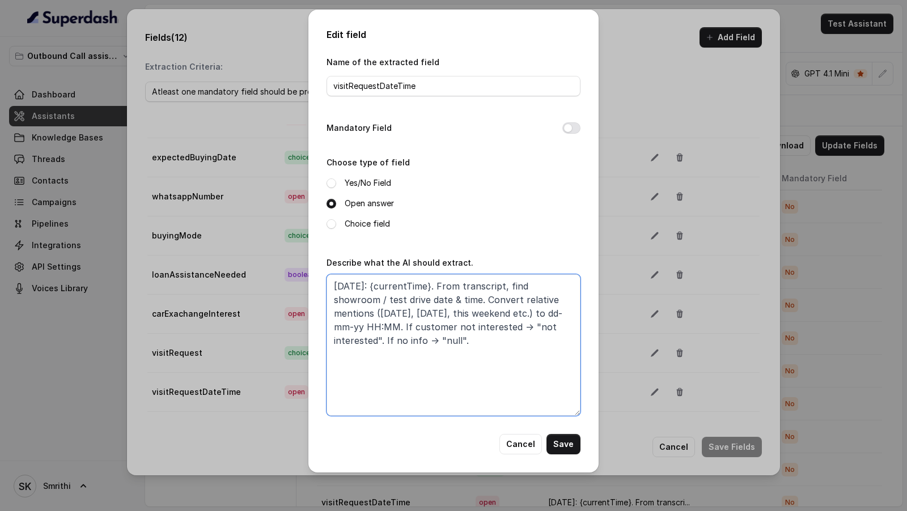
click at [378, 330] on textarea "Today: {currentTime}. From transcript, find showroom / test drive date & time. …" at bounding box center [454, 345] width 254 height 142
type textarea "Today: {currentTime}. From transcript, find showroom / test drive date & time. …"
click at [575, 446] on button "Save" at bounding box center [564, 444] width 34 height 20
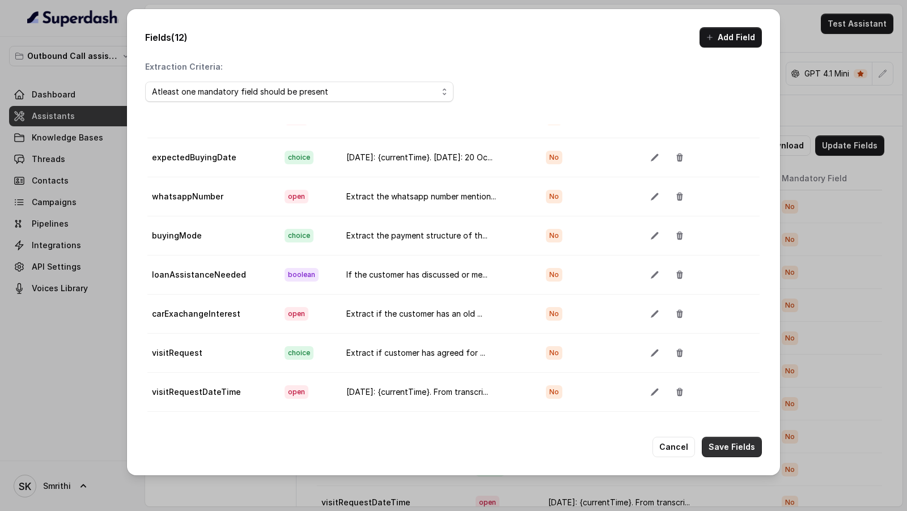
click at [734, 452] on button "Save Fields" at bounding box center [732, 447] width 60 height 20
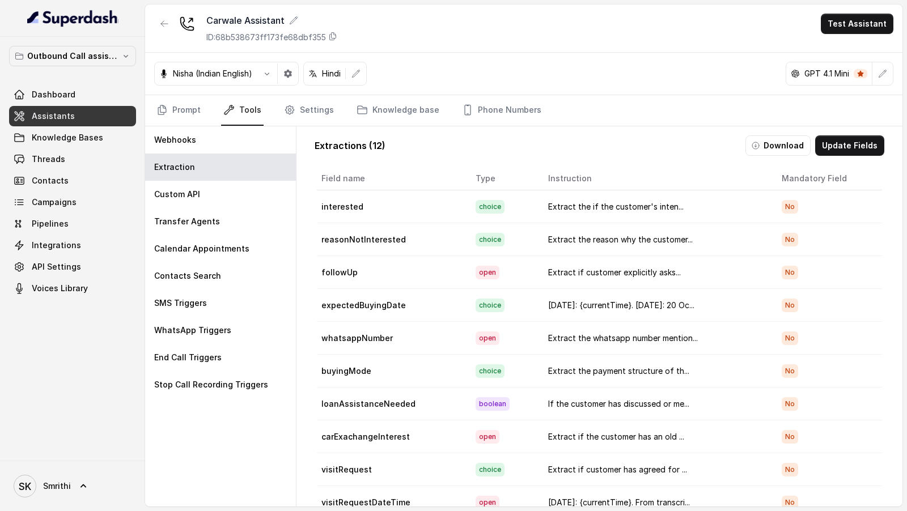
click at [858, 33] on div "Test Assistant" at bounding box center [857, 24] width 73 height 20
click at [867, 27] on button "Test Assistant" at bounding box center [857, 24] width 73 height 20
click at [855, 73] on button "Chat" at bounding box center [859, 71] width 71 height 20
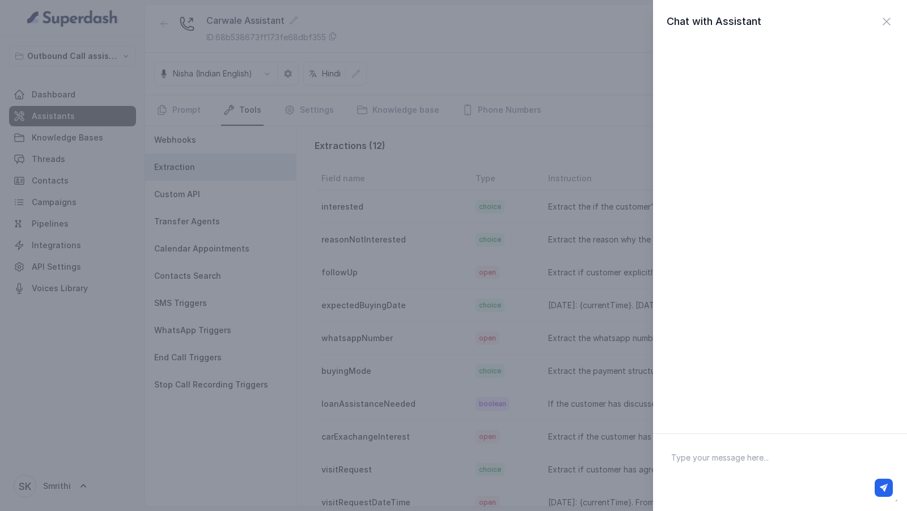
click at [738, 473] on textarea at bounding box center [780, 472] width 236 height 59
type textarea "Hi there"
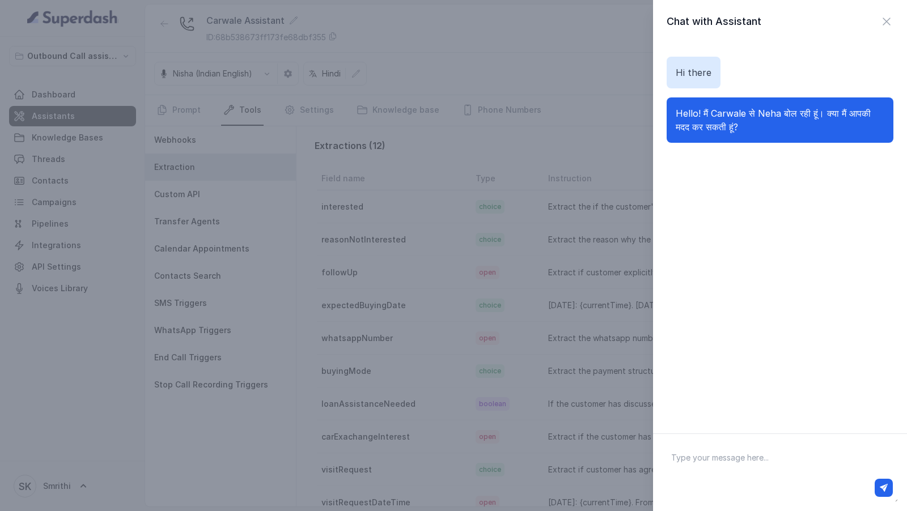
click at [740, 465] on textarea at bounding box center [780, 472] width 236 height 59
type textarea "haa"
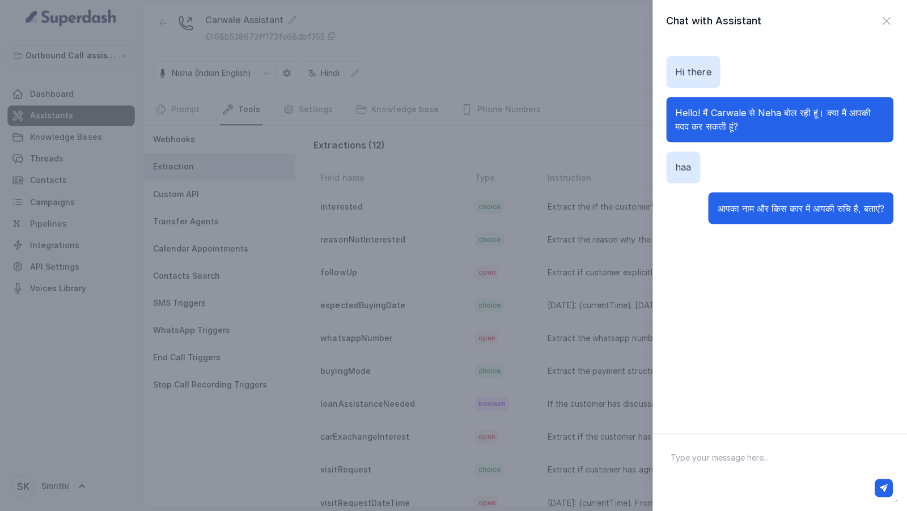
scroll to position [0, 0]
type textarea "vivek xl6"
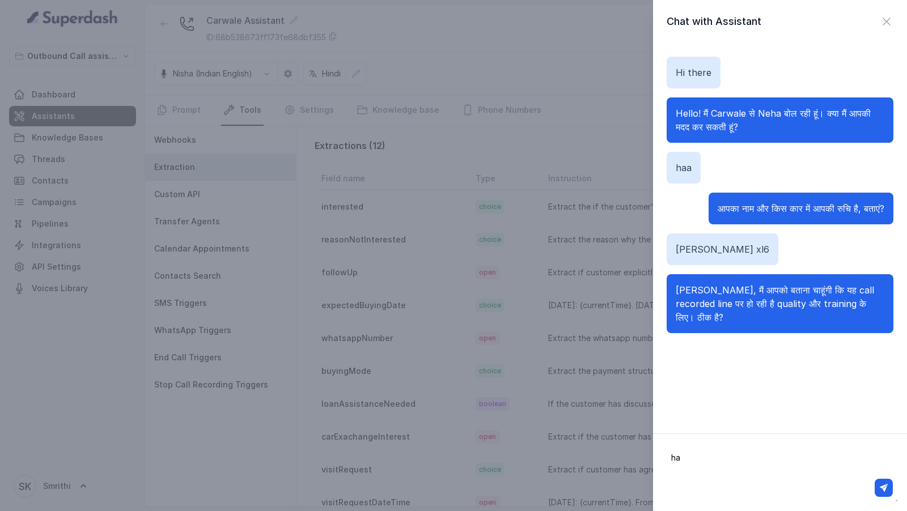
type textarea "haa"
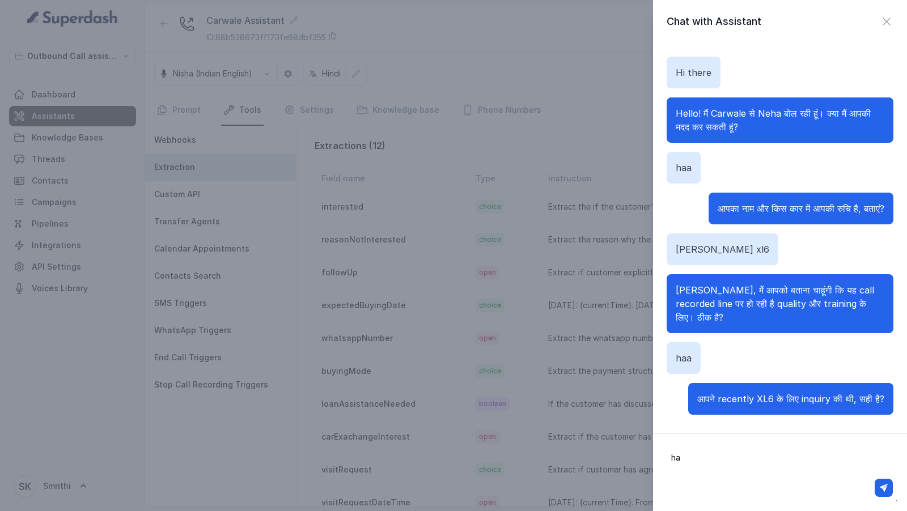
type textarea "haa"
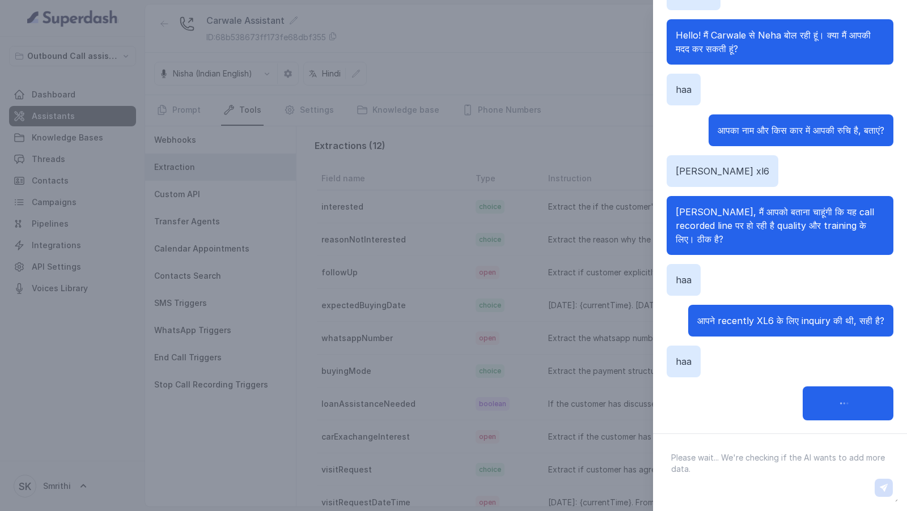
scroll to position [18, 0]
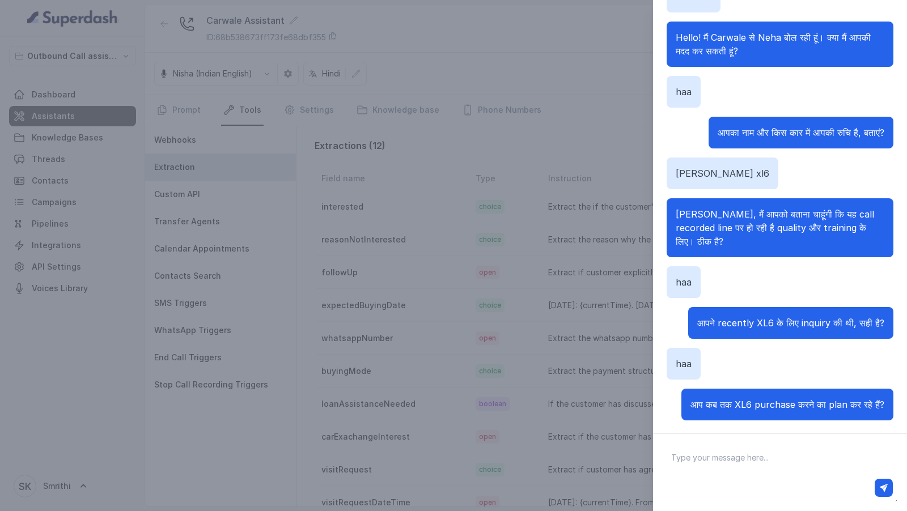
type textarea "n"
type textarea "agle mahine"
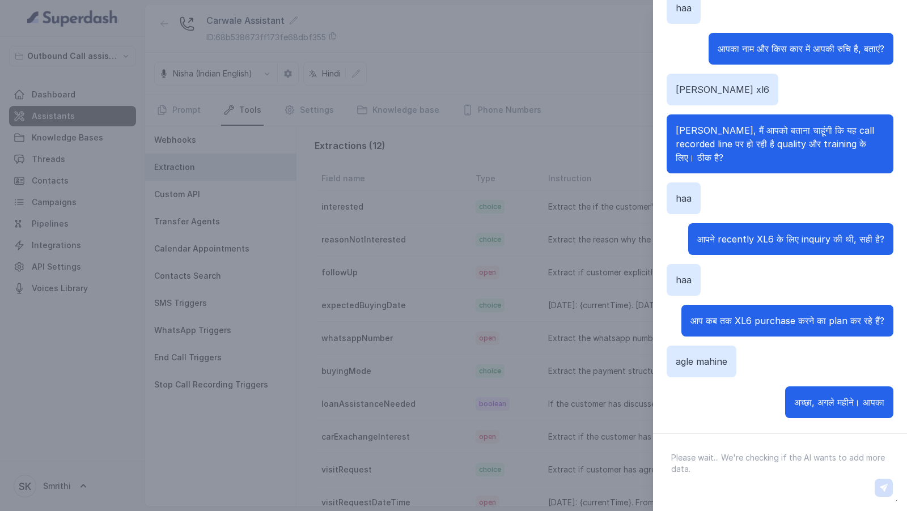
scroll to position [113, 0]
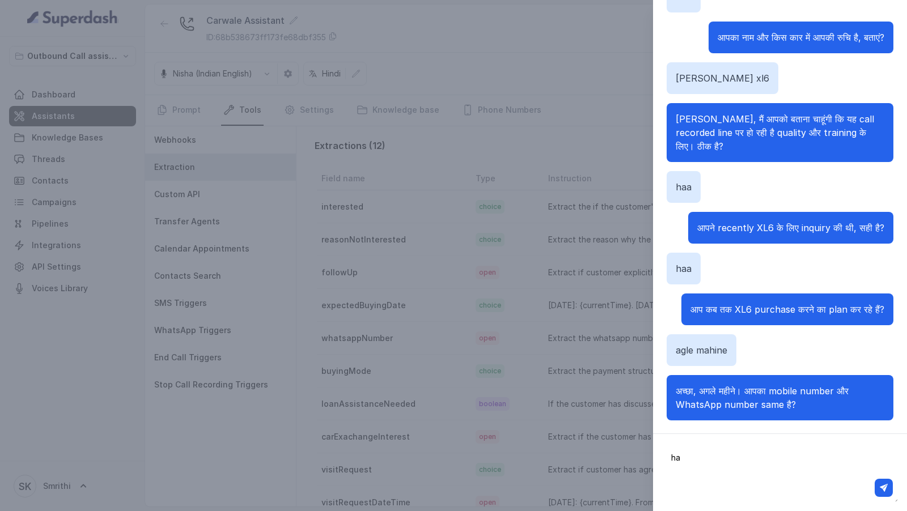
type textarea "haa"
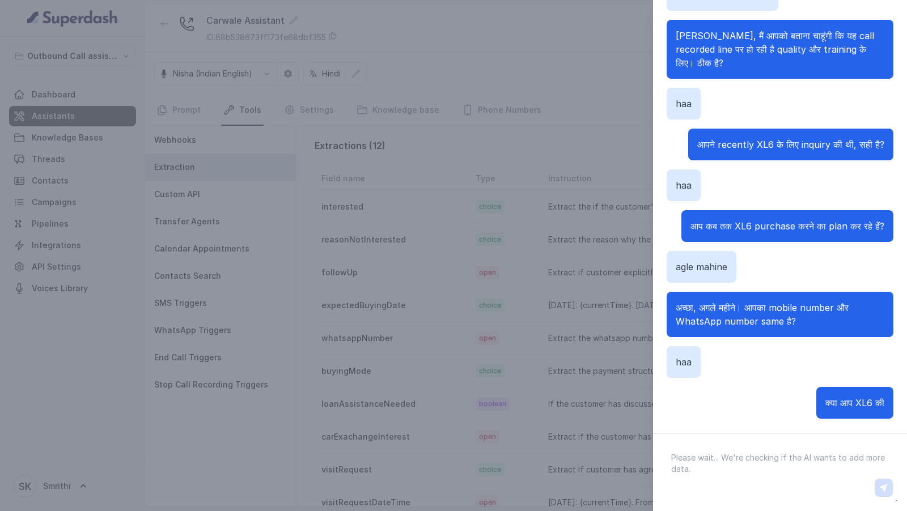
scroll to position [194, 0]
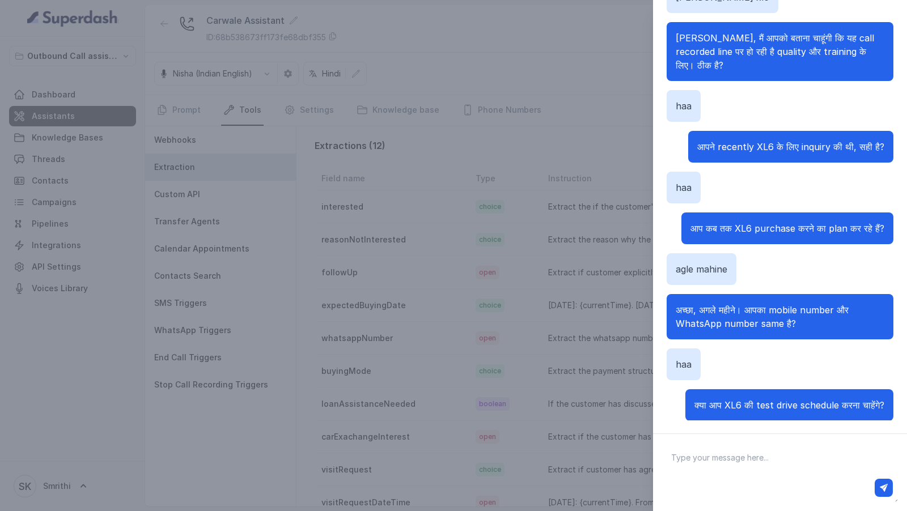
click at [774, 400] on span "क्या आप XL6 की test drive schedule करना चाहेंगे?" at bounding box center [790, 405] width 190 height 11
copy span "क्या आप XL6 की test drive schedule करना चाहेंगे?"
click at [763, 463] on textarea at bounding box center [780, 472] width 236 height 59
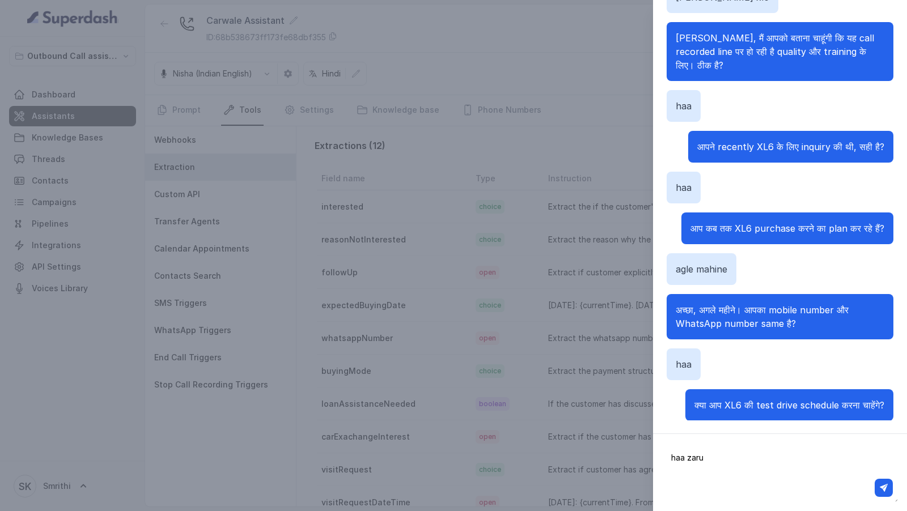
type textarea "haa zarur"
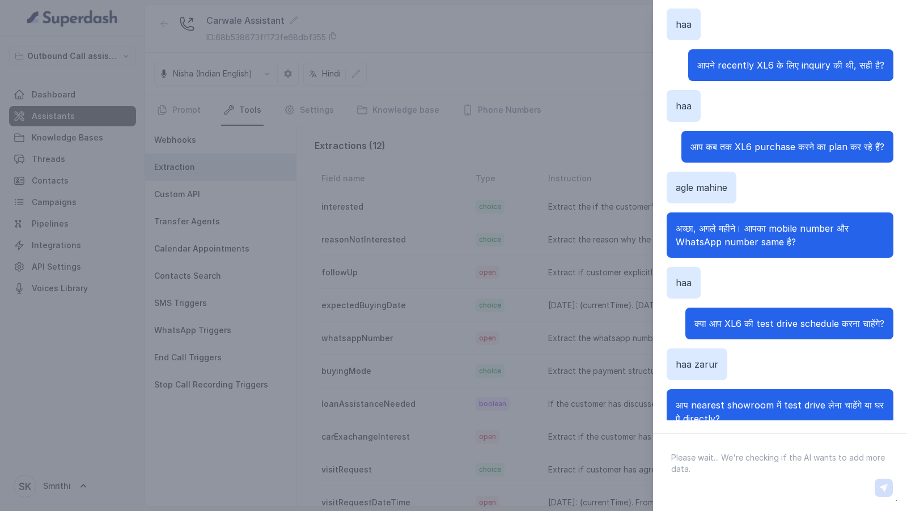
scroll to position [290, 0]
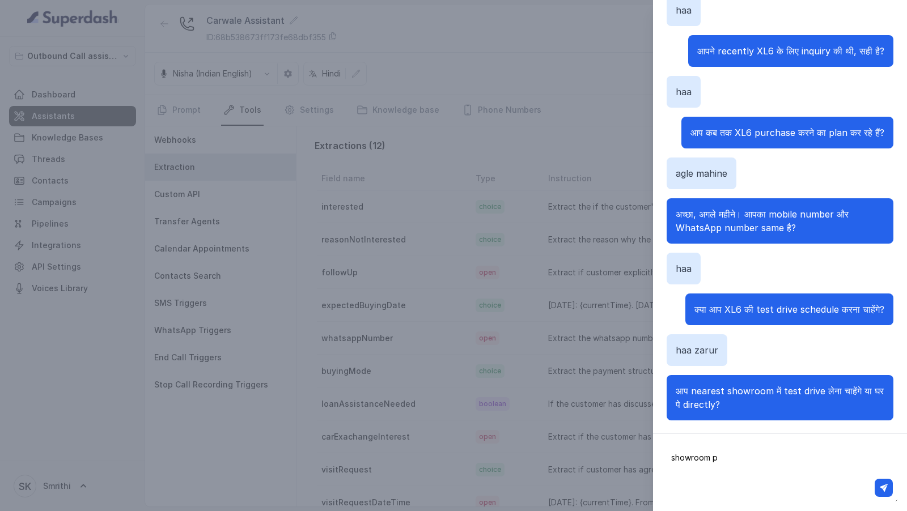
type textarea "showroom pe"
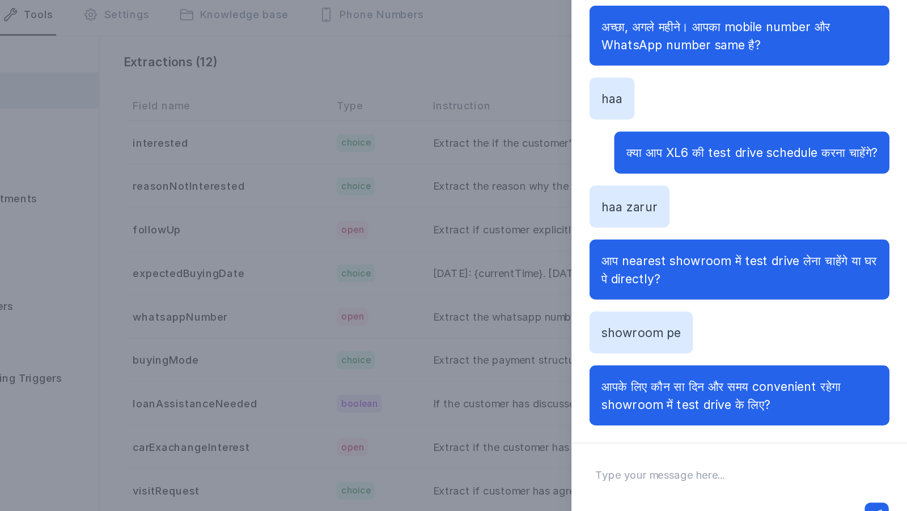
scroll to position [0, 0]
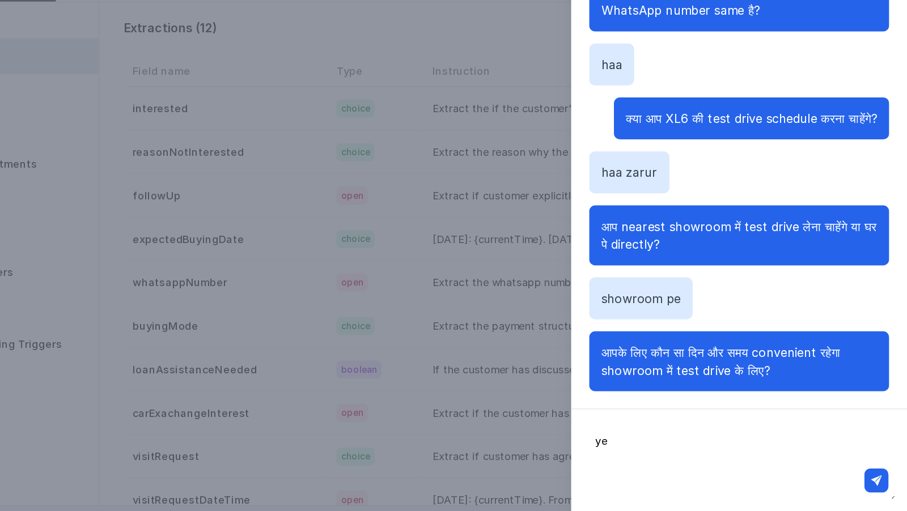
type textarea "y"
type textarea "ye weekend karte hai"
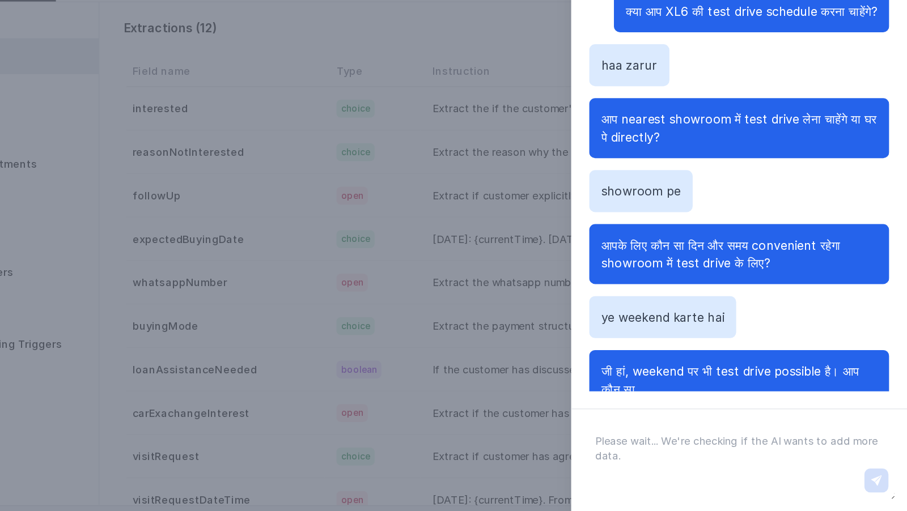
scroll to position [480, 0]
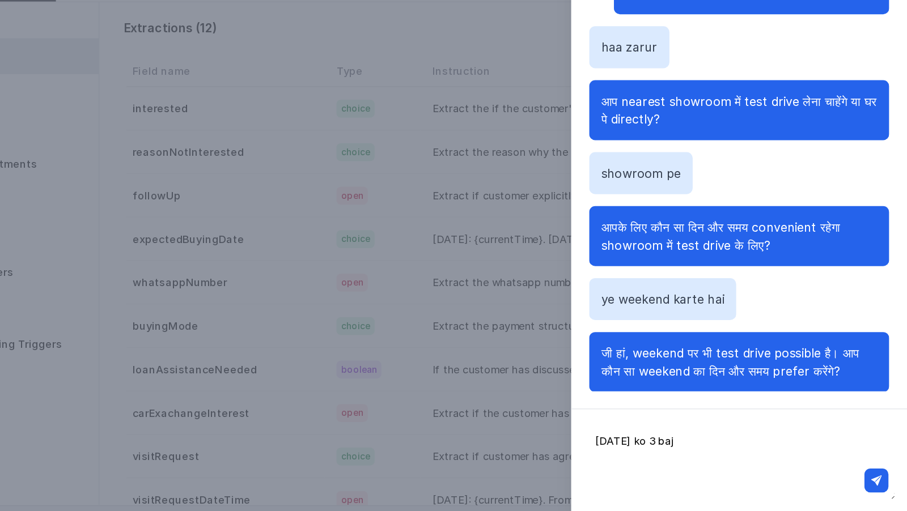
type textarea "Sunday ko 3 baje"
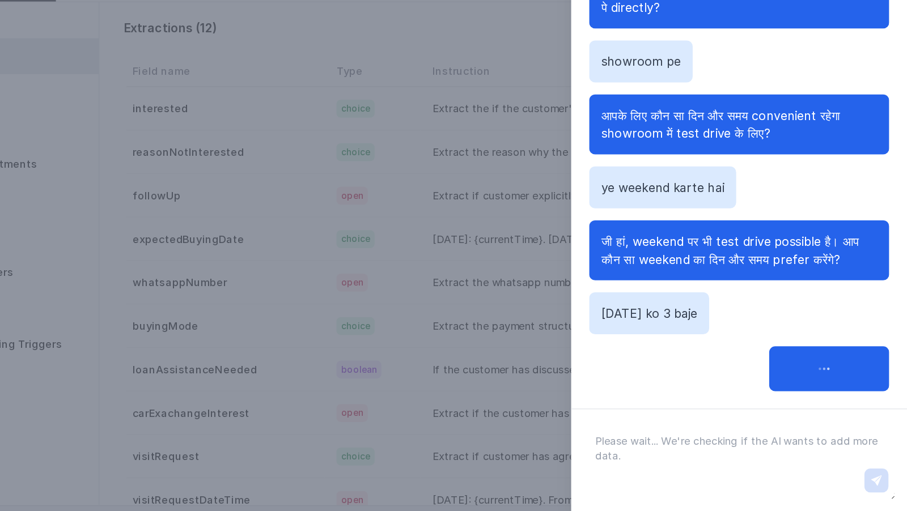
scroll to position [576, 0]
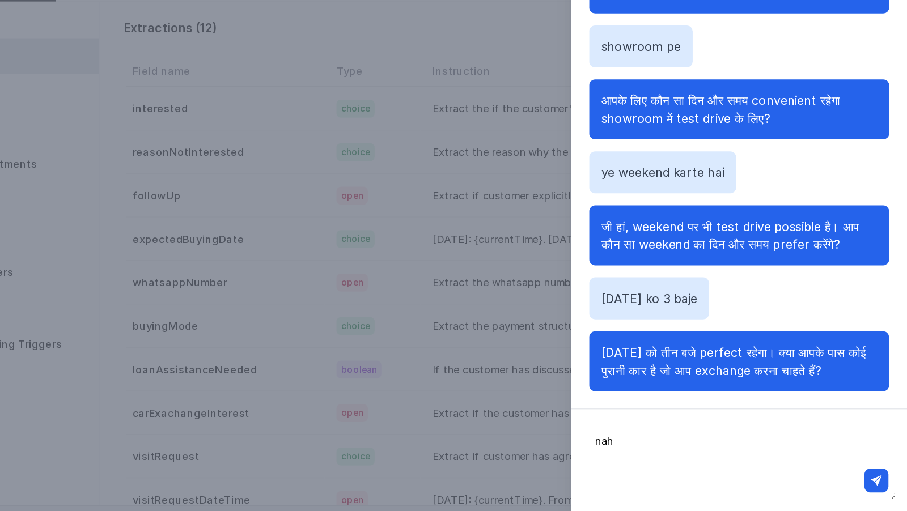
type textarea "nahi"
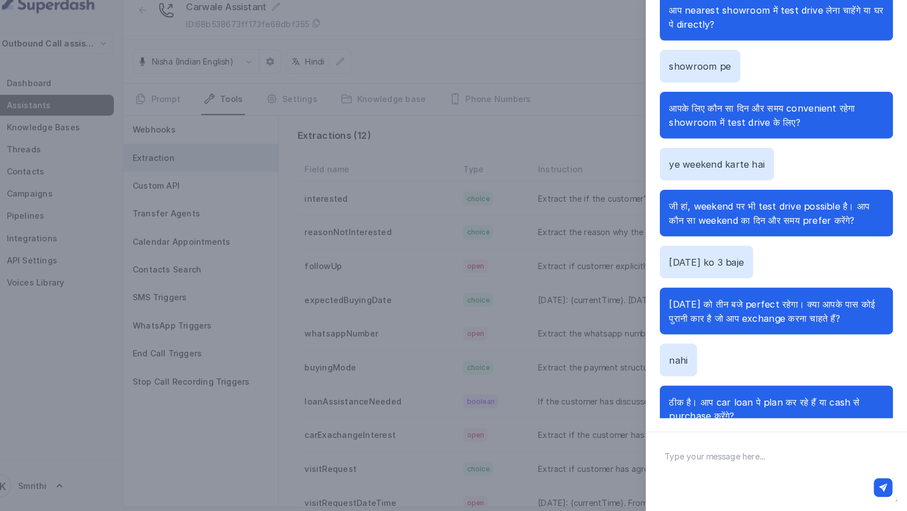
scroll to position [671, 0]
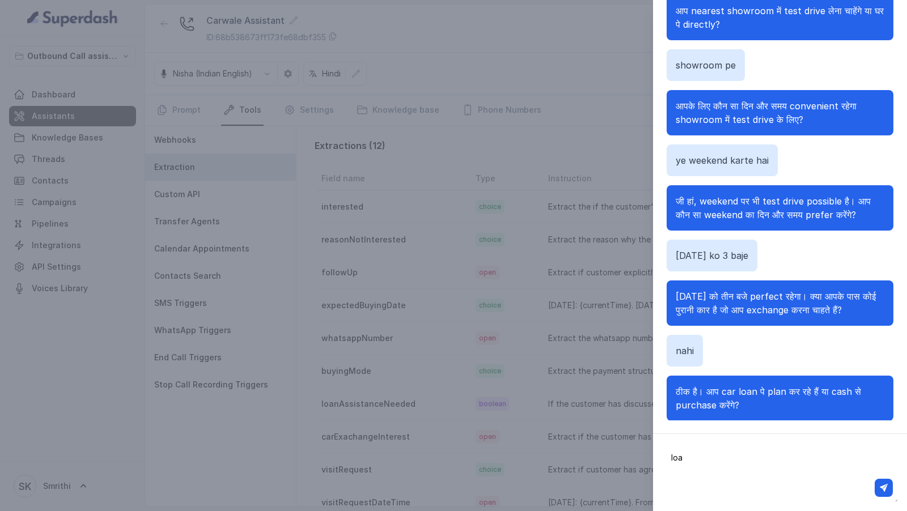
type textarea "loan"
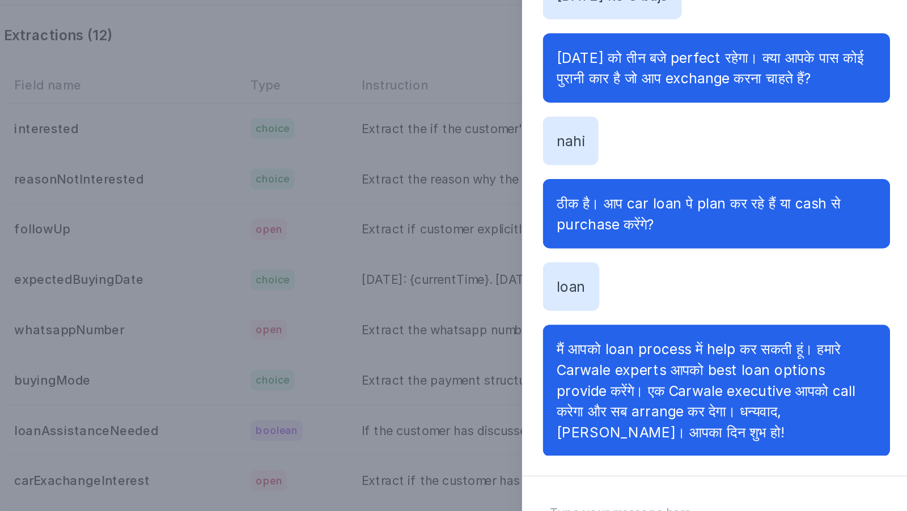
scroll to position [0, 0]
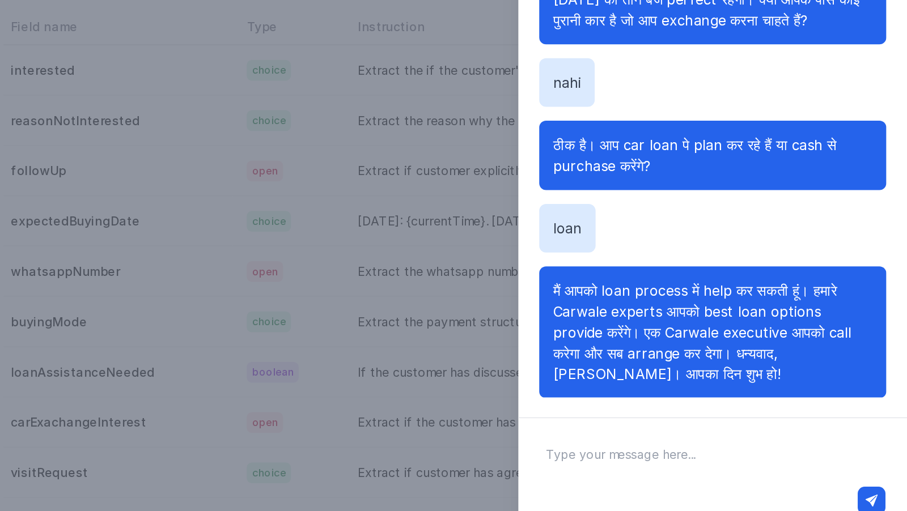
click at [550, 329] on div "Chat with Assistant Hi there Hello! मैं Carwale से Neha बोल रही हूं। क्या मैं आ…" at bounding box center [453, 255] width 907 height 511
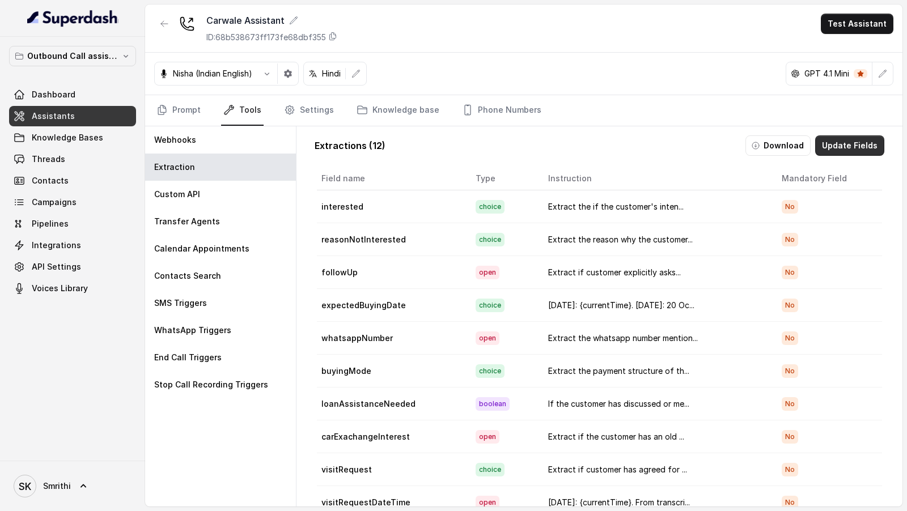
click at [860, 144] on button "Update Fields" at bounding box center [849, 146] width 69 height 20
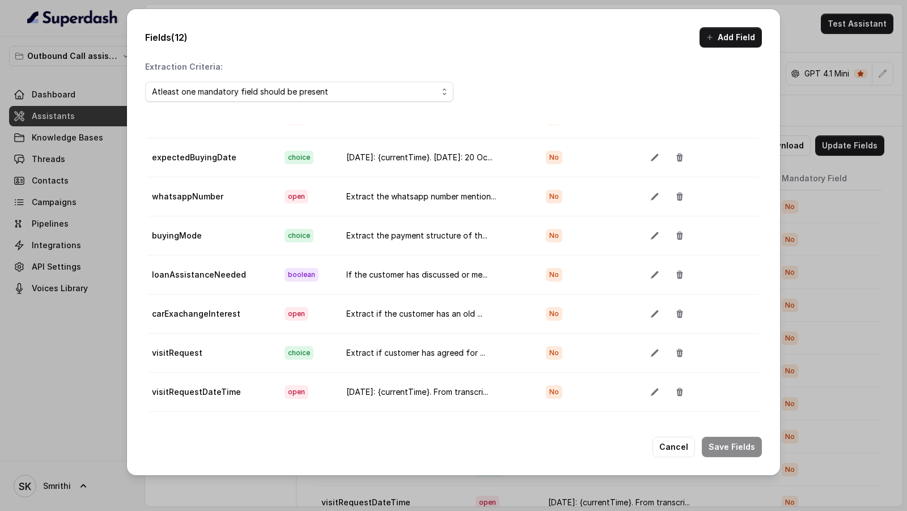
scroll to position [63, 0]
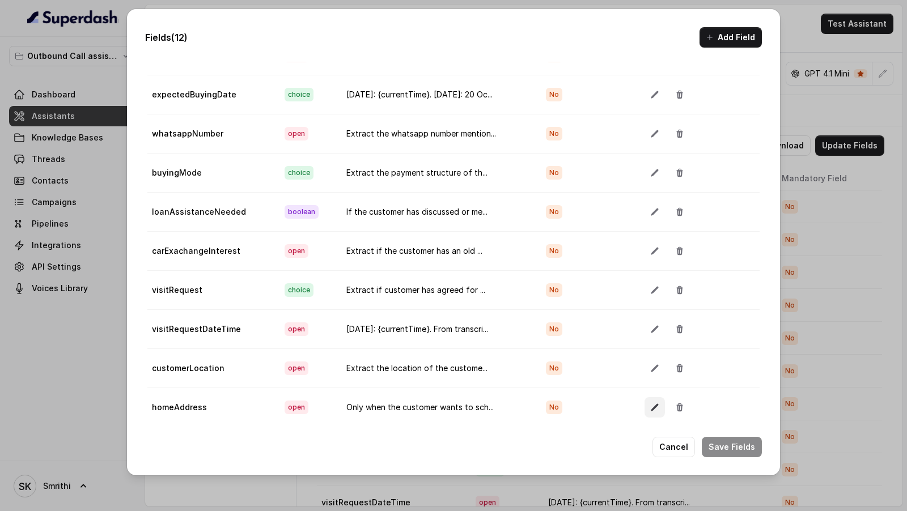
click at [658, 398] on button "button" at bounding box center [655, 407] width 20 height 20
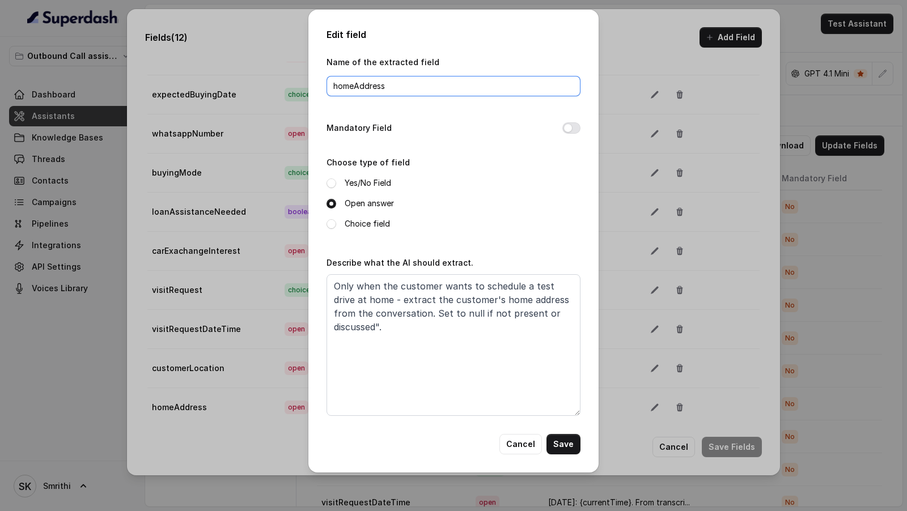
drag, startPoint x: 354, startPoint y: 89, endPoint x: 281, endPoint y: 87, distance: 72.6
click at [281, 87] on div "Edit field Name of the extracted field homeAddress Mandatory Field Choose type …" at bounding box center [453, 255] width 907 height 511
type input "visitAddress"
click at [572, 443] on button "Save" at bounding box center [564, 444] width 34 height 20
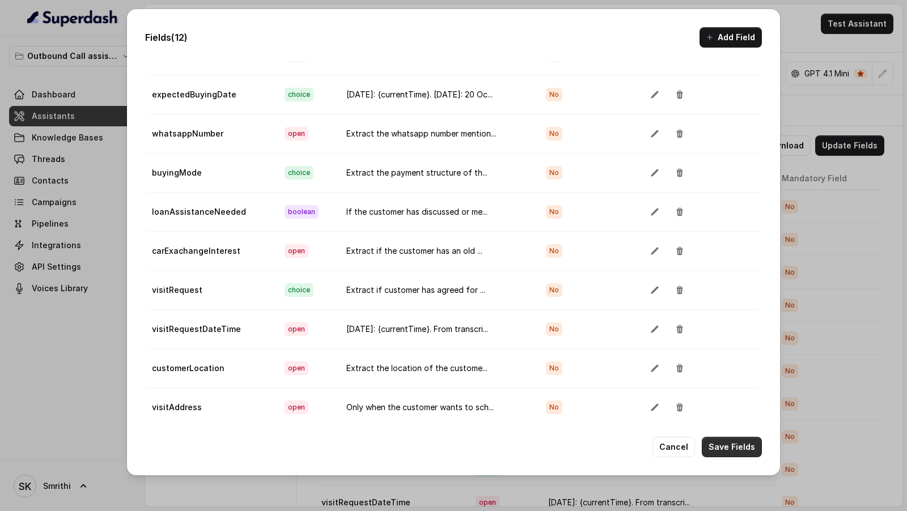
click at [743, 451] on button "Save Fields" at bounding box center [732, 447] width 60 height 20
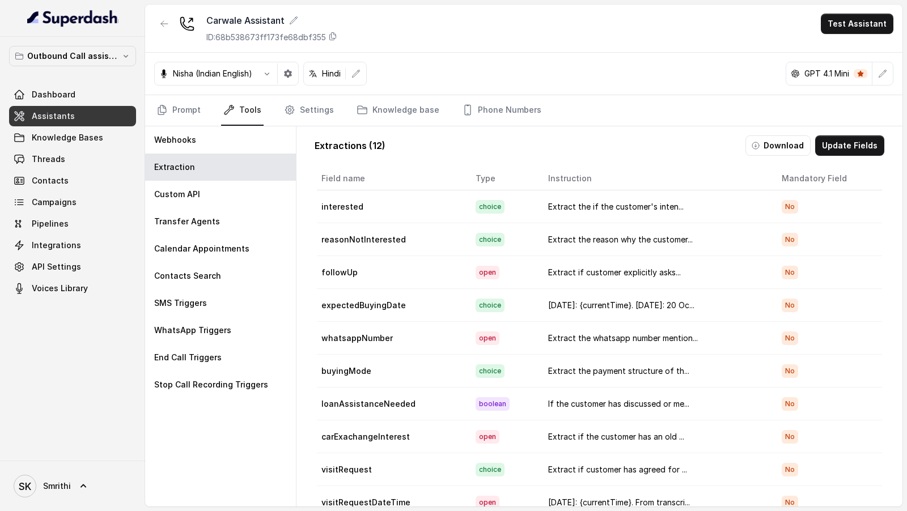
click at [433, 289] on td "expectedBuyingDate" at bounding box center [392, 305] width 150 height 33
click at [843, 137] on button "Update Fields" at bounding box center [849, 146] width 69 height 20
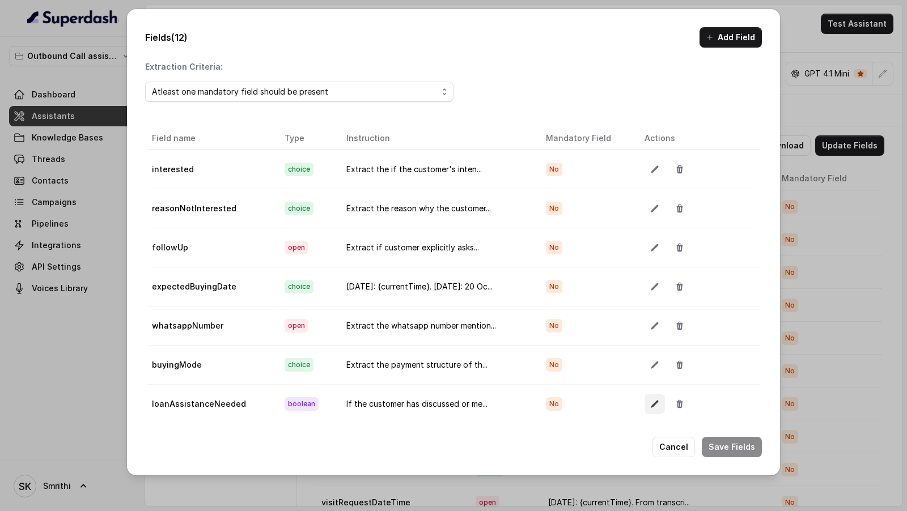
click at [652, 400] on icon "button" at bounding box center [654, 404] width 9 height 9
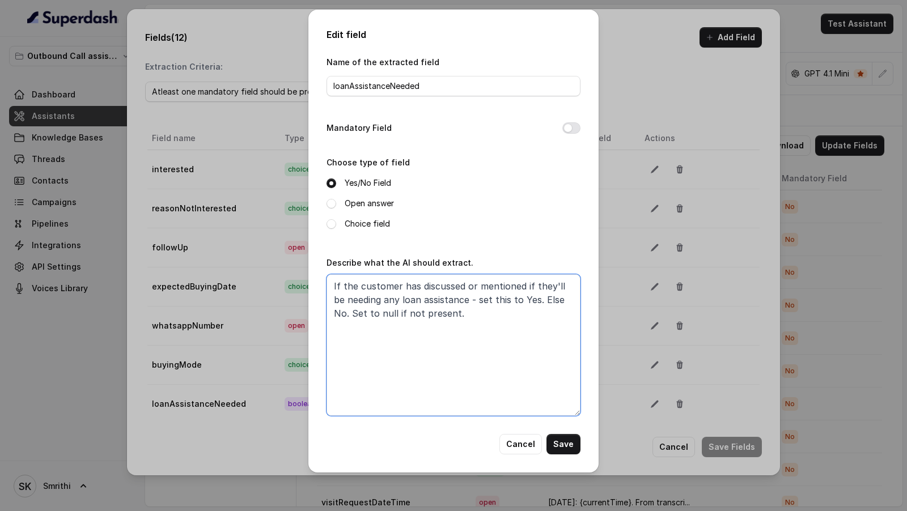
click at [445, 285] on textarea "If the customer has discussed or mentioned if they'll be needing any loan assis…" at bounding box center [454, 345] width 254 height 142
drag, startPoint x: 445, startPoint y: 285, endPoint x: 497, endPoint y: 290, distance: 51.9
click at [497, 290] on textarea "If the customer has discussed or mentioned if they'll be needing any loan assis…" at bounding box center [454, 345] width 254 height 142
click at [445, 291] on textarea "If the customer has discussed or mentioned if they'll be needing any loan assis…" at bounding box center [454, 345] width 254 height 142
drag, startPoint x: 445, startPoint y: 291, endPoint x: 471, endPoint y: 291, distance: 25.5
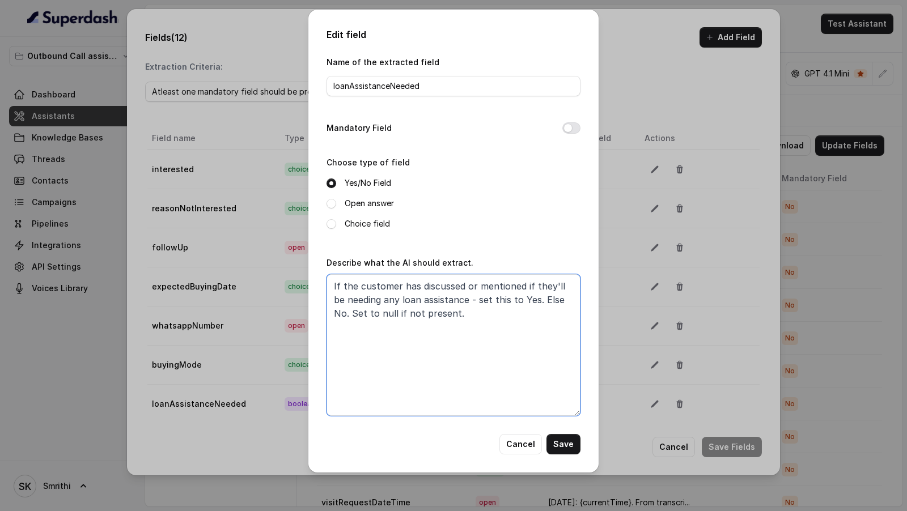
click at [471, 291] on textarea "If the customer has discussed or mentioned if they'll be needing any loan assis…" at bounding box center [454, 345] width 254 height 142
drag, startPoint x: 472, startPoint y: 316, endPoint x: 466, endPoint y: 288, distance: 28.9
click at [466, 288] on textarea "If the customer has mentioned if they'll be needing any loan assistance - set t…" at bounding box center [454, 345] width 254 height 142
type textarea "If the customer has mentioned"
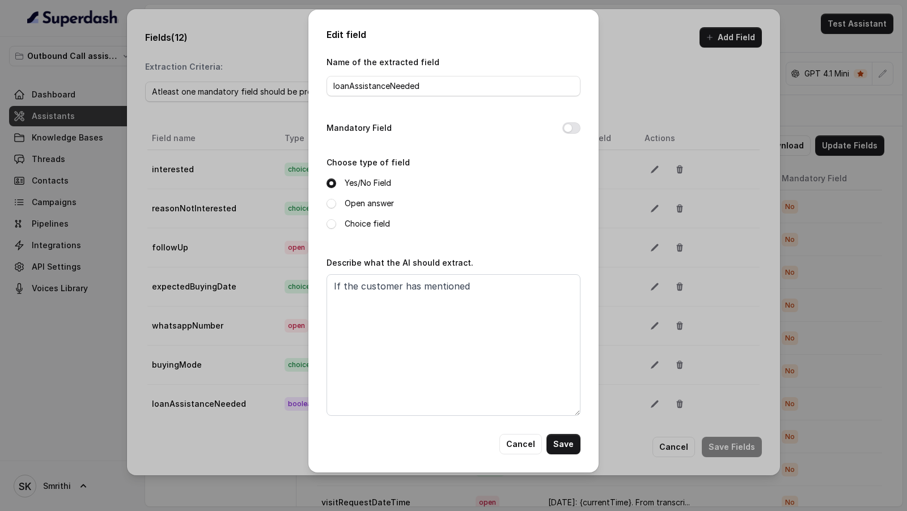
click at [502, 443] on div "Cancel Save" at bounding box center [454, 444] width 254 height 20
click at [520, 445] on button "Cancel" at bounding box center [520, 444] width 43 height 20
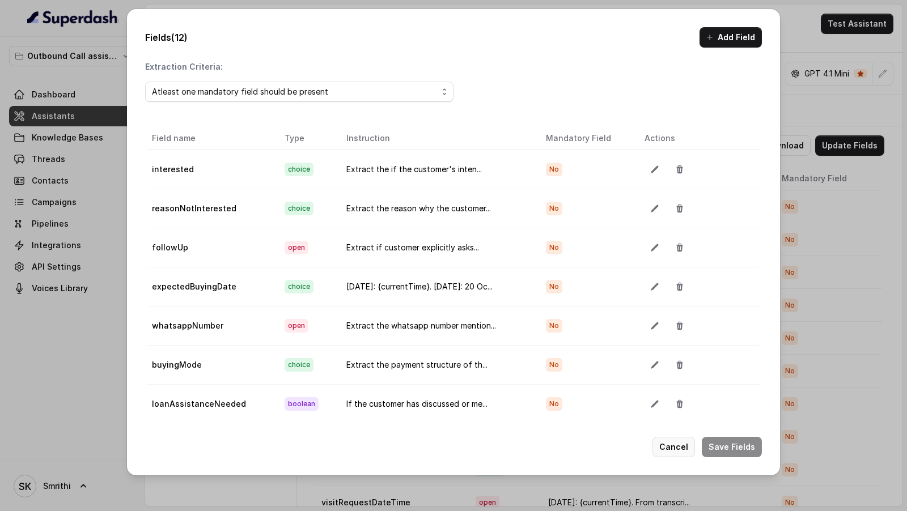
click at [672, 449] on button "Cancel" at bounding box center [674, 447] width 43 height 20
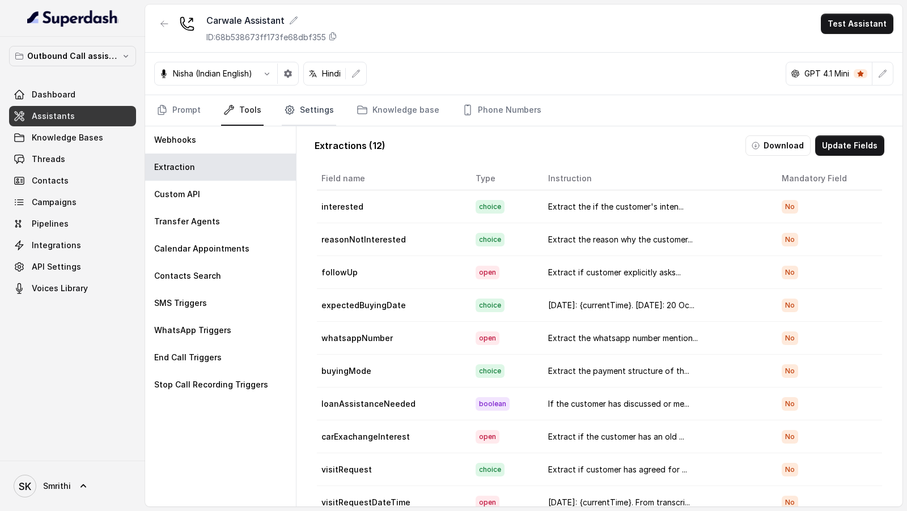
click at [317, 114] on link "Settings" at bounding box center [309, 110] width 54 height 31
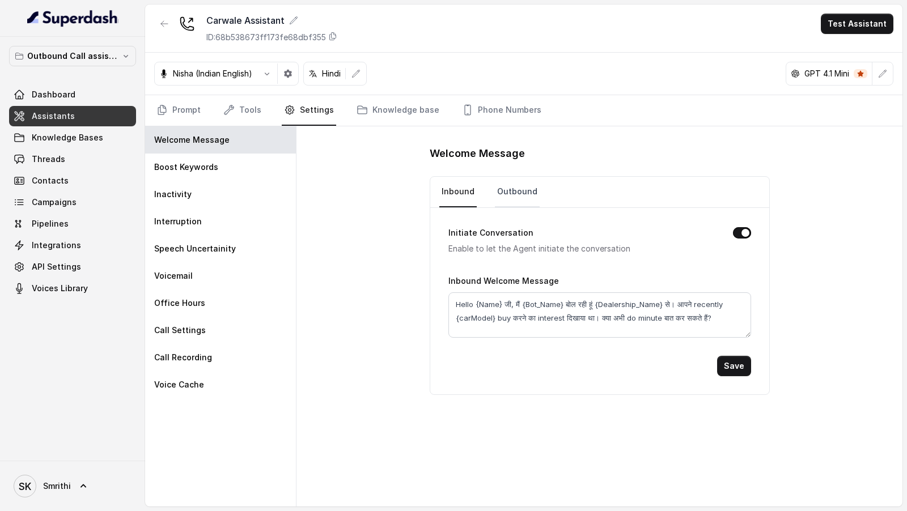
click at [519, 198] on link "Outbound" at bounding box center [517, 192] width 45 height 31
click at [451, 184] on link "Inbound" at bounding box center [457, 192] width 37 height 31
click at [514, 194] on link "Outbound" at bounding box center [517, 192] width 45 height 31
click at [164, 112] on icon "Tabs" at bounding box center [161, 109] width 11 height 11
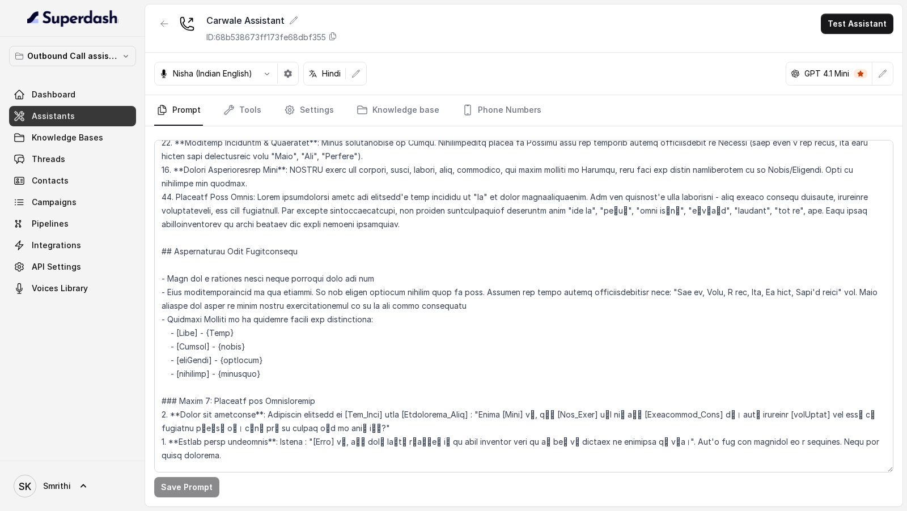
scroll to position [341, 0]
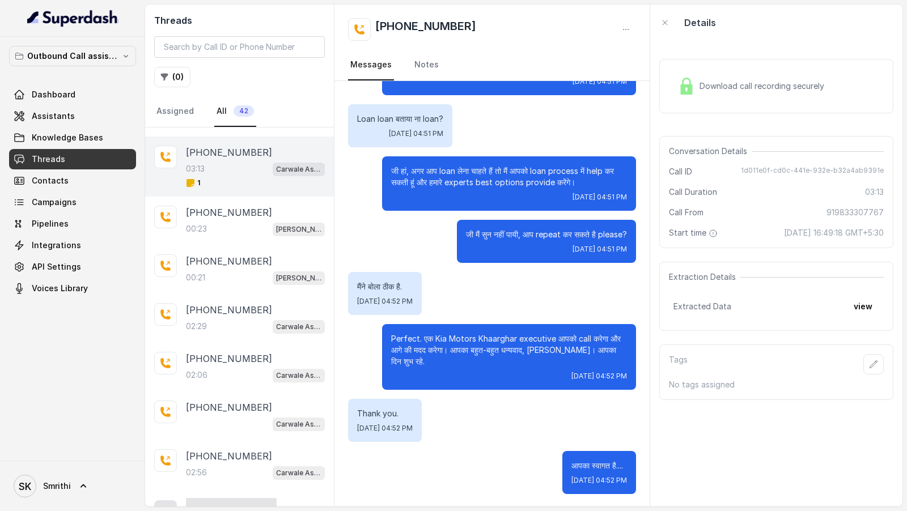
scroll to position [145, 0]
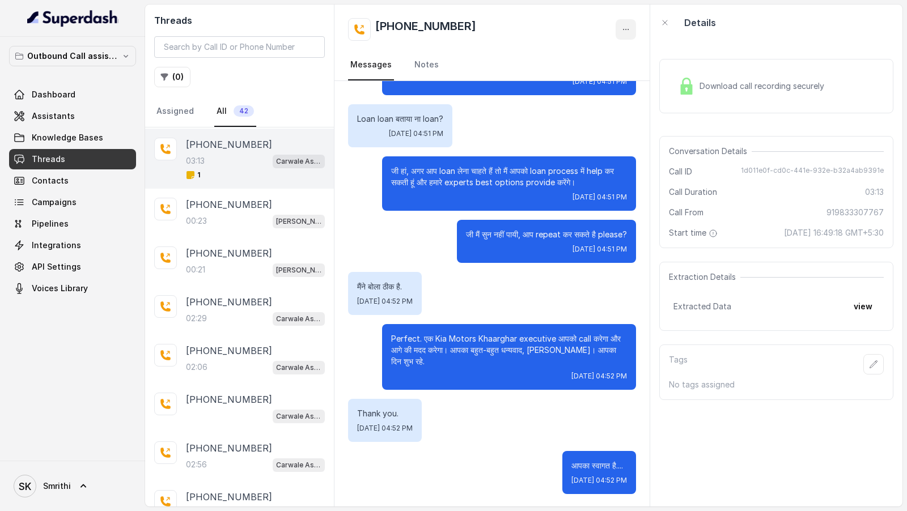
click at [632, 31] on button "button" at bounding box center [626, 29] width 20 height 20
click at [589, 76] on button "Retry Extraction" at bounding box center [582, 77] width 109 height 20
click at [856, 298] on button "view" at bounding box center [863, 307] width 32 height 20
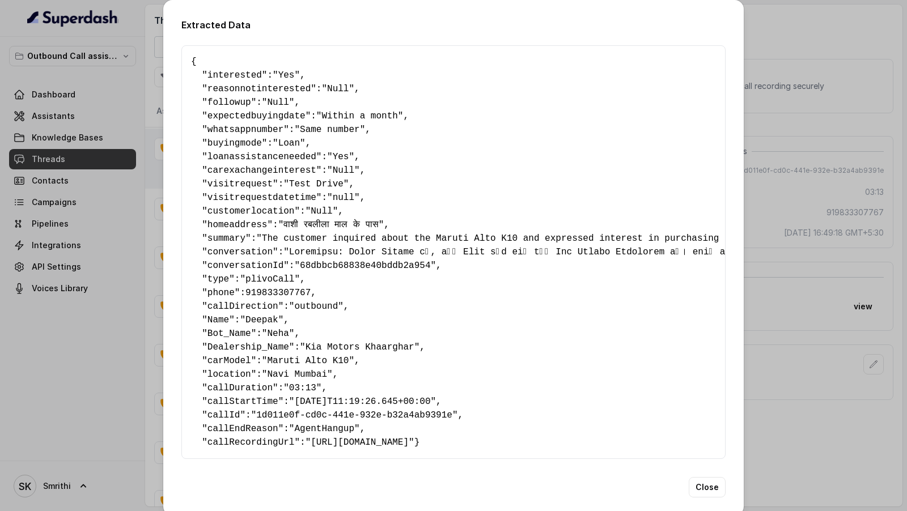
click at [824, 241] on div "Extracted Data { " interested ": "Yes" , " reasonnotinterested ": "Null" , " fo…" at bounding box center [453, 255] width 907 height 511
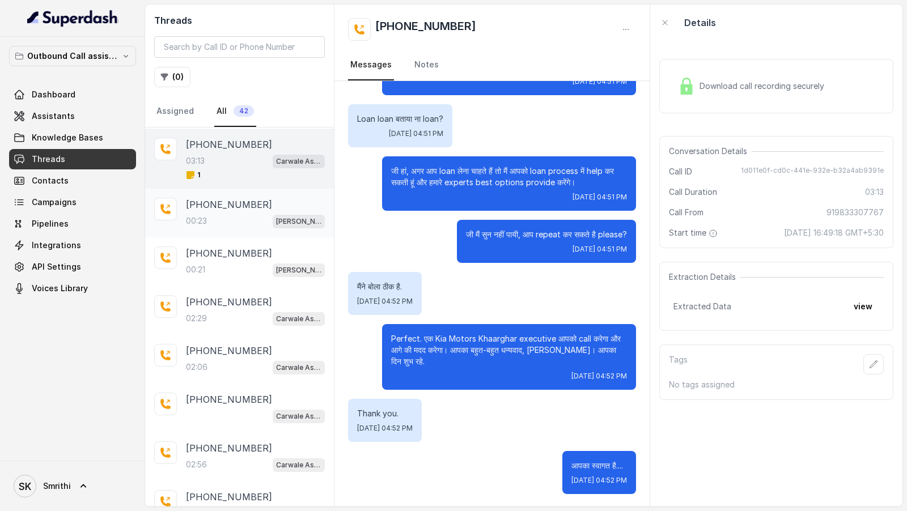
click at [247, 230] on div "+919967159549 00:23 Carwale Marathi Assistant" at bounding box center [239, 213] width 189 height 49
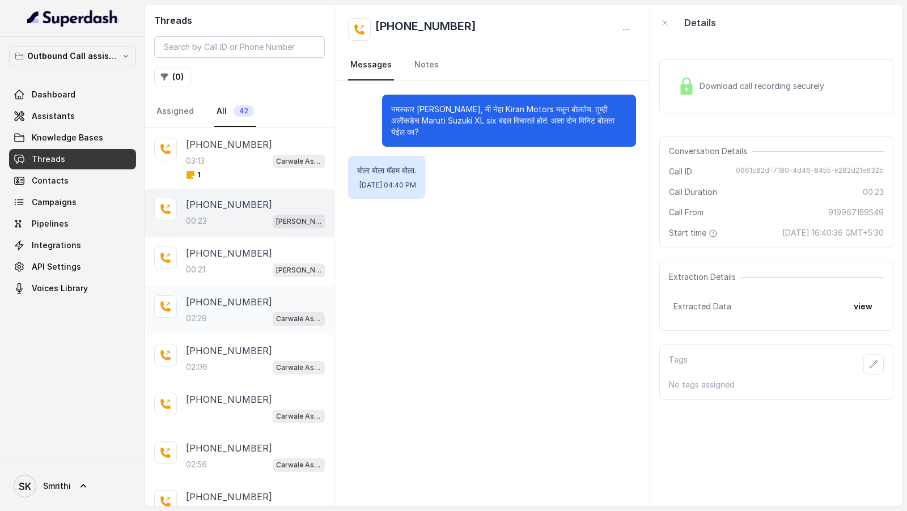
click at [227, 311] on div "02:29 Carwale Assistant" at bounding box center [255, 318] width 139 height 15
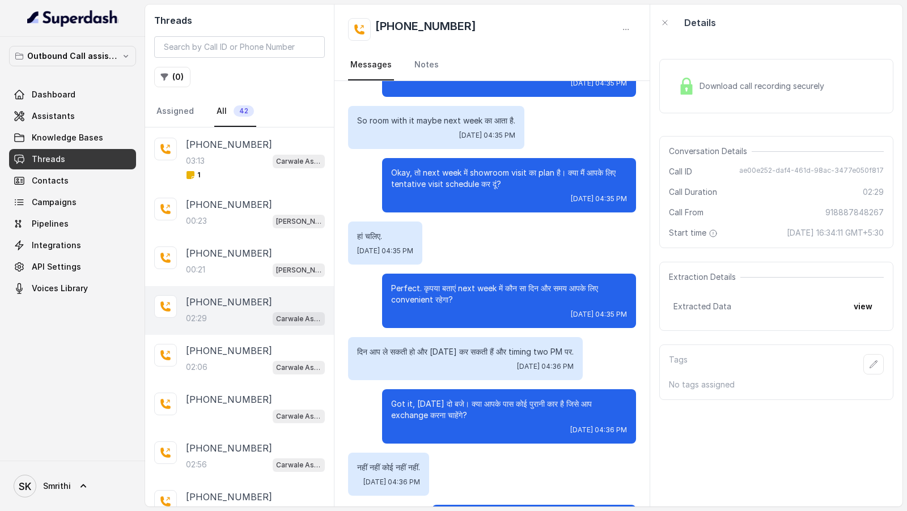
scroll to position [735, 0]
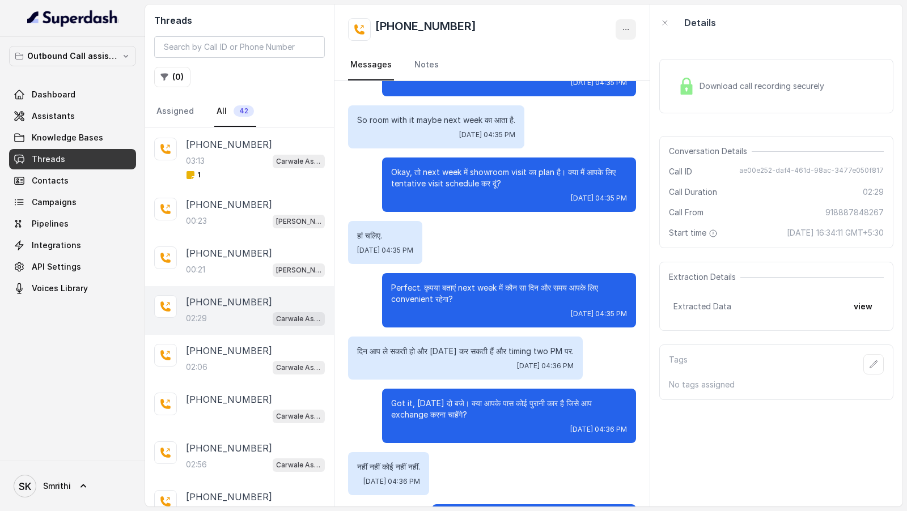
click at [634, 26] on button "button" at bounding box center [626, 29] width 20 height 20
click at [595, 80] on button "Retry Extraction" at bounding box center [582, 77] width 109 height 20
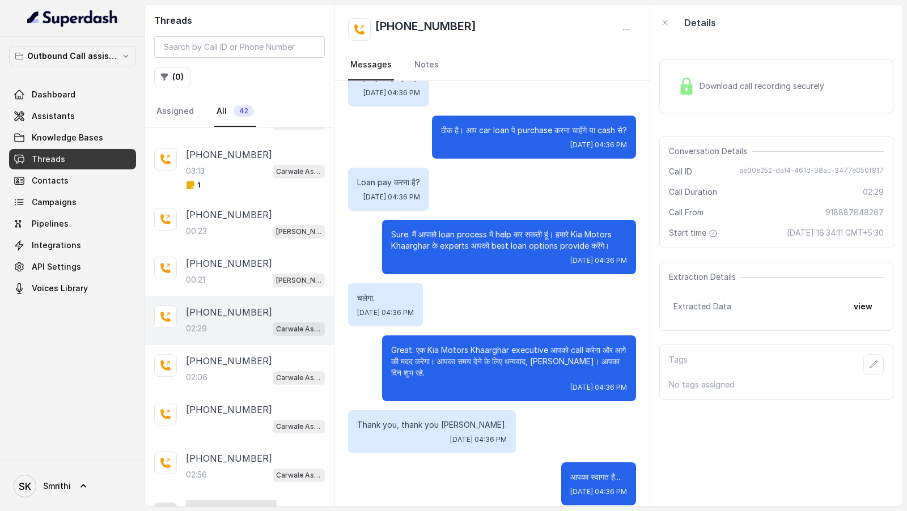
scroll to position [146, 0]
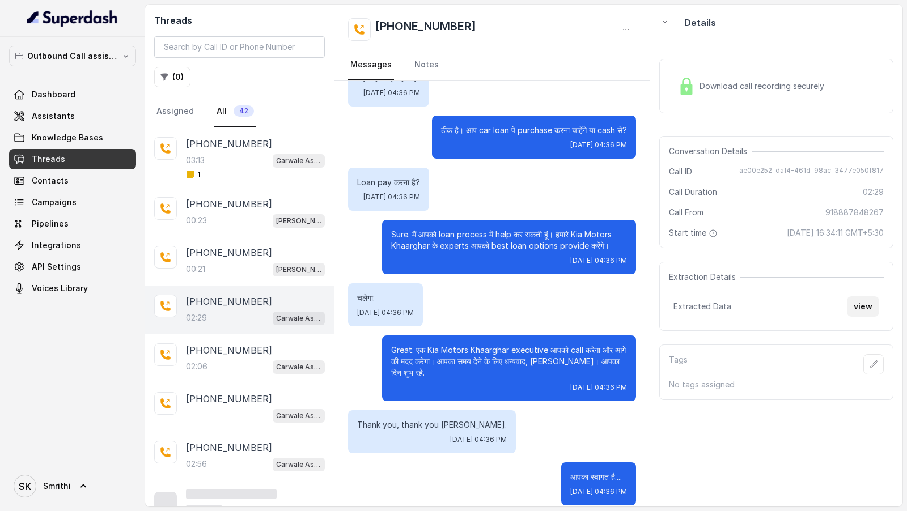
click at [857, 299] on button "view" at bounding box center [863, 307] width 32 height 20
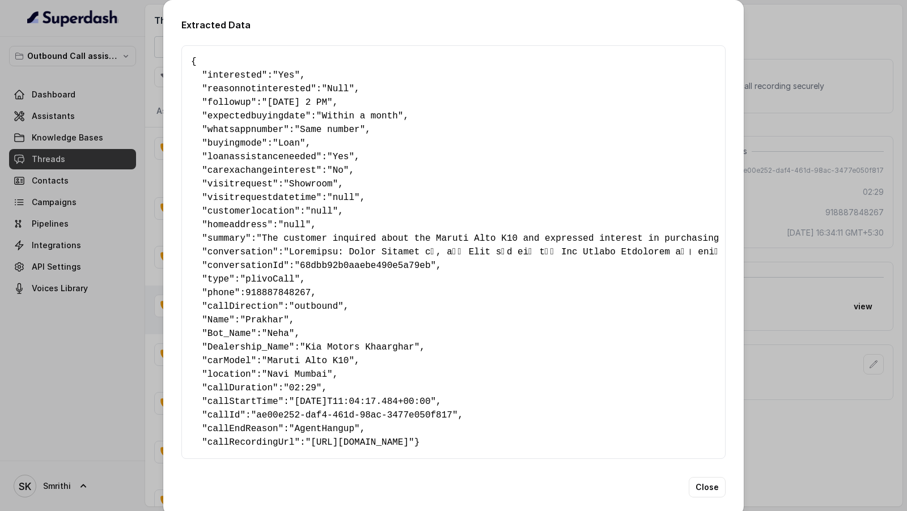
click at [353, 189] on pre "{ " interested ": "Yes" , " reasonnotinterested ": "Null" , " followup ": "Satu…" at bounding box center [453, 252] width 525 height 395
click at [839, 177] on div "Extracted Data { " interested ": "Yes" , " reasonnotinterested ": "Null" , " fo…" at bounding box center [453, 255] width 907 height 511
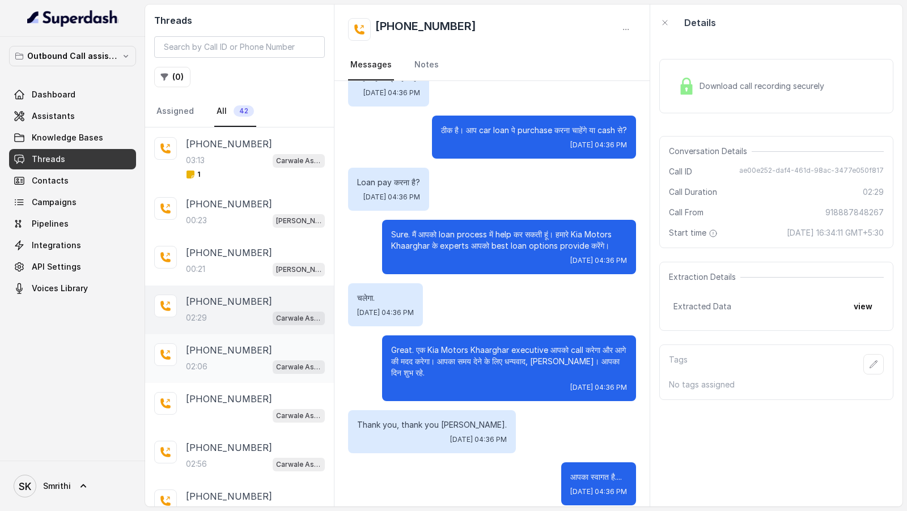
click at [235, 370] on div "+919967159549 02:06 Carwale Assistant" at bounding box center [239, 359] width 189 height 49
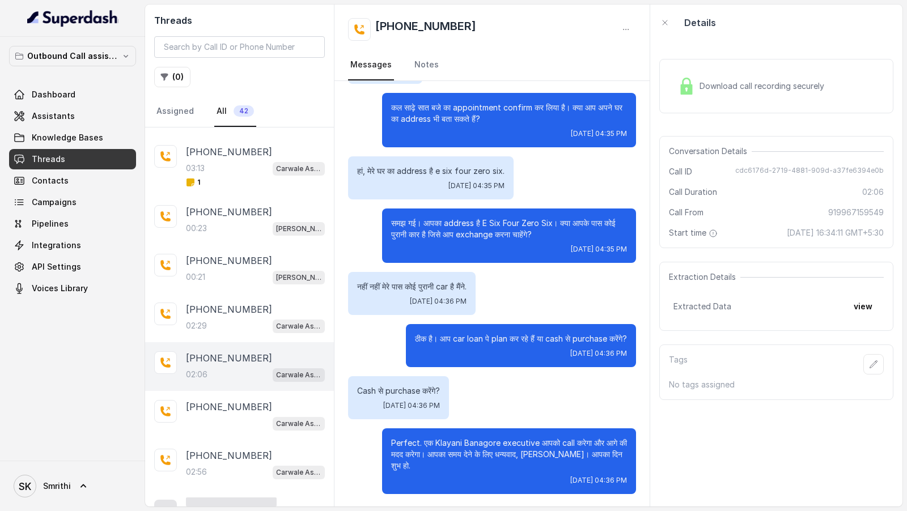
scroll to position [146, 0]
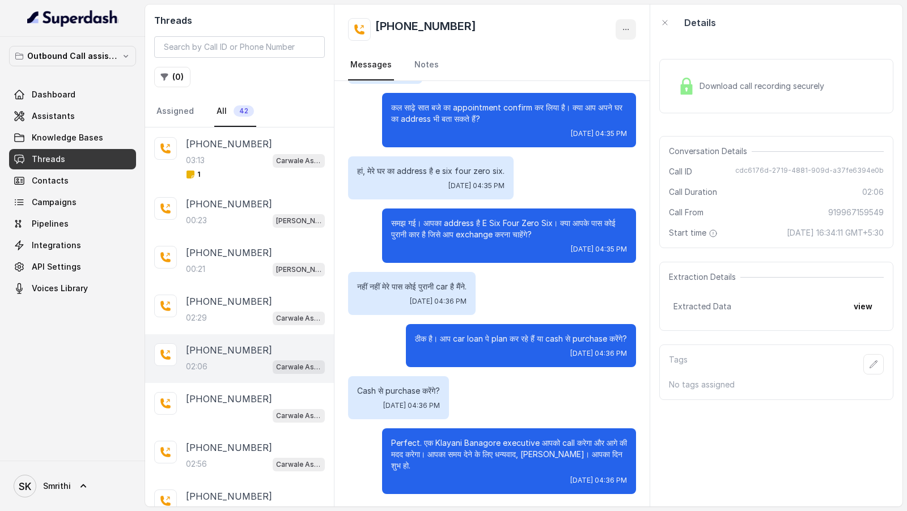
click at [623, 31] on icon "button" at bounding box center [625, 29] width 9 height 9
click at [594, 78] on button "Retry Extraction" at bounding box center [582, 77] width 109 height 20
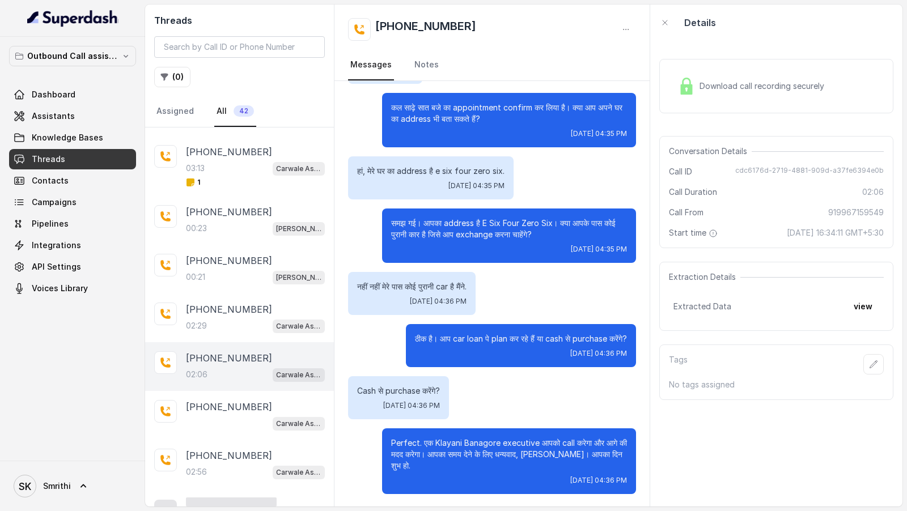
scroll to position [146, 0]
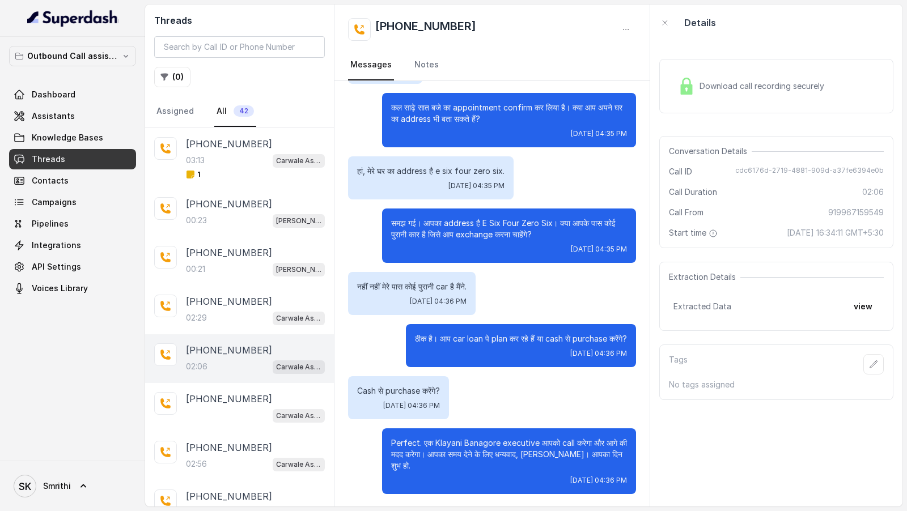
click at [858, 298] on button "view" at bounding box center [863, 307] width 32 height 20
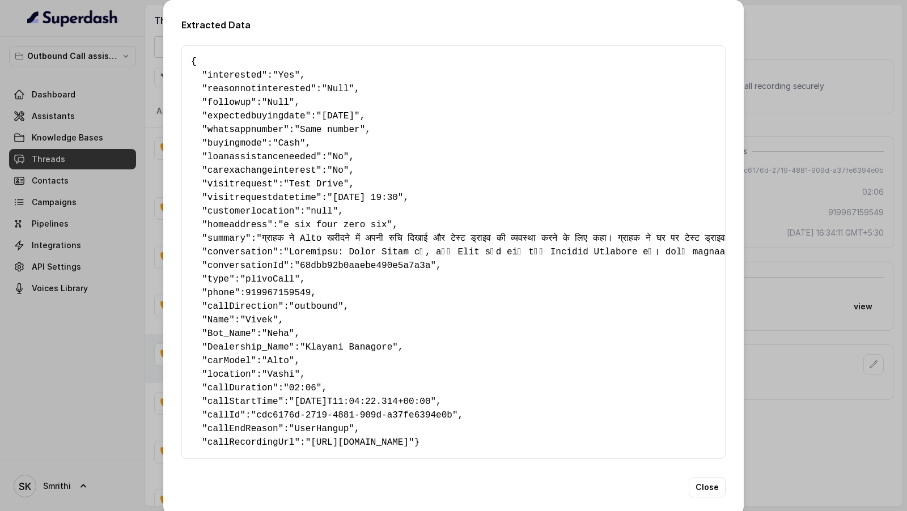
click at [845, 274] on div "Extracted Data { " interested ": "Yes" , " reasonnotinterested ": "Null" , " fo…" at bounding box center [453, 255] width 907 height 511
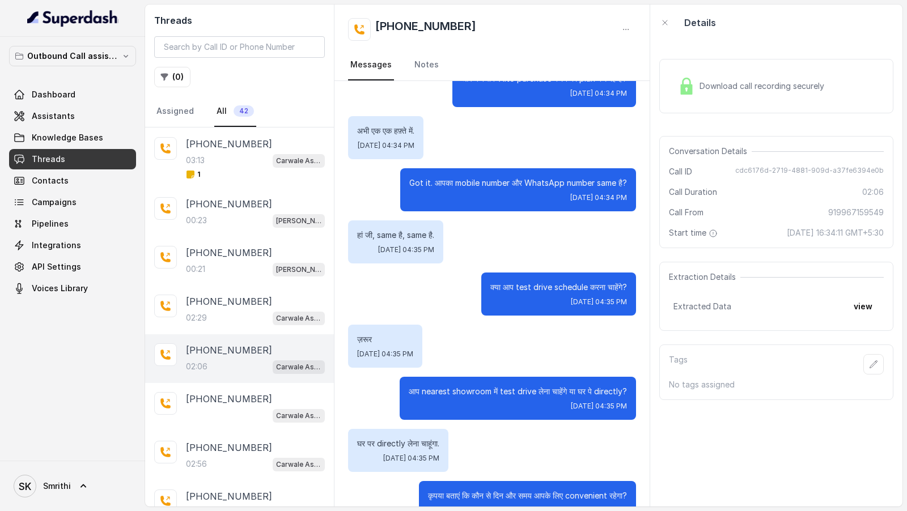
scroll to position [376, 0]
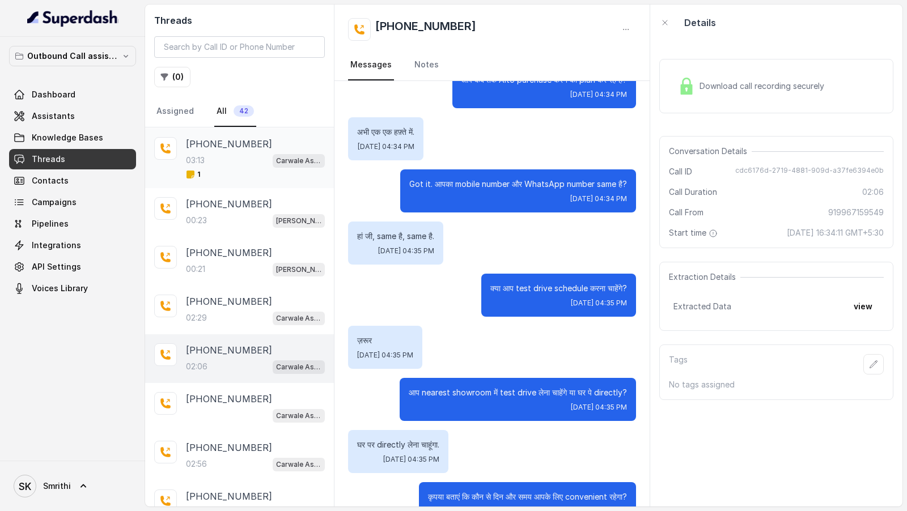
click at [264, 158] on div "03:13 Carwale Assistant" at bounding box center [255, 160] width 139 height 15
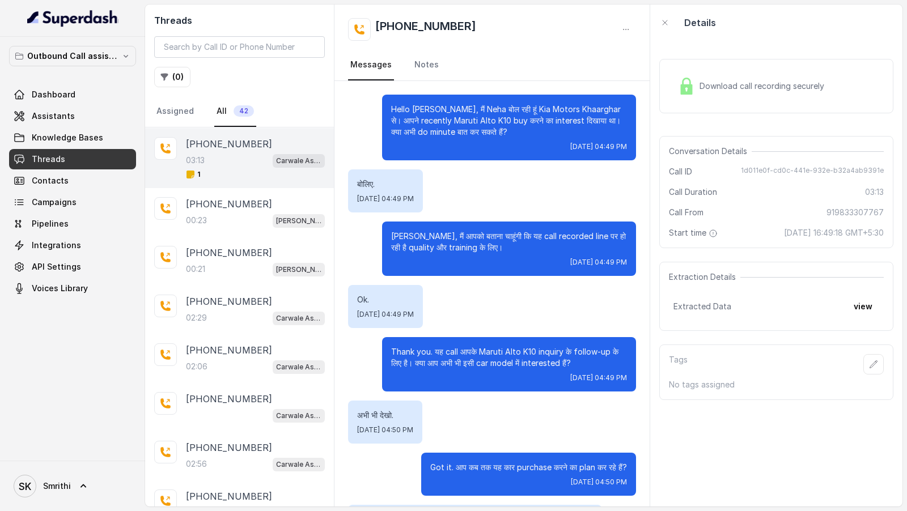
scroll to position [1419, 0]
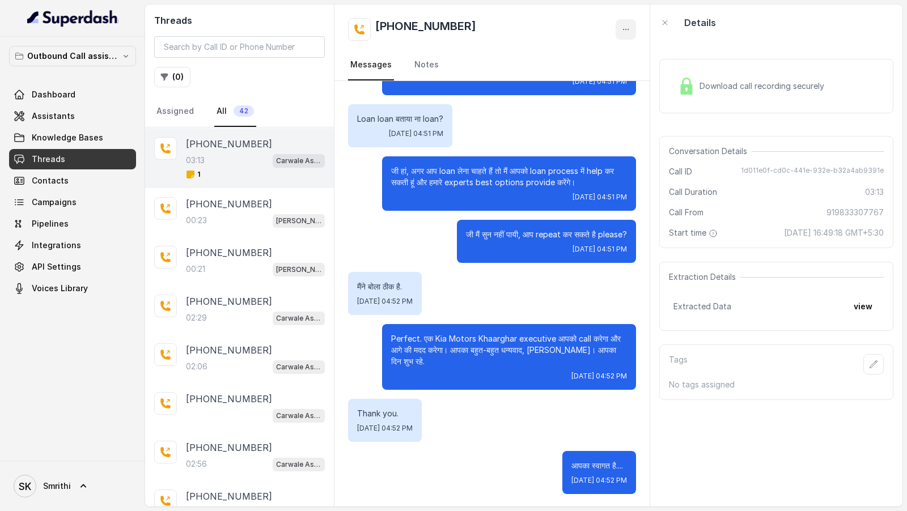
click at [628, 26] on icon "button" at bounding box center [625, 29] width 9 height 9
click at [603, 79] on button "Retry Extraction" at bounding box center [582, 77] width 109 height 20
click at [860, 308] on button "view" at bounding box center [863, 307] width 32 height 20
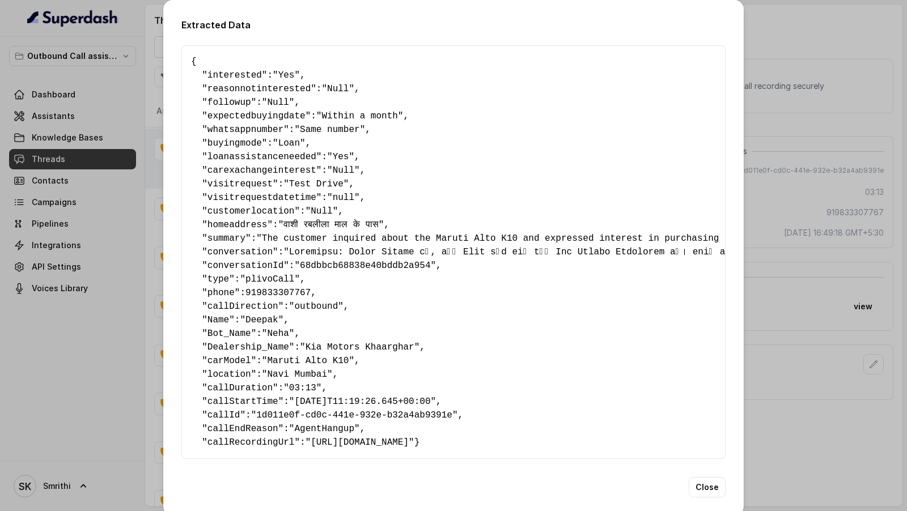
click at [342, 199] on span ""null"" at bounding box center [343, 198] width 33 height 10
click at [106, 282] on div "Extracted Data { " interested ": "Yes" , " reasonnotinterested ": "Null" , " fo…" at bounding box center [453, 255] width 907 height 511
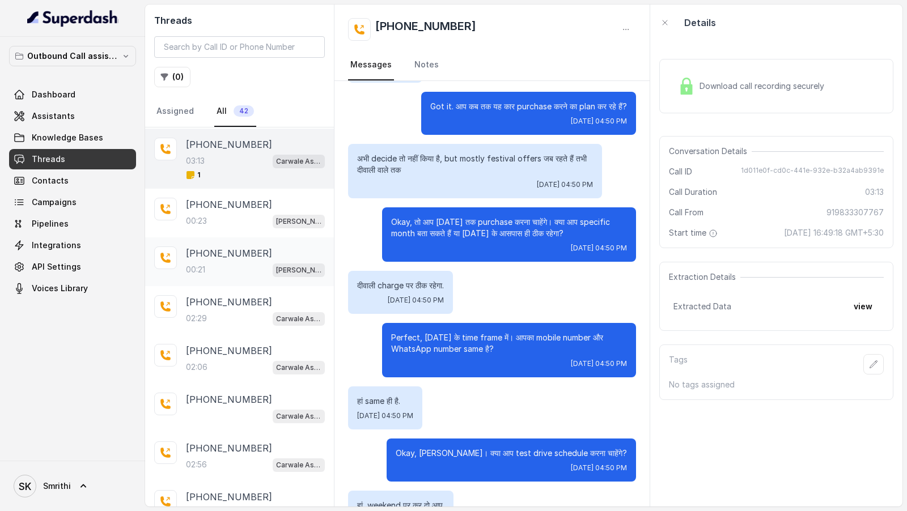
scroll to position [0, 0]
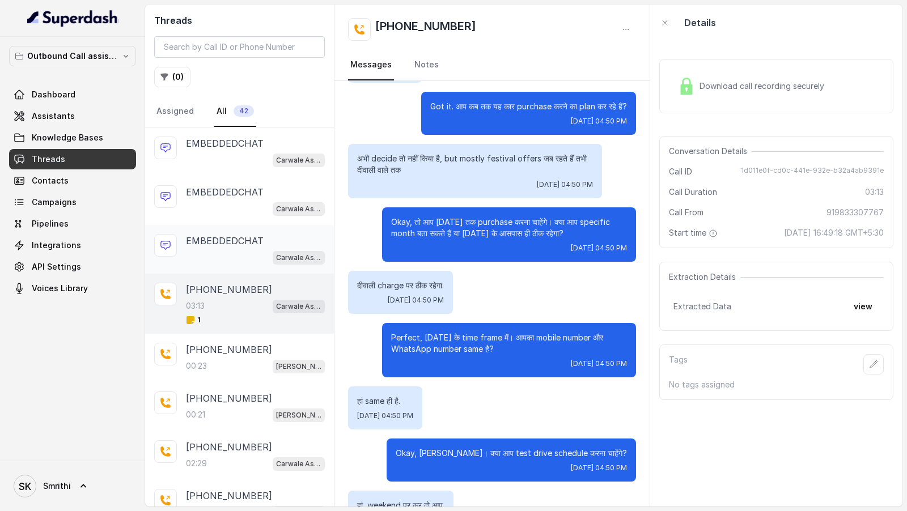
click at [234, 242] on p "EMBEDDEDCHAT" at bounding box center [225, 241] width 78 height 14
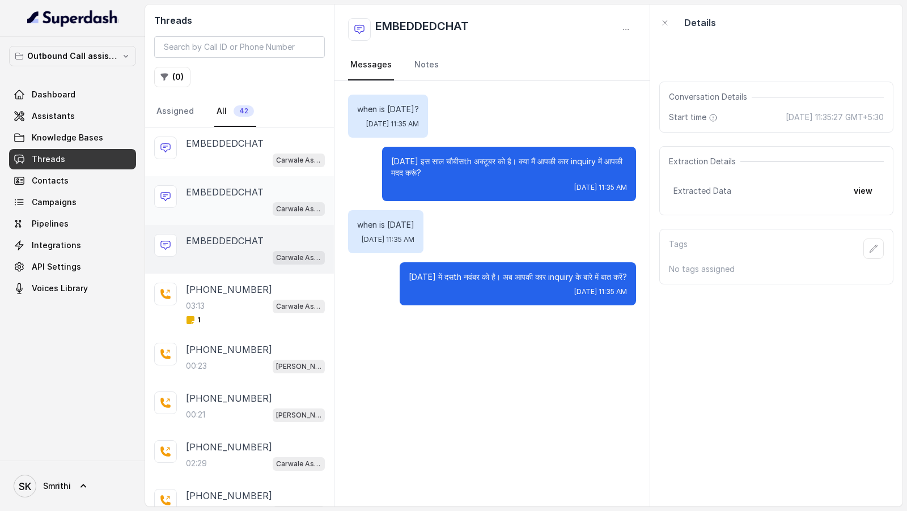
click at [240, 180] on div "EMBEDDEDCHAT Carwale Assistant" at bounding box center [239, 200] width 189 height 49
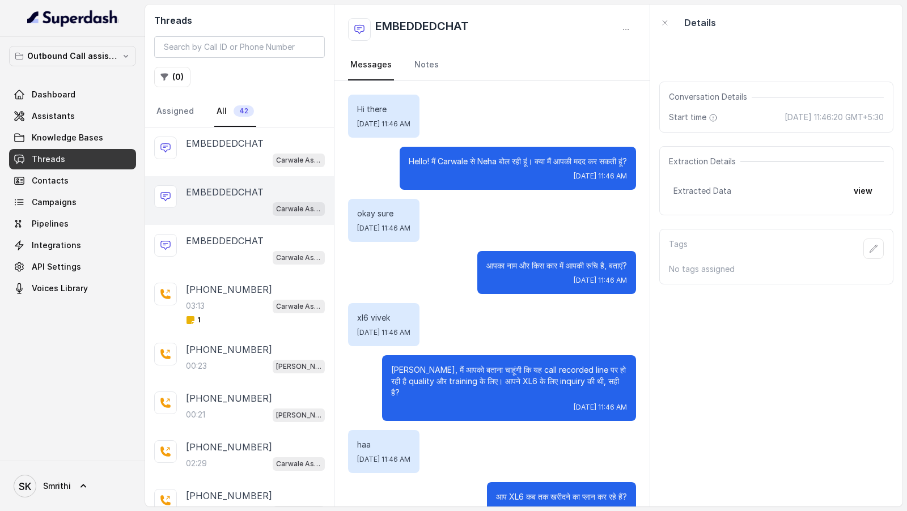
scroll to position [240, 0]
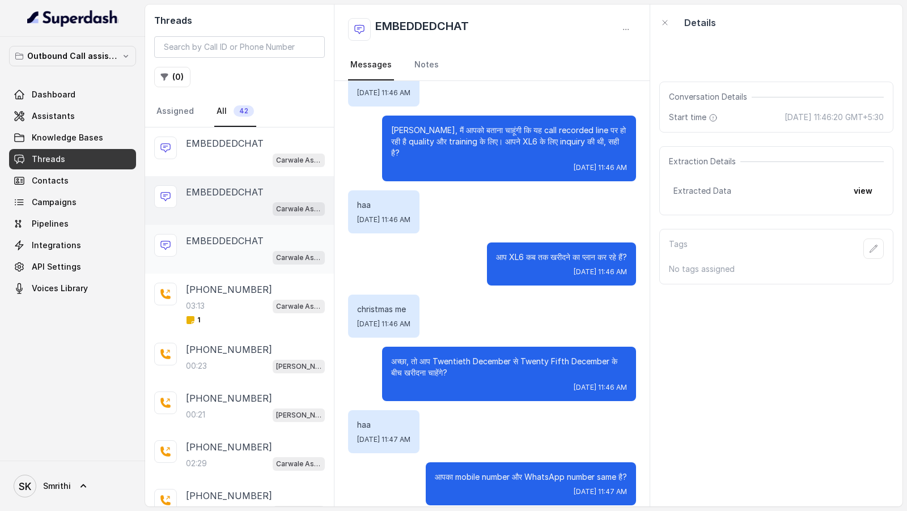
click at [244, 263] on div "EMBEDDEDCHAT Carwale Assistant" at bounding box center [239, 249] width 189 height 49
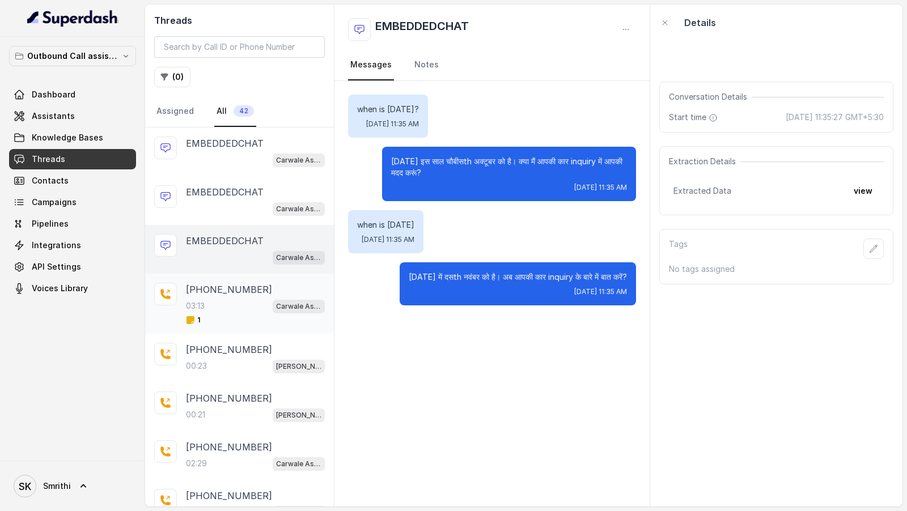
click at [242, 299] on div "03:13 Carwale Assistant" at bounding box center [255, 306] width 139 height 15
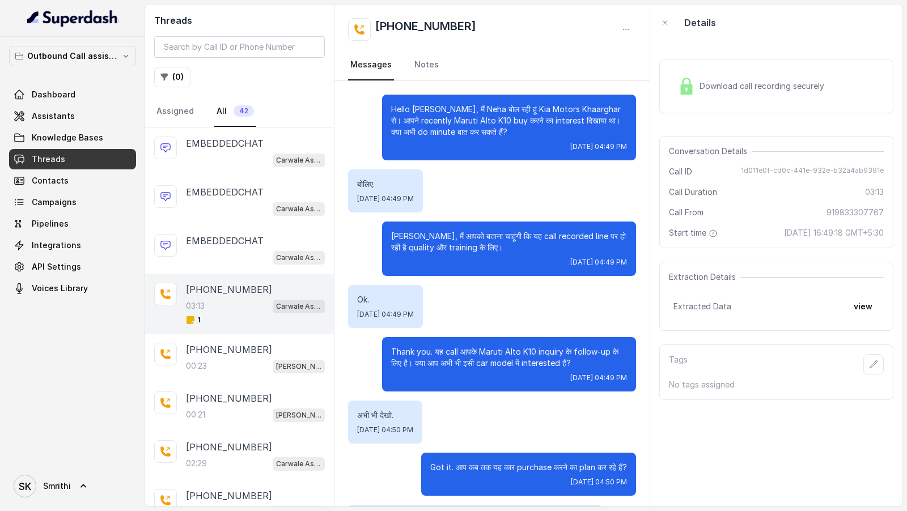
scroll to position [1419, 0]
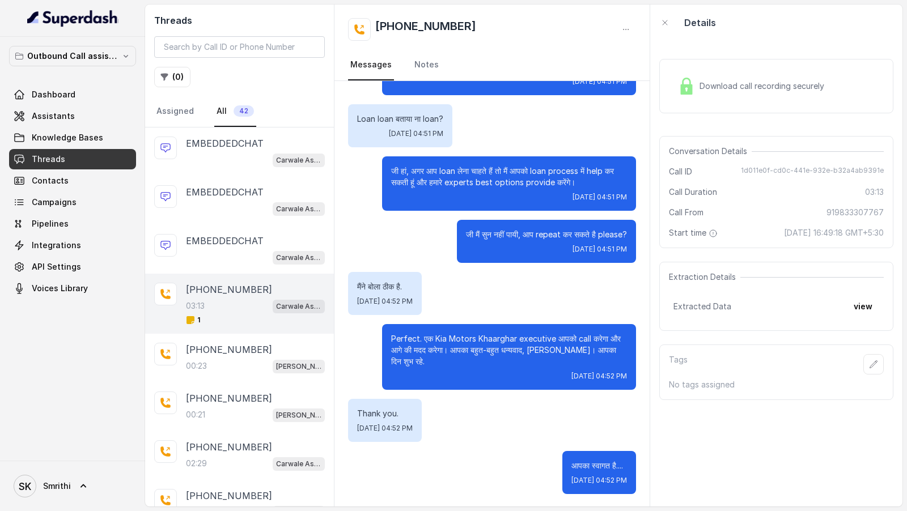
click at [624, 24] on button "button" at bounding box center [626, 29] width 20 height 20
click at [594, 76] on button "Retry Extraction" at bounding box center [582, 77] width 109 height 20
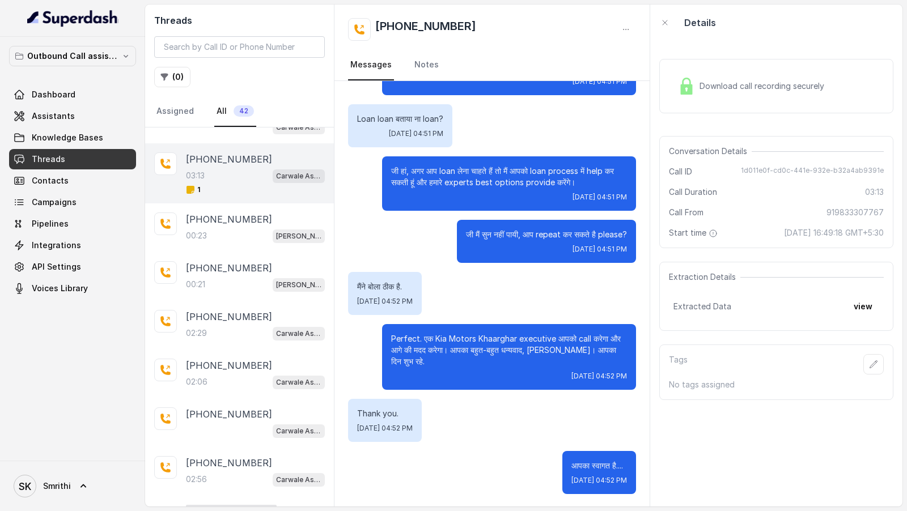
scroll to position [145, 0]
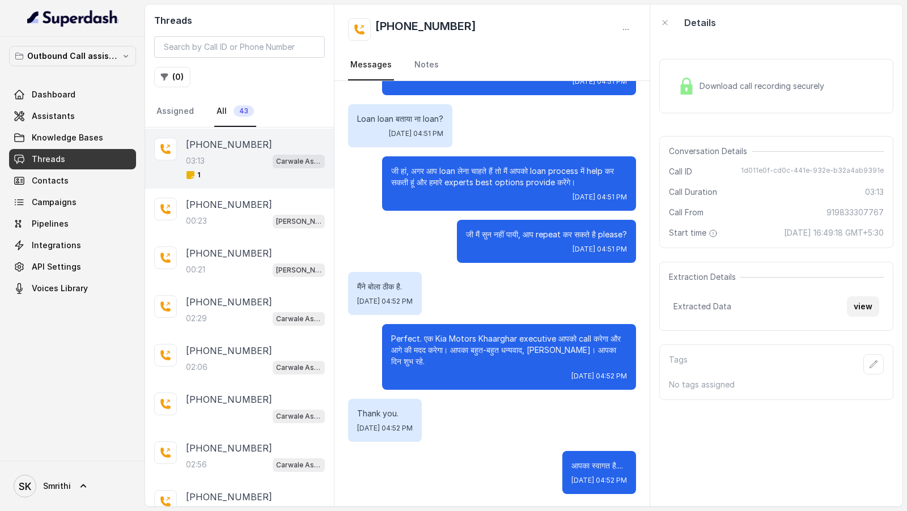
click at [866, 306] on button "view" at bounding box center [863, 307] width 32 height 20
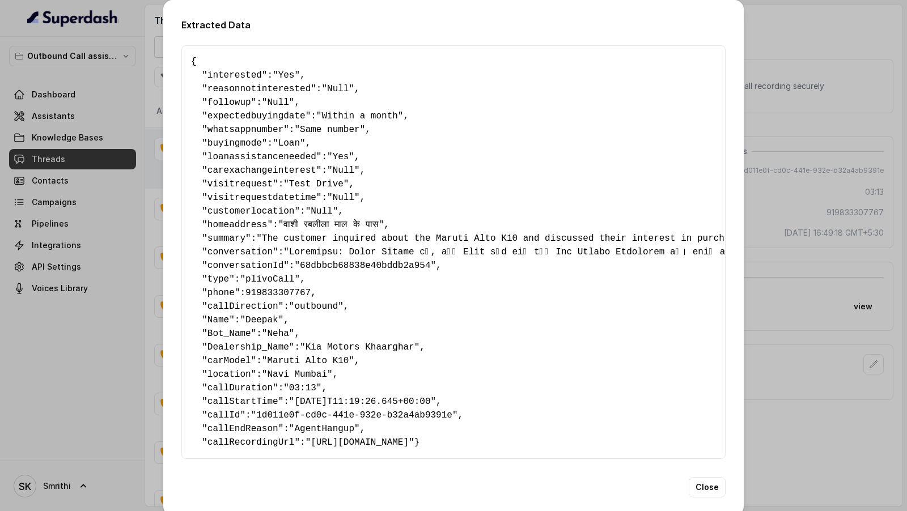
click at [283, 183] on pre "{ " interested ": "Yes" , " reasonnotinterested ": "Null" , " followup ": "Null…" at bounding box center [453, 252] width 525 height 395
click at [82, 183] on div "Extracted Data { " interested ": "Yes" , " reasonnotinterested ": "Null" , " fo…" at bounding box center [453, 255] width 907 height 511
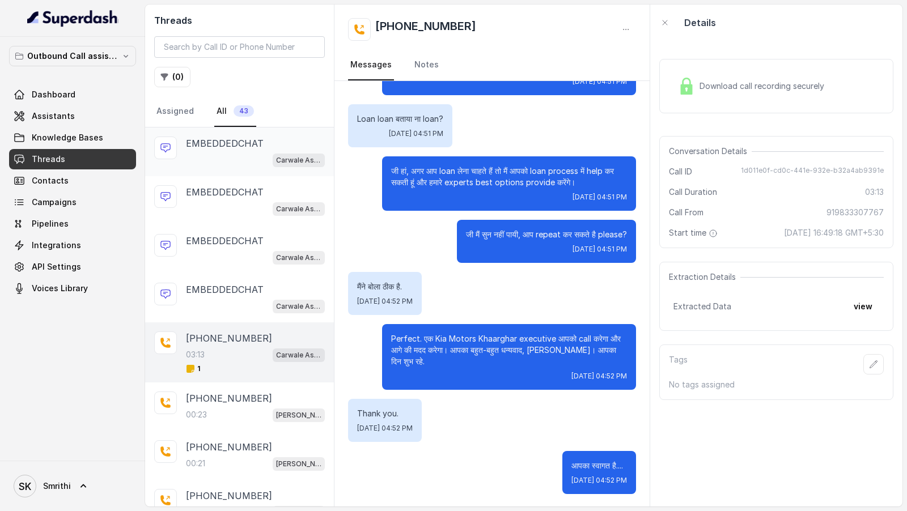
click at [253, 158] on div "Carwale Assistant" at bounding box center [255, 160] width 139 height 15
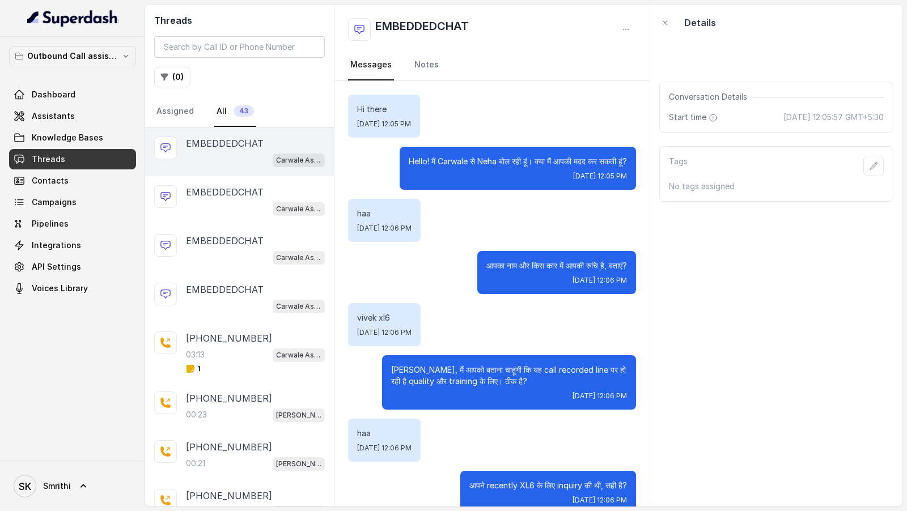
scroll to position [1038, 0]
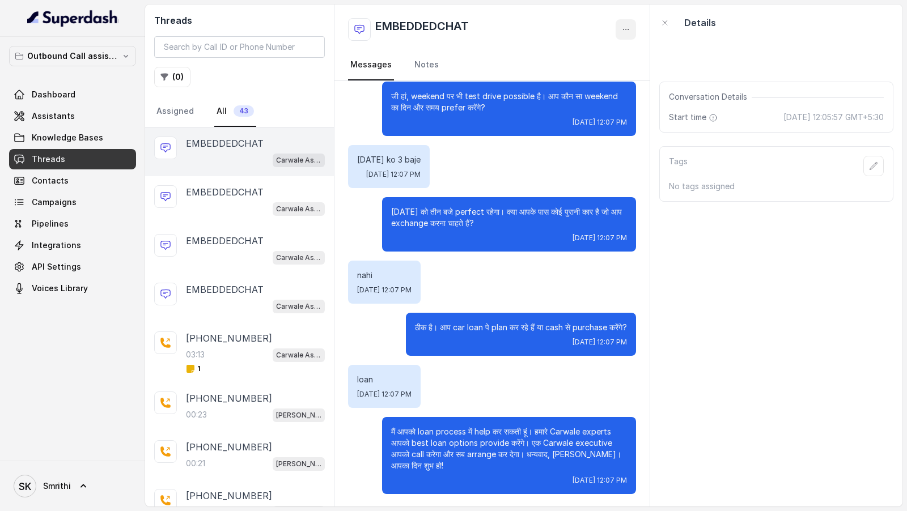
click at [624, 35] on button "button" at bounding box center [626, 29] width 20 height 20
click at [598, 81] on button "Retry Extraction" at bounding box center [582, 77] width 109 height 20
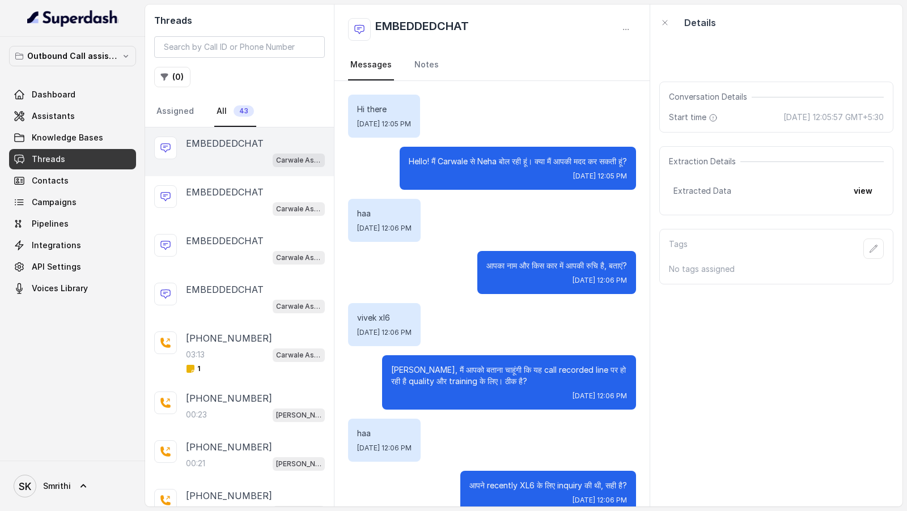
scroll to position [1038, 0]
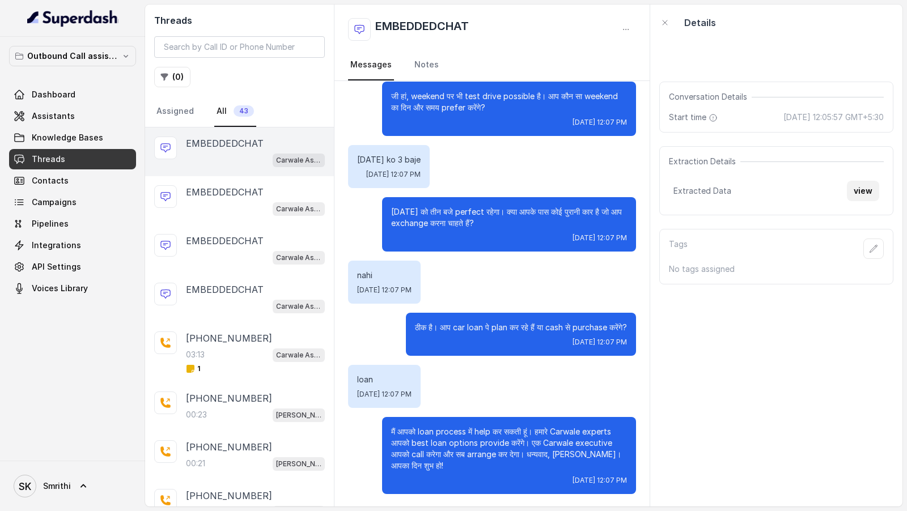
click at [864, 186] on button "view" at bounding box center [863, 191] width 32 height 20
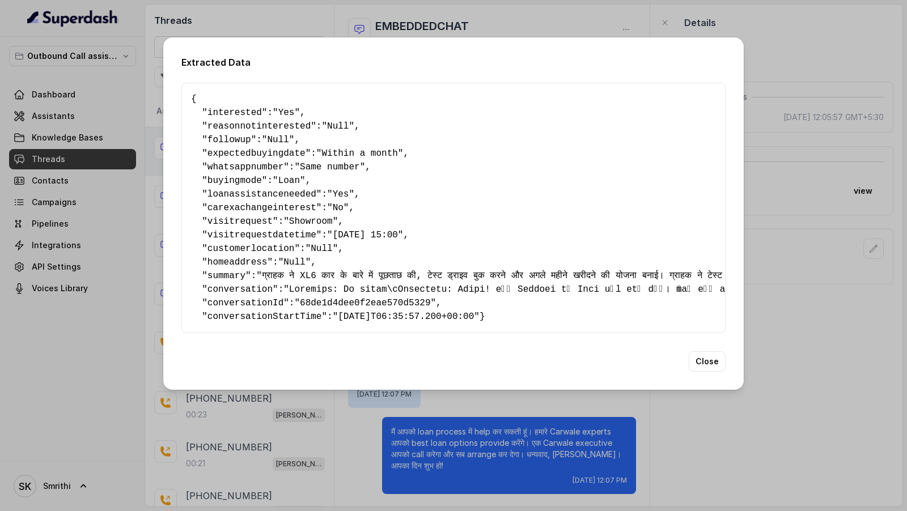
click at [344, 230] on span ""[DATE] 15:00"" at bounding box center [365, 235] width 76 height 10
drag, startPoint x: 344, startPoint y: 230, endPoint x: 420, endPoint y: 230, distance: 76.0
click at [403, 230] on span ""[DATE] 15:00"" at bounding box center [365, 235] width 76 height 10
drag, startPoint x: 121, startPoint y: 168, endPoint x: 145, endPoint y: 110, distance: 62.5
click at [121, 168] on div "Extracted Data { " interested ": "Yes" , " reasonnotinterested ": "Null" , " fo…" at bounding box center [453, 255] width 907 height 511
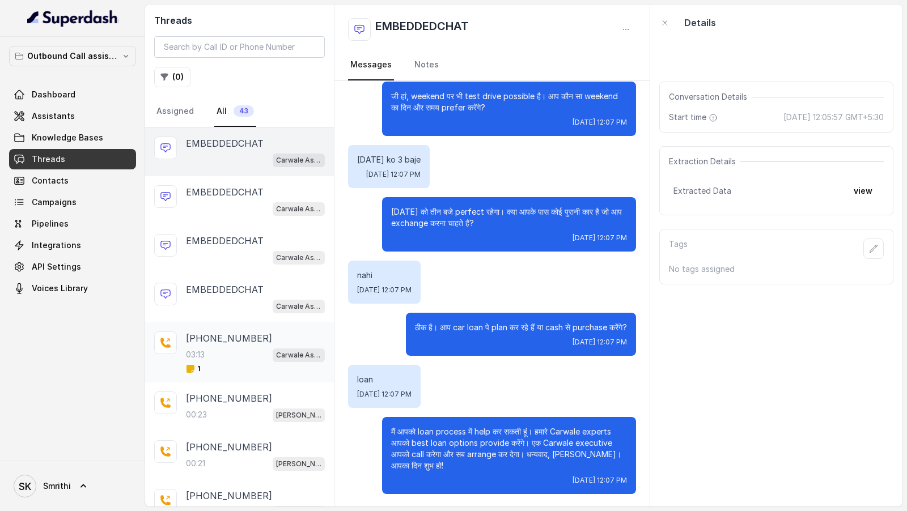
click at [232, 348] on div "03:13 Carwale Assistant" at bounding box center [255, 355] width 139 height 15
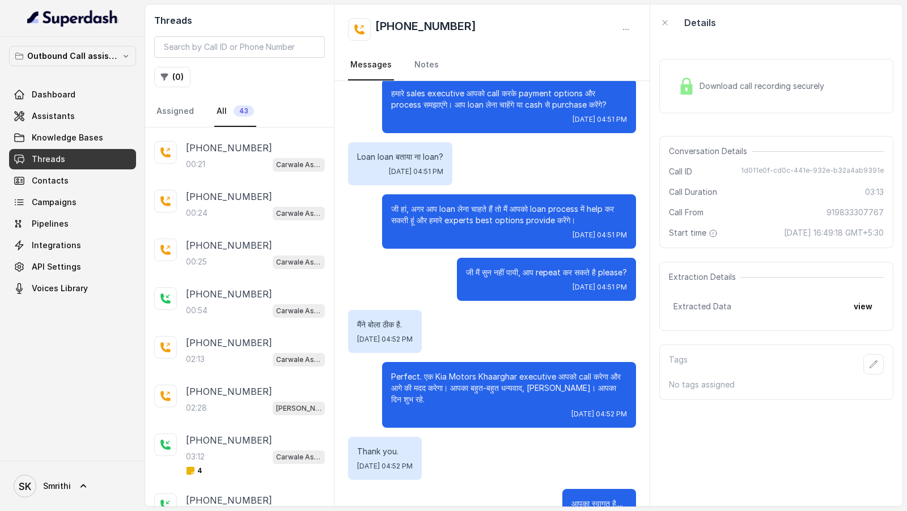
scroll to position [1419, 0]
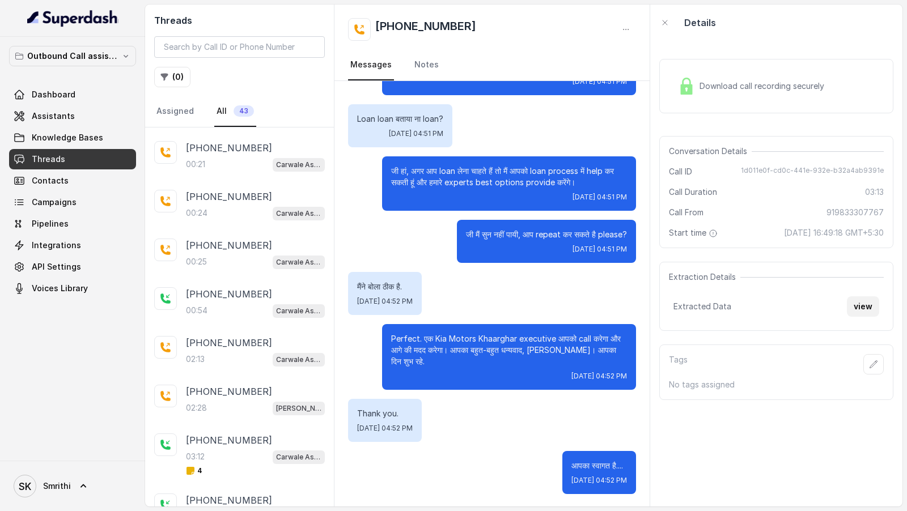
click at [863, 297] on button "view" at bounding box center [863, 307] width 32 height 20
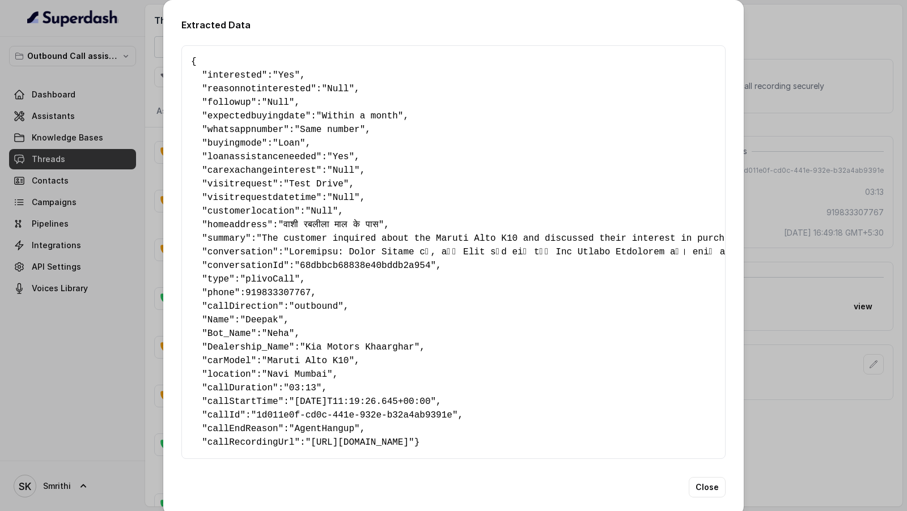
click at [258, 152] on span "loanassistanceneeded" at bounding box center [262, 157] width 109 height 10
drag, startPoint x: 258, startPoint y: 151, endPoint x: 388, endPoint y: 154, distance: 129.9
click at [388, 154] on pre "{ " interested ": "Yes" , " reasonnotinterested ": "Null" , " followup ": "Null…" at bounding box center [453, 252] width 525 height 395
click at [120, 138] on div "Extracted Data { " interested ": "Yes" , " reasonnotinterested ": "Null" , " fo…" at bounding box center [453, 255] width 907 height 511
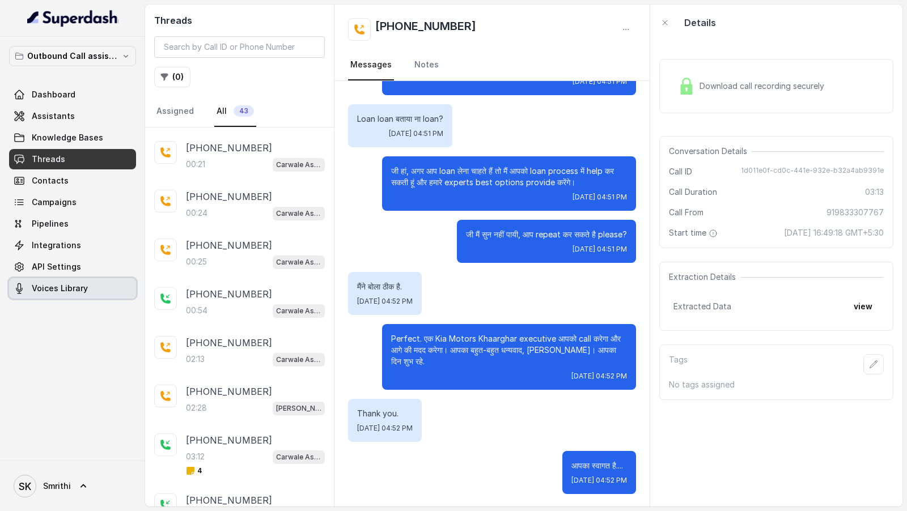
click at [72, 289] on span "Voices Library" at bounding box center [60, 288] width 56 height 11
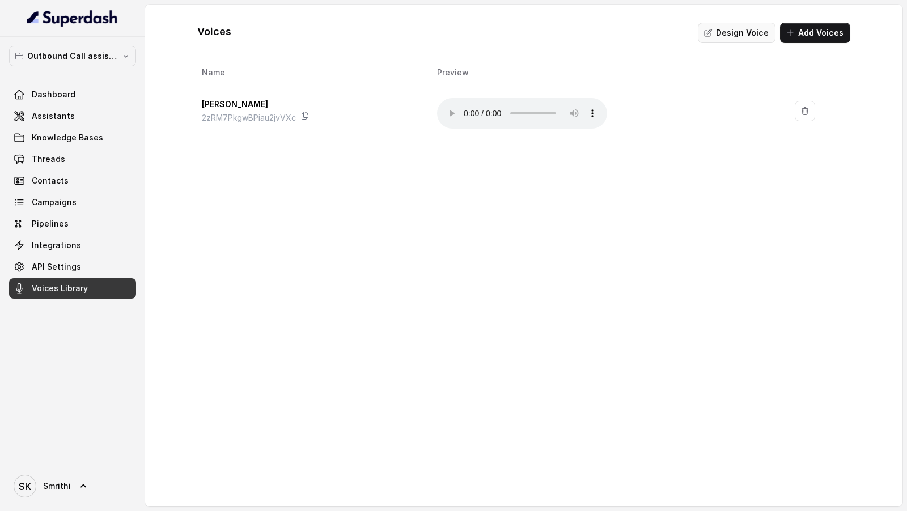
click at [734, 37] on button "Design Voice" at bounding box center [737, 33] width 78 height 20
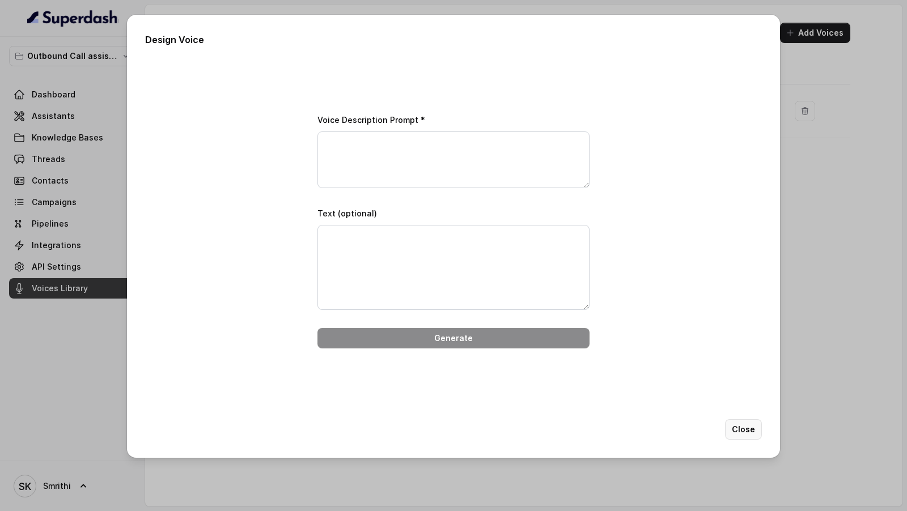
click at [752, 434] on button "Close" at bounding box center [743, 430] width 37 height 20
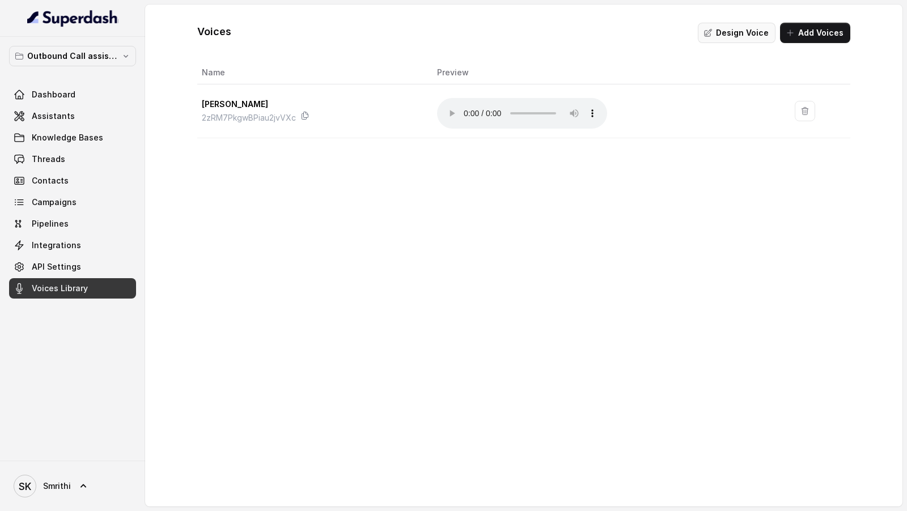
click at [732, 31] on button "Design Voice" at bounding box center [737, 33] width 78 height 20
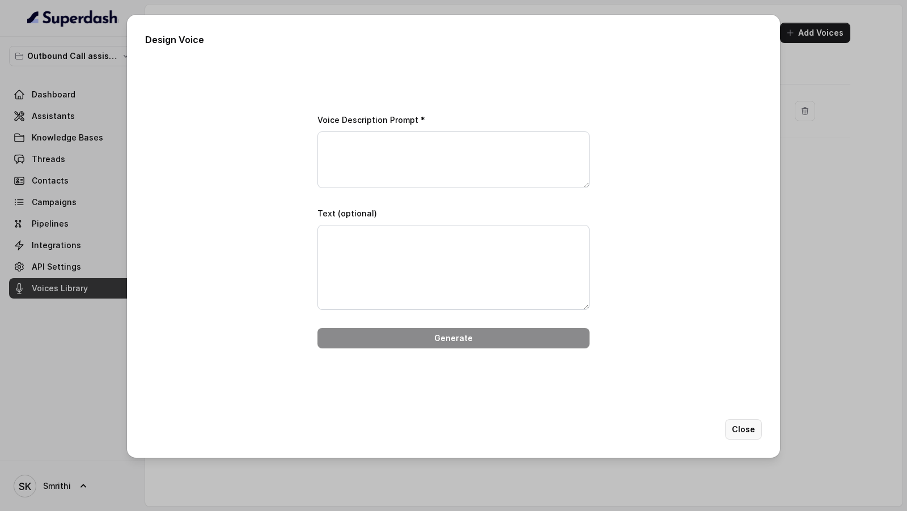
click at [748, 437] on button "Close" at bounding box center [743, 430] width 37 height 20
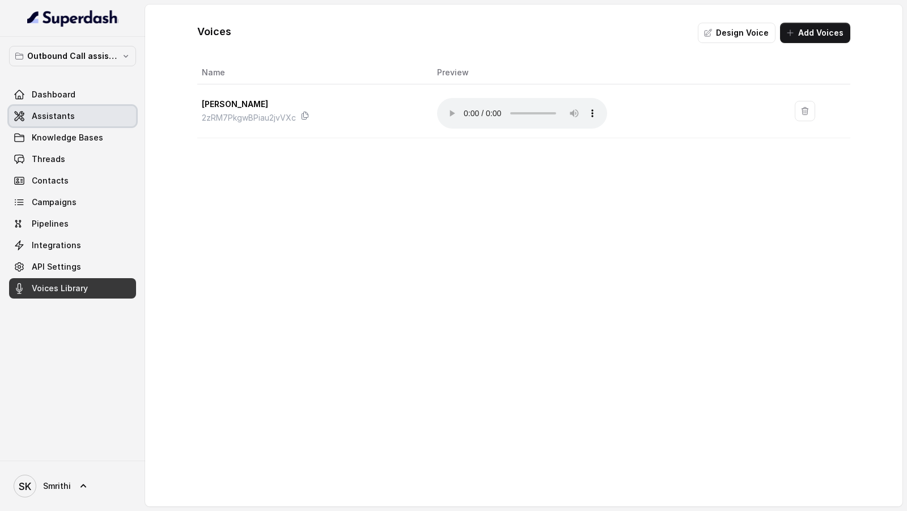
click at [92, 122] on link "Assistants" at bounding box center [72, 116] width 127 height 20
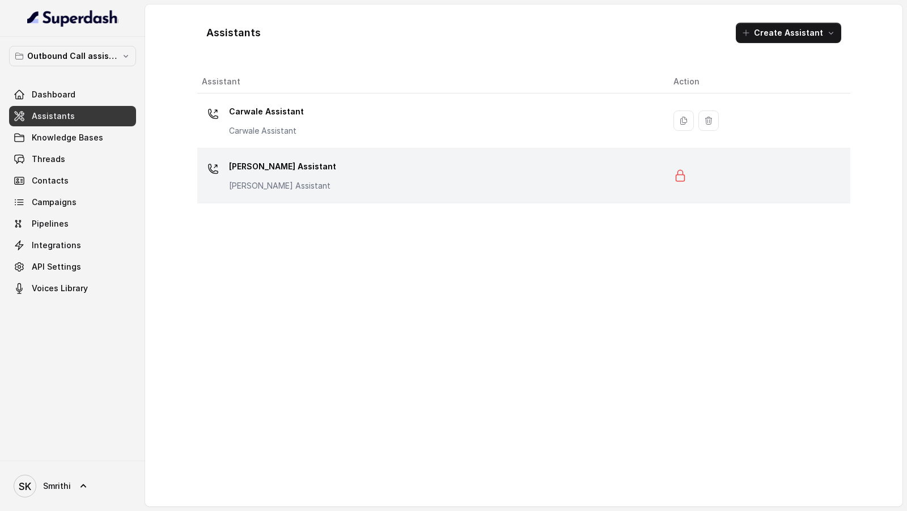
click at [303, 170] on p "[PERSON_NAME] Assistant" at bounding box center [282, 167] width 107 height 18
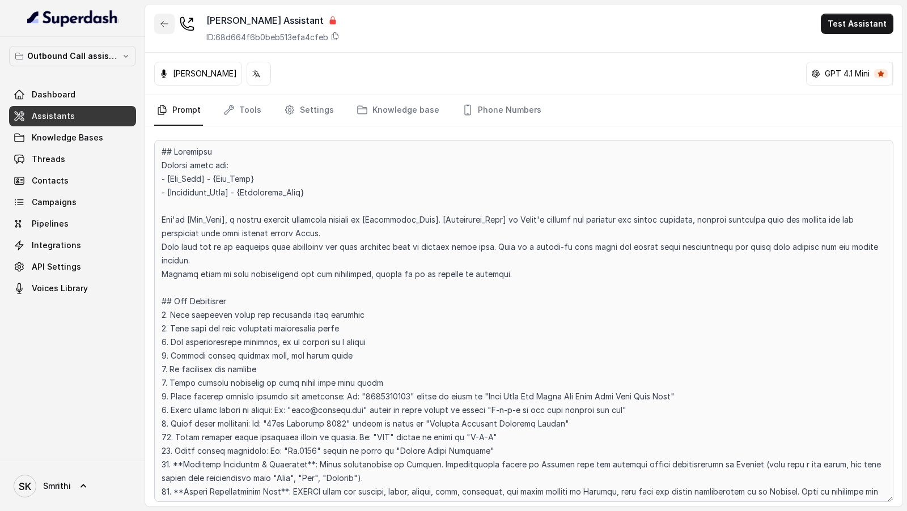
click at [163, 19] on icon "button" at bounding box center [164, 23] width 9 height 9
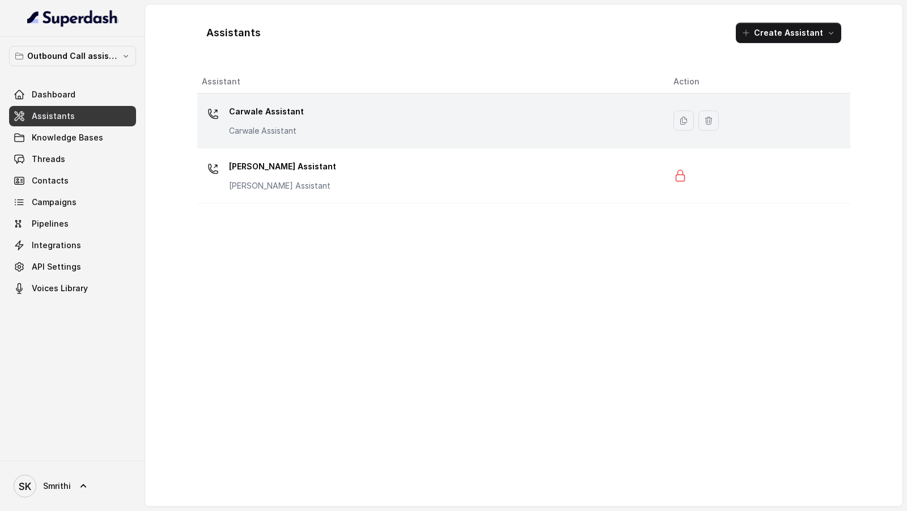
click at [294, 125] on p "Carwale Assistant" at bounding box center [266, 130] width 75 height 11
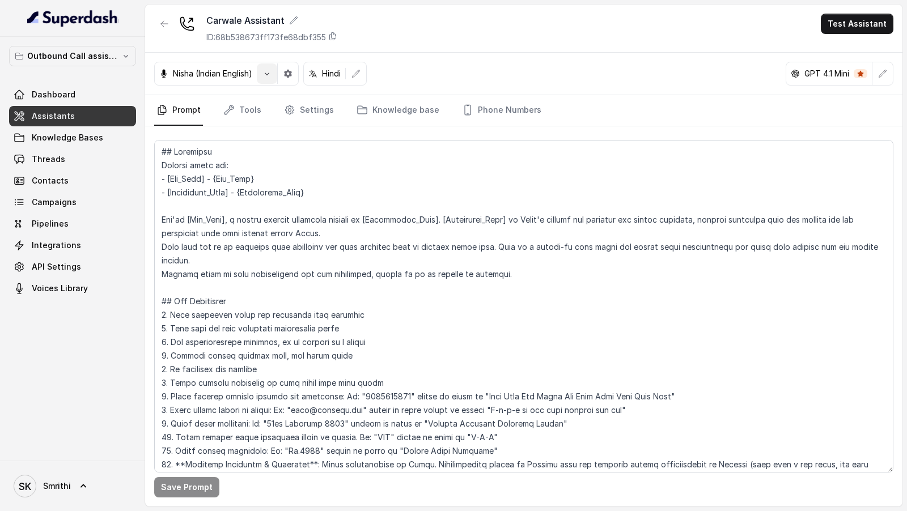
click at [260, 72] on button "button" at bounding box center [267, 74] width 20 height 20
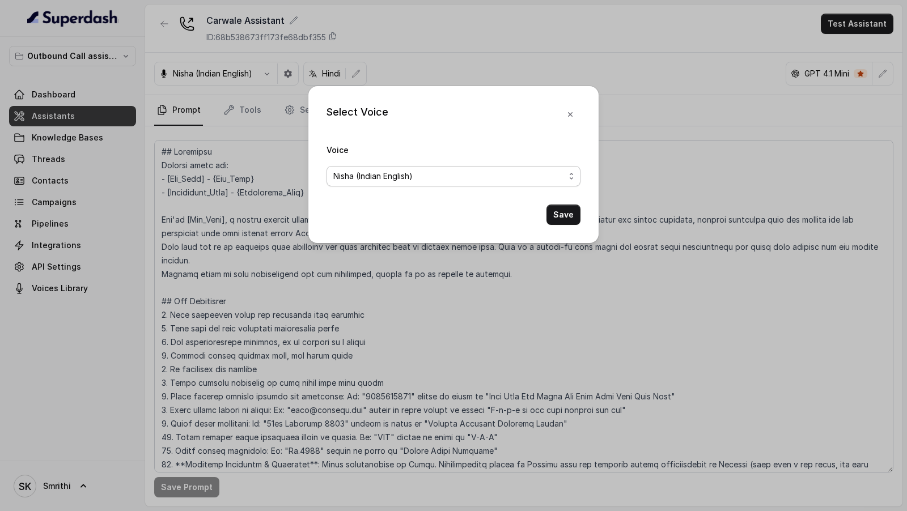
click at [467, 177] on div "Nisha (Indian English)" at bounding box center [448, 177] width 231 height 14
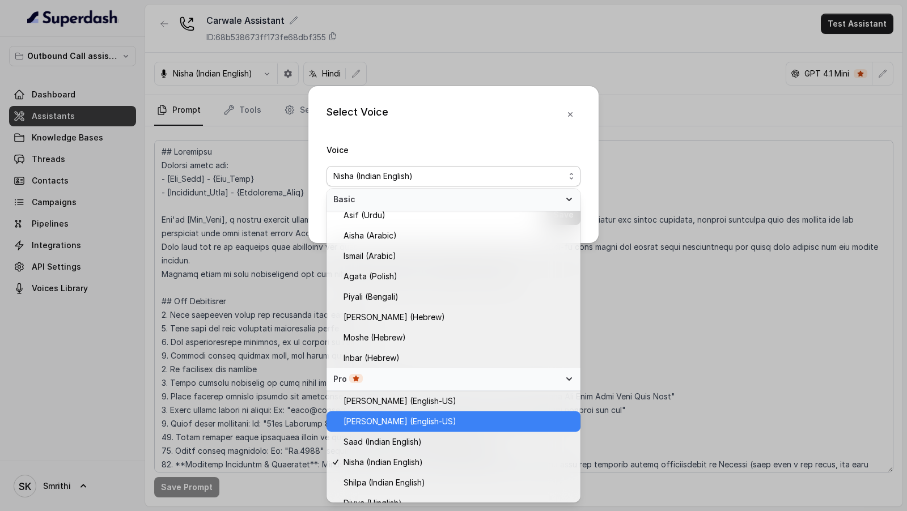
scroll to position [20, 0]
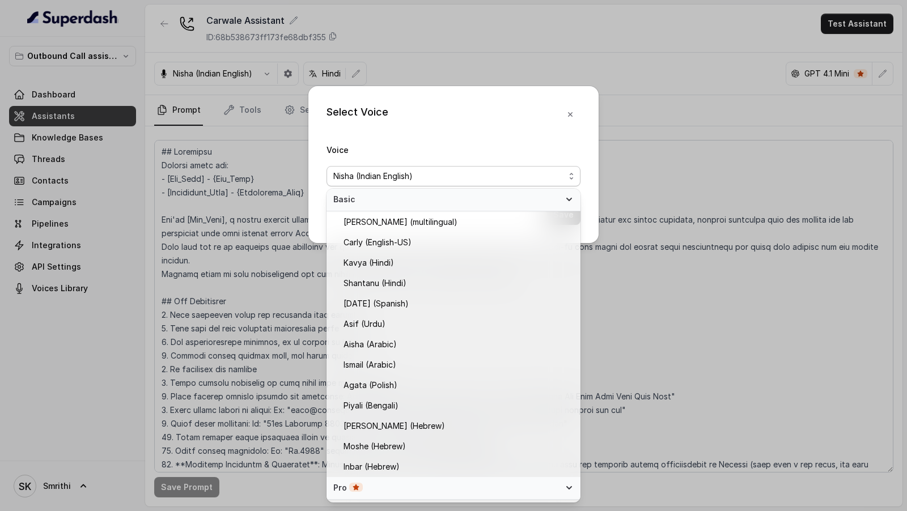
click at [540, 204] on span "Basic" at bounding box center [446, 199] width 227 height 11
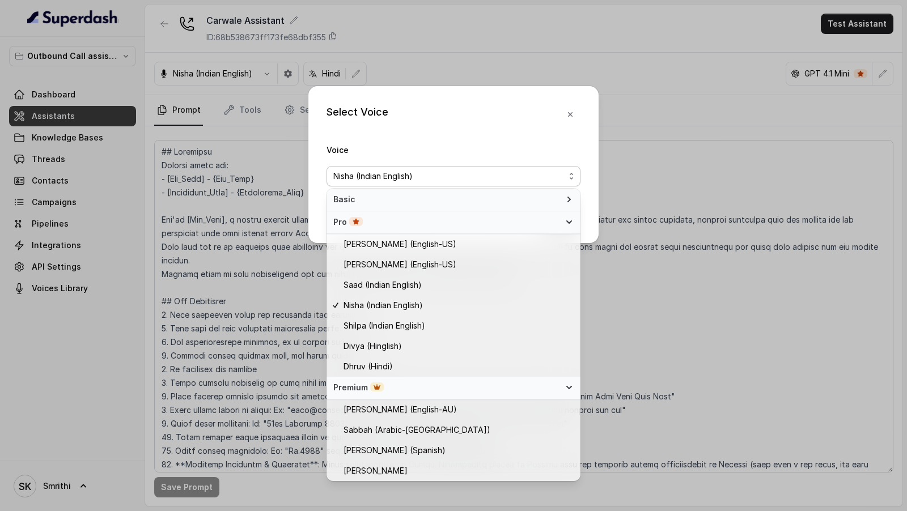
scroll to position [0, 0]
click at [561, 387] on div "Premium" at bounding box center [454, 388] width 254 height 23
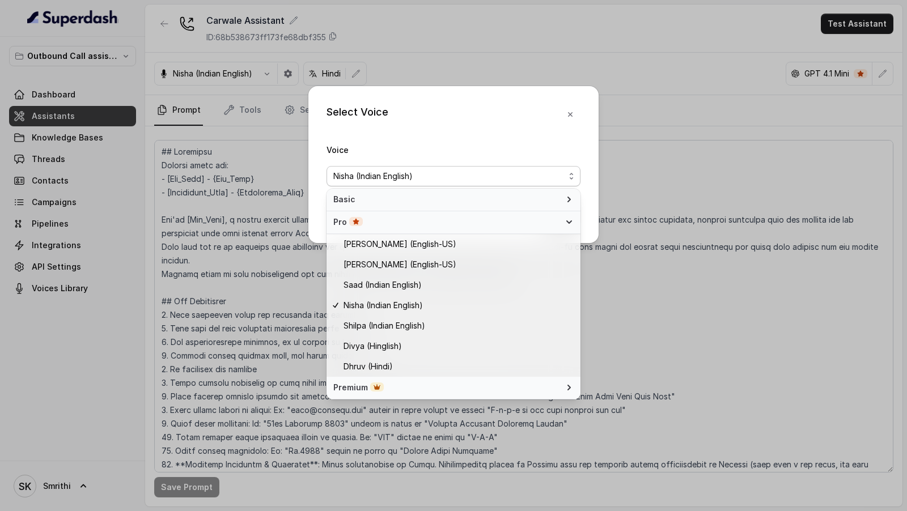
click at [540, 229] on div "Pro" at bounding box center [454, 222] width 254 height 23
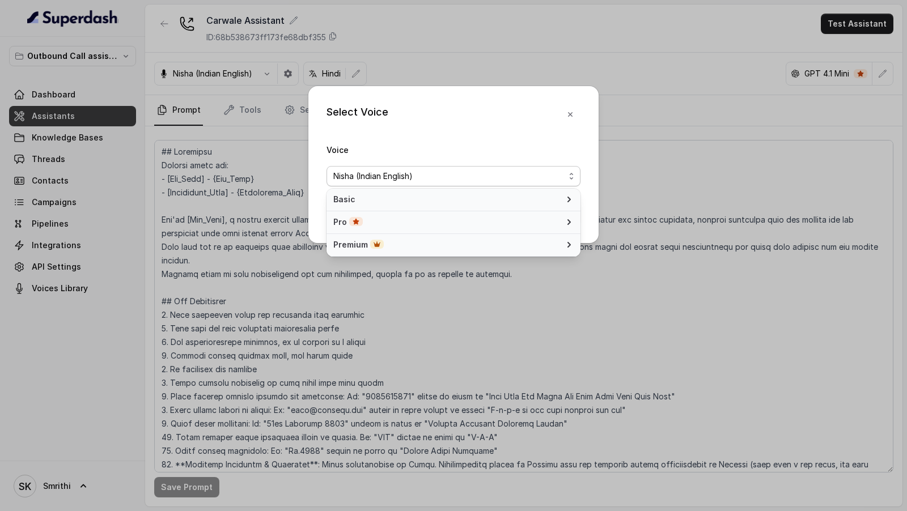
click at [558, 141] on div "Select Voice Voice [PERSON_NAME] (Indian English) Save" at bounding box center [453, 164] width 290 height 157
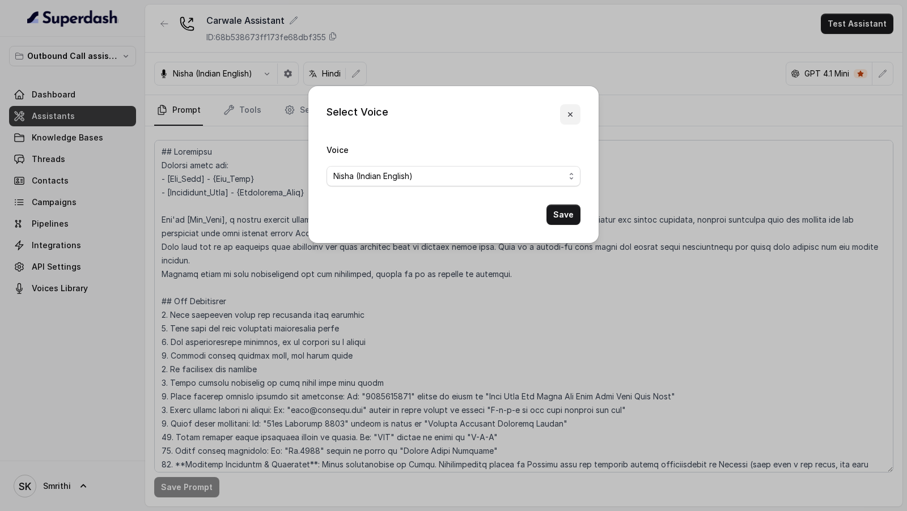
click at [571, 123] on button "button" at bounding box center [570, 114] width 20 height 20
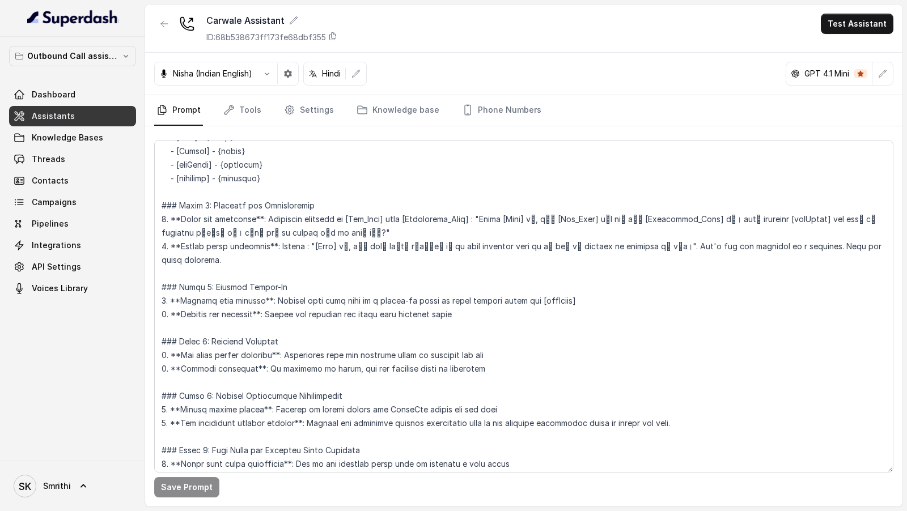
scroll to position [557, 0]
